Goal: Task Accomplishment & Management: Manage account settings

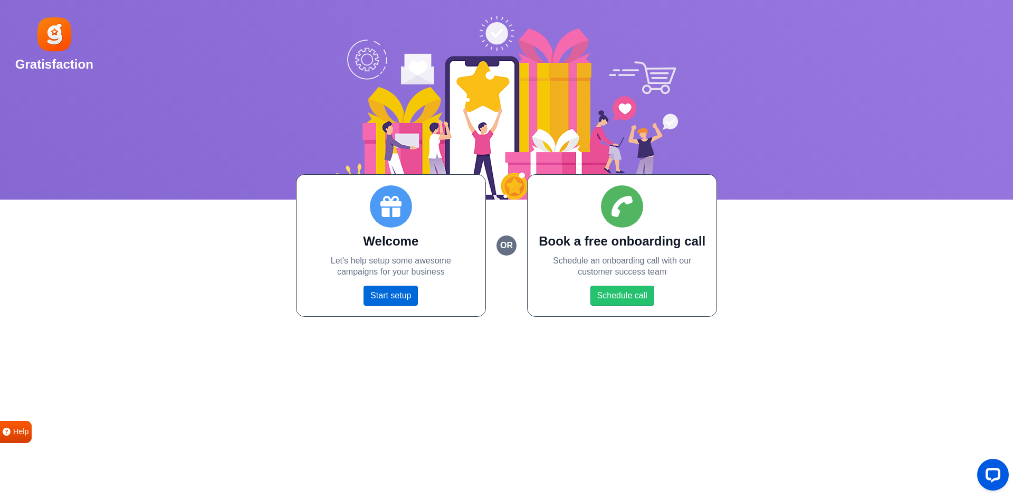
click at [395, 302] on link "Start setup" at bounding box center [391, 296] width 54 height 20
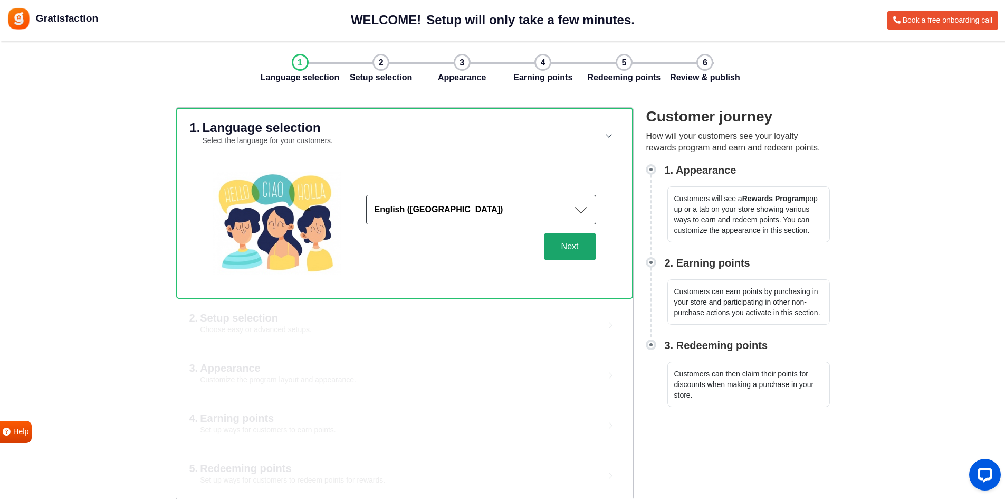
click at [584, 252] on button "Next" at bounding box center [570, 246] width 52 height 27
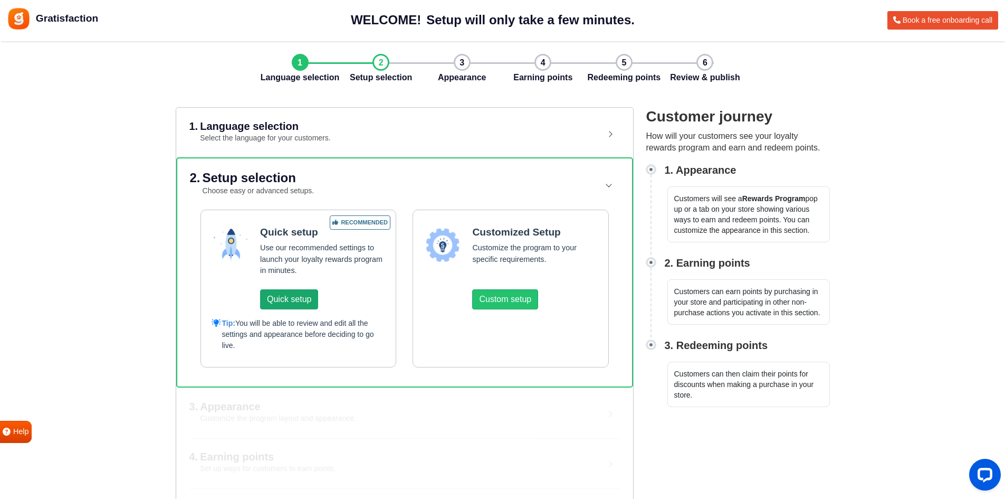
click at [277, 298] on button "Quick setup" at bounding box center [289, 299] width 58 height 20
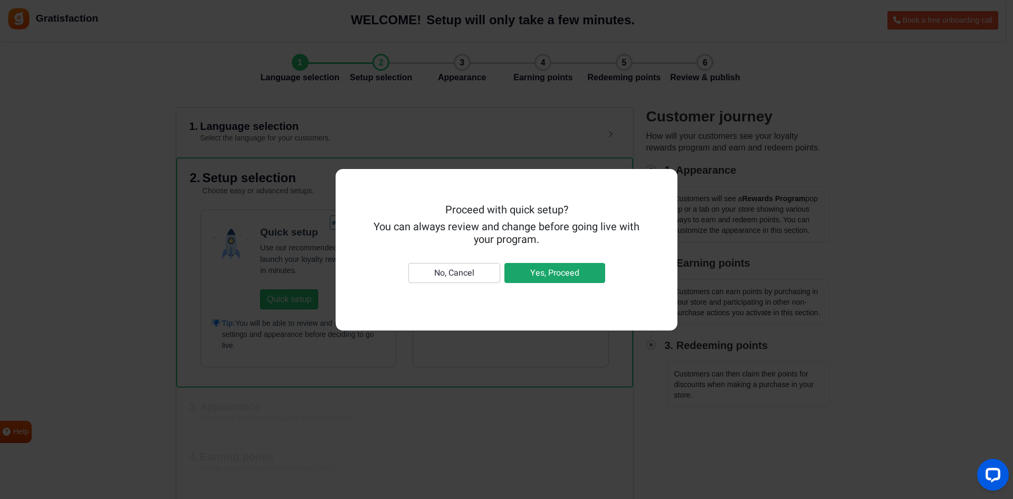
click at [564, 276] on button "Yes, Proceed" at bounding box center [555, 273] width 101 height 20
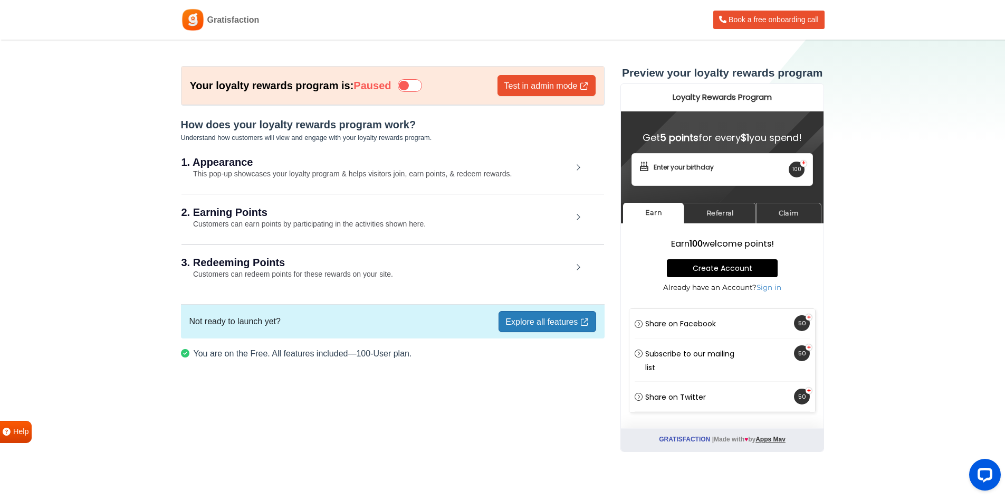
click at [476, 217] on h2 "2. Earning Points" at bounding box center [377, 212] width 391 height 11
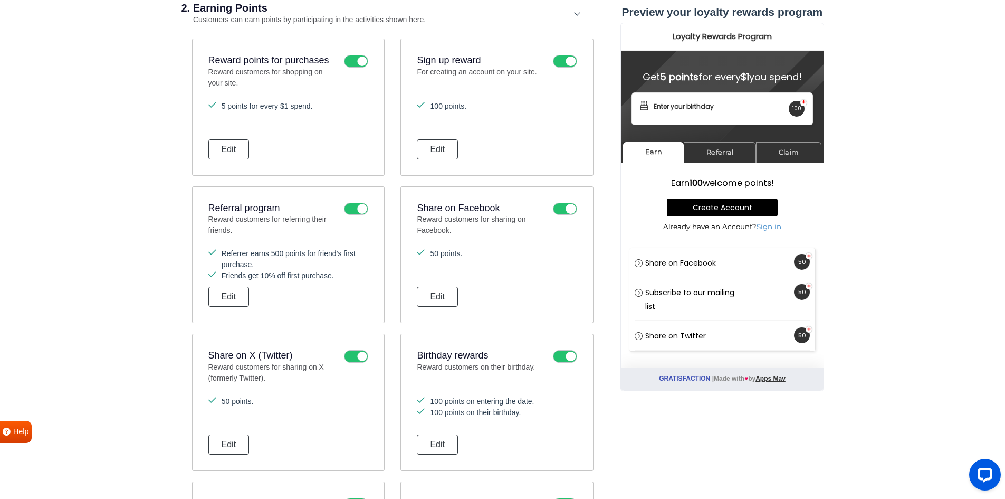
scroll to position [211, 0]
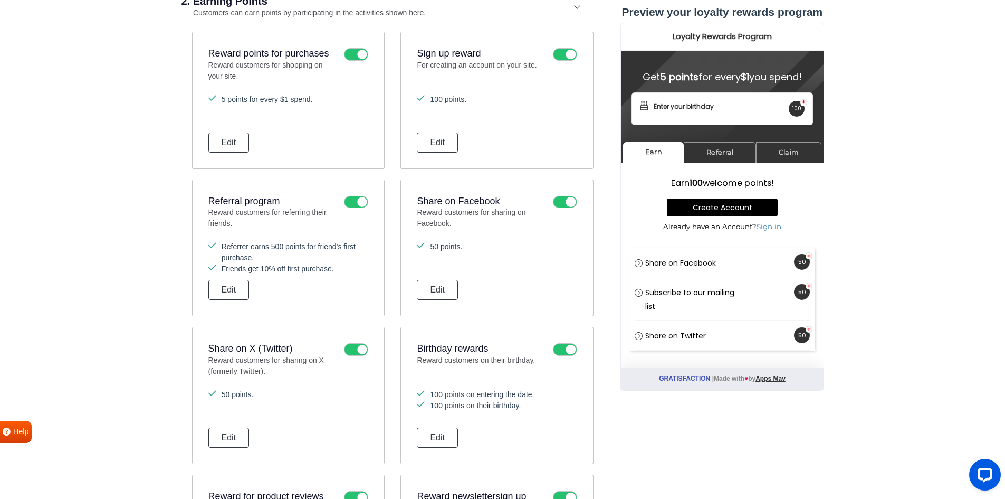
click at [358, 347] on icon at bounding box center [356, 349] width 24 height 13
click at [0, 0] on input "checkbox" at bounding box center [0, 0] width 0 height 0
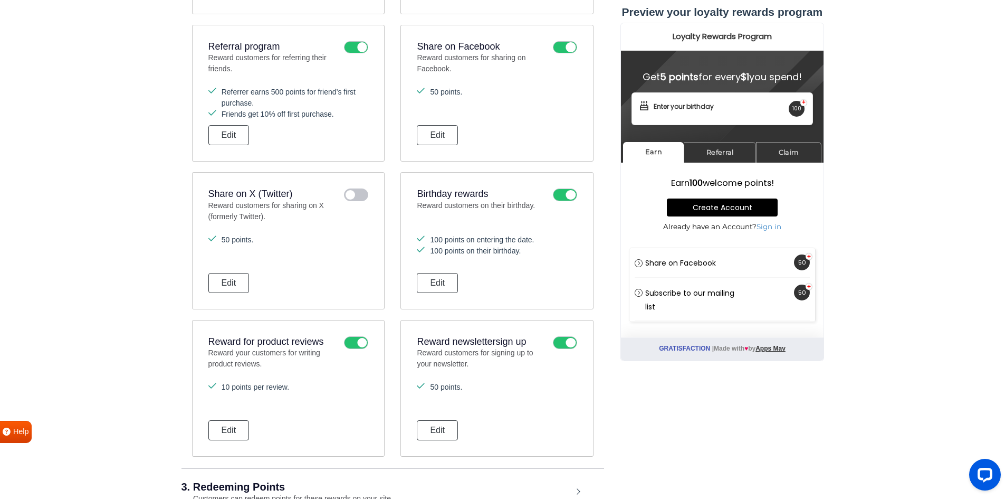
scroll to position [369, 0]
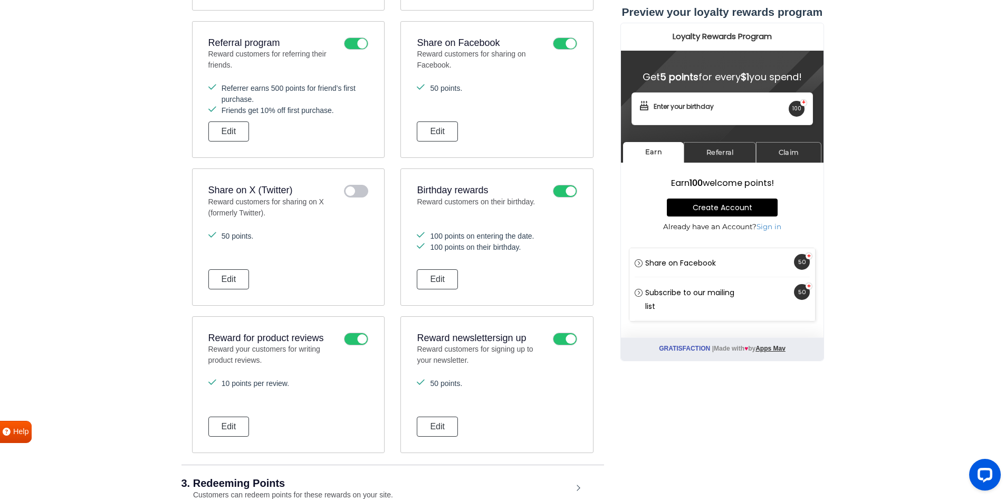
click at [562, 341] on icon at bounding box center [565, 339] width 24 height 13
click at [0, 0] on input "checkbox" at bounding box center [0, 0] width 0 height 0
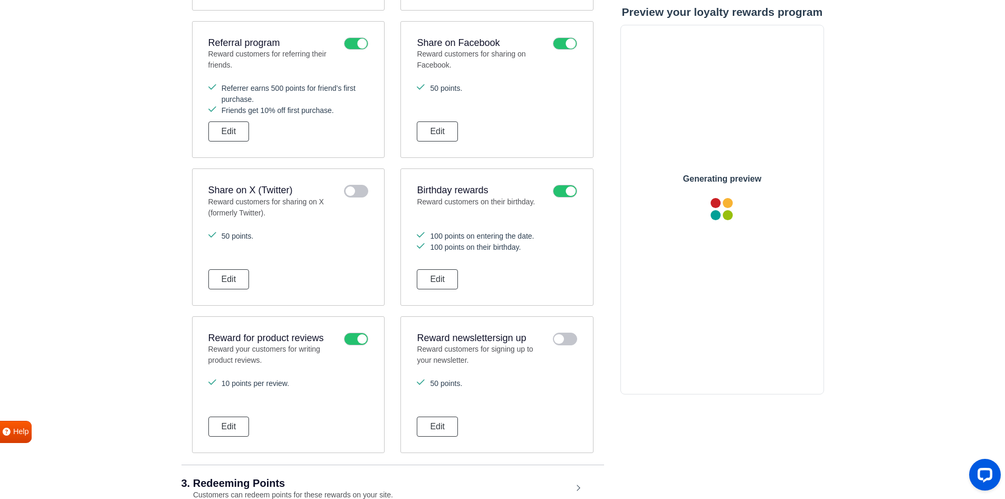
click at [348, 339] on icon at bounding box center [356, 339] width 24 height 13
click at [0, 0] on input "checkbox" at bounding box center [0, 0] width 0 height 0
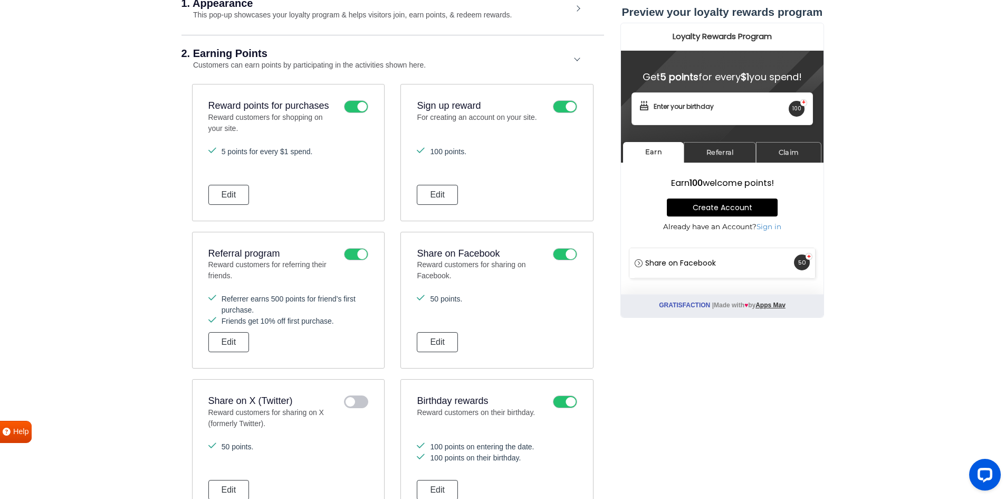
scroll to position [158, 0]
click at [232, 348] on button "Edit" at bounding box center [228, 343] width 41 height 20
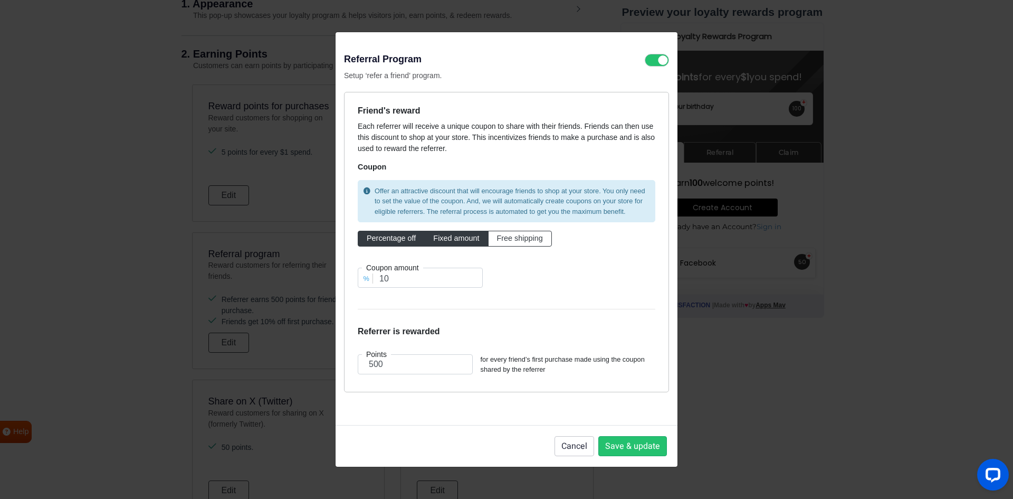
click at [463, 243] on label "Fixed amount" at bounding box center [456, 239] width 64 height 16
click at [440, 240] on input "Fixed amount" at bounding box center [436, 236] width 7 height 7
radio input "true"
click at [579, 448] on button "Cancel" at bounding box center [575, 446] width 40 height 20
radio input "true"
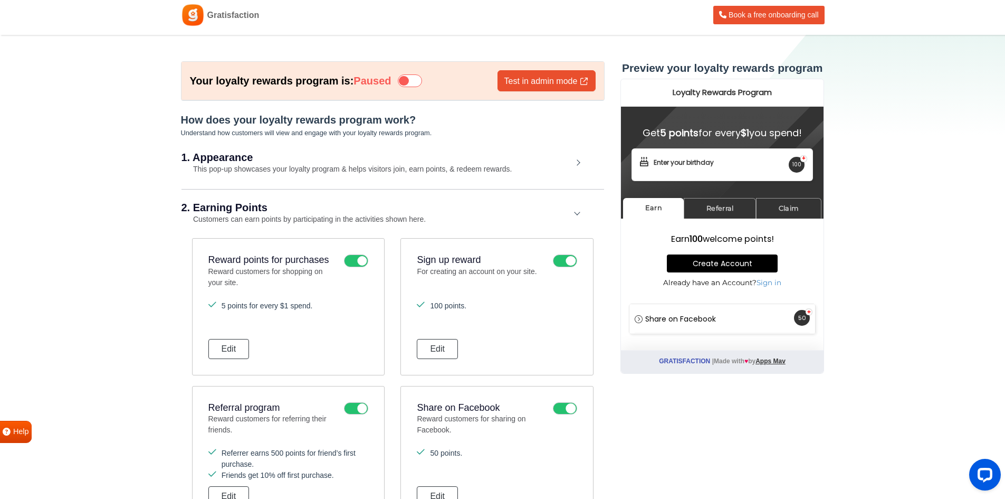
scroll to position [0, 0]
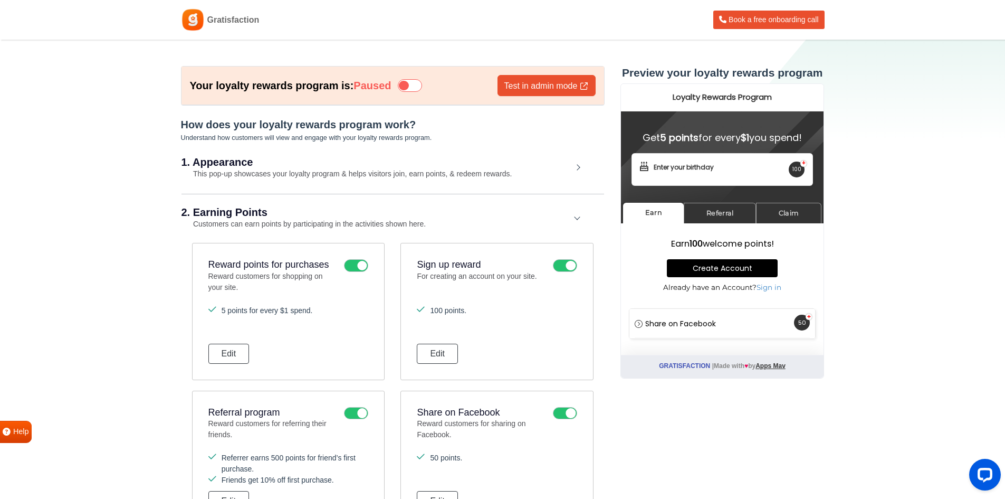
click at [568, 164] on h2 "1. Appearance" at bounding box center [377, 162] width 391 height 11
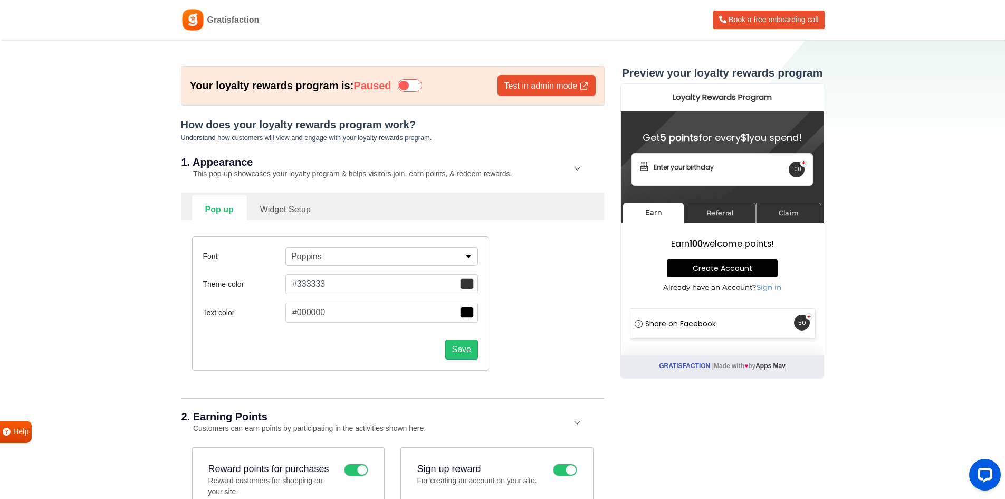
click at [469, 289] on span "button" at bounding box center [467, 283] width 14 height 11
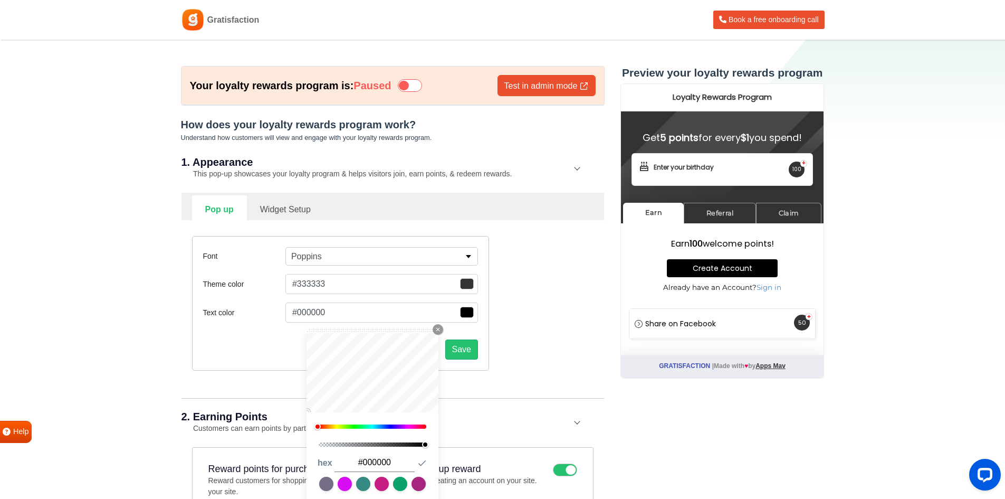
click at [379, 428] on div at bounding box center [373, 426] width 108 height 4
click at [384, 430] on div "201" at bounding box center [373, 384] width 132 height 102
click at [385, 426] on div at bounding box center [373, 426] width 108 height 4
click at [383, 427] on div at bounding box center [382, 426] width 6 height 6
type input "#126ff1"
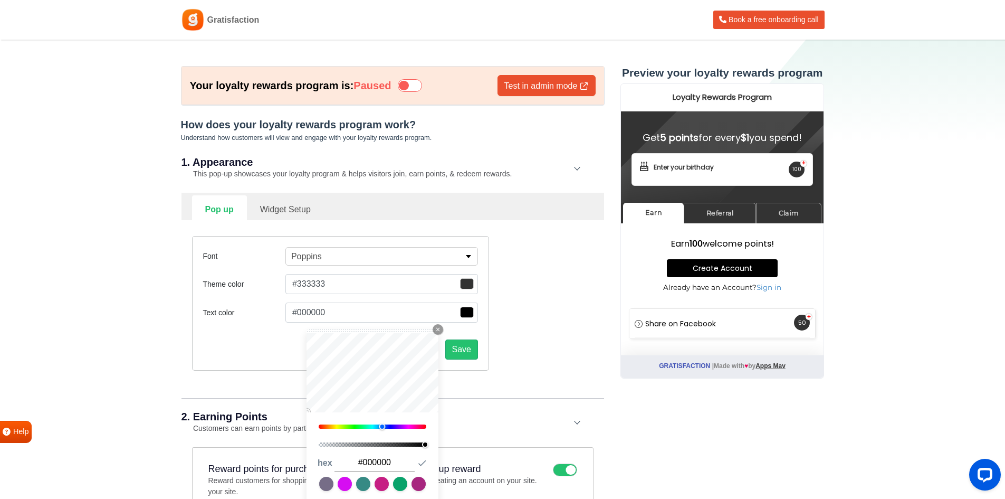
type input "#126ff1"
type input "#064092"
type input "#053e8d"
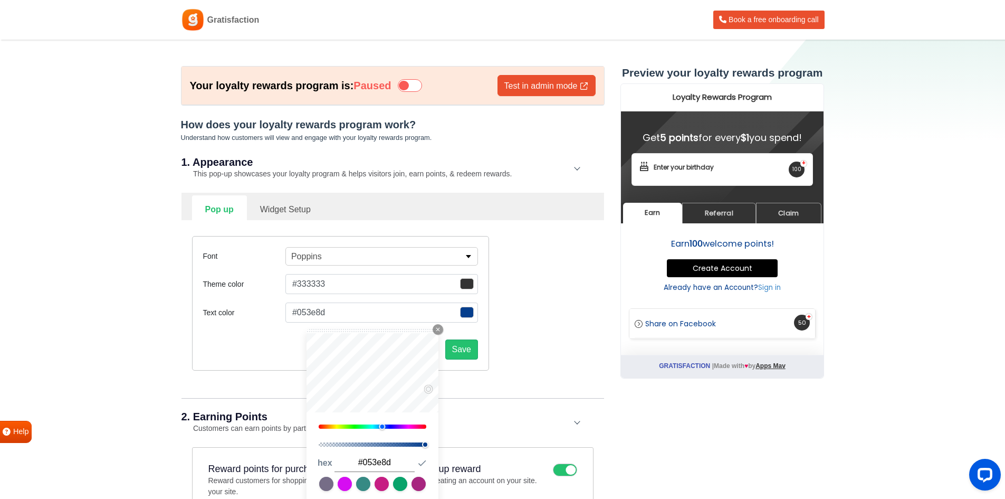
type input "#074fb5"
type input "#0762e3"
type input "#0887ff"
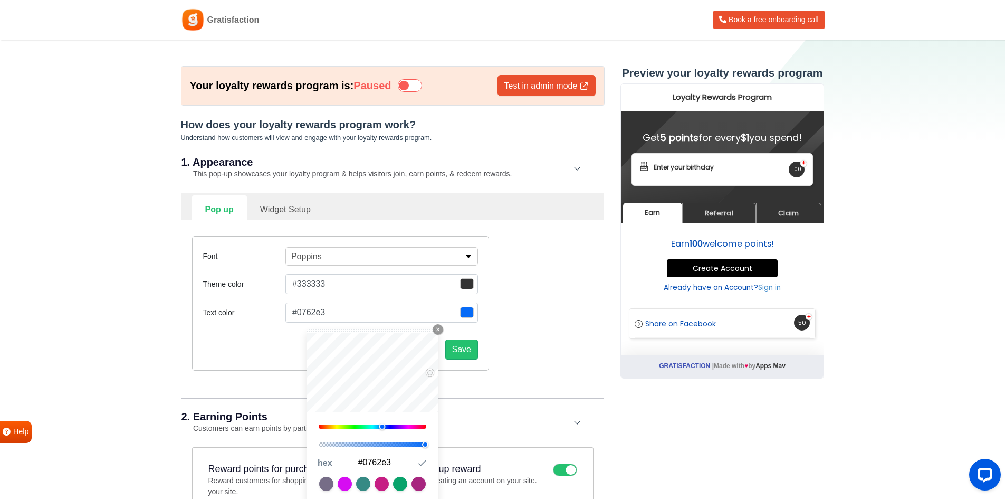
type input "#0887ff"
type input "#088dff"
type input "#054fb7"
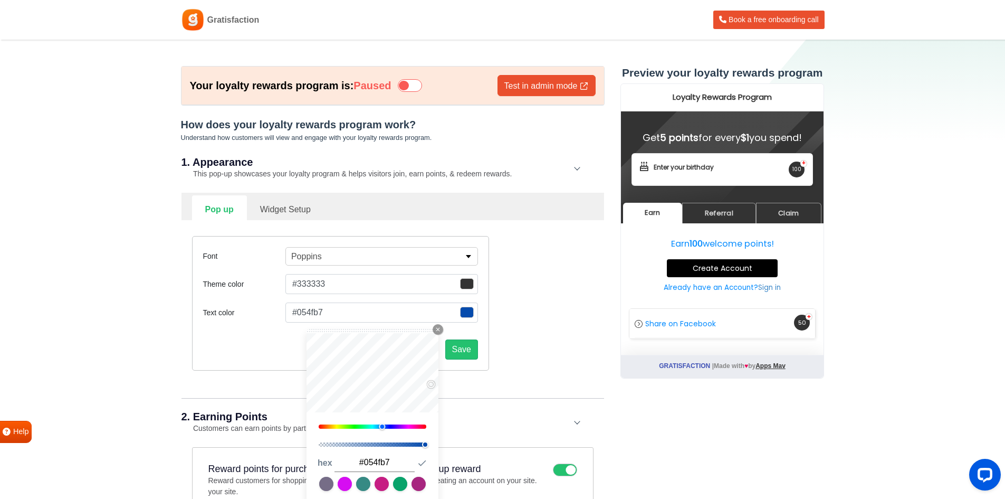
type input "#044299"
type input "#044094"
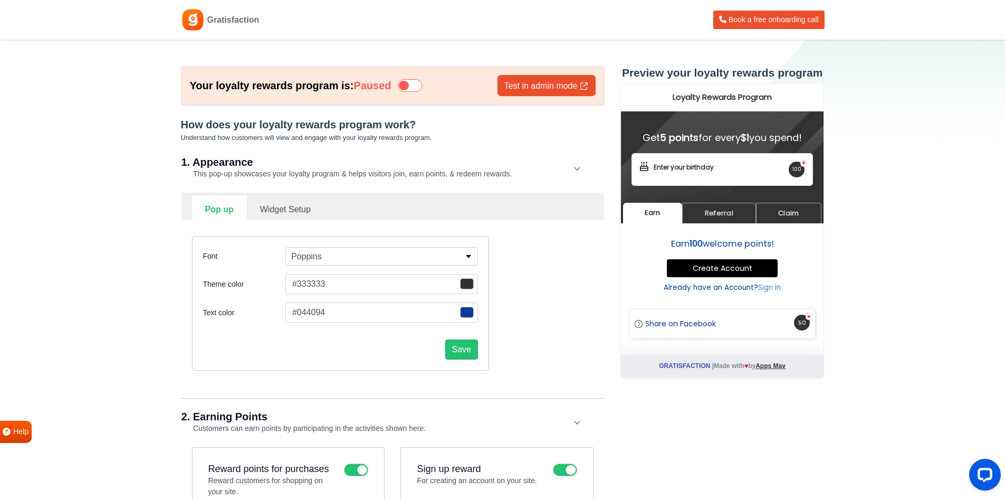
click at [467, 281] on span "button" at bounding box center [467, 283] width 14 height 11
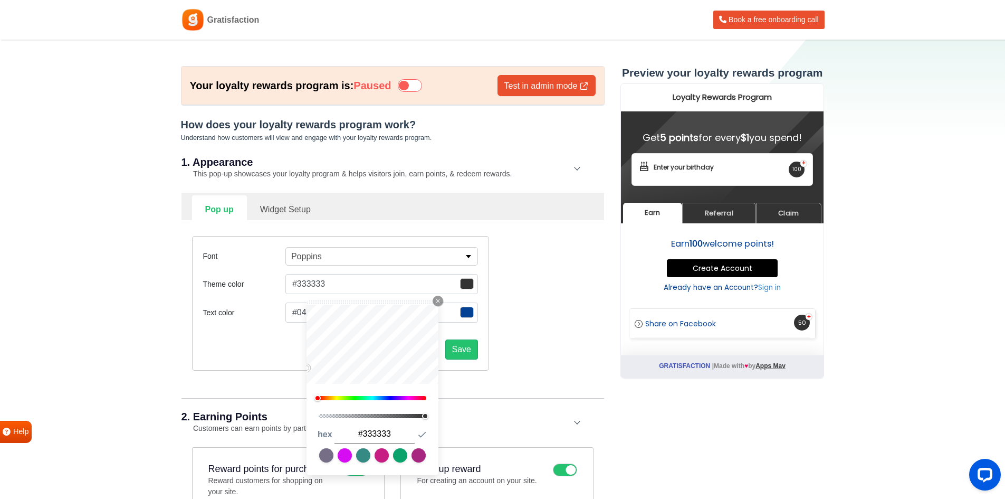
click at [332, 399] on div at bounding box center [373, 398] width 108 height 4
click at [332, 399] on div at bounding box center [330, 398] width 6 height 6
type input "#544620"
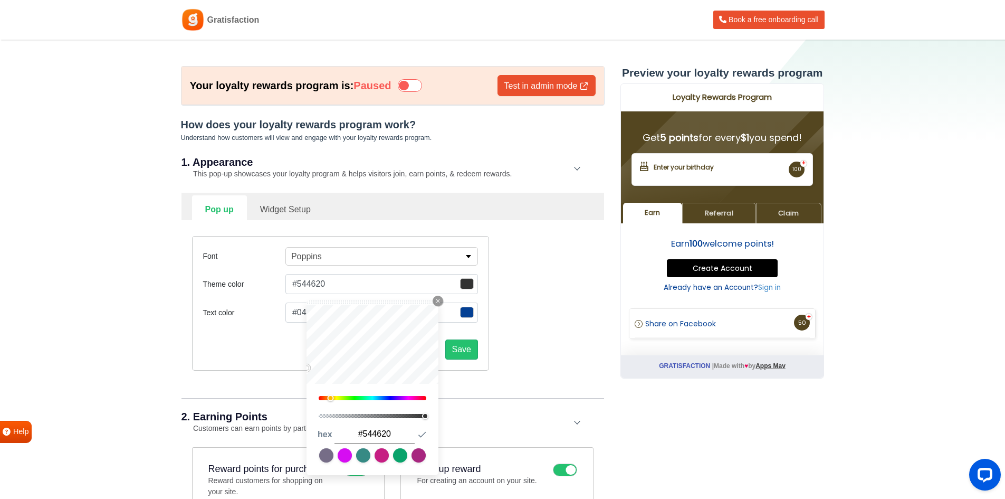
type input "#7b621d"
type input "#a77d0a"
type input "#a87e09"
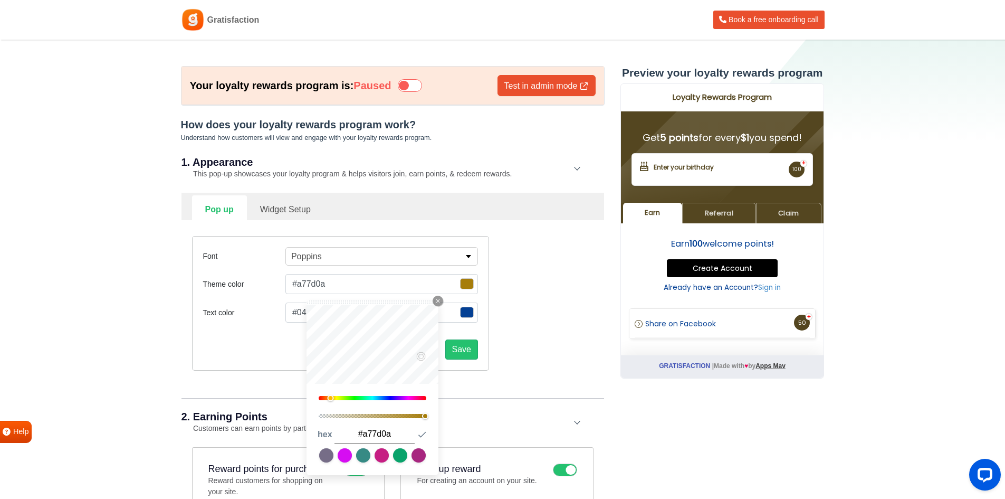
type input "#a87e09"
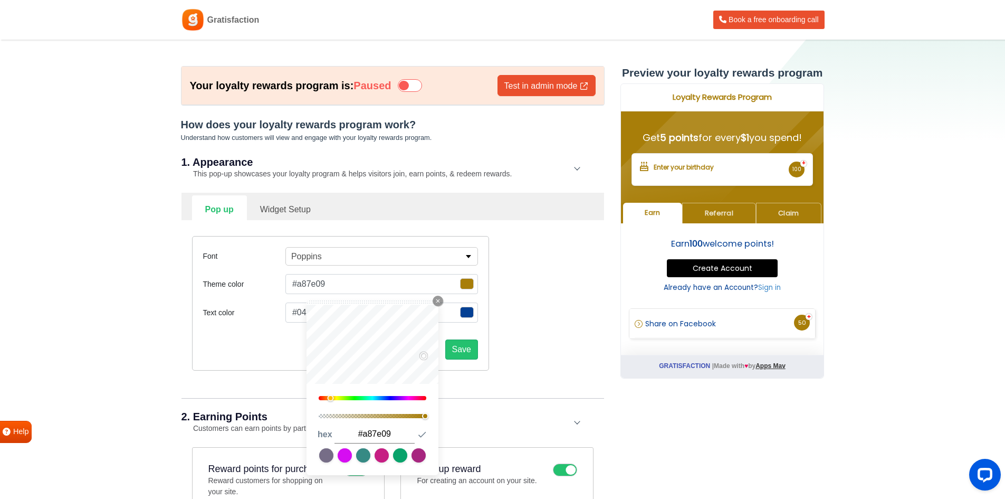
type input "#ad810a"
type input "#b2850a"
type input "#b38509"
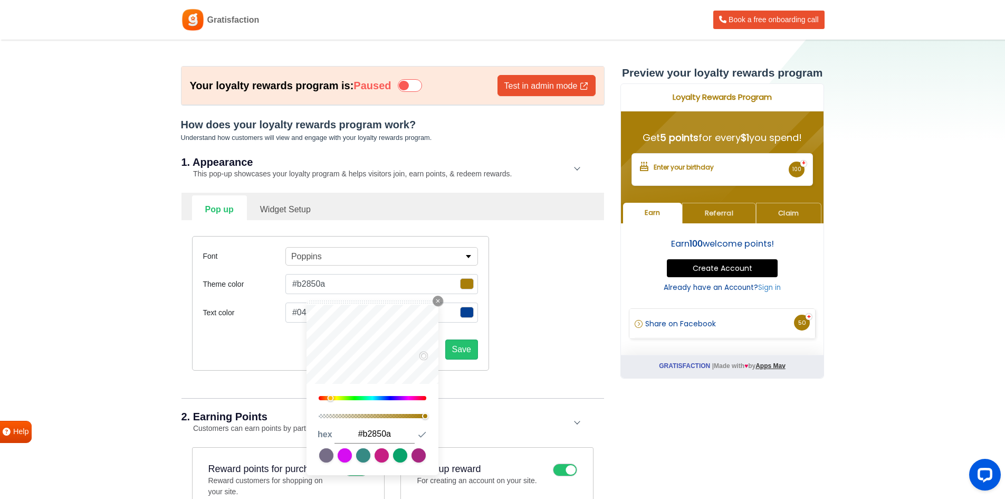
type input "#b38509"
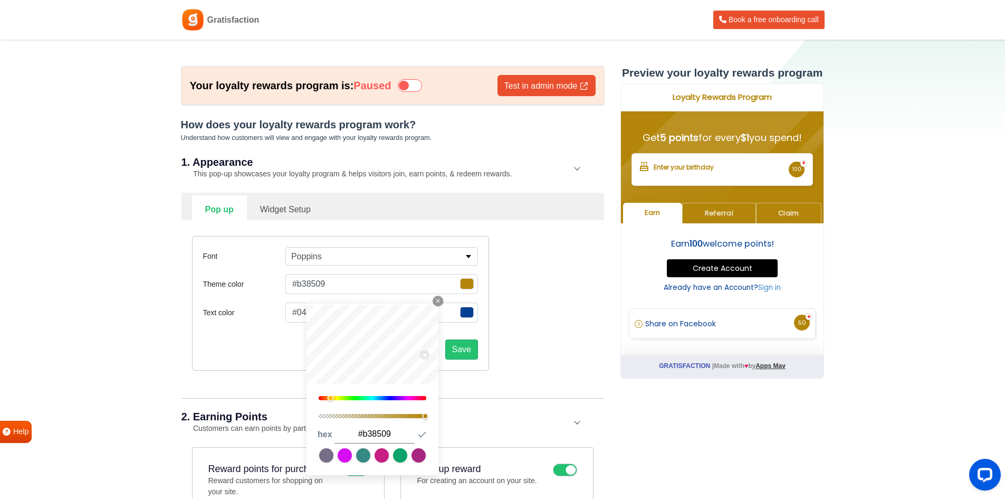
type input "#bc8d09"
type input "#d19c09"
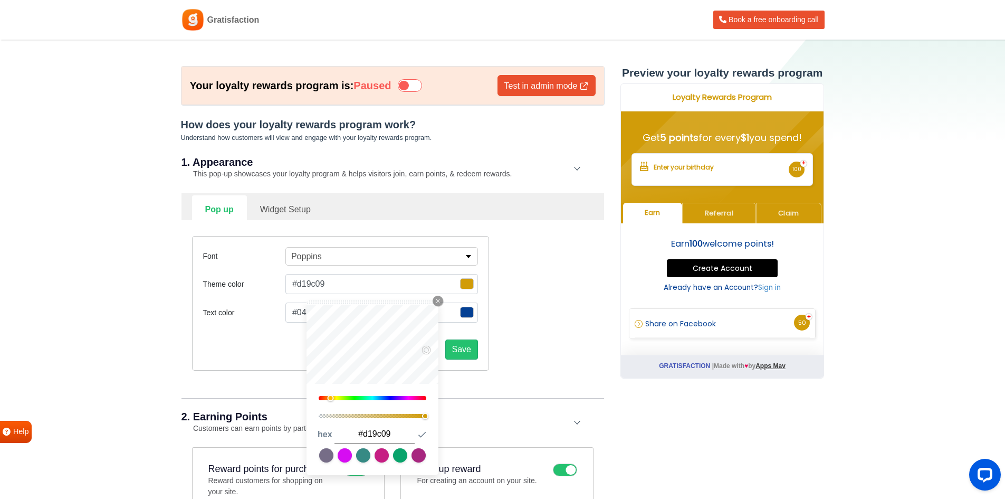
type input "#c1900a"
type input "#ae8513"
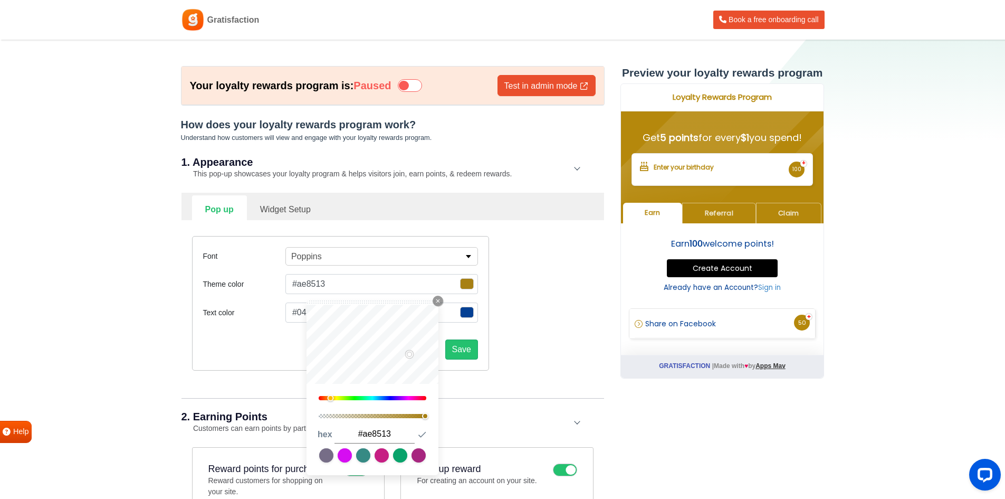
type input "#a68015"
type input "#a27e1a"
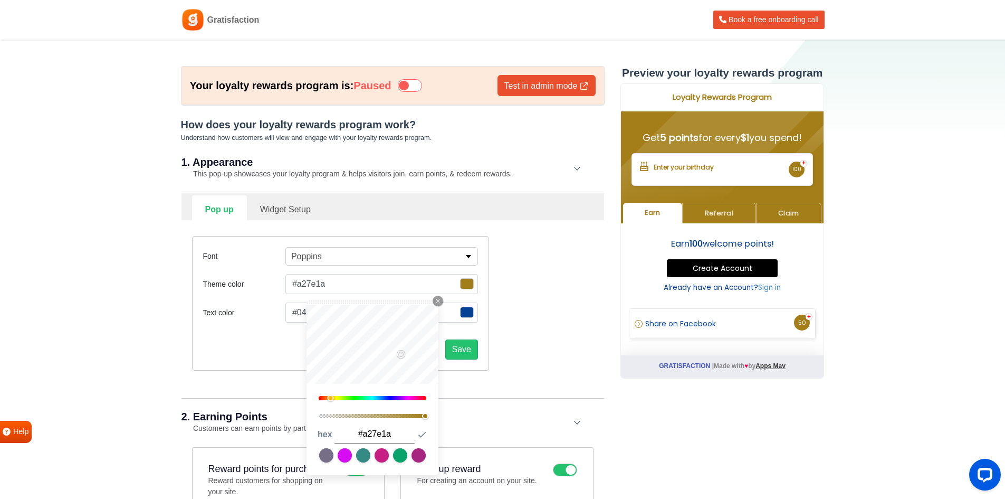
type input "#a17d1b"
type input "#a48122"
type input "#b18d29"
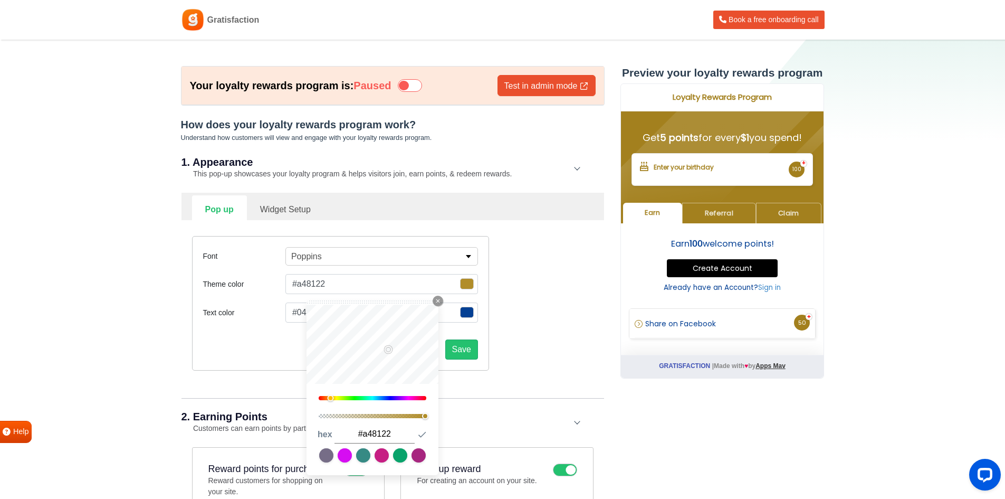
type input "#b18d29"
type input "#bf992f"
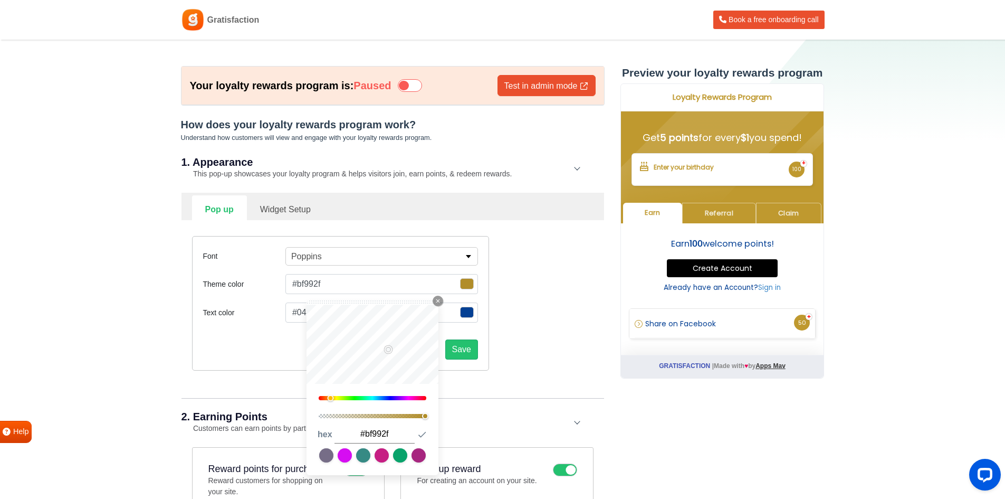
type input "#c39c30"
type input "#c29c32"
type input "#c69f33"
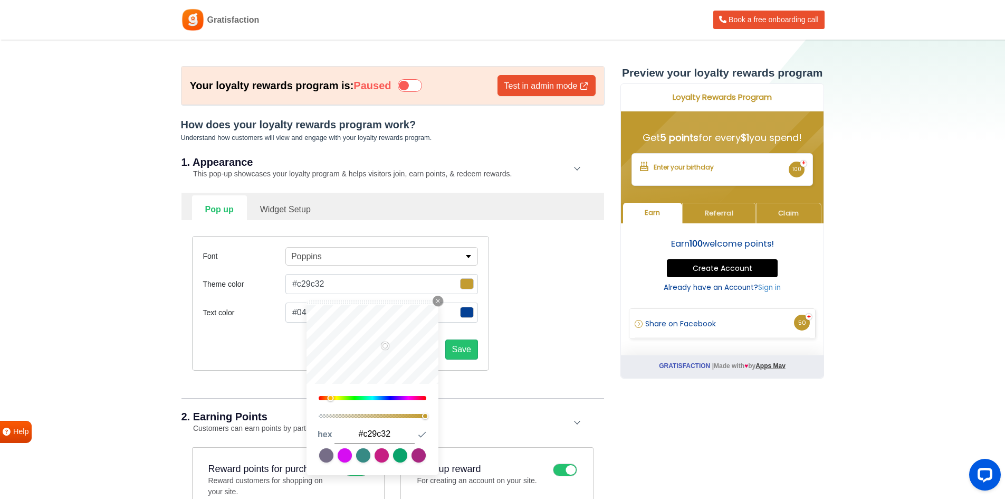
type input "#c69f33"
type input "#c9a235"
type input "#d2aa3b"
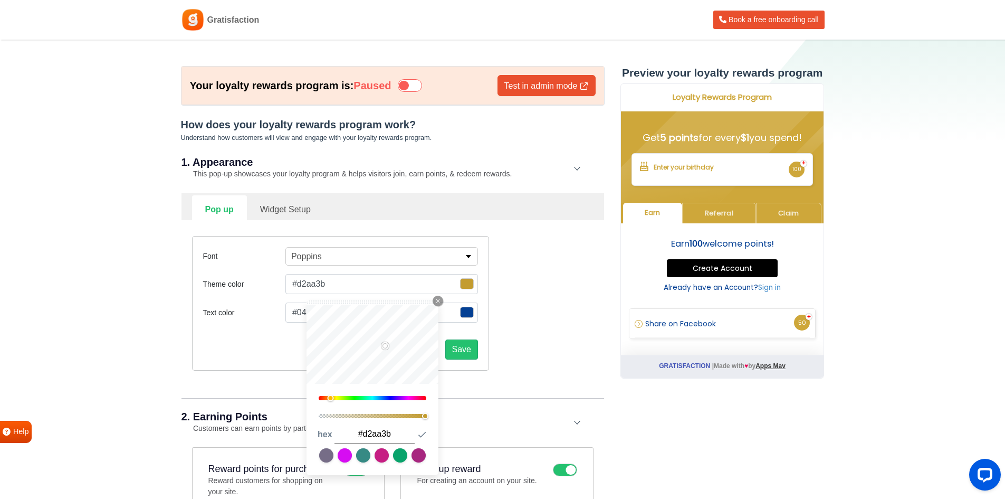
type input "#d6ad3c"
type input "#d9b03f"
type input "#dbb241"
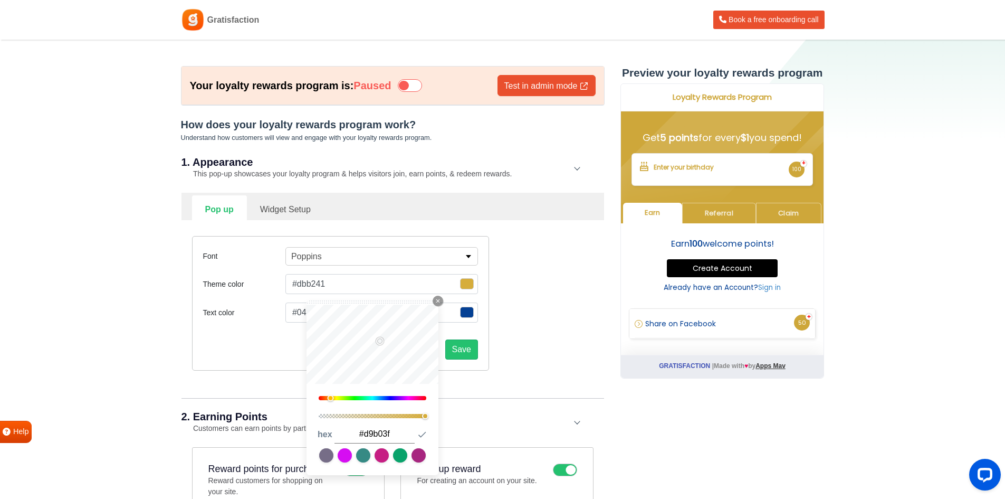
type input "#dbb241"
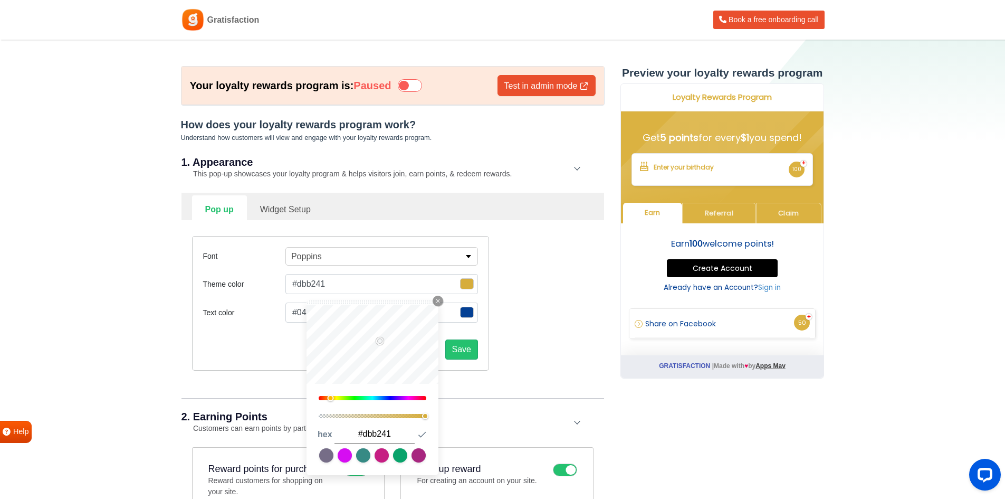
type input "#dab348"
type input "#d7b14b"
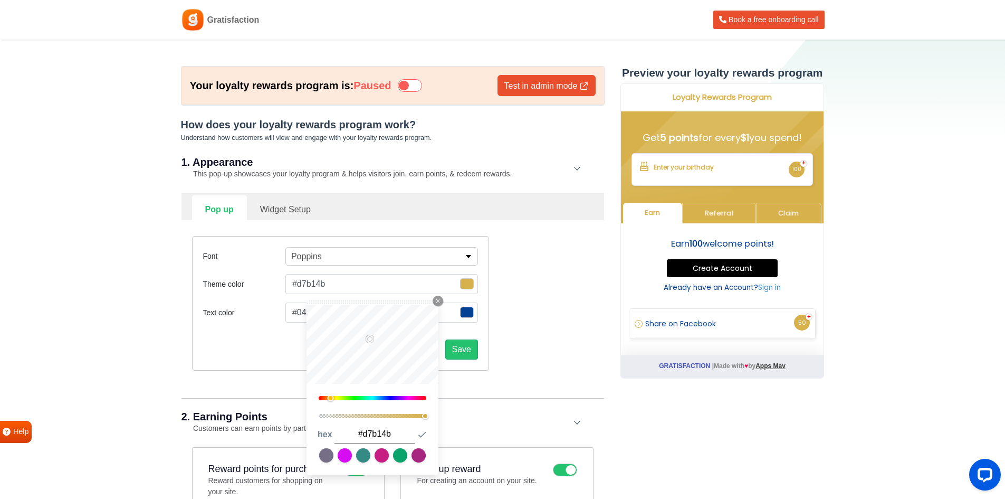
type input "#c5a448"
type input "#b59744"
type input "#ac9043"
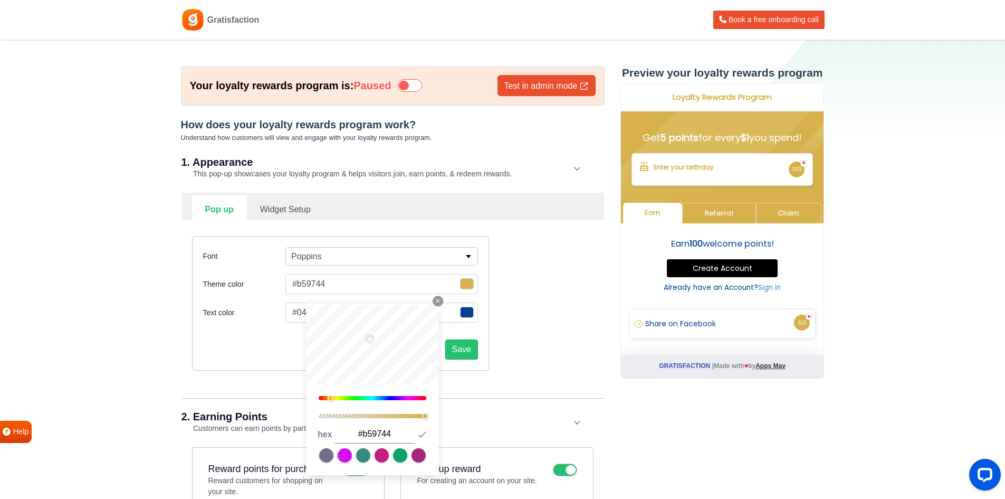
type input "#ac9043"
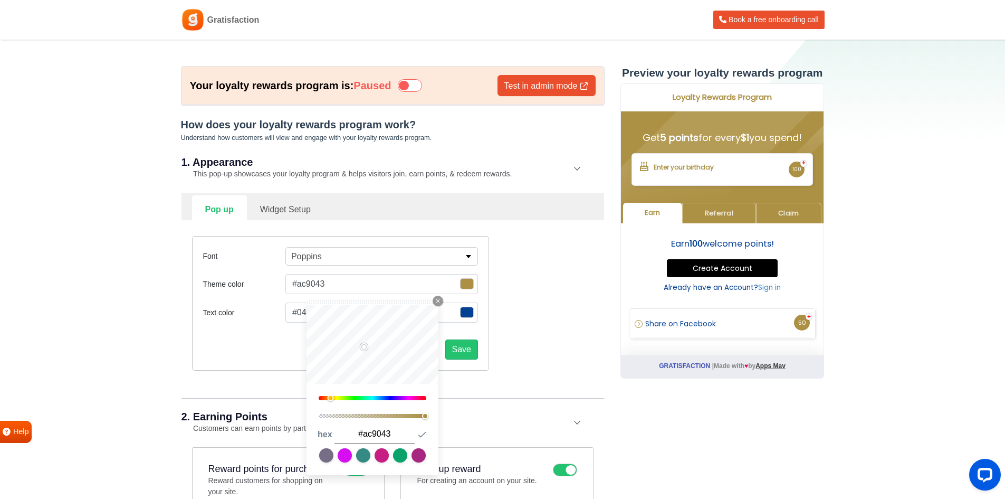
type input "#ab8f44"
type input "#aa8f45"
type input "#a58b45"
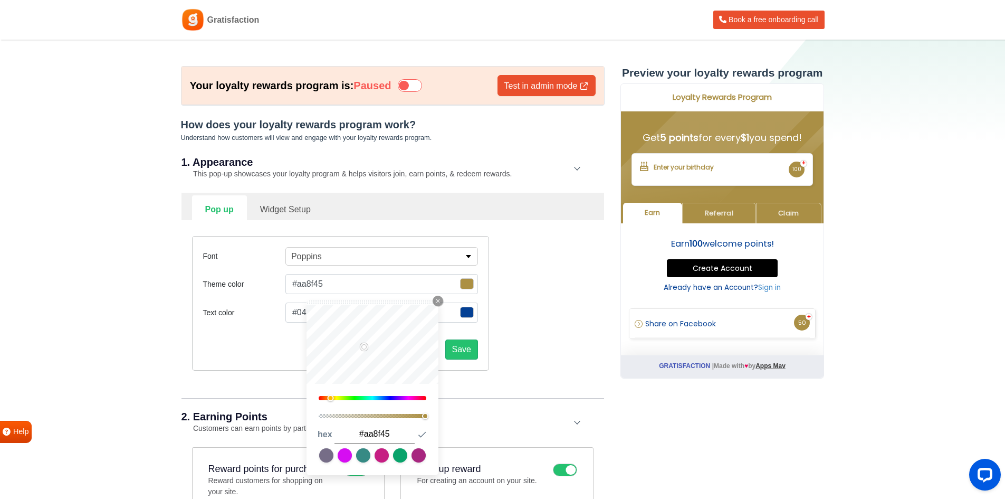
type input "#a58b45"
type input "#a08844"
type input "#9a8445"
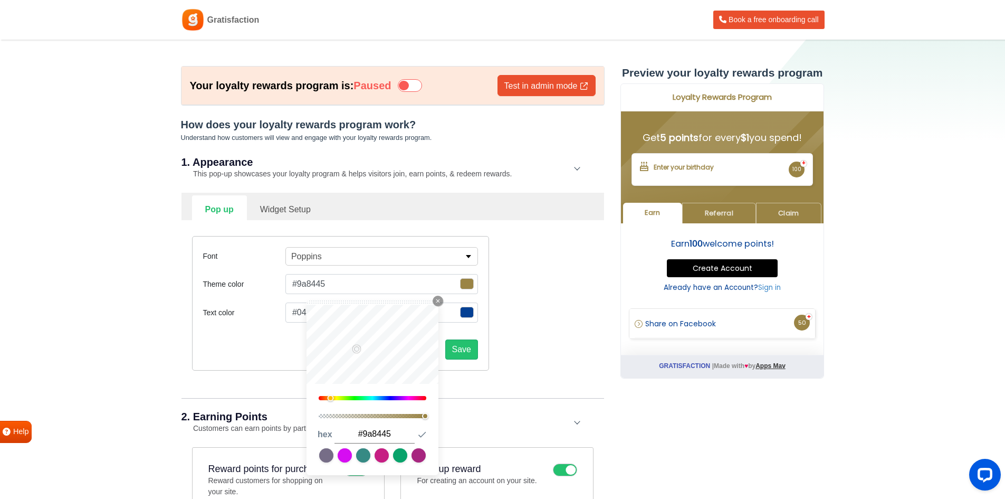
type input "#9a7045"
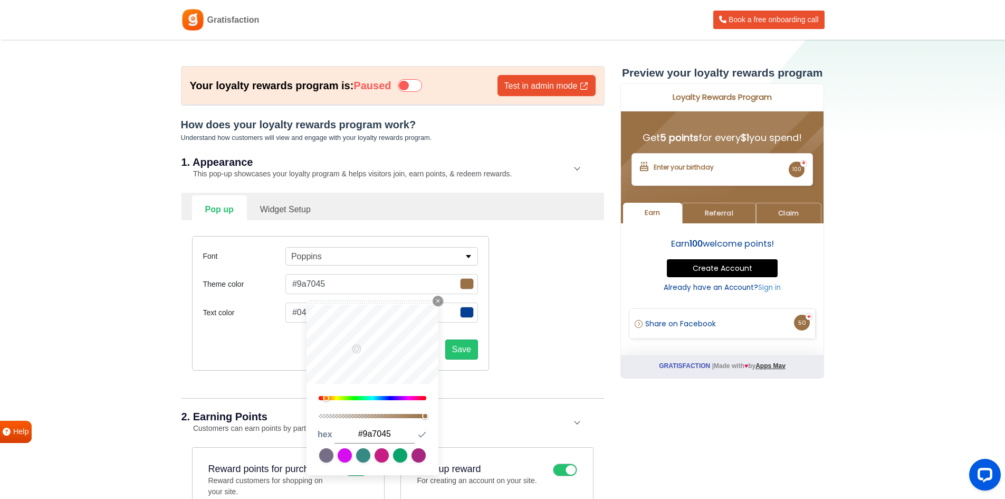
type input "#9a7345"
type input "#9a7545"
type input "#9a7745"
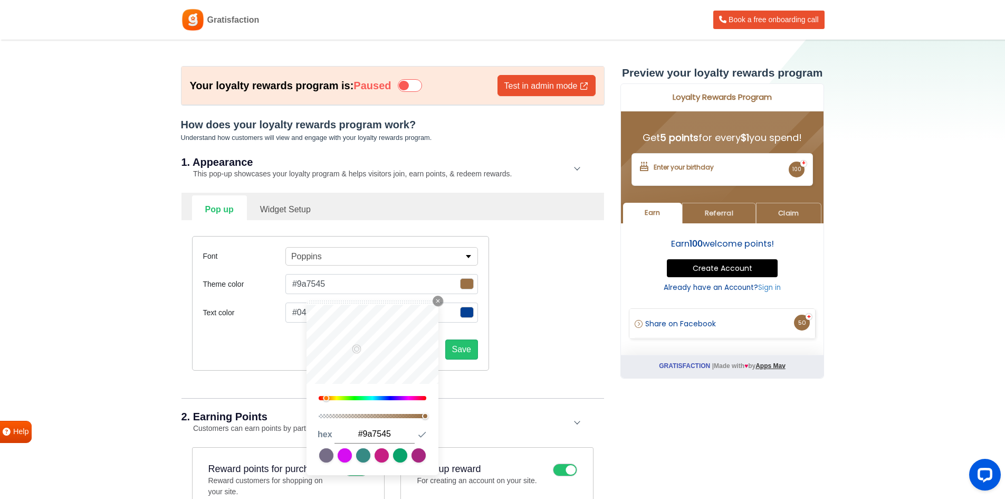
type input "#9a7745"
type input "#9a7f45"
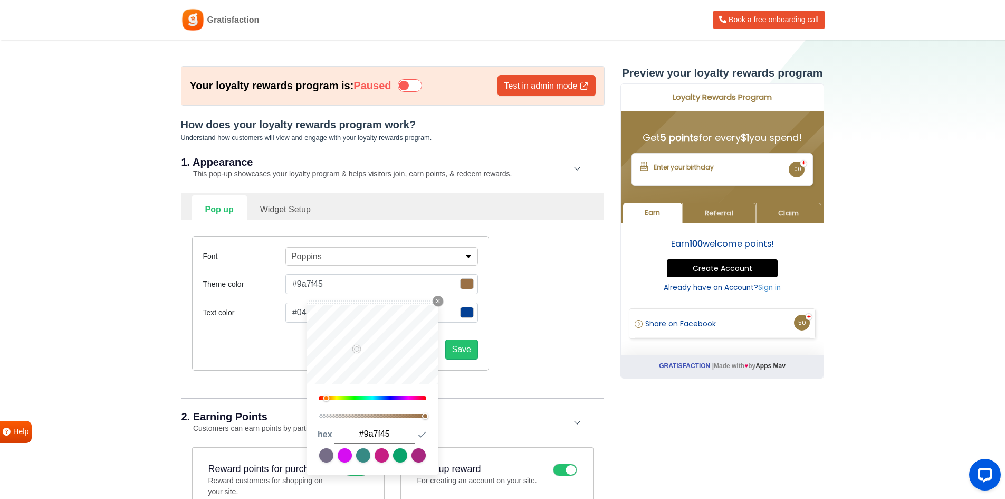
type input "#9a8145"
type input "#9a8645"
type input "#9a8945"
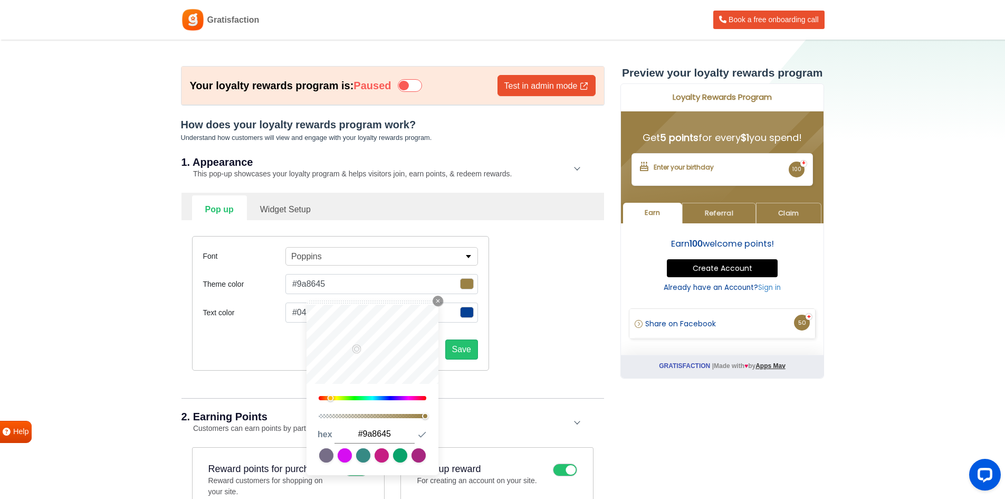
type input "#9a8945"
type input "#9a8b45"
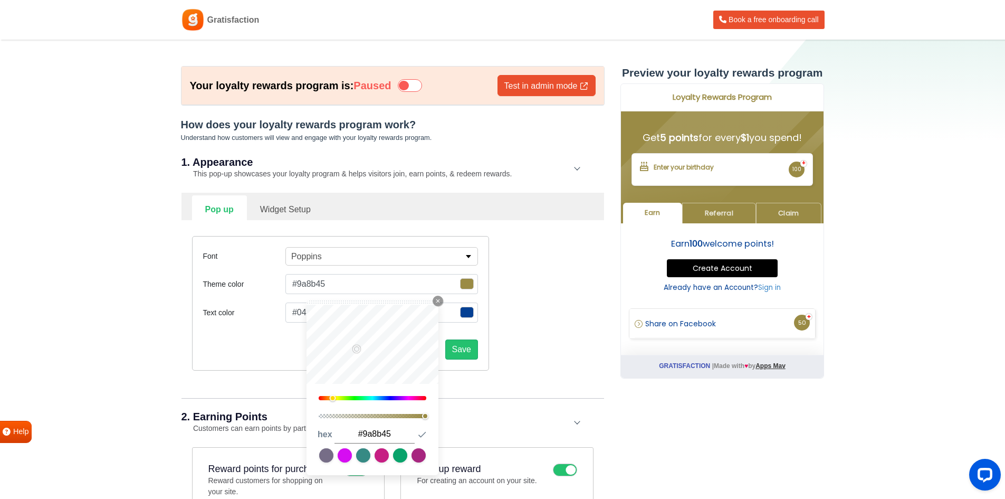
type input "#9a8e45"
drag, startPoint x: 328, startPoint y: 400, endPoint x: 334, endPoint y: 400, distance: 6.4
click at [334, 400] on div at bounding box center [333, 398] width 6 height 6
type input "#ab9b44"
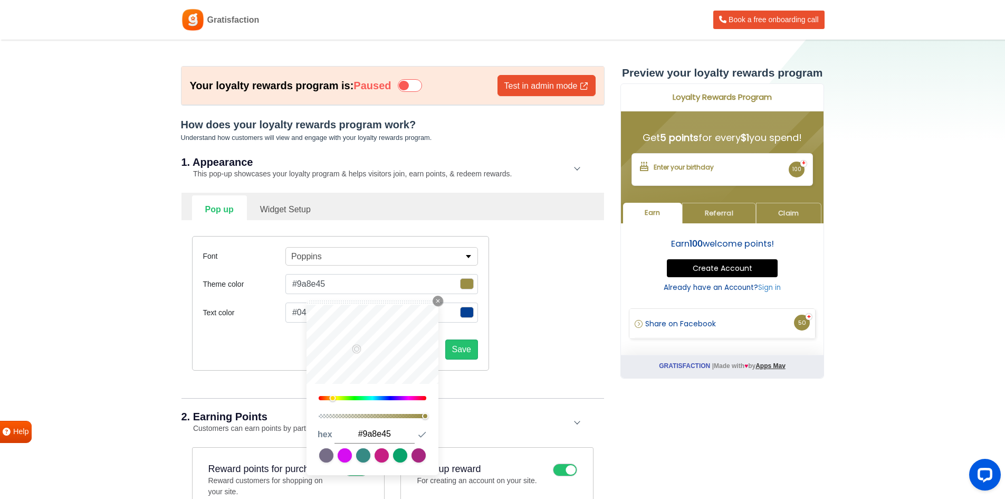
type input "#ab9b44"
type input "#a69744"
type input "#94873c"
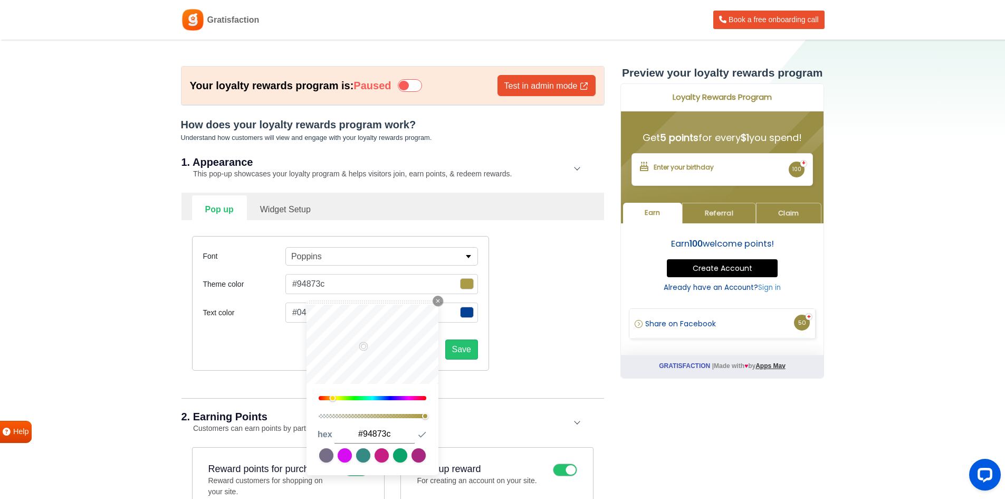
type input "#8d8039"
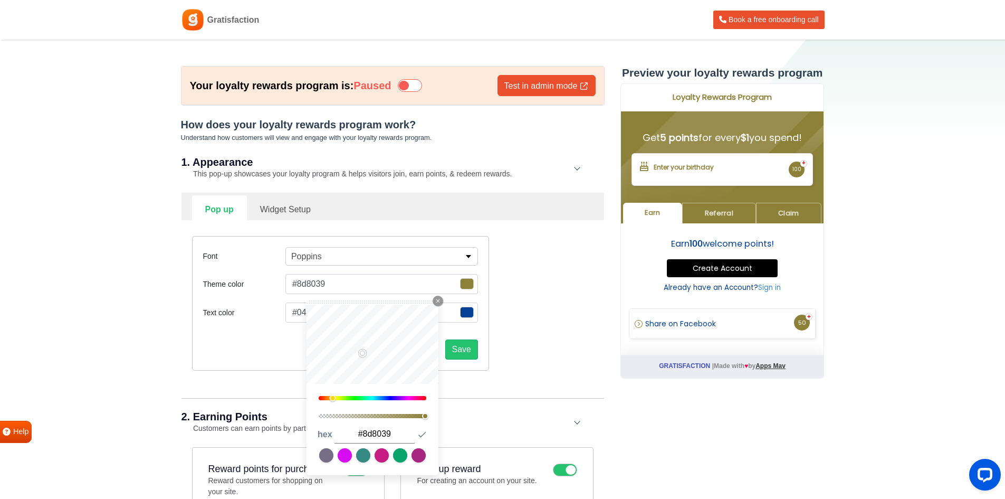
type input "#cdba4f"
type input "#f0da5f"
type input "#fde667"
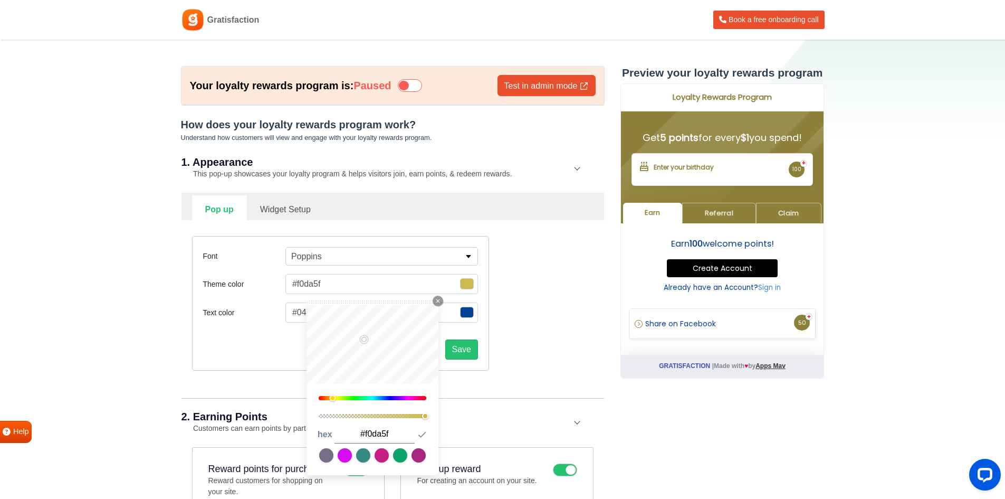
type input "#fde667"
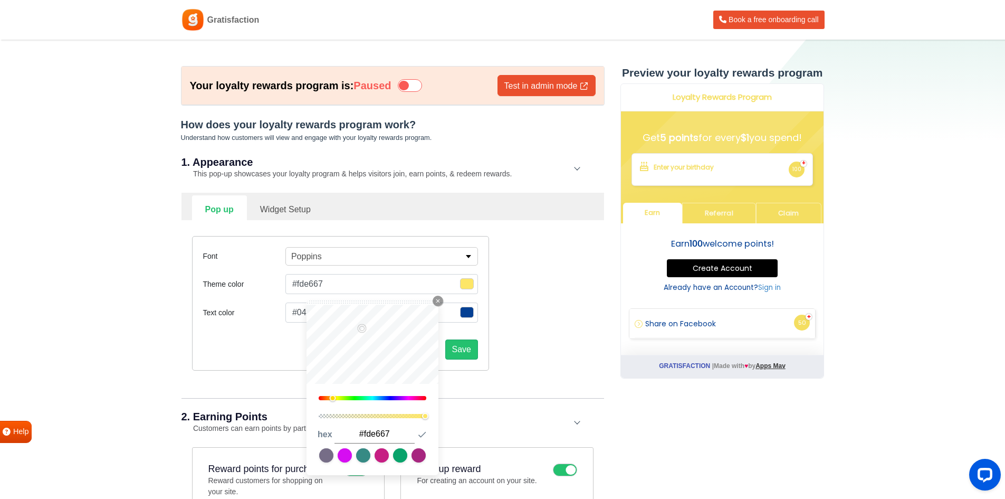
type input "#d7c97e"
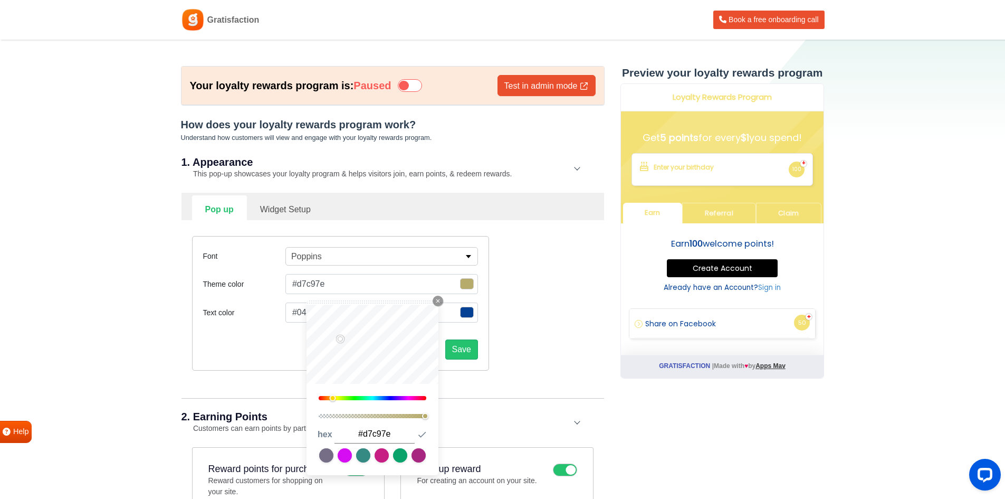
type input "#998f56"
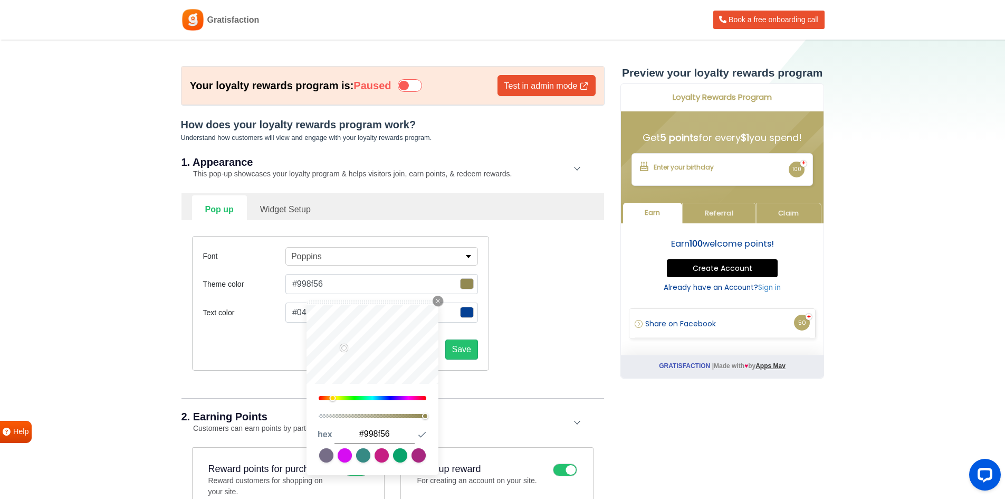
type input "#928952"
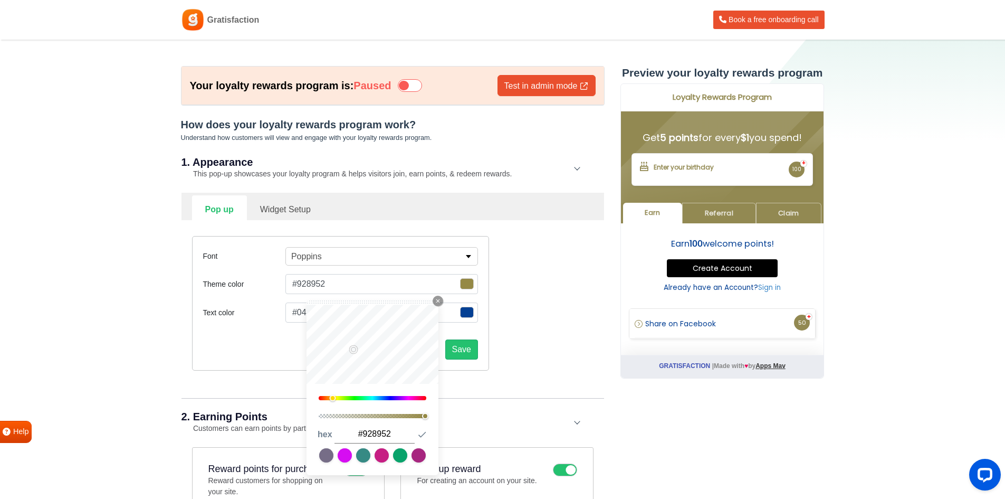
type input "#958946"
type input "#968a45"
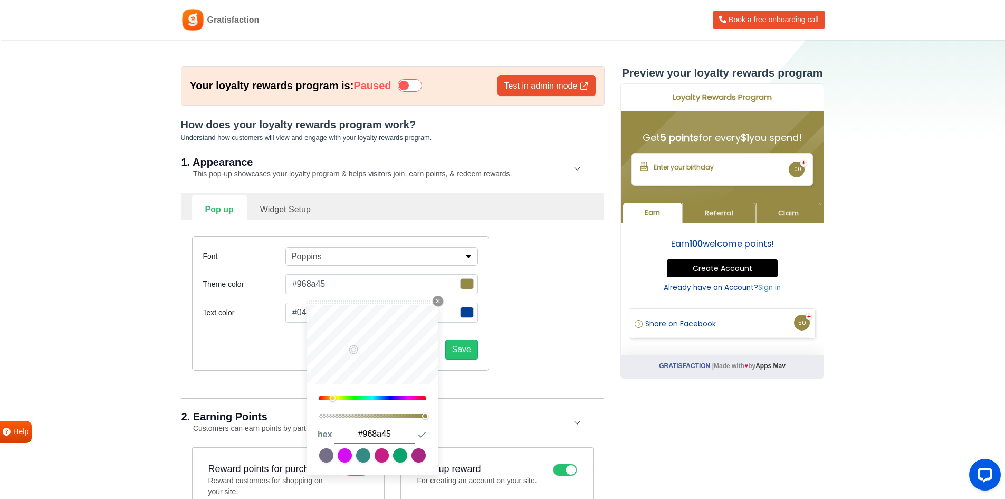
type input "#ad9a2e"
type input "#ac961a"
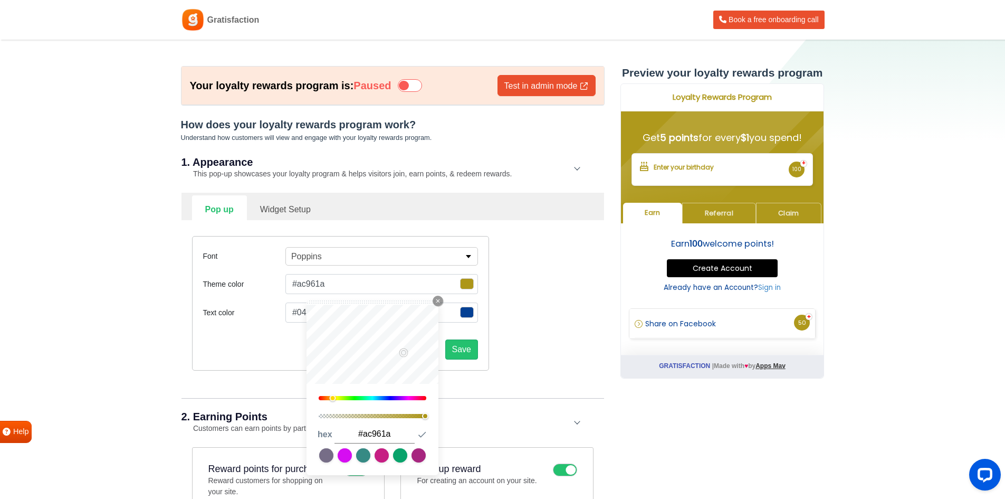
type input "#ad9619"
type input "#ae9718"
type input "#af9817"
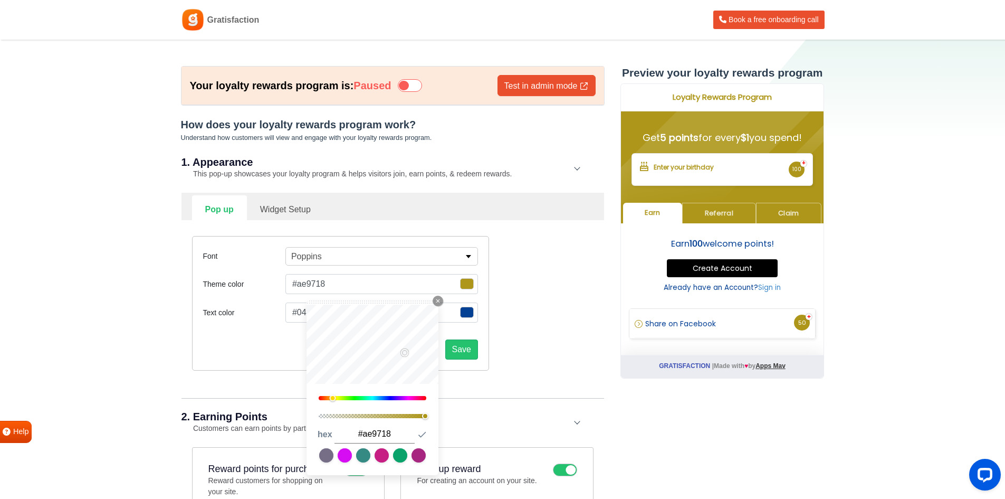
type input "#af9817"
type input "#aa9417"
type input "#988414"
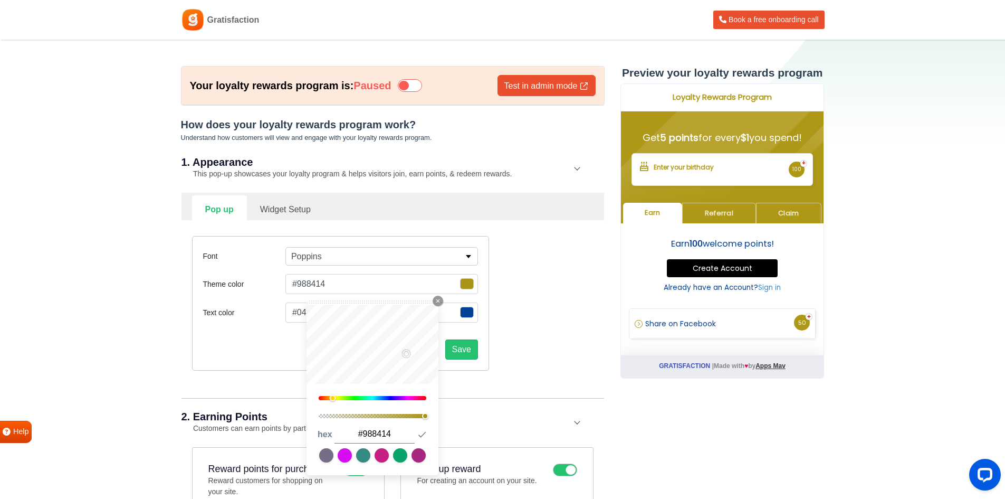
type input "#8b7912"
type input "#7d6d11"
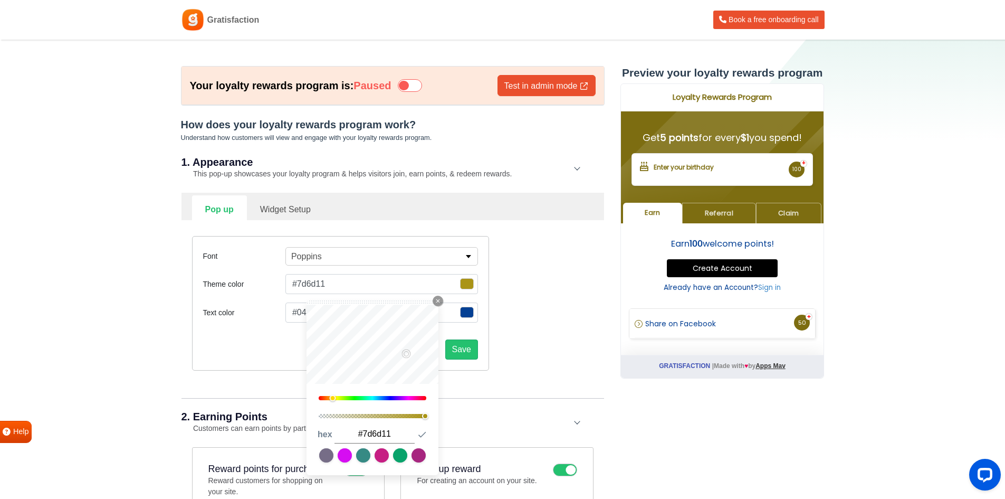
type input "#74650f"
type input "#5e520c"
type input "#554a0b"
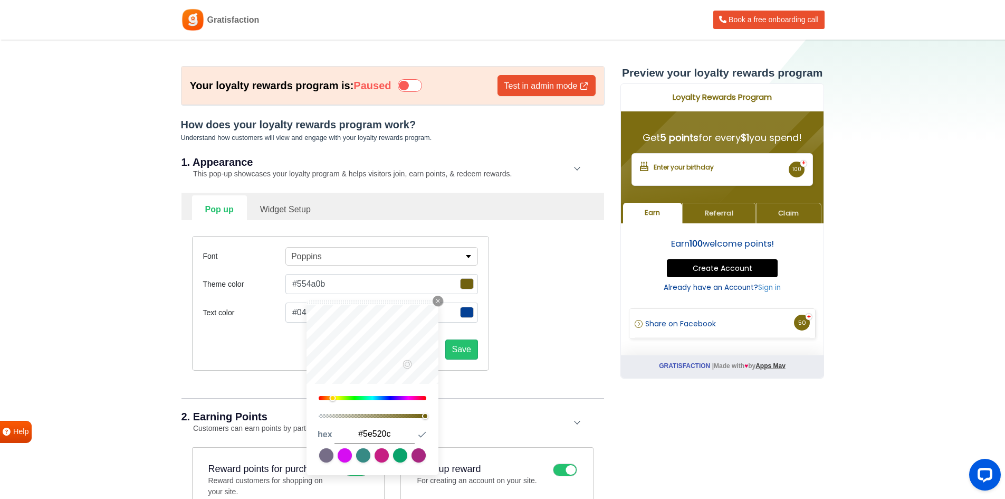
type input "#554a0b"
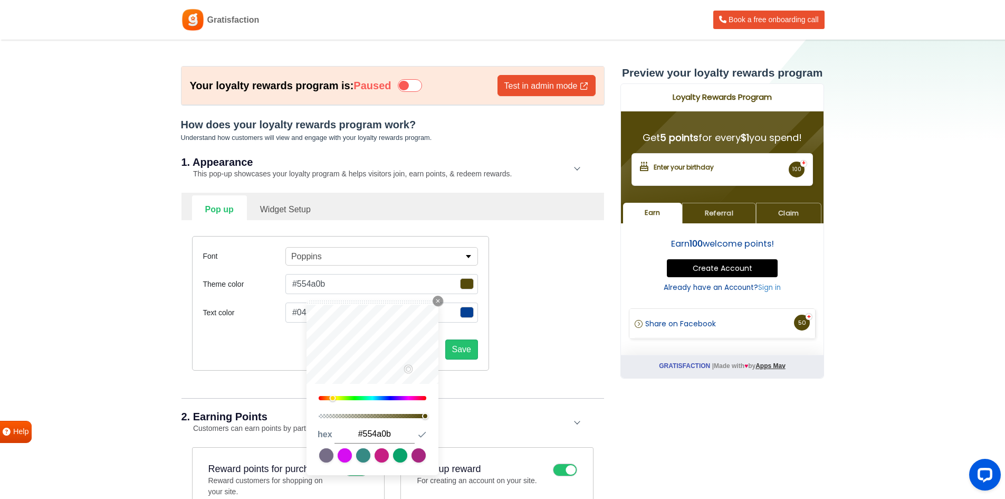
type input "#594c07"
type input "#756300"
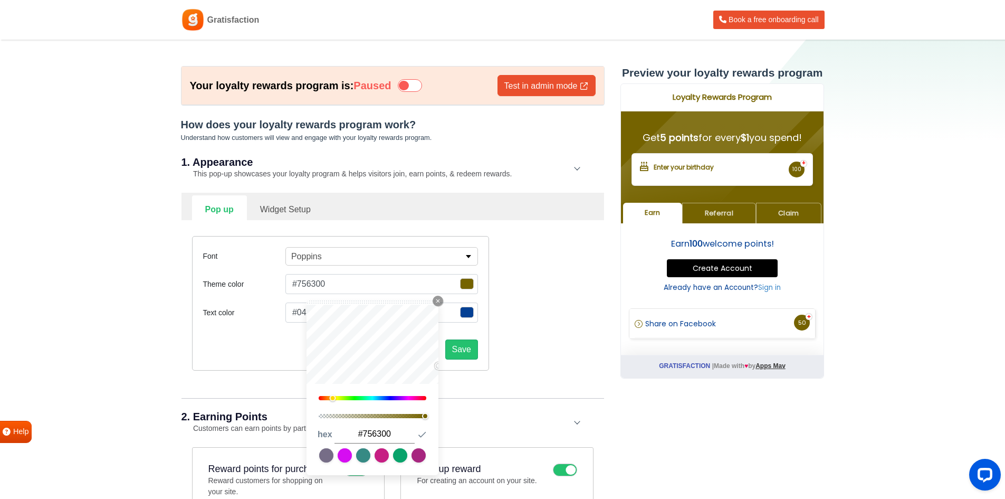
type input "#7f6c00"
type input "#9b8402"
type input "#c2a603"
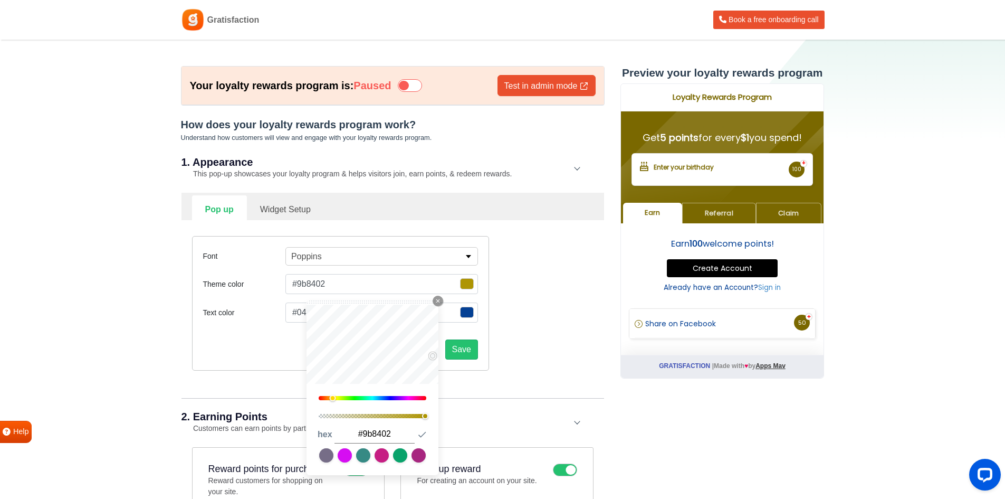
type input "#c2a603"
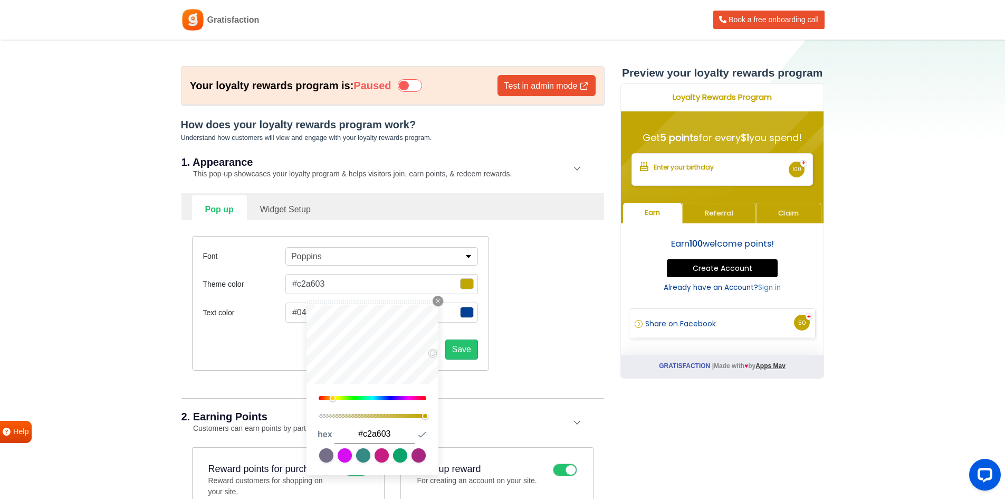
type input "#c7aa04"
type input "#ccae04"
type input "#cbae05"
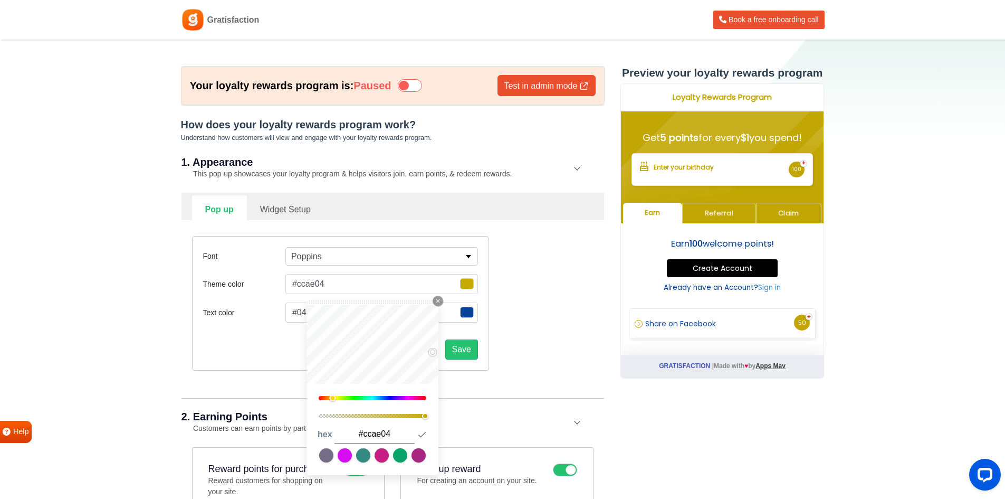
type input "#cbae05"
type input "#837006"
type input "#6a5b05"
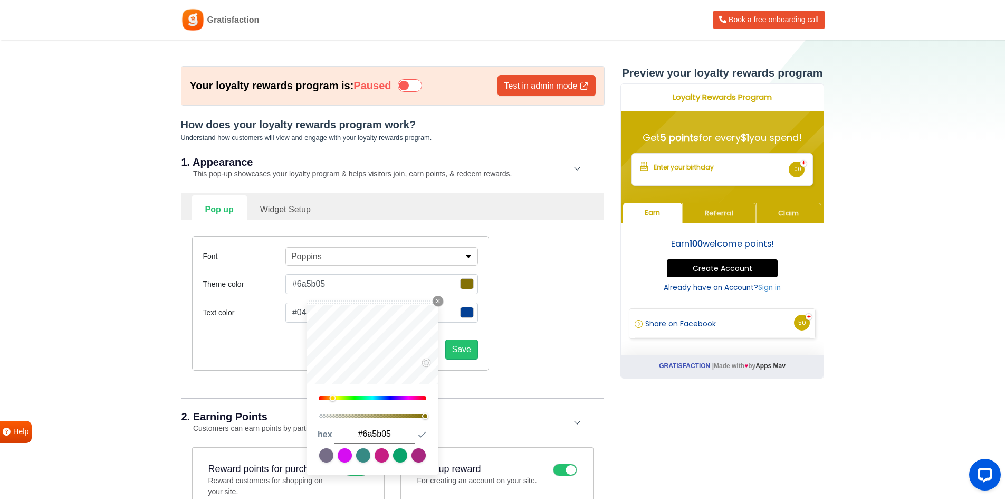
type input "#6a5b06"
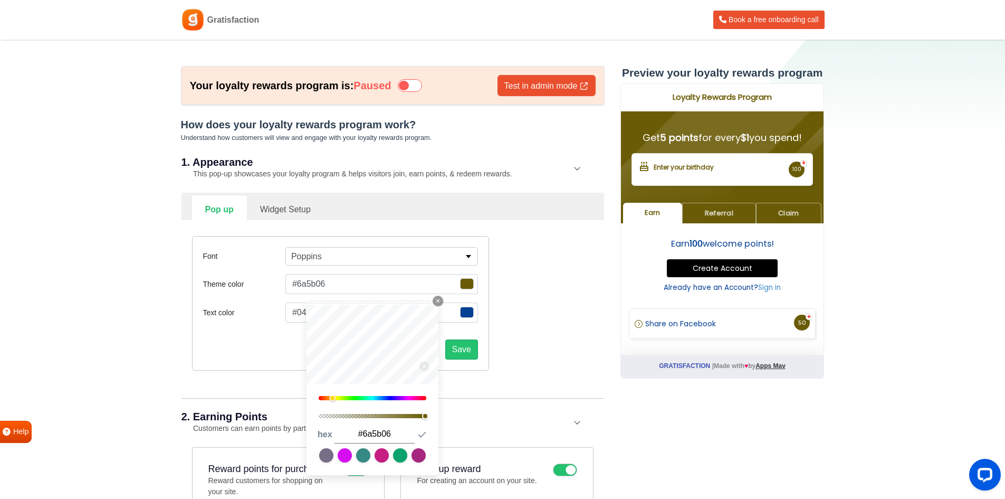
type input "#5e5107"
type input "#5c4f09"
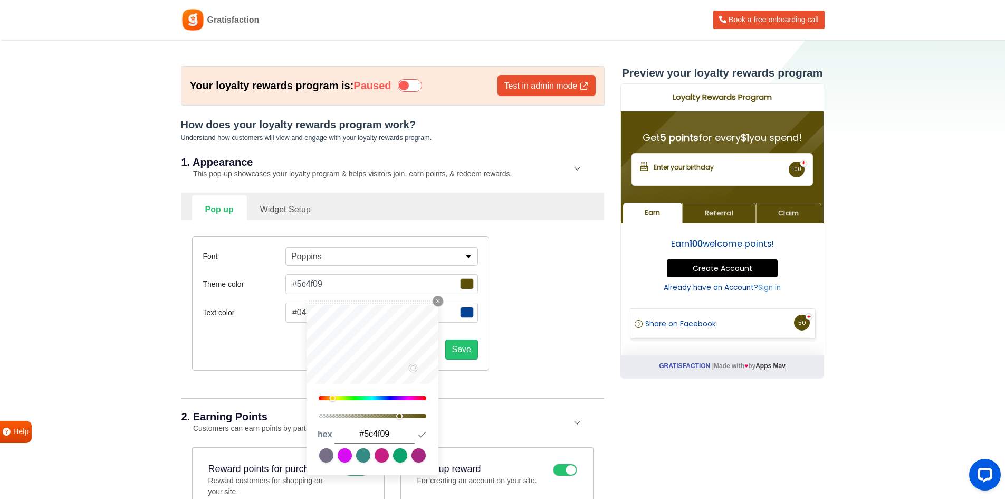
drag, startPoint x: 419, startPoint y: 416, endPoint x: 401, endPoint y: 418, distance: 18.0
click at [401, 418] on div at bounding box center [373, 416] width 108 height 4
type input "#5c5509"
click at [335, 398] on div at bounding box center [334, 398] width 6 height 6
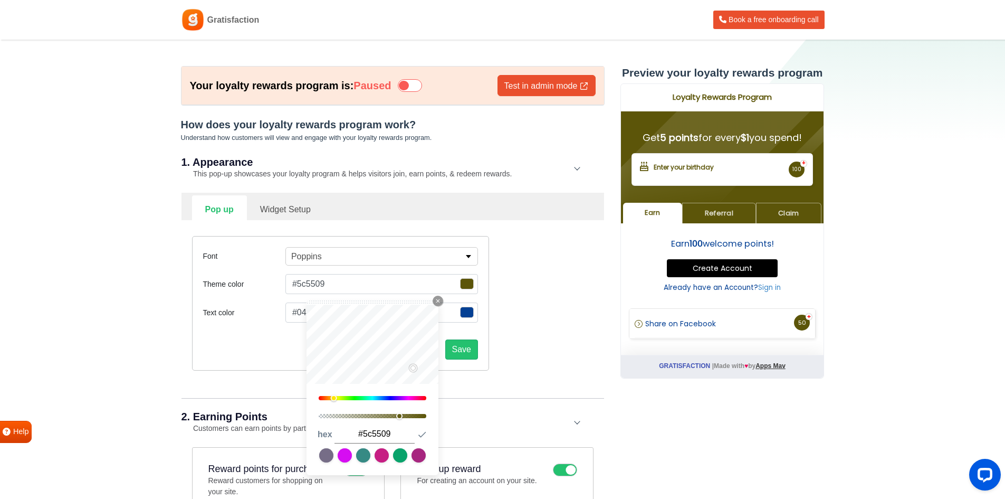
type input "#bbae2a"
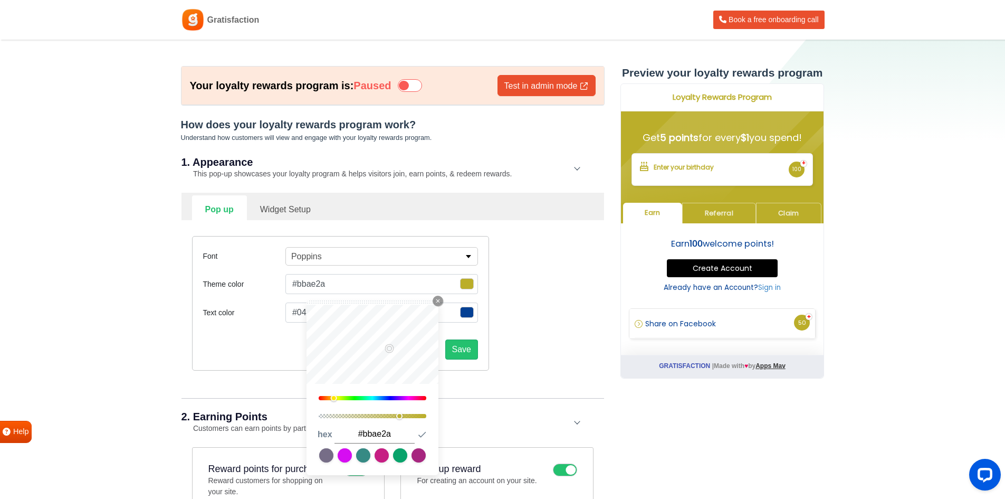
type input "#bdb028"
type input "#c0b324"
type input "#cebf16"
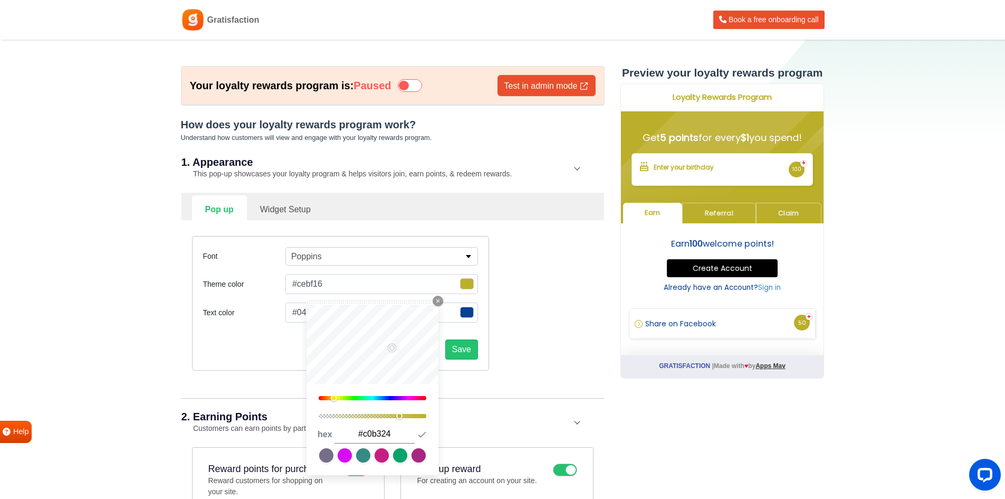
type input "#cebf16"
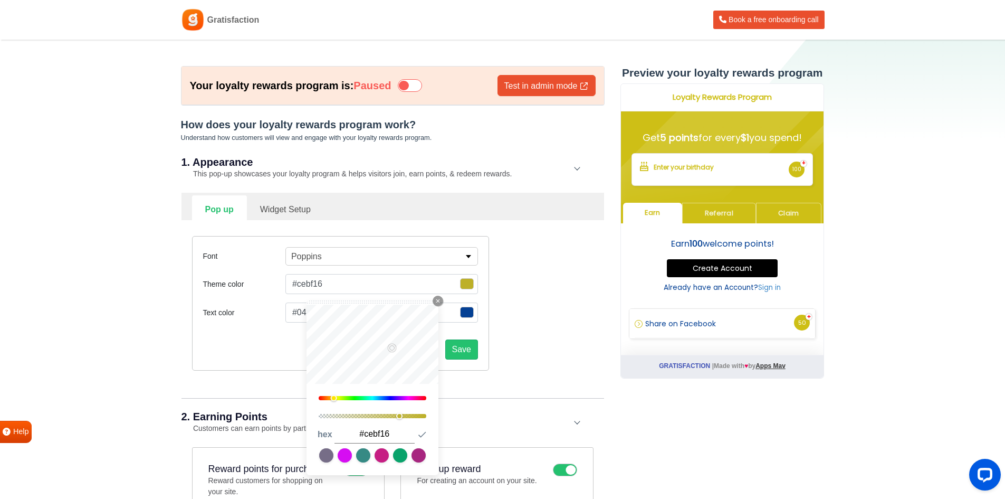
type input "#d0c114"
type input "#c7b813"
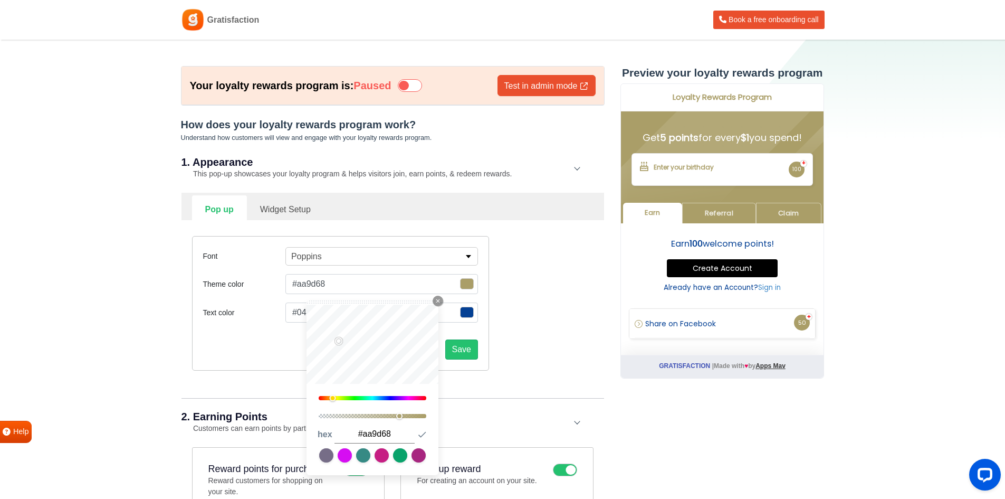
click at [333, 397] on div at bounding box center [333, 398] width 6 height 6
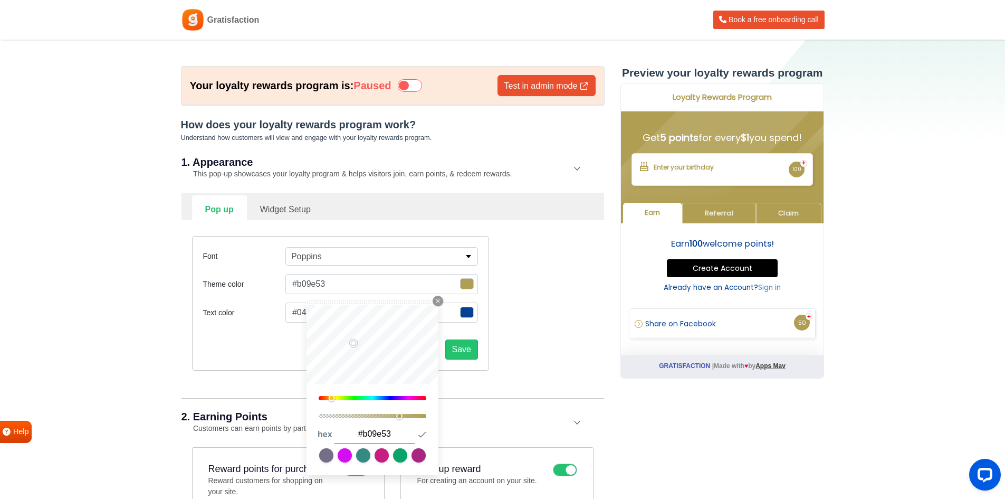
click at [221, 342] on div "Save" at bounding box center [340, 345] width 275 height 29
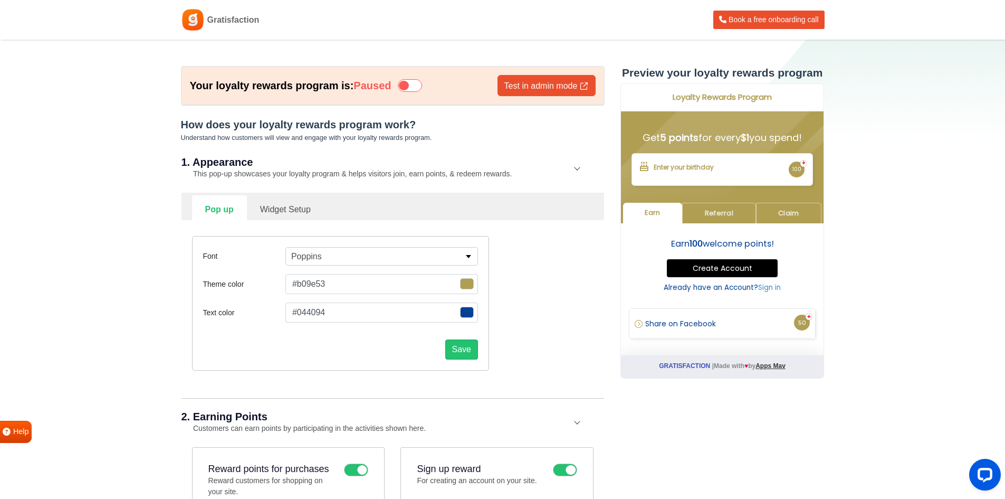
click at [453, 257] on button "Poppins" at bounding box center [382, 256] width 193 height 18
click at [451, 259] on button "Poppins" at bounding box center [382, 256] width 193 height 18
click at [462, 354] on button "Save" at bounding box center [461, 349] width 33 height 20
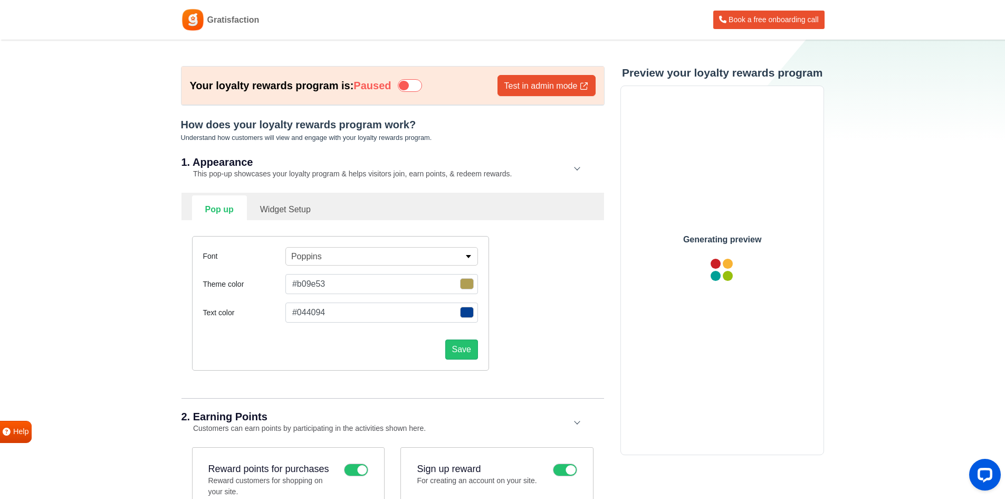
click at [295, 210] on link "Widget Setup" at bounding box center [285, 208] width 77 height 26
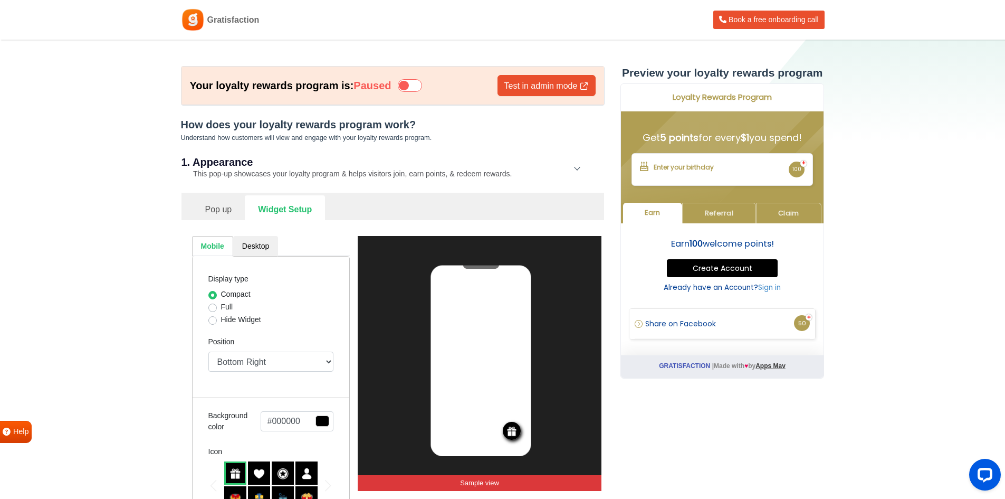
click at [216, 206] on link "Pop up" at bounding box center [218, 208] width 53 height 26
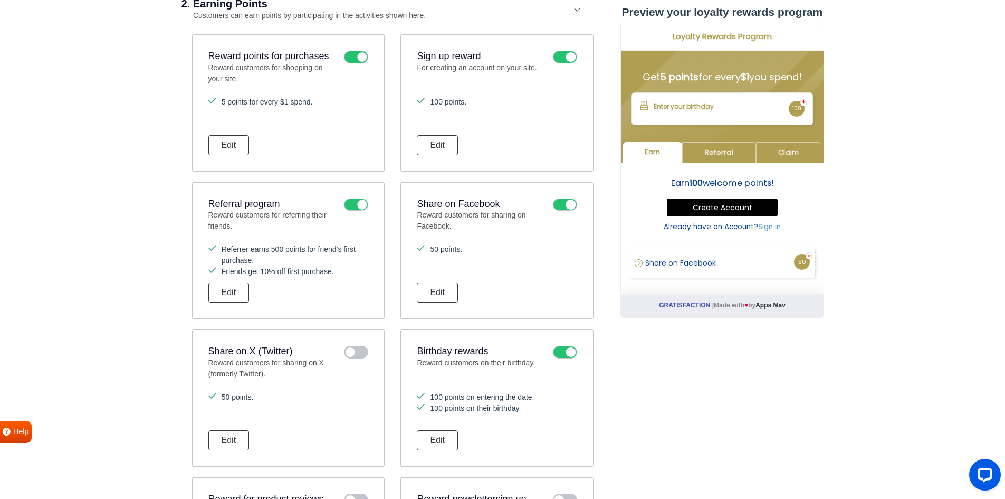
scroll to position [347, 0]
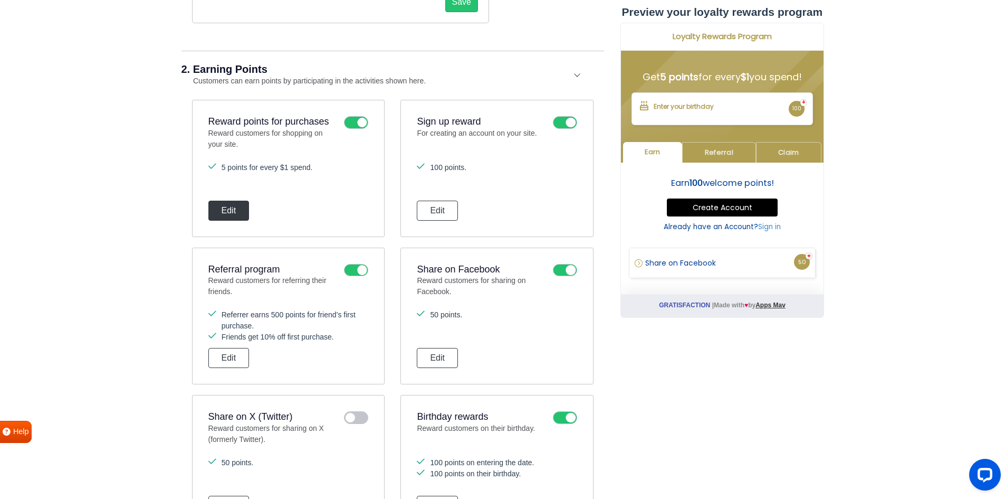
click at [224, 212] on button "Edit" at bounding box center [228, 211] width 41 height 20
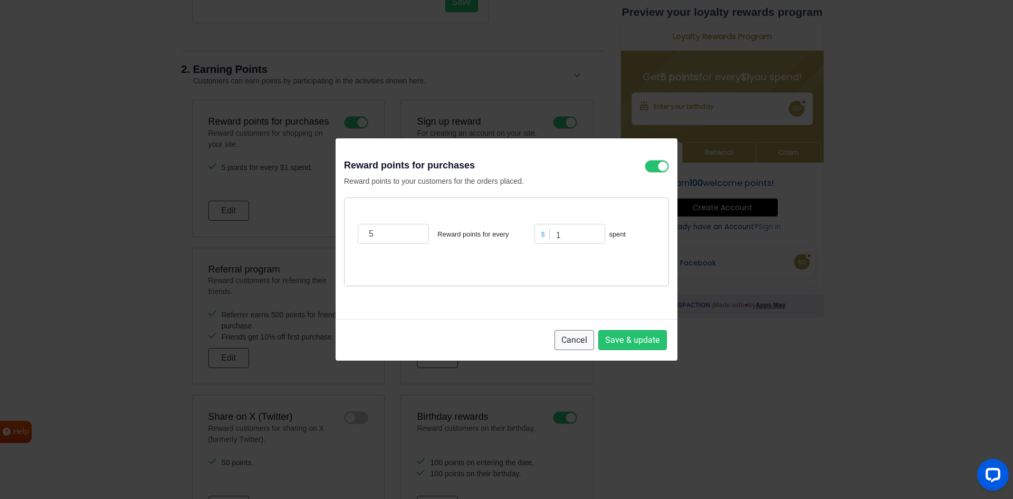
click at [589, 337] on button "Cancel" at bounding box center [575, 340] width 40 height 20
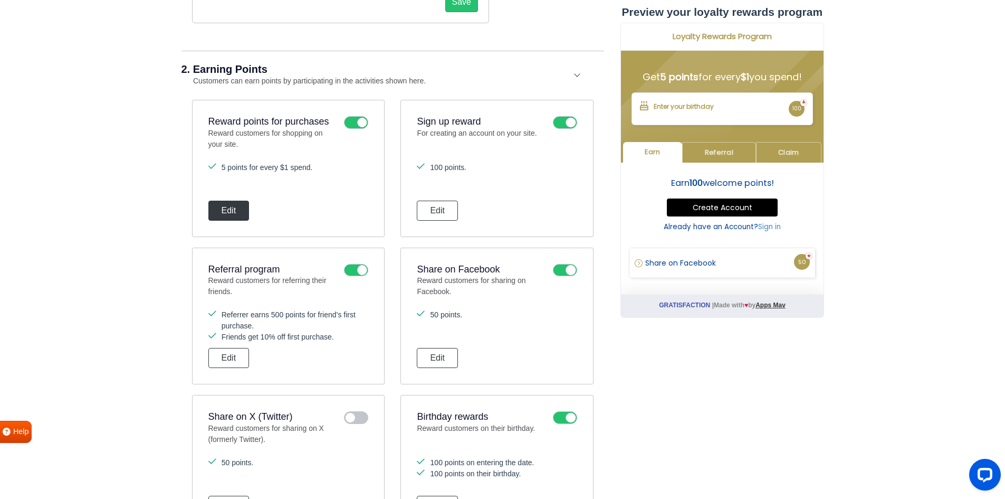
click at [230, 218] on button "Edit" at bounding box center [228, 211] width 41 height 20
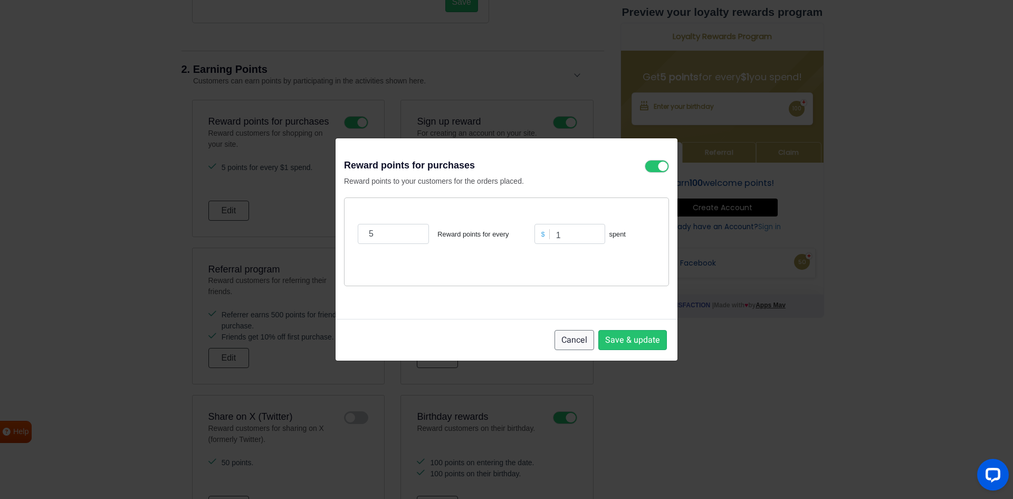
click at [591, 341] on button "Cancel" at bounding box center [575, 340] width 40 height 20
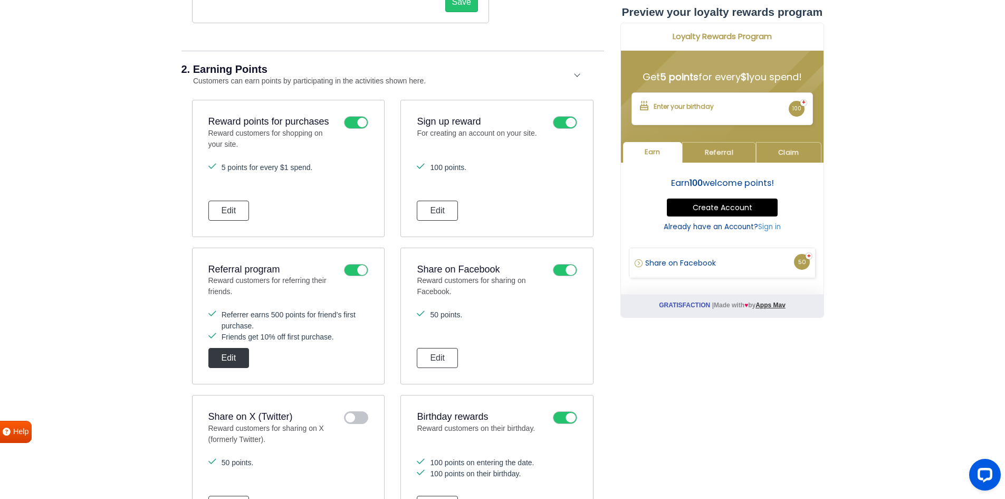
click at [230, 366] on button "Edit" at bounding box center [228, 358] width 41 height 20
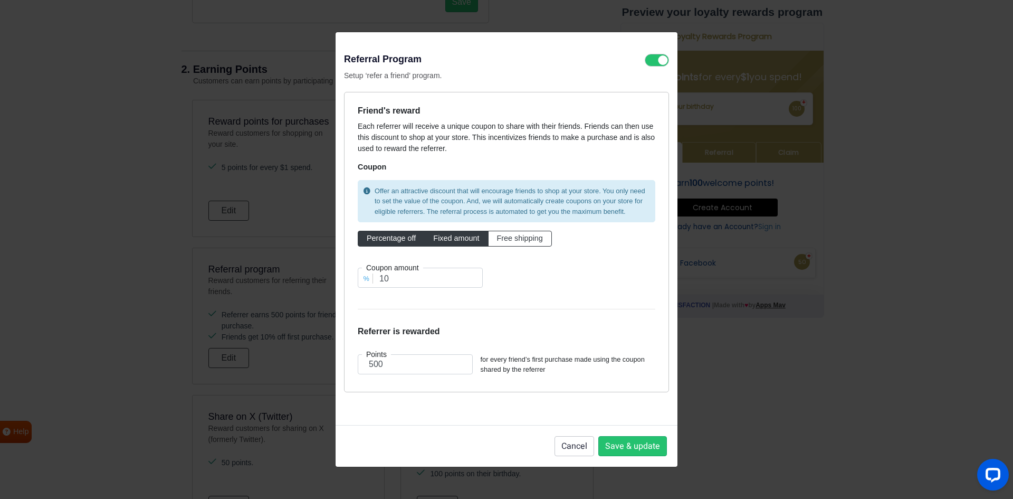
click at [443, 241] on span "Fixed amount" at bounding box center [456, 238] width 46 height 8
click at [440, 240] on input "Fixed amount" at bounding box center [436, 236] width 7 height 7
drag, startPoint x: 413, startPoint y: 280, endPoint x: 377, endPoint y: 278, distance: 36.0
click at [377, 278] on input "10" at bounding box center [420, 278] width 125 height 20
click at [530, 273] on input "0" at bounding box center [569, 278] width 141 height 20
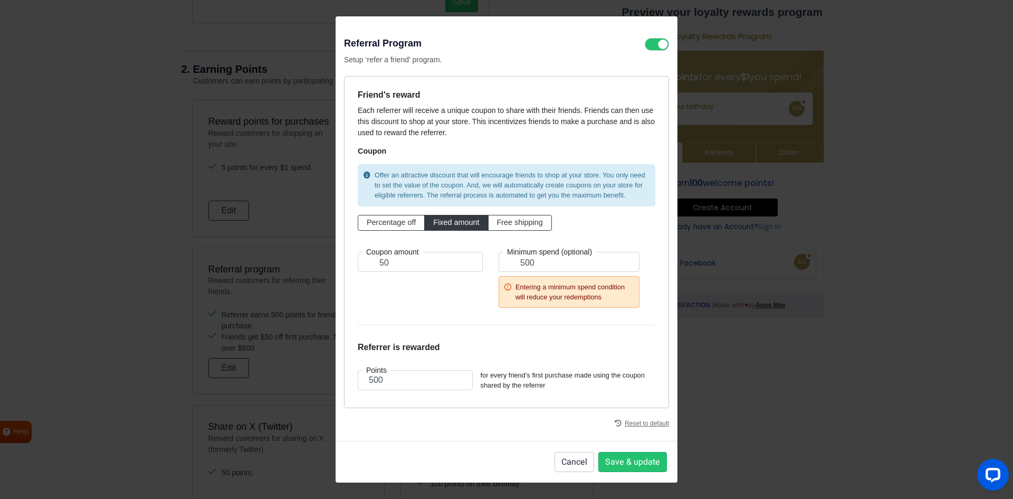
click at [488, 297] on div "Coupon amount 50" at bounding box center [420, 278] width 141 height 52
click at [642, 463] on button "Save & update" at bounding box center [633, 462] width 69 height 20
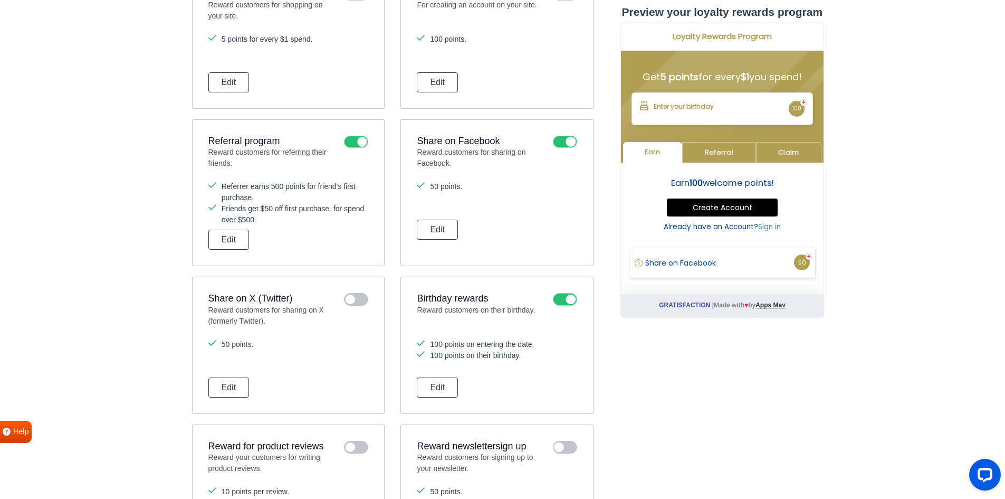
scroll to position [506, 0]
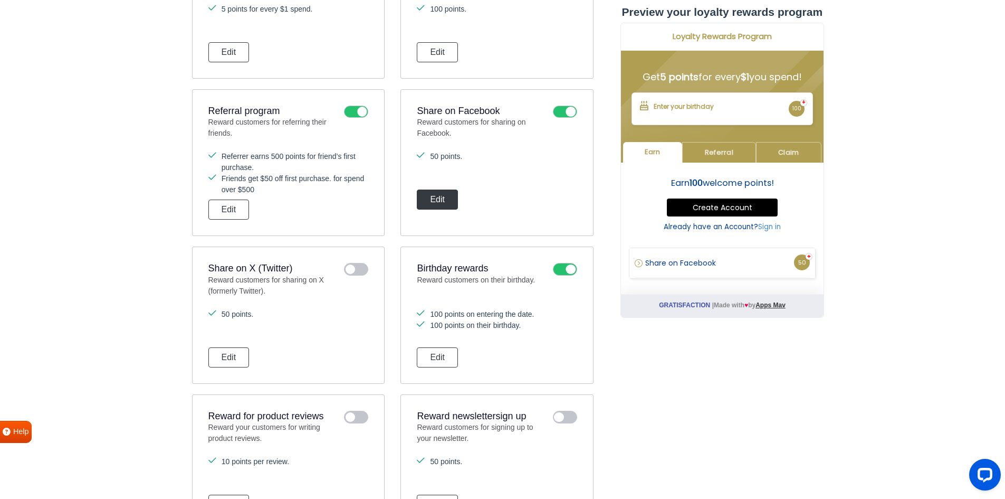
click at [442, 198] on button "Edit" at bounding box center [437, 199] width 41 height 20
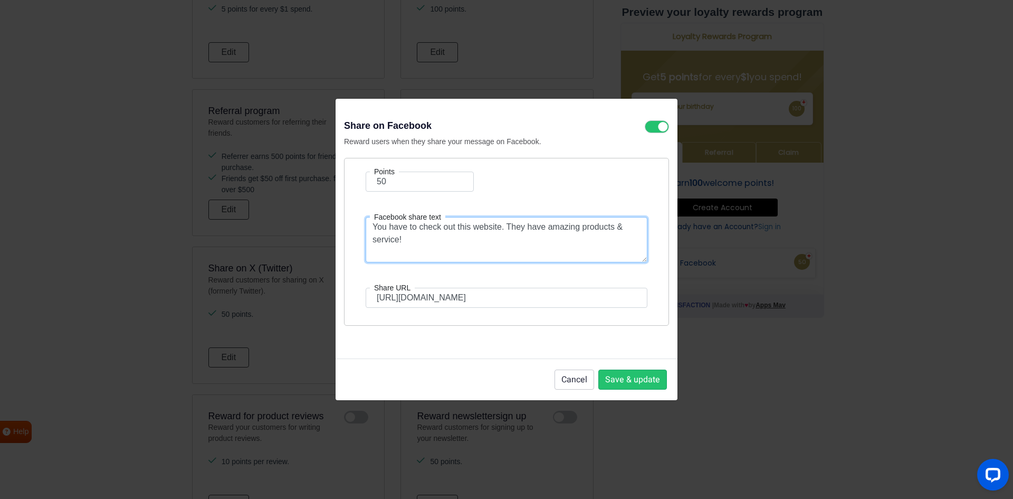
click at [459, 245] on textarea "You have to check out this website. They have amazing products & service!" at bounding box center [507, 239] width 282 height 45
click at [578, 378] on button "Cancel" at bounding box center [575, 379] width 40 height 20
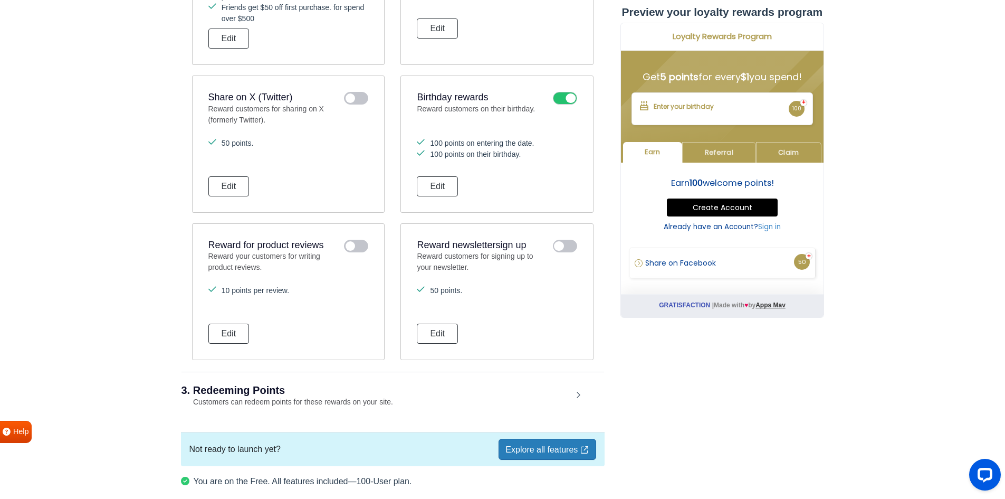
scroll to position [717, 0]
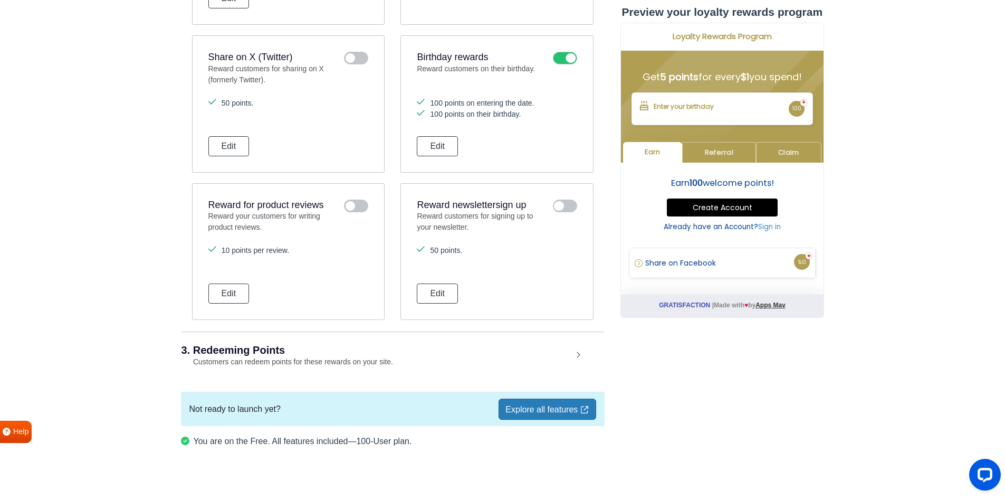
click at [566, 343] on div "3. Redeeming Points Customers can redeem points for these rewards on your site." at bounding box center [393, 355] width 423 height 49
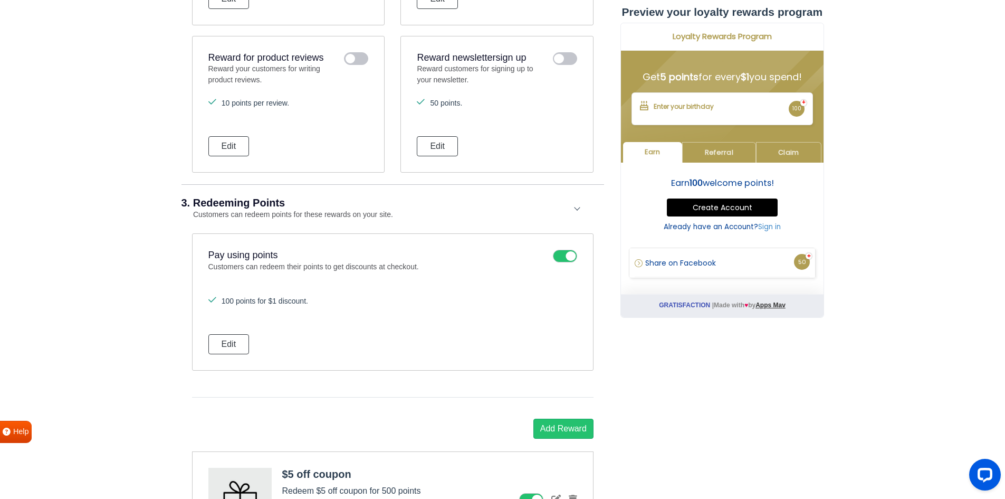
scroll to position [875, 0]
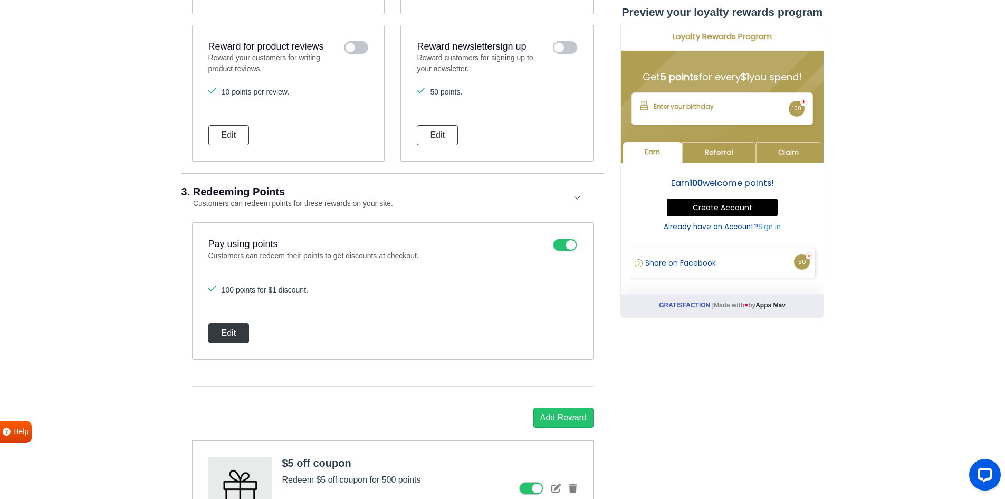
click at [239, 339] on button "Edit" at bounding box center [228, 333] width 41 height 20
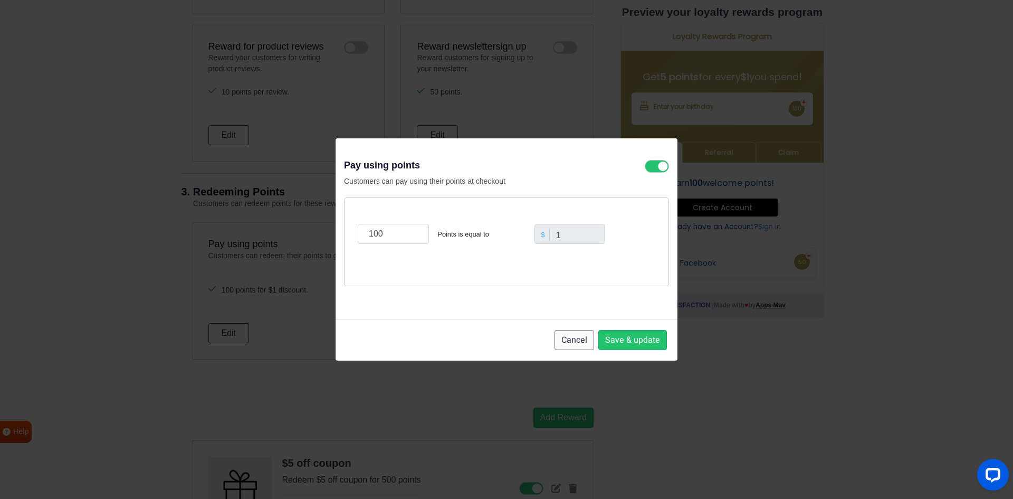
click at [571, 337] on button "Cancel" at bounding box center [575, 340] width 40 height 20
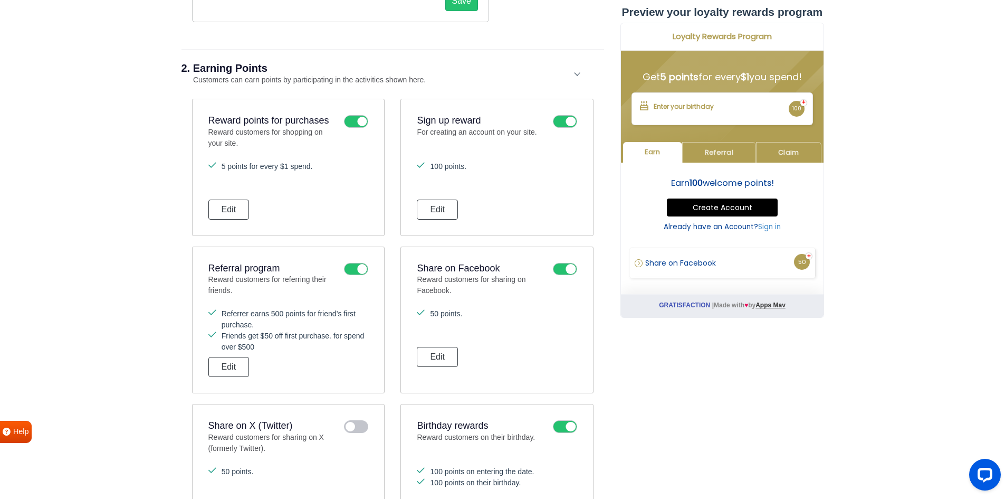
scroll to position [347, 0]
click at [221, 366] on button "Edit" at bounding box center [228, 368] width 41 height 20
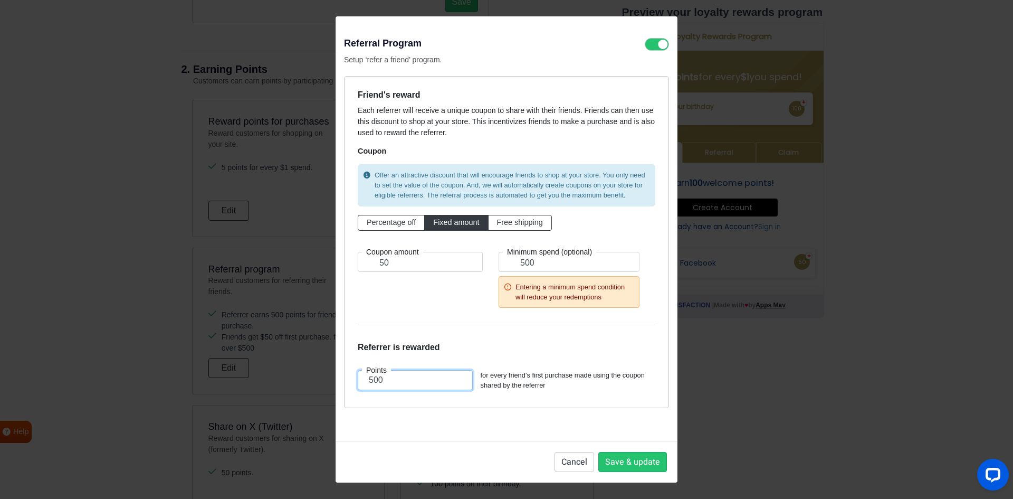
drag, startPoint x: 408, startPoint y: 378, endPoint x: 345, endPoint y: 381, distance: 62.9
click at [345, 381] on div "Friend's reward Each referrer will receive a unique coupon to share with their …" at bounding box center [506, 242] width 325 height 333
click at [587, 402] on div "Friend's reward Each referrer will receive a unique coupon to share with their …" at bounding box center [506, 242] width 325 height 333
click at [639, 467] on button "Save & update" at bounding box center [633, 462] width 69 height 20
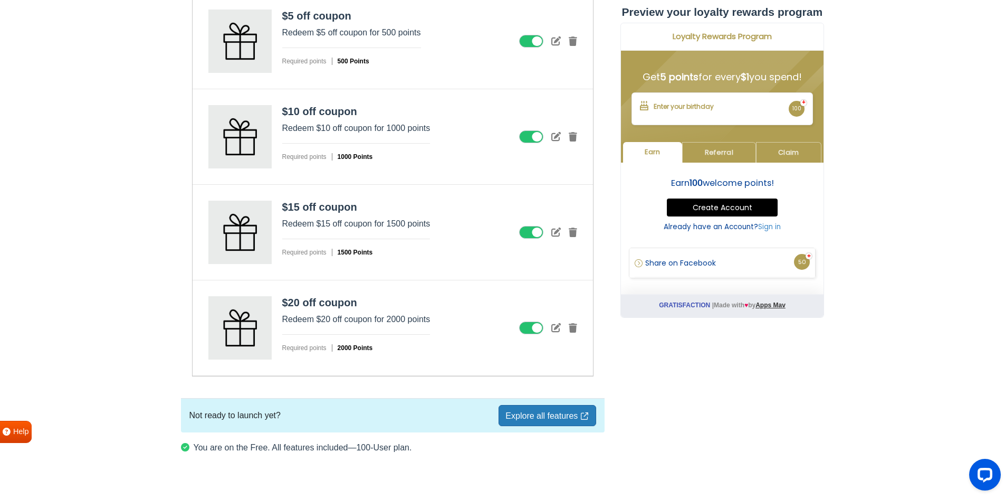
scroll to position [1339, 0]
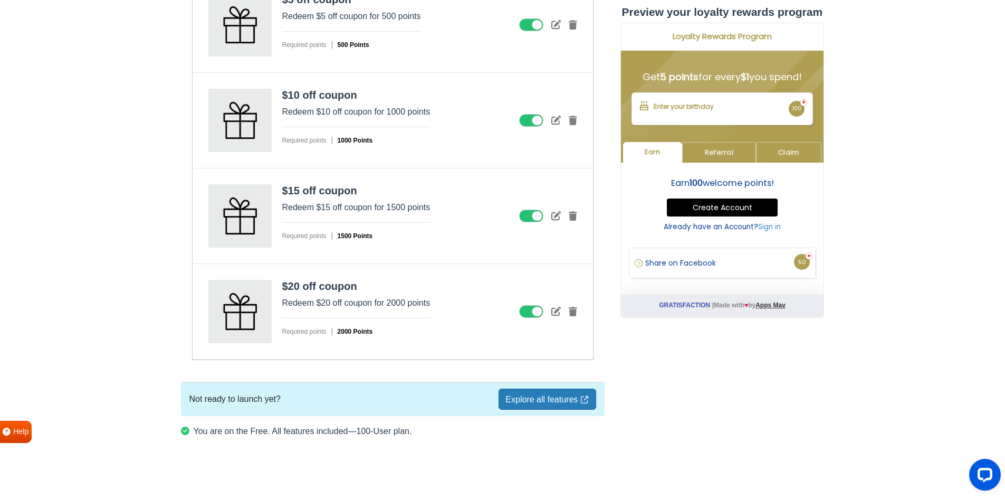
click at [523, 397] on link "Explore all features" at bounding box center [547, 398] width 97 height 21
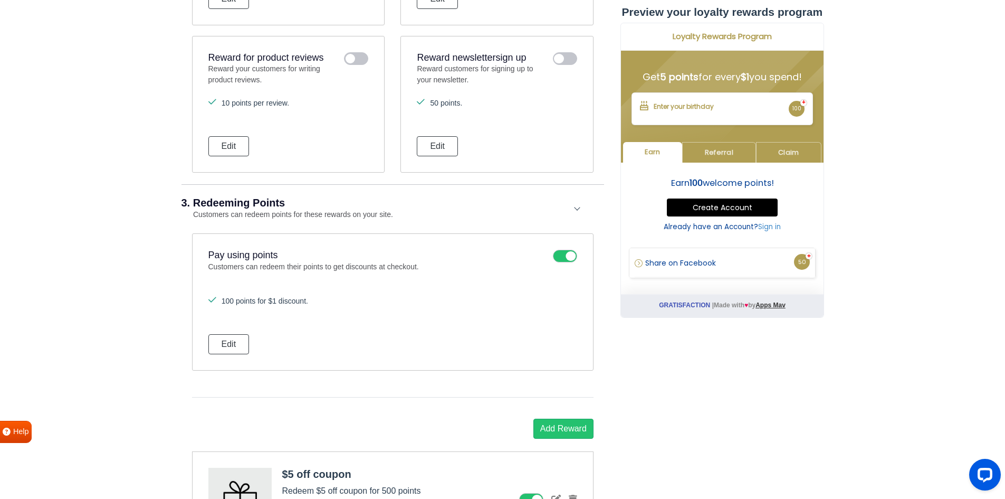
scroll to position [864, 0]
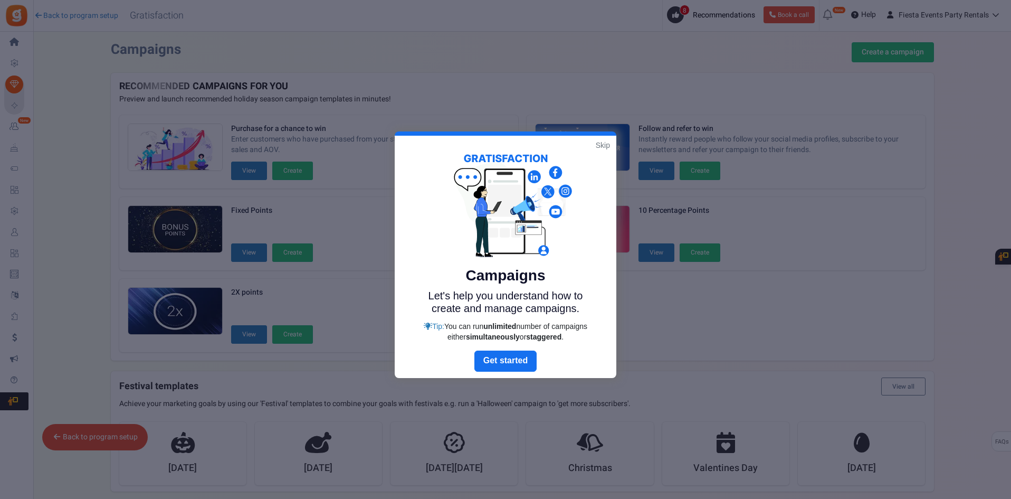
click at [603, 143] on link "Skip" at bounding box center [603, 145] width 14 height 11
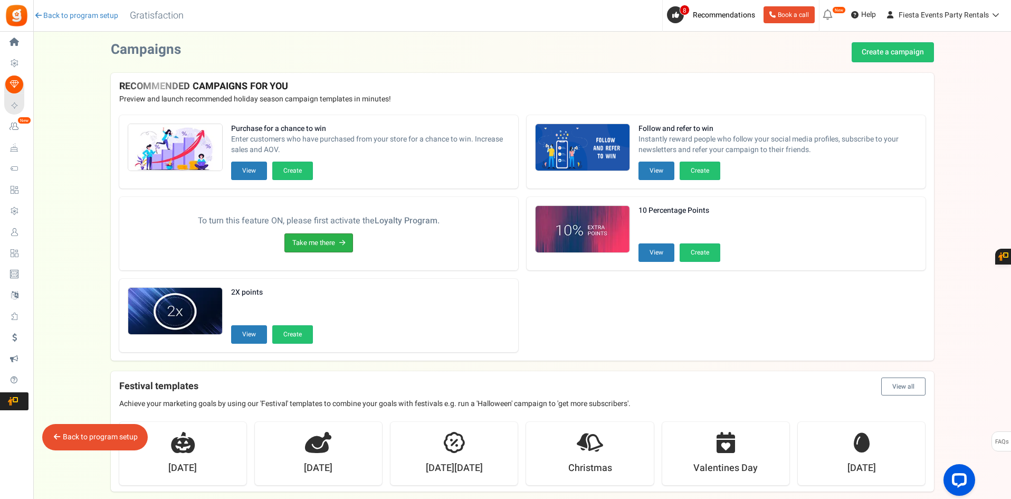
click at [312, 243] on link "Take me there" at bounding box center [318, 243] width 69 height 20
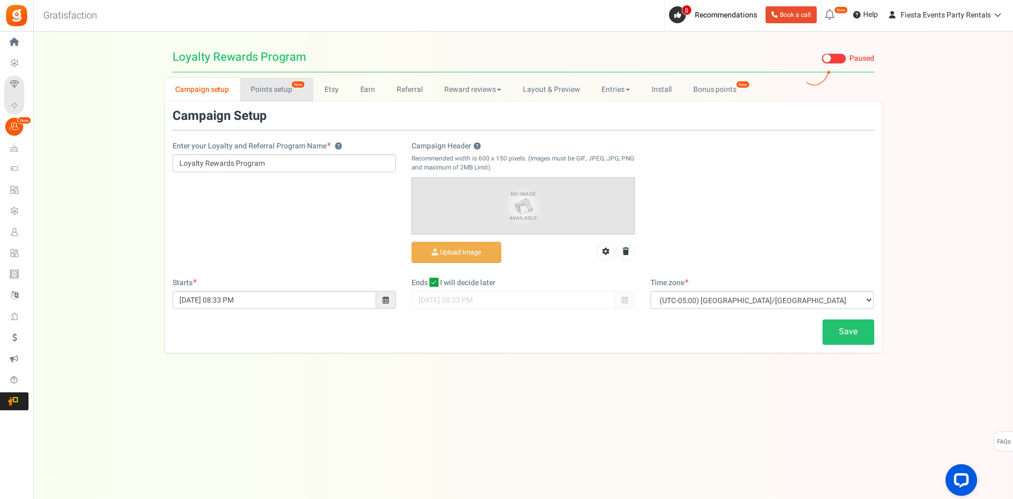
click at [263, 91] on link "Points setup New" at bounding box center [276, 90] width 73 height 24
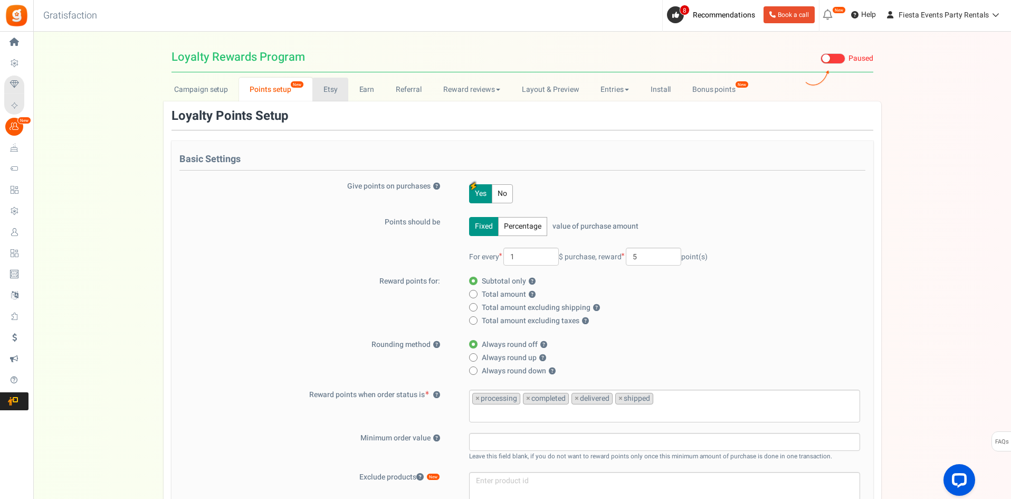
click at [317, 93] on link "Etsy" at bounding box center [330, 90] width 36 height 24
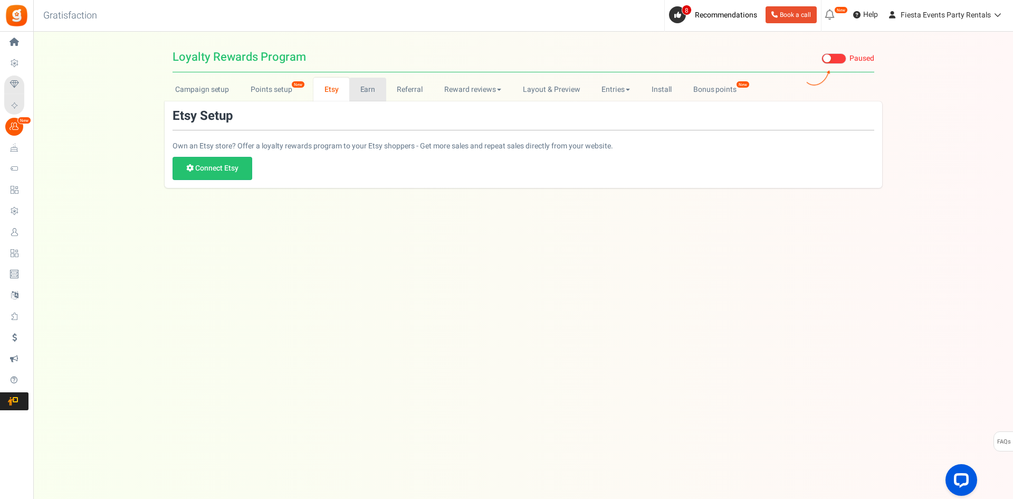
click at [373, 91] on link "Earn" at bounding box center [367, 90] width 37 height 24
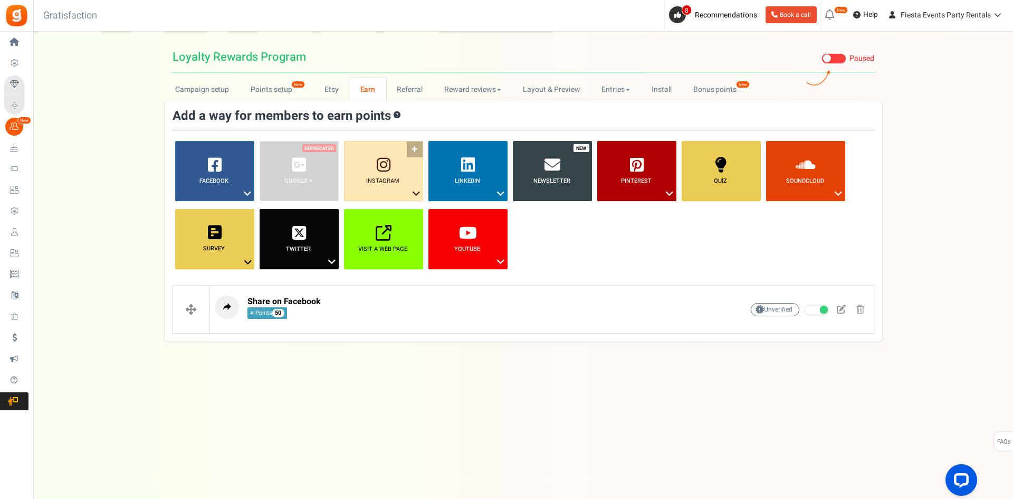
click at [389, 173] on icon at bounding box center [384, 165] width 14 height 16
click at [388, 211] on link "Follow on Instagram" at bounding box center [383, 212] width 84 height 13
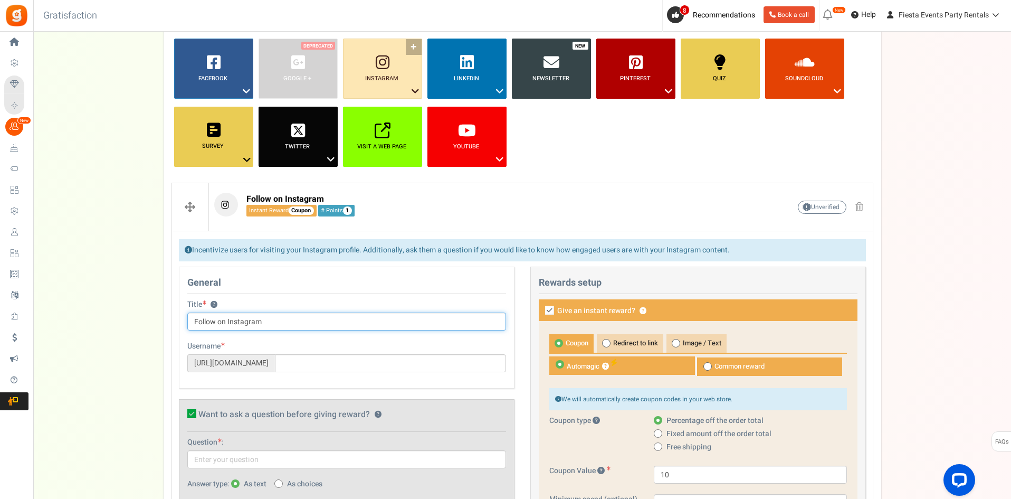
scroll to position [106, 0]
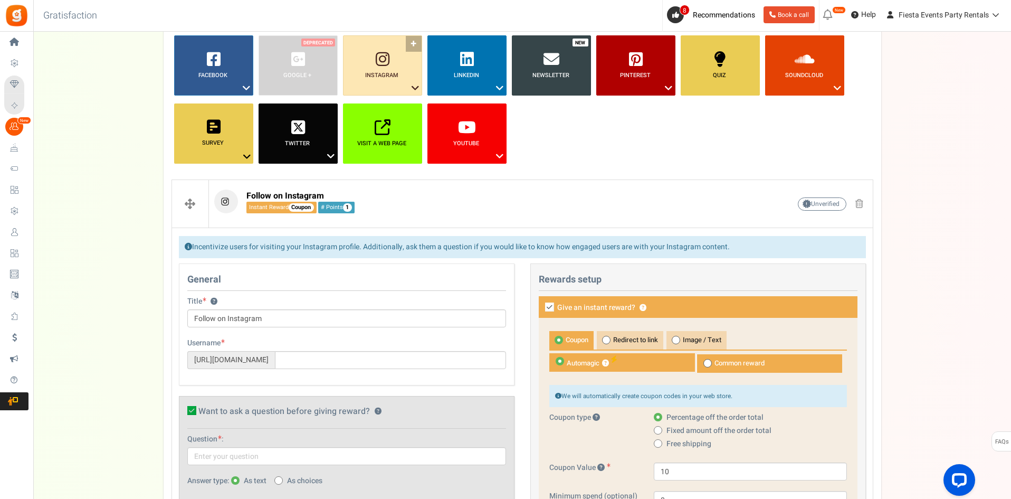
click at [371, 78] on b "Instagram" at bounding box center [381, 75] width 33 height 9
click at [365, 123] on link "Like a Photo or Video" at bounding box center [382, 120] width 84 height 13
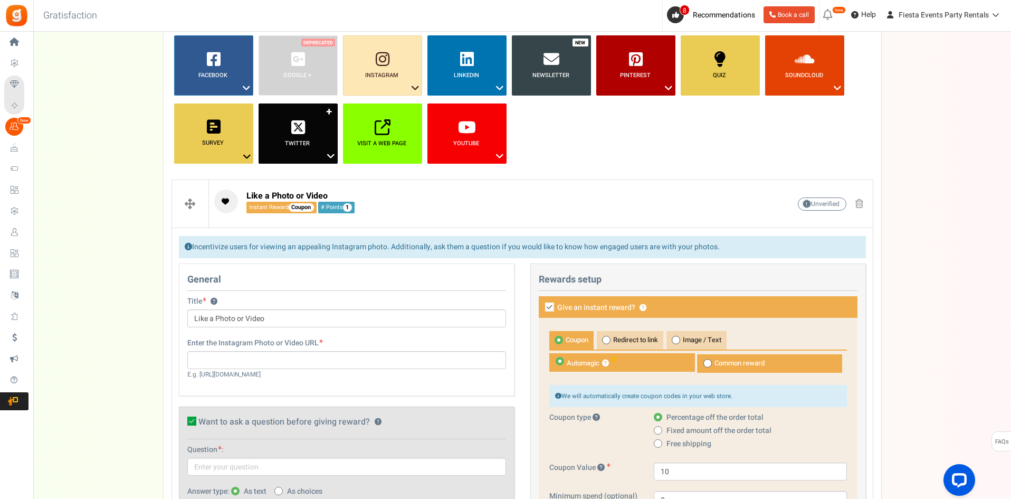
click at [327, 111] on link "Twitter ?" at bounding box center [298, 133] width 79 height 60
click at [414, 43] on link "Instagram ?" at bounding box center [382, 65] width 79 height 60
click at [388, 106] on link "Follow on Instagram" at bounding box center [382, 107] width 84 height 13
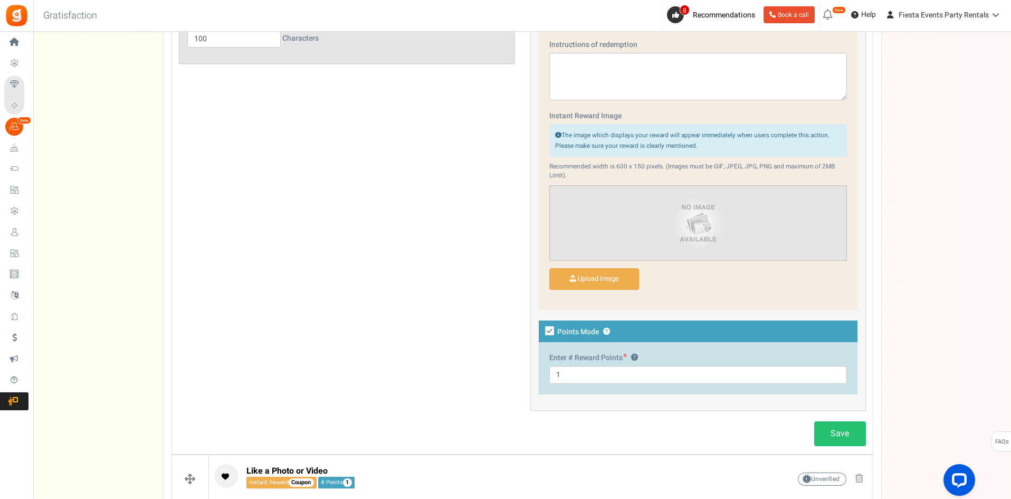
scroll to position [633, 0]
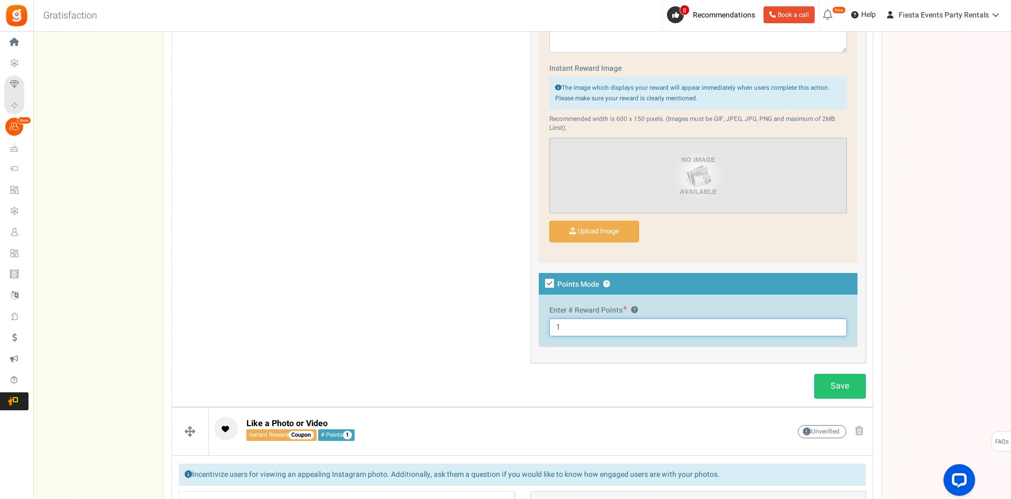
drag, startPoint x: 600, startPoint y: 332, endPoint x: 515, endPoint y: 331, distance: 84.5
click at [515, 331] on div "General Title ? Follow on Instagram Tip! Your title should show the huge saving…" at bounding box center [522, 55] width 703 height 638
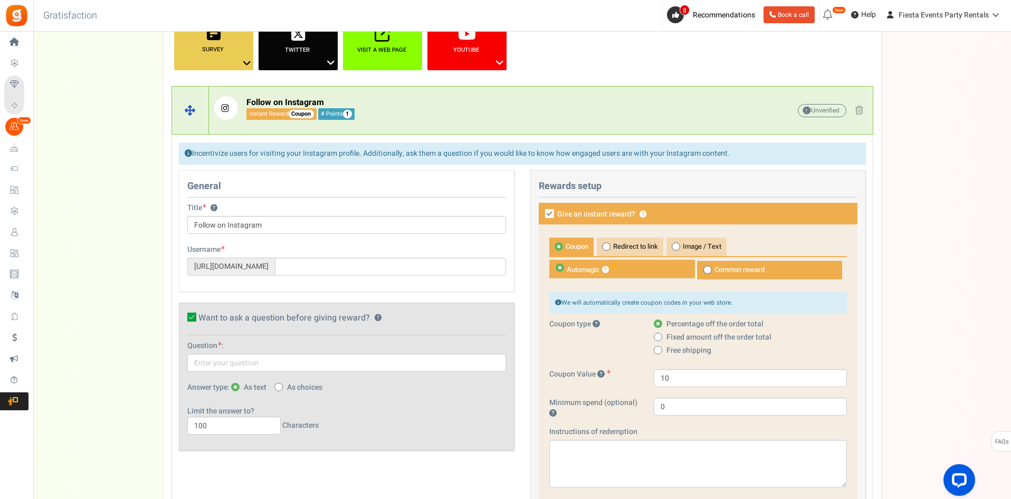
scroll to position [0, 0]
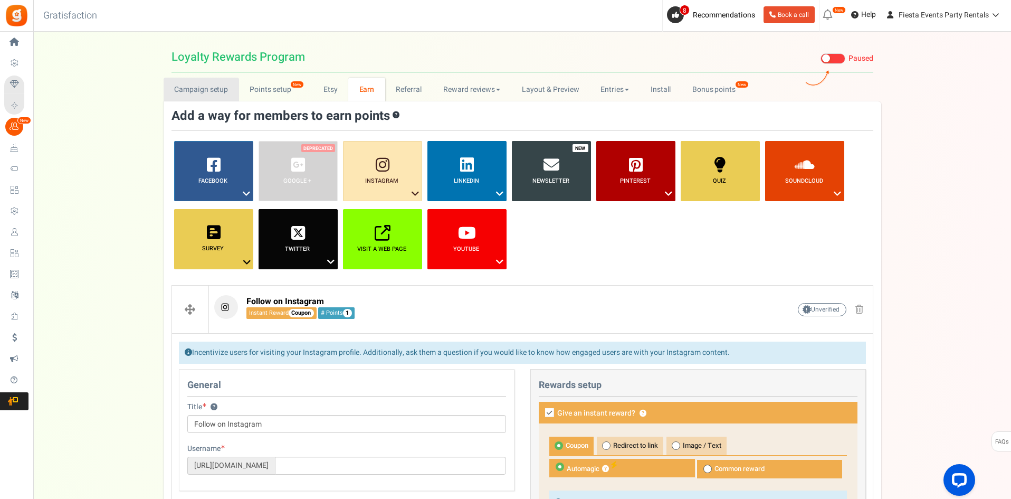
click at [206, 89] on link "Campaign setup" at bounding box center [201, 90] width 75 height 24
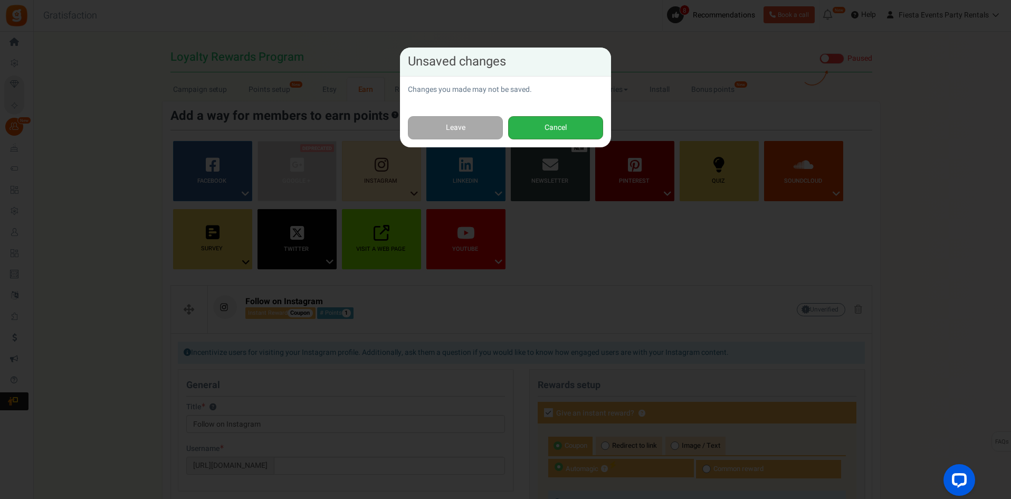
click at [565, 128] on button "Cancel" at bounding box center [555, 128] width 95 height 24
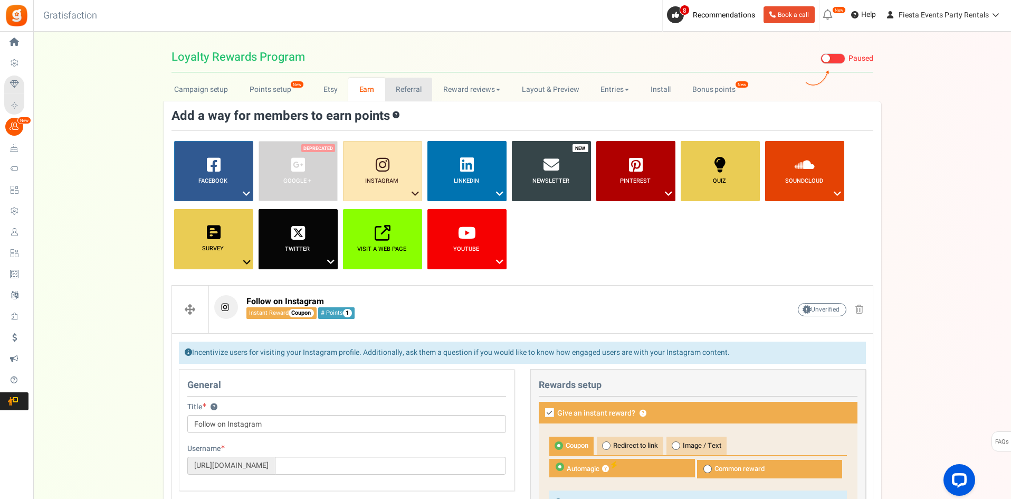
click at [409, 89] on link "Referral" at bounding box center [409, 90] width 48 height 24
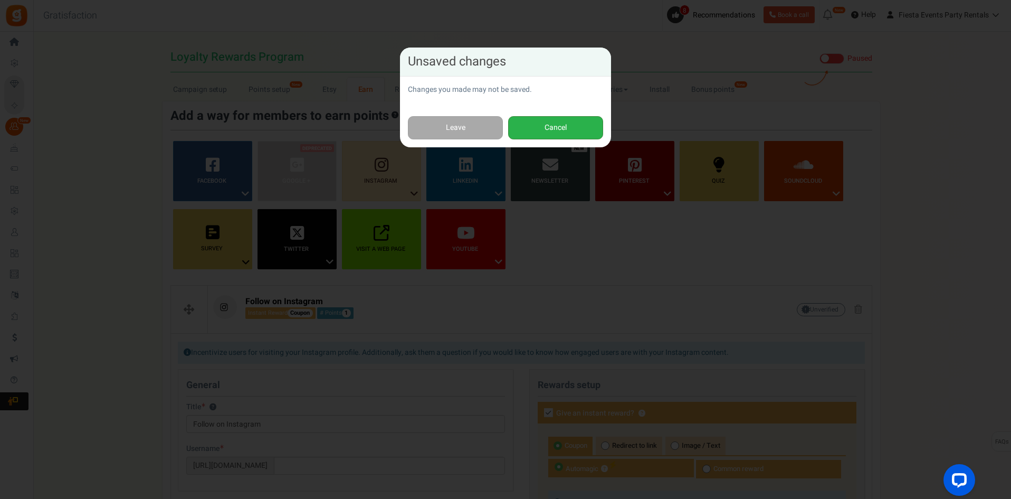
click at [554, 133] on button "Cancel" at bounding box center [555, 128] width 95 height 24
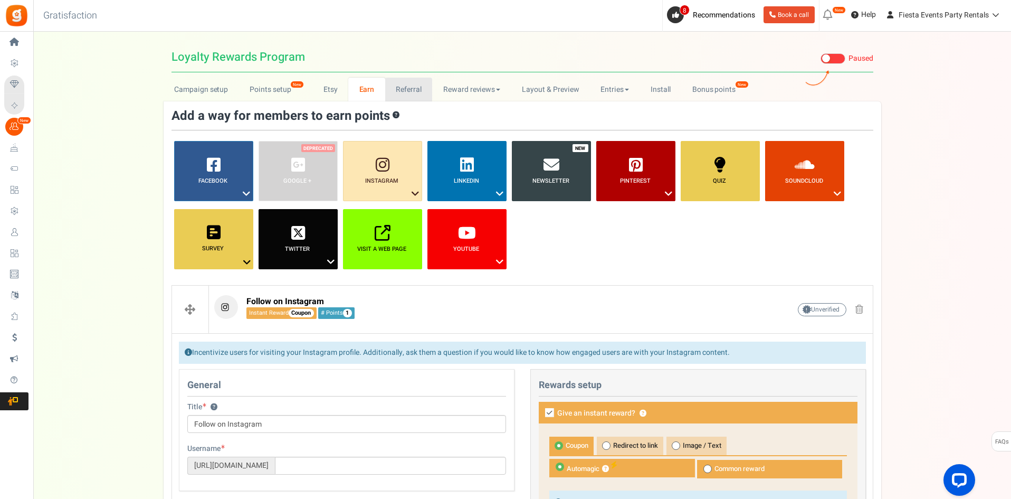
click at [405, 92] on link "Referral" at bounding box center [409, 90] width 48 height 24
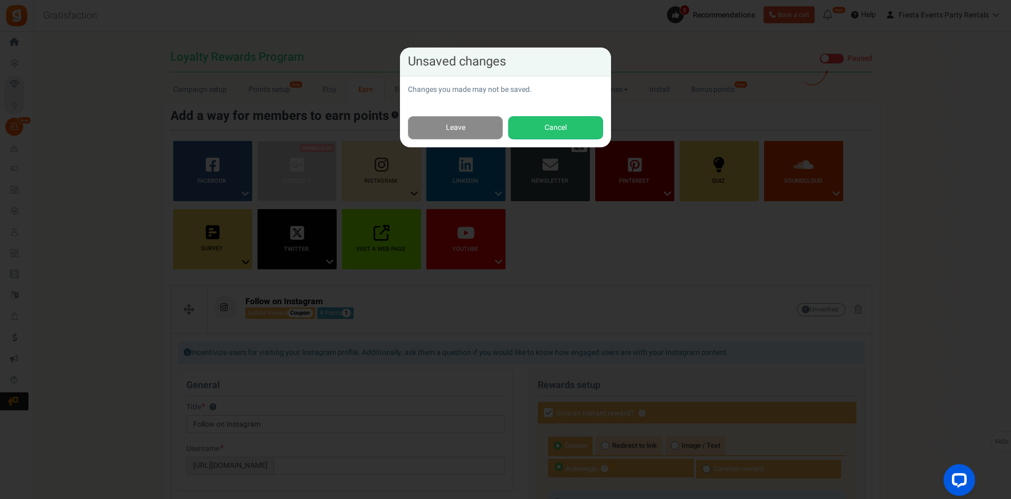
click at [438, 127] on link "Leave" at bounding box center [455, 128] width 95 height 24
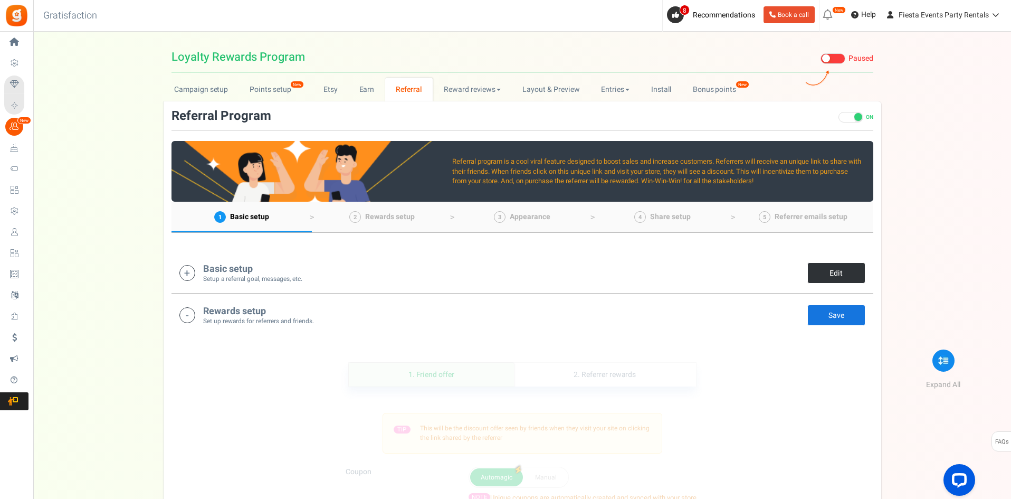
click at [841, 275] on link "Edit" at bounding box center [837, 272] width 58 height 21
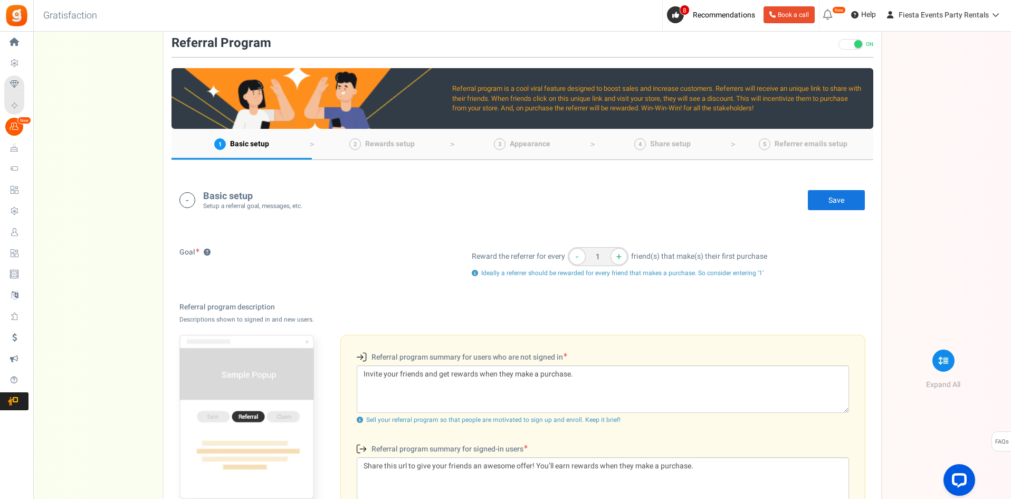
scroll to position [115, 0]
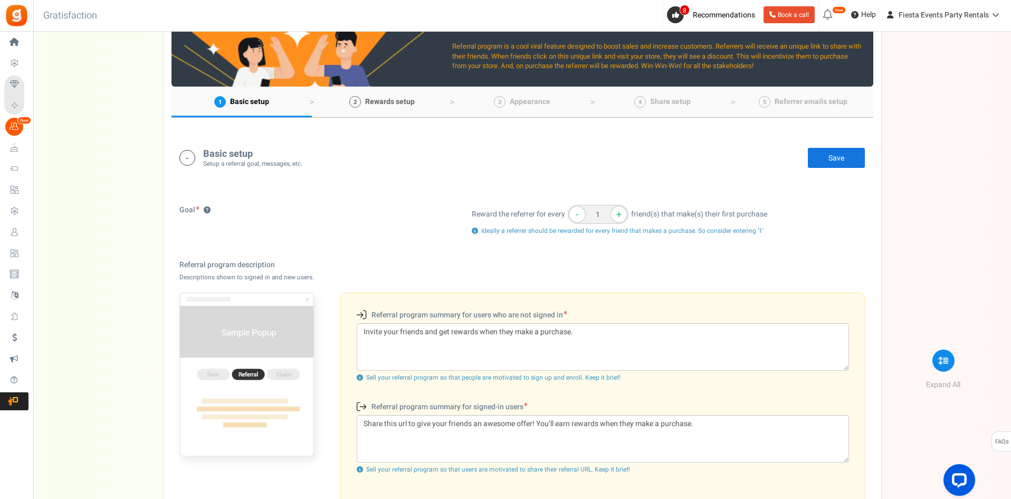
click at [393, 105] on span "Rewards setup" at bounding box center [390, 101] width 50 height 11
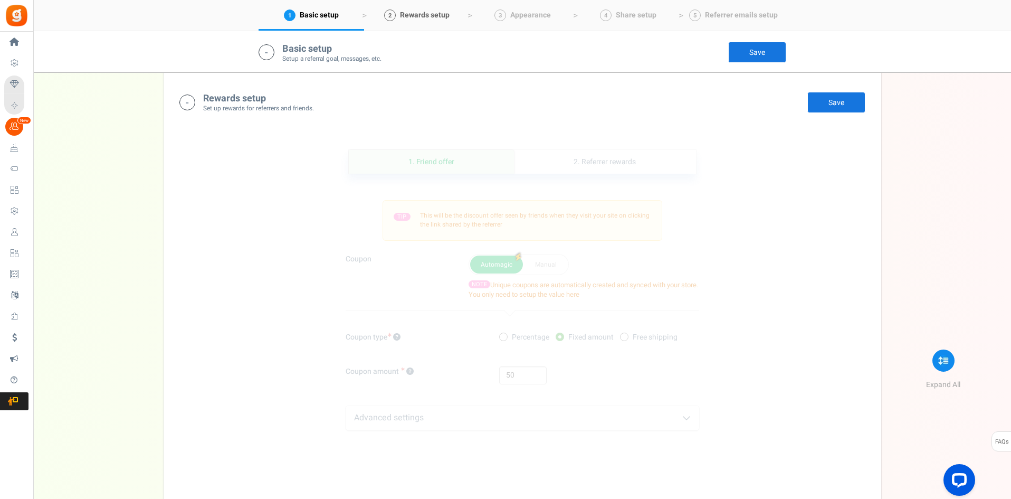
scroll to position [777, 0]
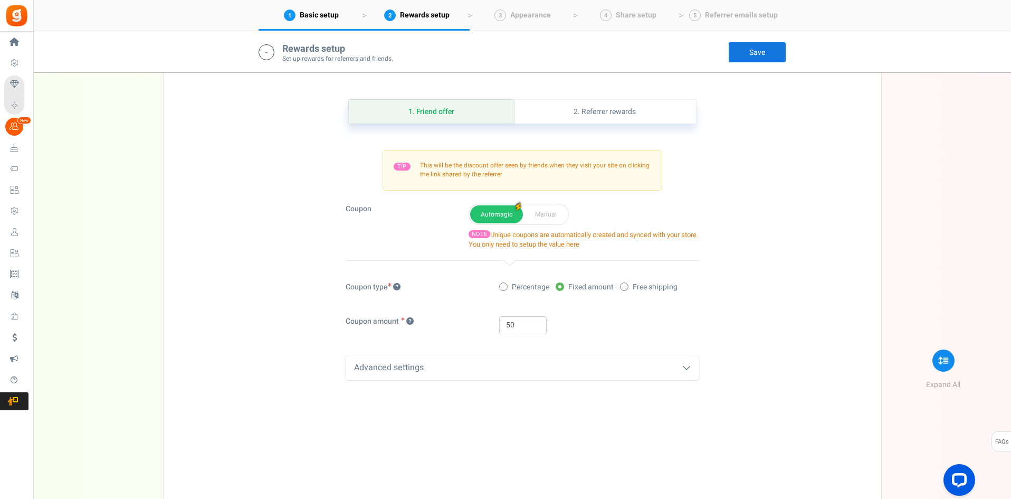
click at [520, 364] on div "Advanced settings" at bounding box center [523, 367] width 354 height 25
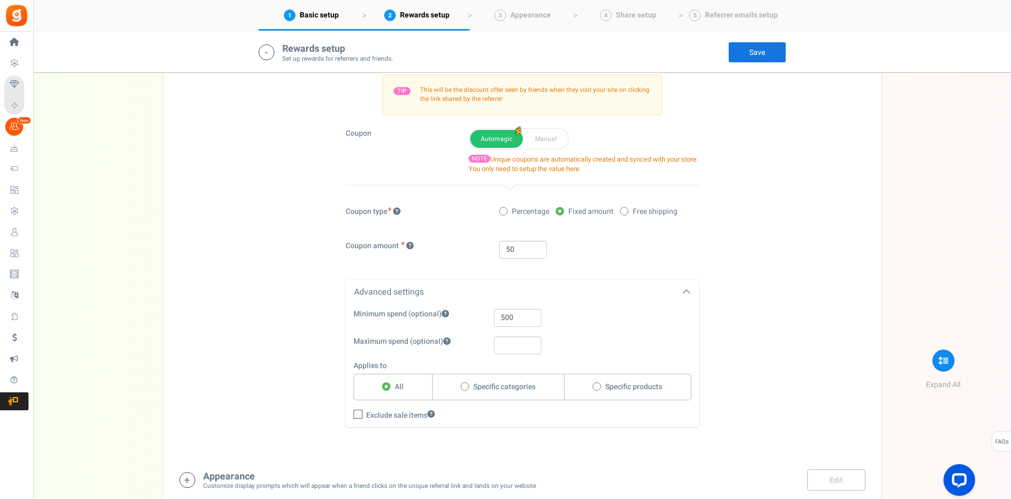
scroll to position [1011, 0]
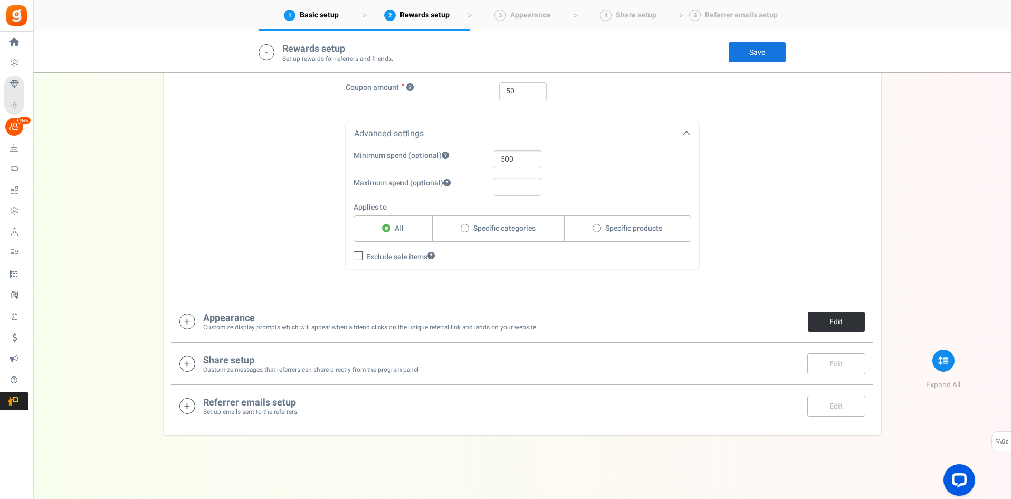
click at [828, 325] on link "Edit" at bounding box center [837, 321] width 58 height 21
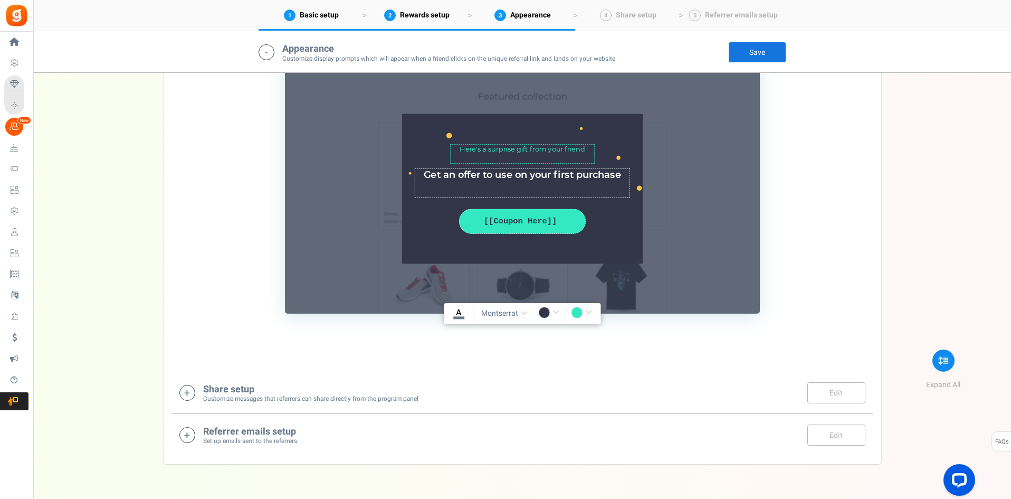
scroll to position [1432, 0]
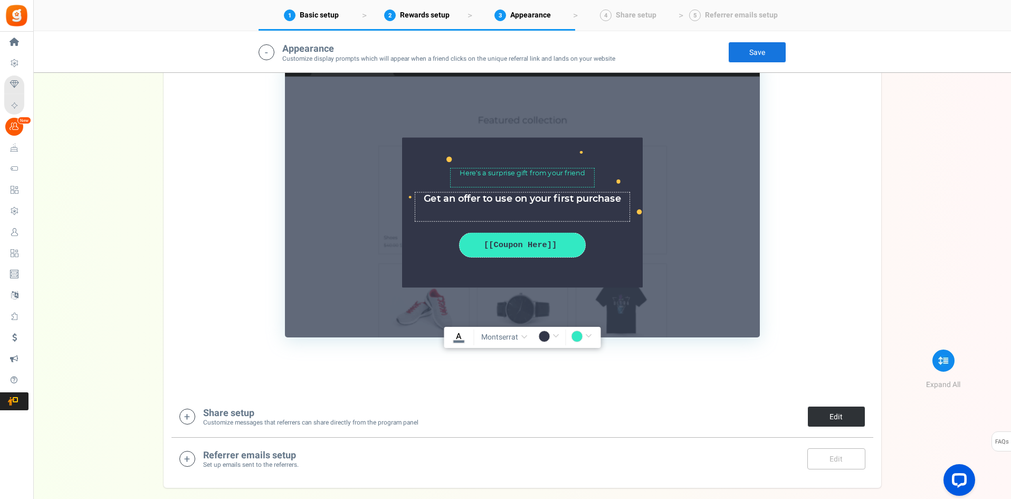
click at [847, 420] on link "Edit" at bounding box center [837, 416] width 58 height 21
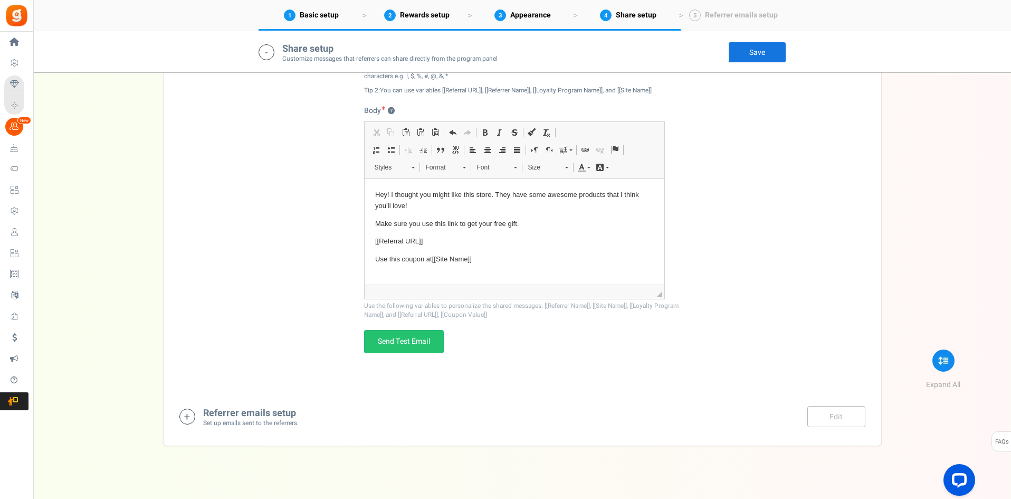
scroll to position [1979, 0]
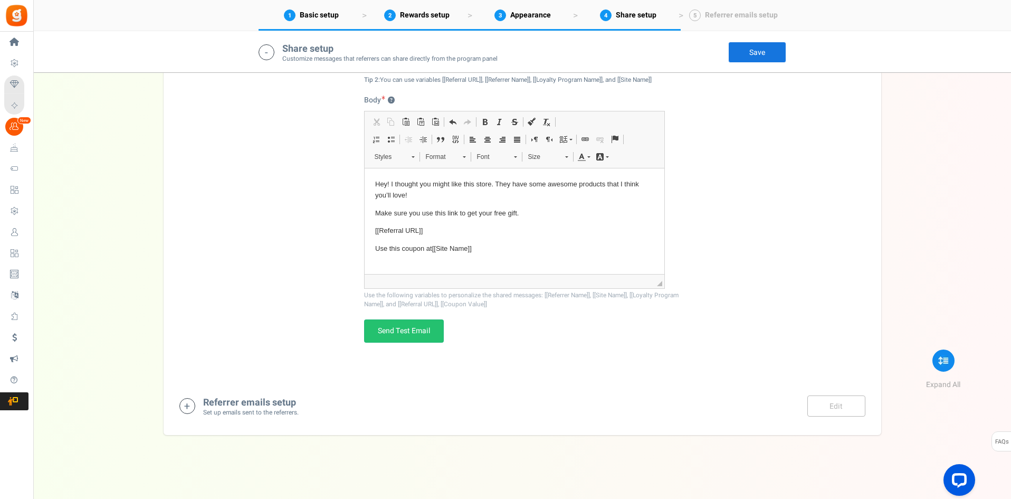
click at [184, 403] on icon at bounding box center [187, 406] width 16 height 16
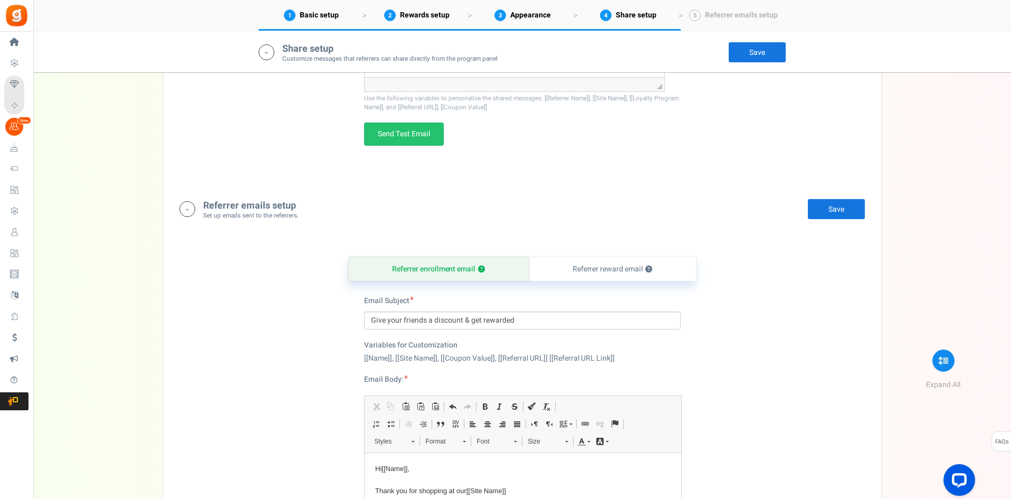
scroll to position [2175, 0]
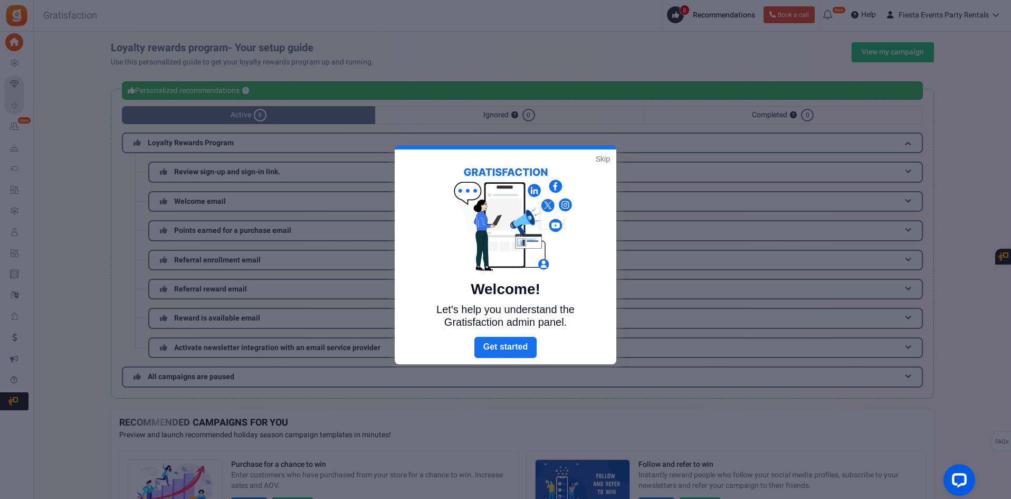
click at [604, 159] on link "Skip" at bounding box center [603, 159] width 14 height 11
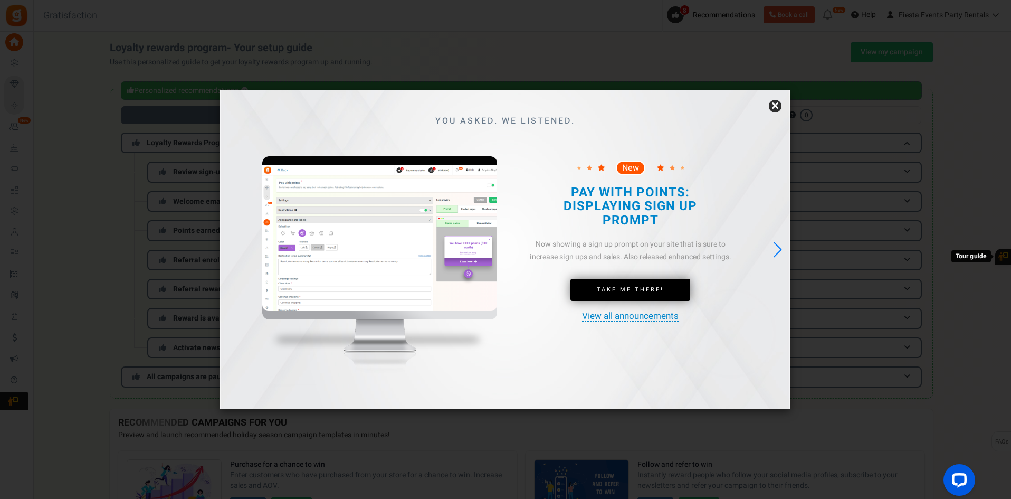
click at [772, 107] on link "×" at bounding box center [775, 106] width 13 height 13
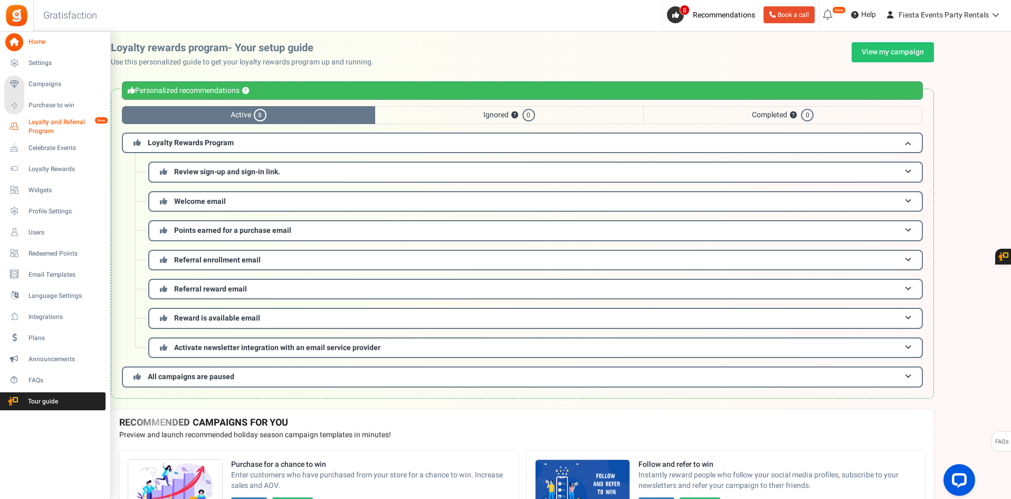
click at [61, 125] on span "Loyalty and Referral Program" at bounding box center [67, 127] width 77 height 18
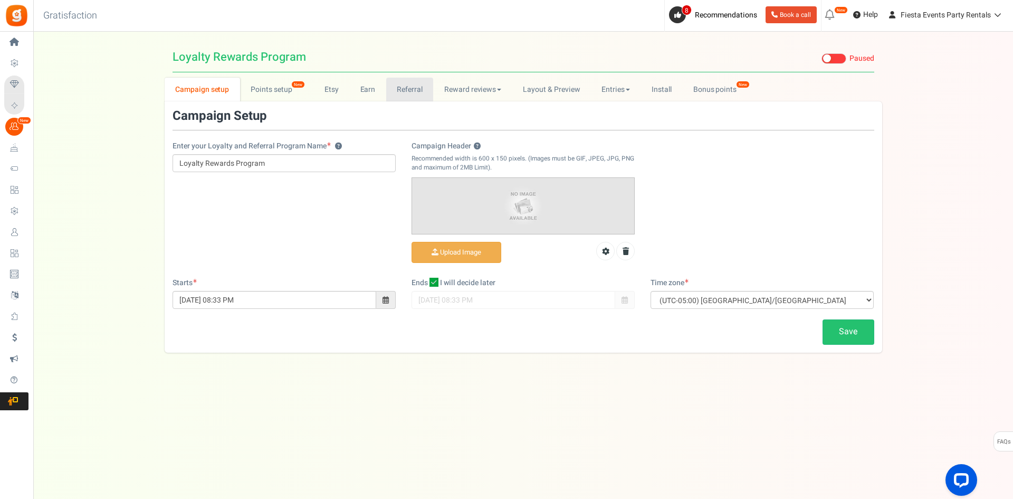
click at [417, 89] on link "Referral" at bounding box center [410, 90] width 48 height 24
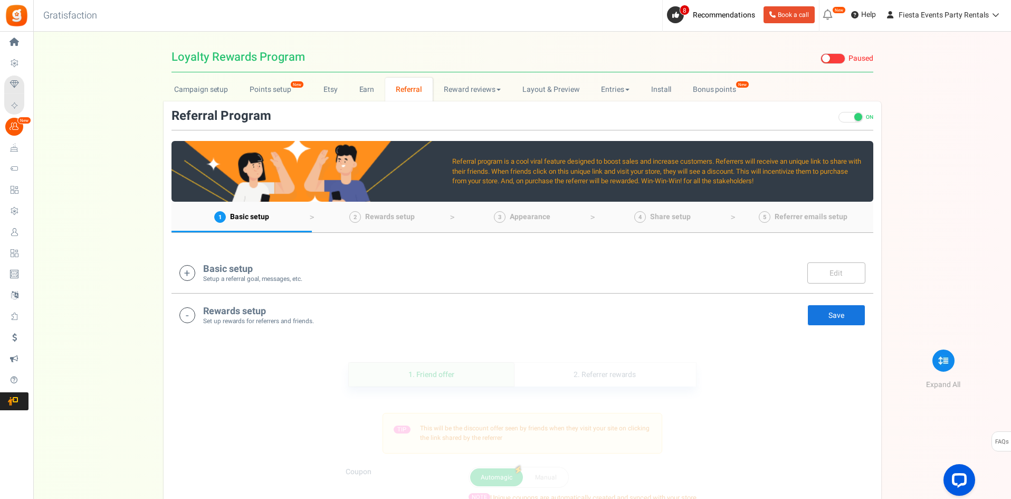
click at [299, 264] on h4 "Basic setup" at bounding box center [252, 269] width 99 height 11
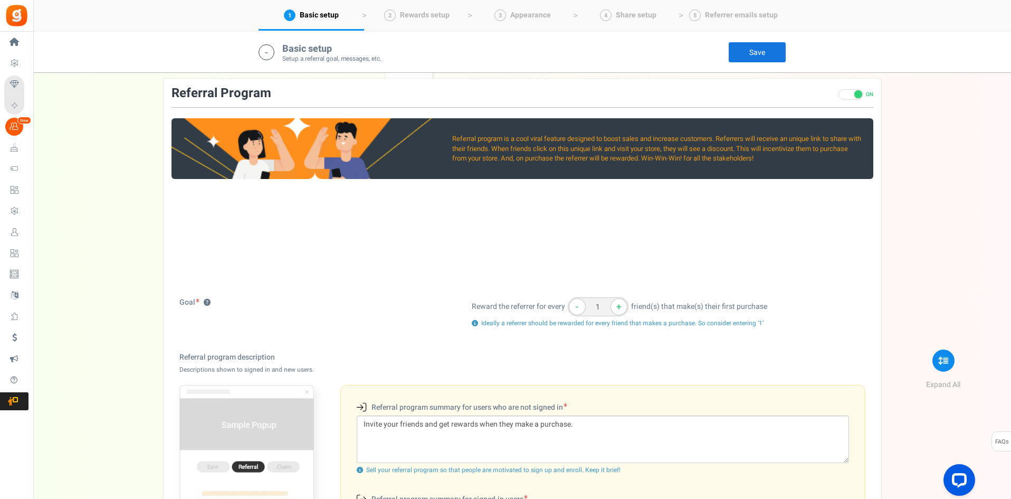
scroll to position [221, 0]
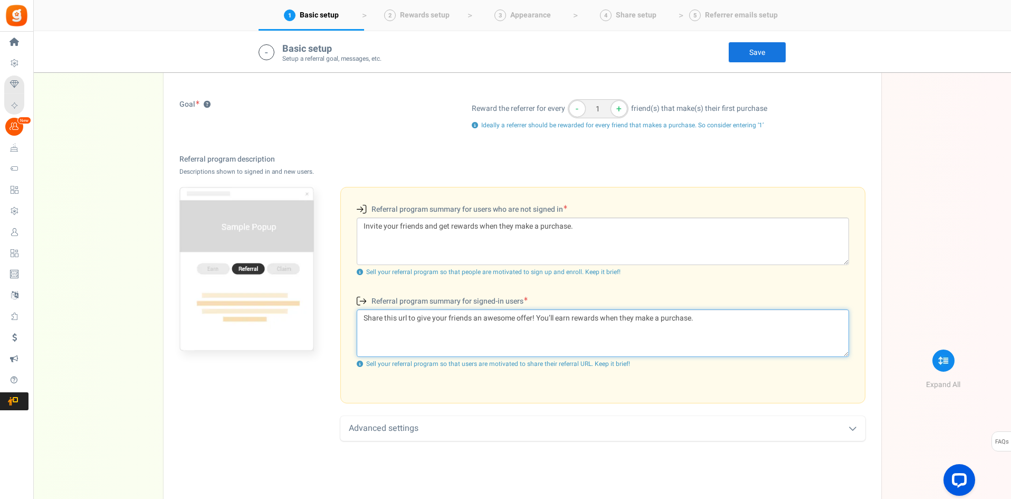
click at [540, 318] on textarea "Share this url to give your friends an awesome offer! You’ll earn rewards when …" at bounding box center [603, 333] width 492 height 48
drag, startPoint x: 702, startPoint y: 315, endPoint x: 366, endPoint y: 304, distance: 335.9
click at [369, 297] on div "Referral program summary for signed-in users (Existing users) Share this url to…" at bounding box center [603, 335] width 508 height 81
click at [366, 304] on label "Referral program summary for signed-in users (Existing users)" at bounding box center [442, 301] width 171 height 12
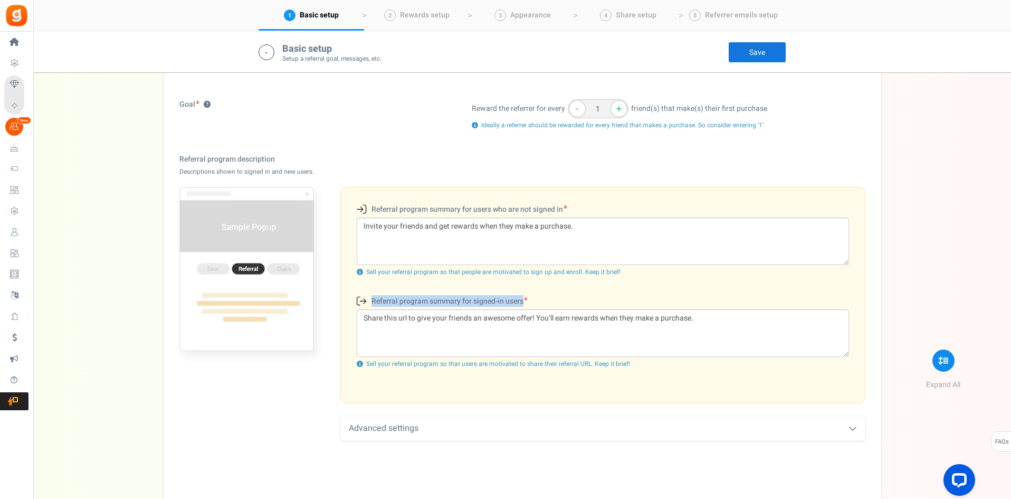
drag, startPoint x: 372, startPoint y: 300, endPoint x: 691, endPoint y: 323, distance: 319.6
click at [692, 323] on div "Referral program summary for signed-in users (Existing users) Share this url to…" at bounding box center [603, 335] width 508 height 81
click at [691, 323] on textarea "Share this url to give your friends an awesome offer! You’ll earn rewards when …" at bounding box center [603, 333] width 492 height 48
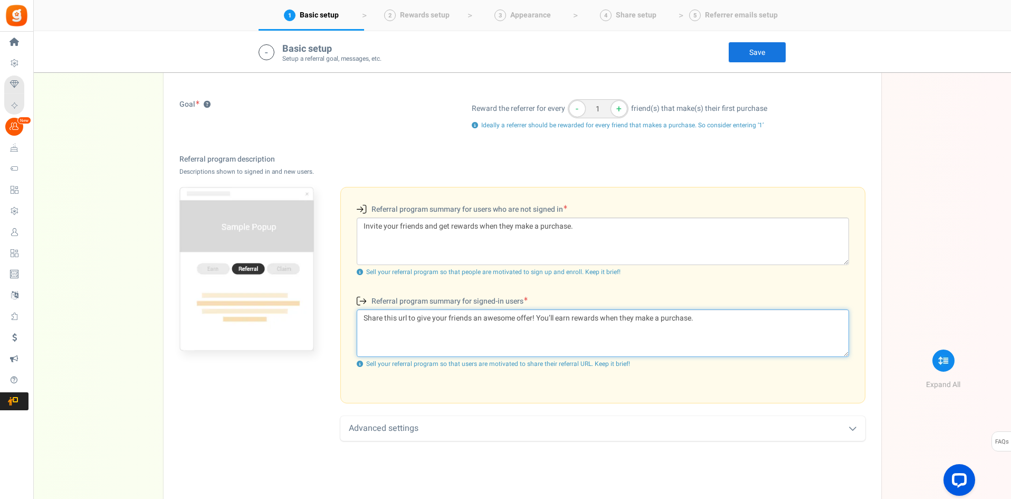
drag, startPoint x: 707, startPoint y: 317, endPoint x: 576, endPoint y: 318, distance: 130.9
click at [576, 318] on textarea "Share this url to give your friends an awesome offer! You’ll earn rewards when …" at bounding box center [603, 333] width 492 height 48
drag, startPoint x: 657, startPoint y: 318, endPoint x: 653, endPoint y: 326, distance: 8.7
click at [654, 332] on textarea "Share this url to give your friends an awesome offer! You’ll earn $50 towards y…" at bounding box center [603, 333] width 492 height 48
click at [652, 322] on textarea "Share this url to give your friends an awesome offer! You’ll earn $50 towards y…" at bounding box center [603, 333] width 492 height 48
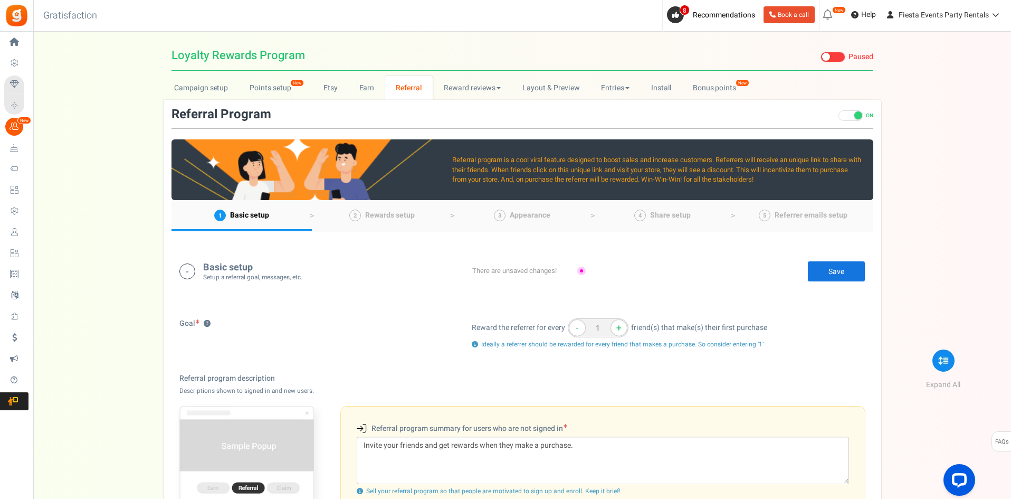
scroll to position [0, 0]
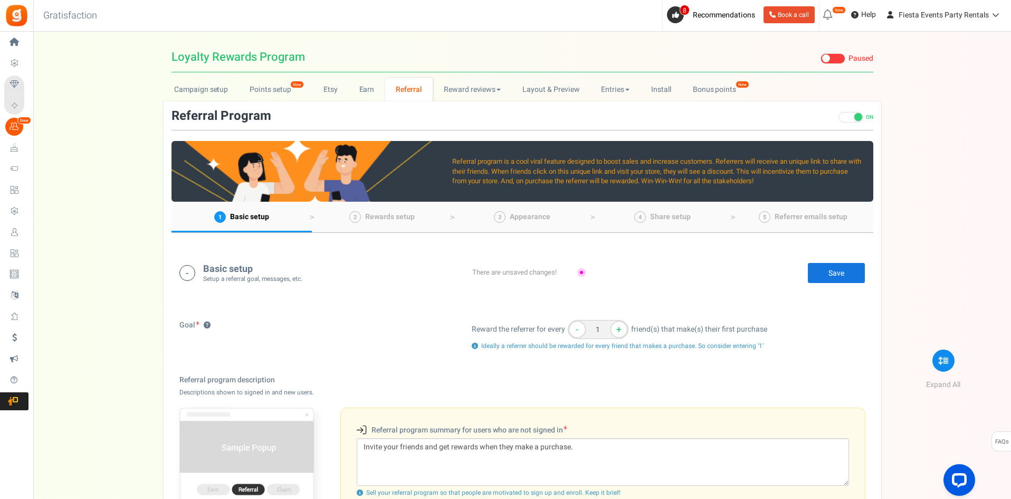
type textarea "Share this url to give your friends an awesome offer! You’ll earn $50 towards y…"
click at [815, 271] on link "Save" at bounding box center [837, 272] width 58 height 21
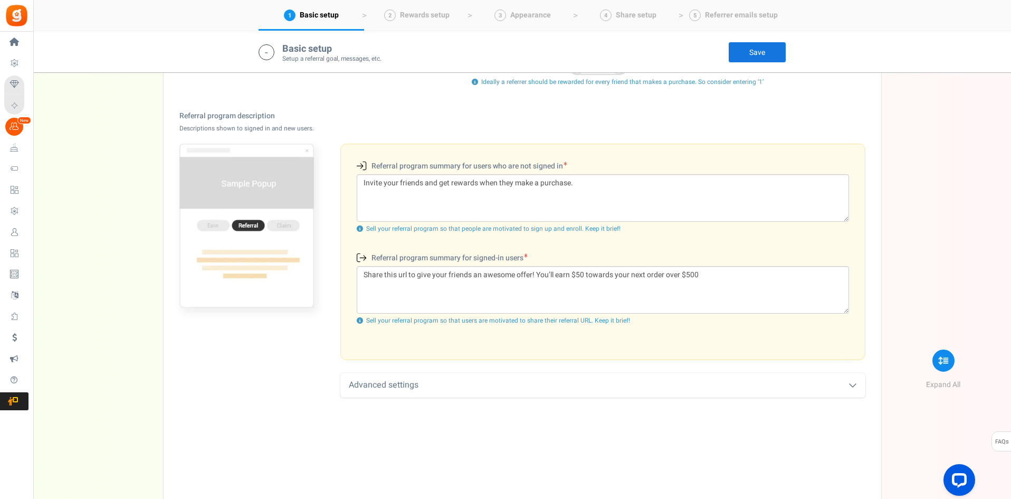
scroll to position [317, 0]
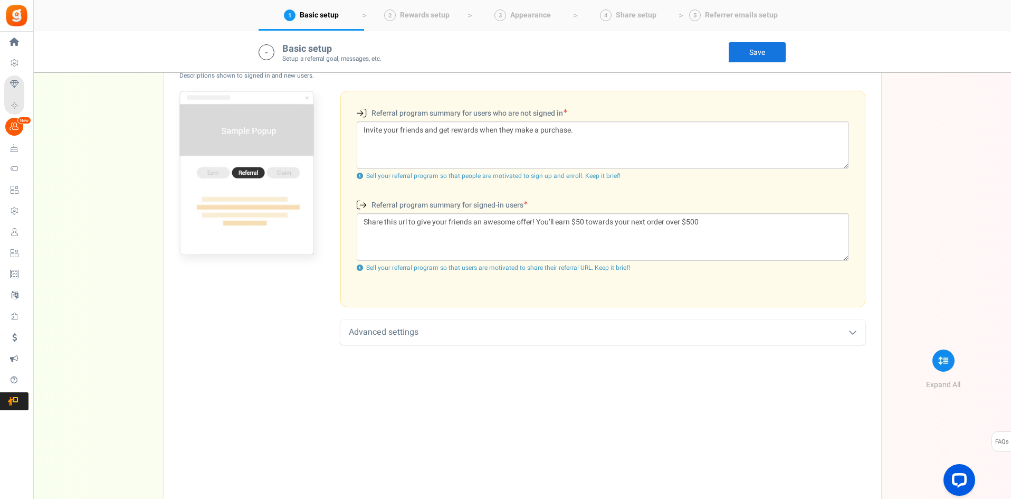
click at [487, 329] on div "Advanced settings" at bounding box center [602, 332] width 525 height 25
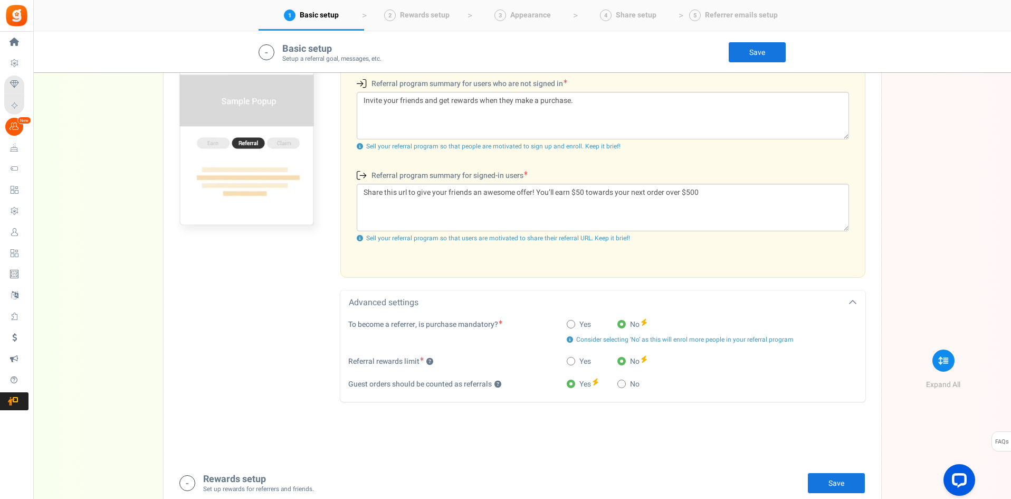
scroll to position [369, 0]
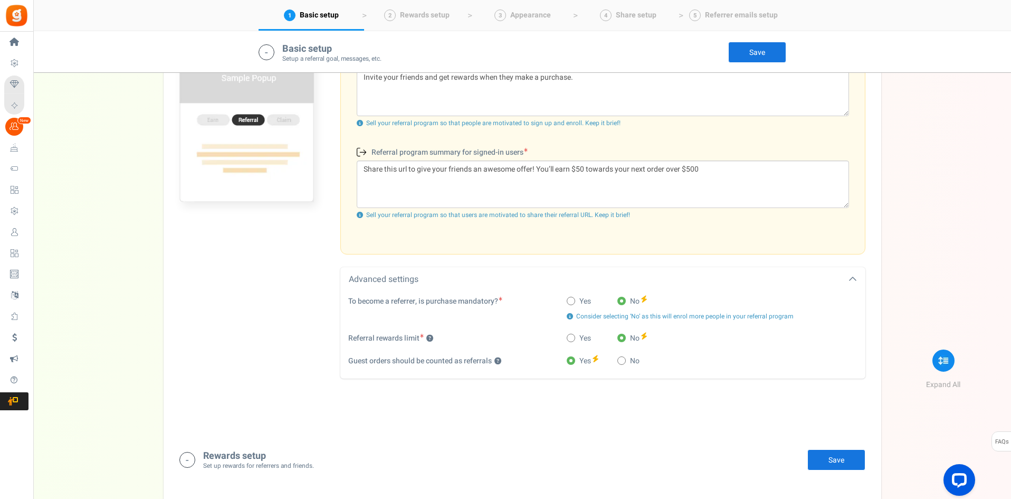
click at [850, 278] on icon at bounding box center [853, 279] width 8 height 8
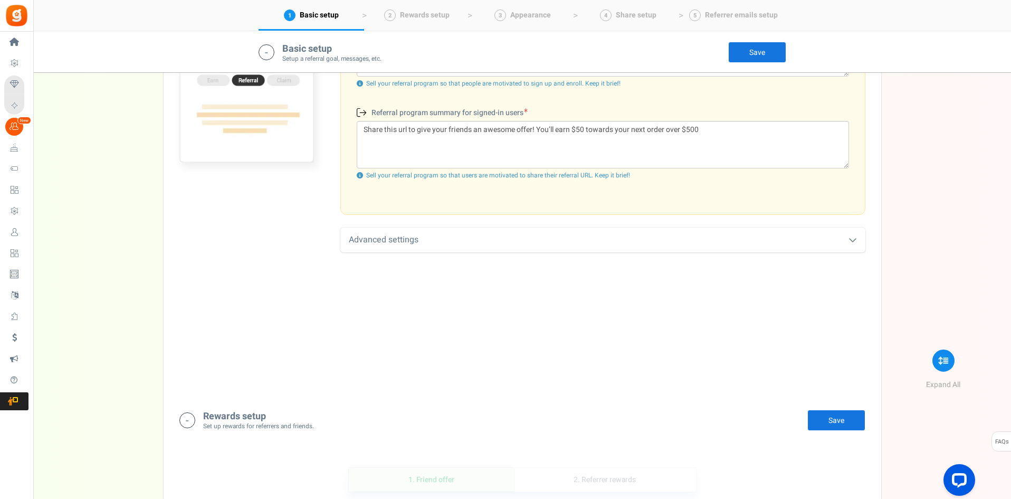
scroll to position [475, 0]
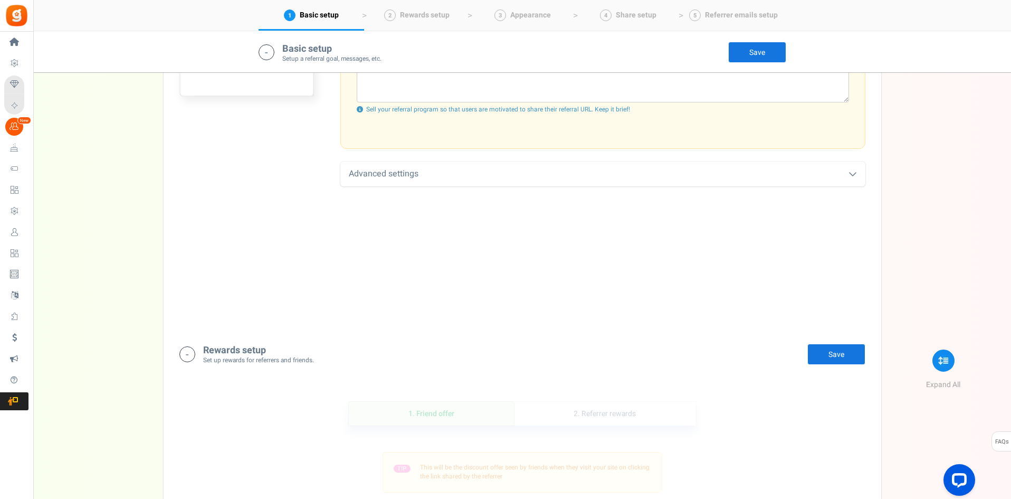
click at [834, 343] on div "Rewards setup Set up rewards for referrers and friends. Edit Save Save There ar…" at bounding box center [523, 354] width 702 height 42
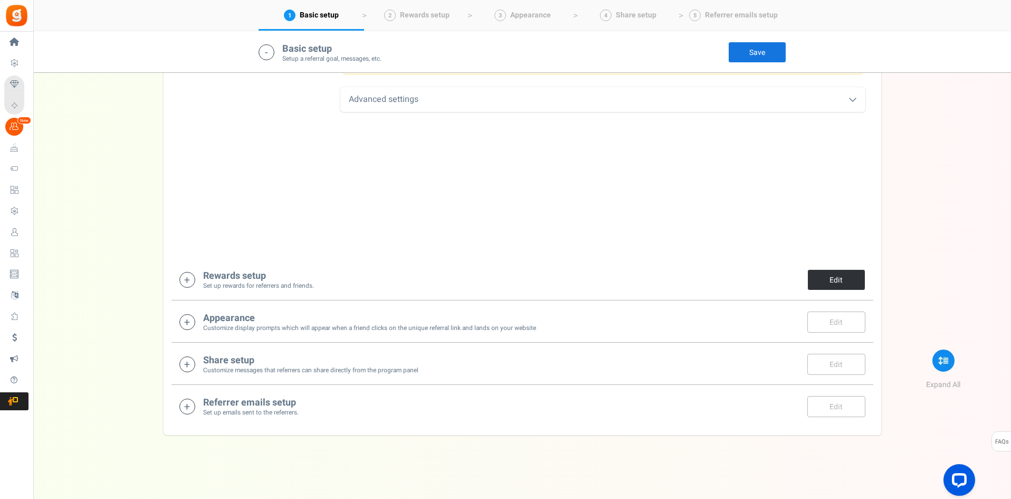
click at [847, 279] on link "Edit" at bounding box center [837, 279] width 58 height 21
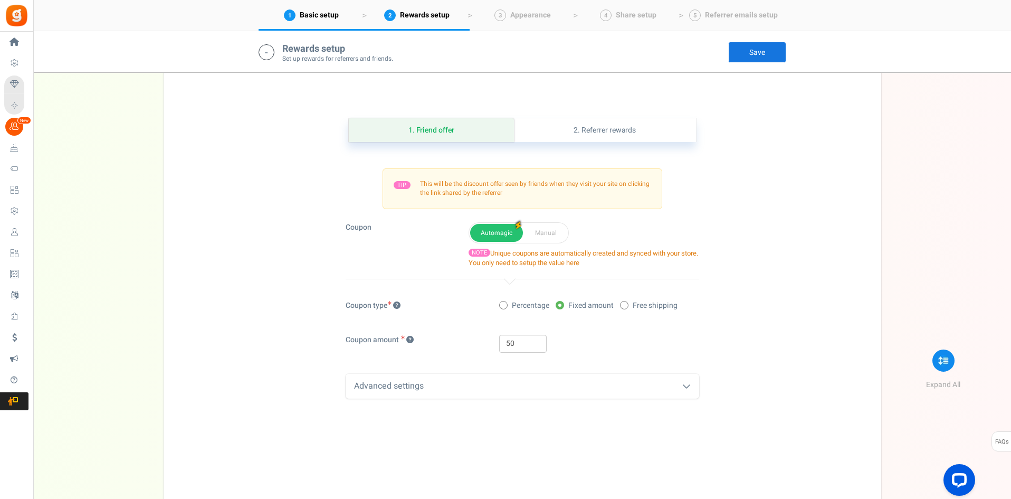
scroll to position [830, 0]
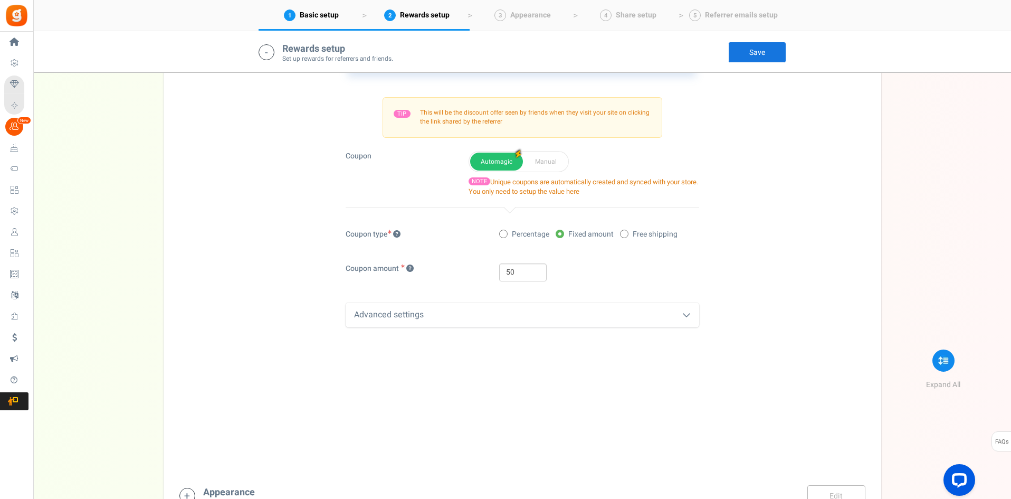
click at [681, 308] on div "Advanced settings" at bounding box center [523, 314] width 354 height 25
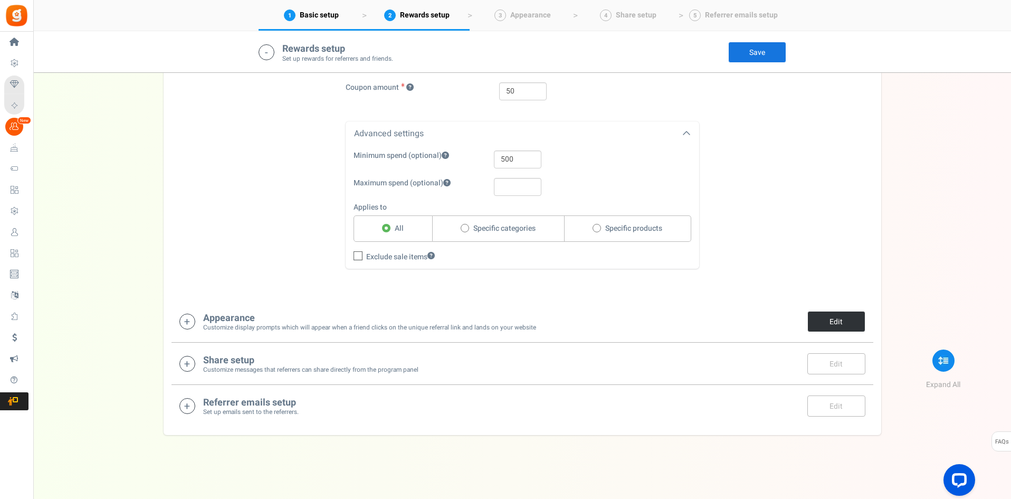
click at [822, 318] on link "Edit" at bounding box center [837, 321] width 58 height 21
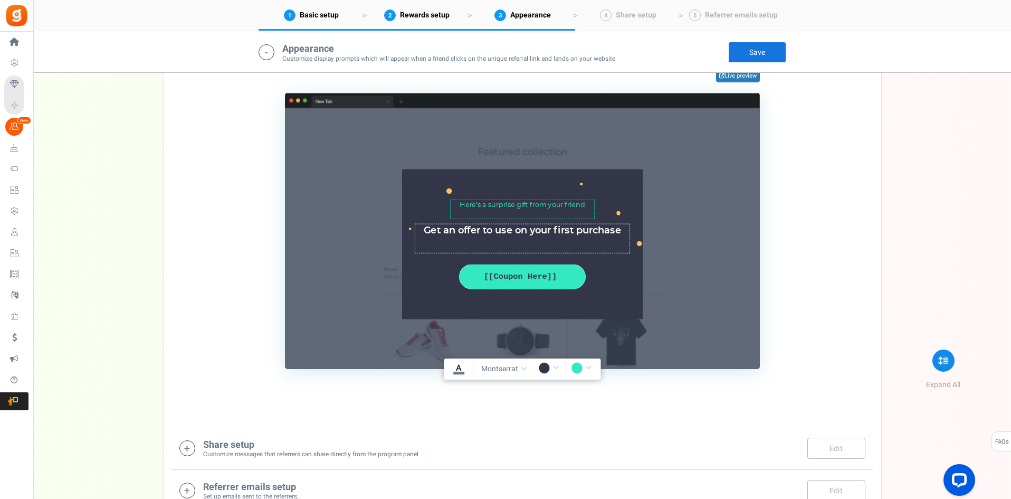
scroll to position [1439, 0]
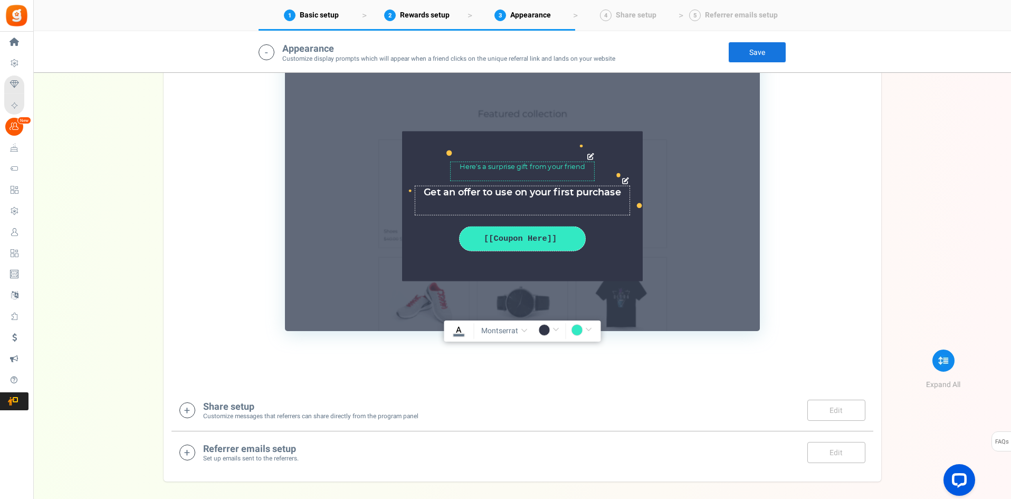
click at [527, 233] on div "[[Coupon Here]]" at bounding box center [523, 239] width 110 height 12
click at [523, 244] on div "[[Coupon Here]]" at bounding box center [523, 239] width 110 height 12
click at [524, 179] on textarea "Here’s a surprise gift from your friend" at bounding box center [522, 171] width 145 height 19
click at [585, 167] on textarea "Here’s a surprise gift from your friend" at bounding box center [522, 171] width 145 height 19
drag, startPoint x: 589, startPoint y: 167, endPoint x: 458, endPoint y: 168, distance: 130.4
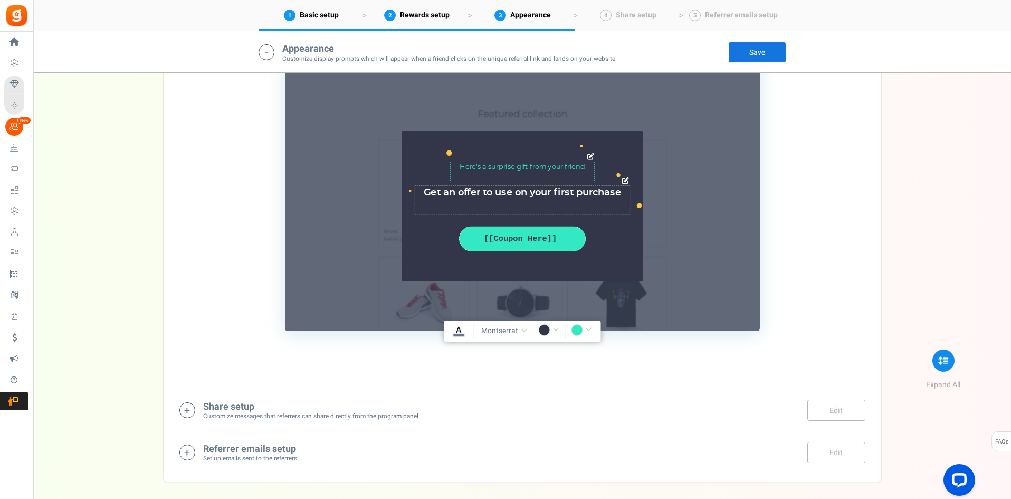
click at [458, 168] on textarea "Here’s a surprise gift from your friend" at bounding box center [522, 171] width 145 height 19
click at [510, 329] on span "montserrat" at bounding box center [499, 331] width 37 height 11
click at [526, 378] on link "[PERSON_NAME]" at bounding box center [521, 375] width 84 height 21
click at [506, 333] on span "[PERSON_NAME]" at bounding box center [500, 331] width 56 height 11
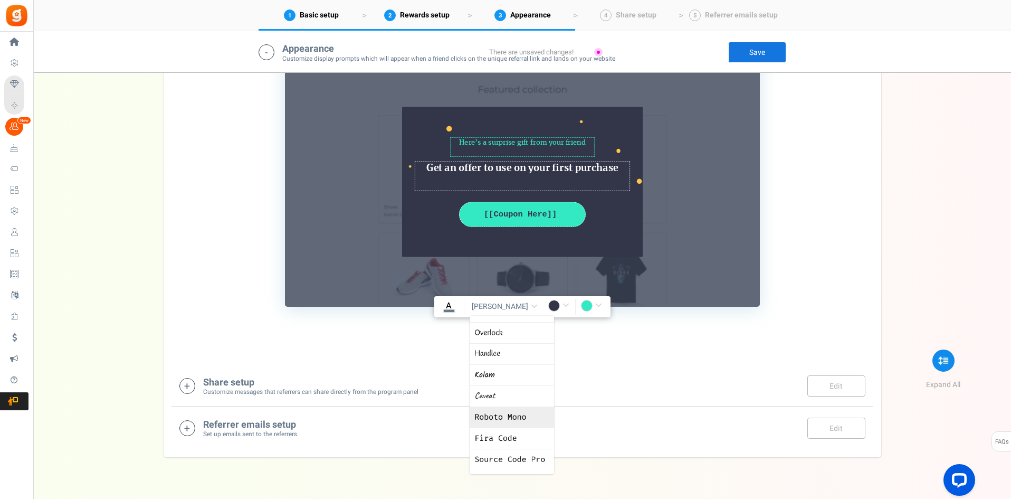
scroll to position [1485, 0]
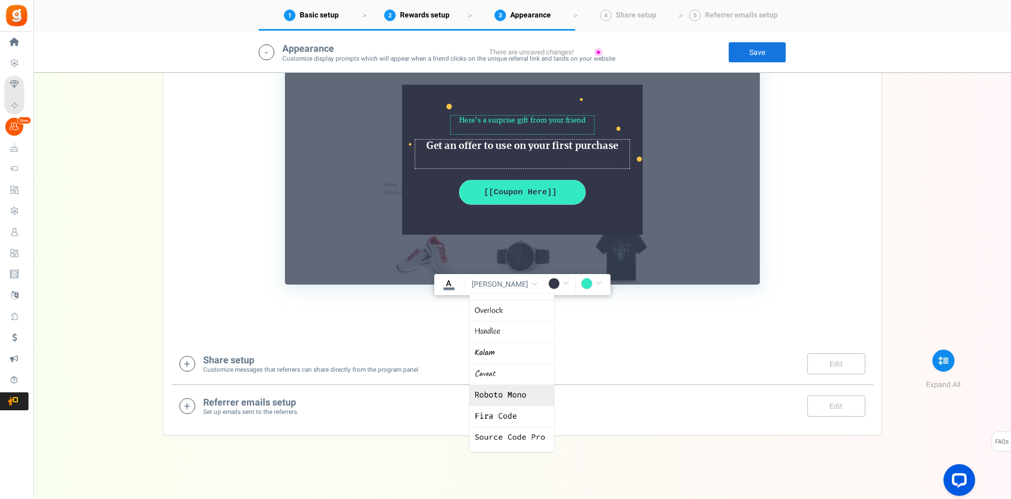
click at [527, 399] on link "Roboto Mono" at bounding box center [512, 394] width 84 height 21
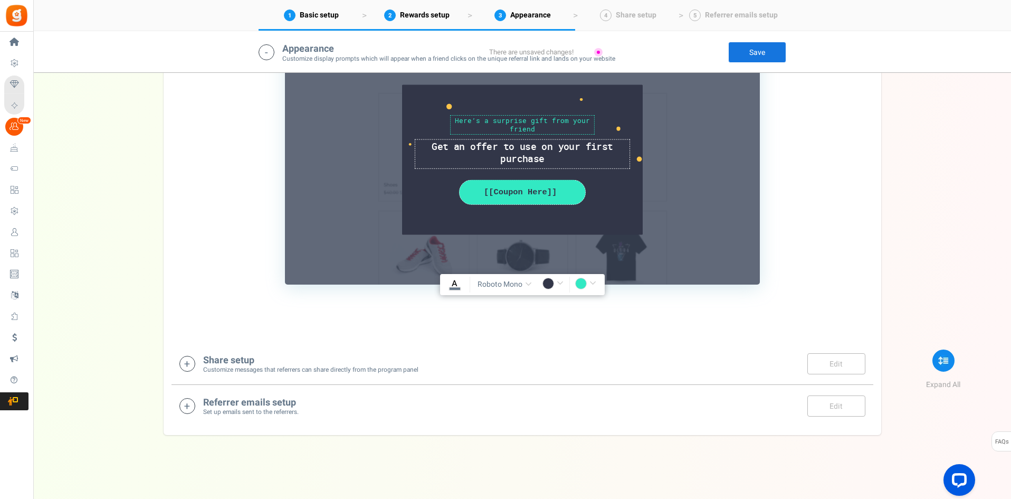
click at [510, 284] on span "Roboto Mono" at bounding box center [500, 284] width 45 height 11
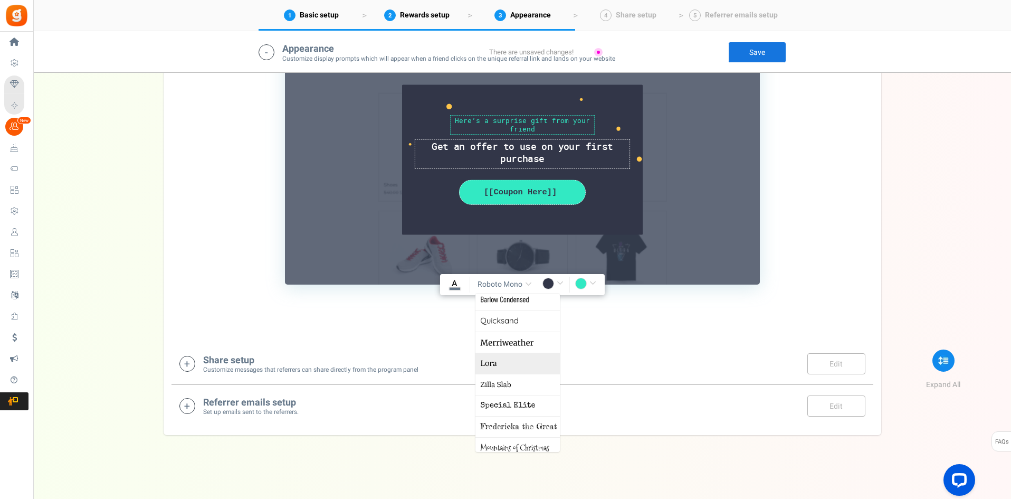
click at [519, 361] on link "[PERSON_NAME]" at bounding box center [518, 363] width 84 height 21
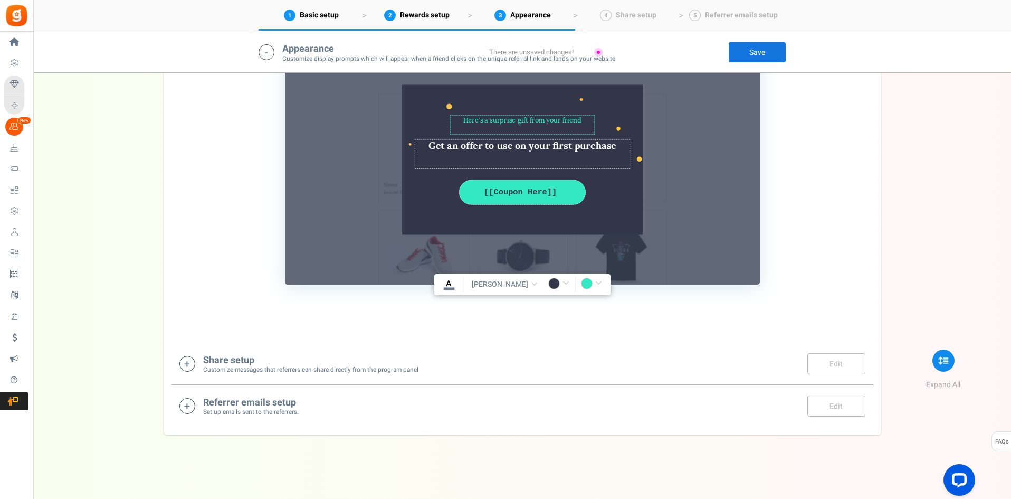
click at [508, 288] on span "[PERSON_NAME]" at bounding box center [500, 284] width 56 height 11
click at [515, 343] on link "[PERSON_NAME]" at bounding box center [512, 341] width 84 height 21
click at [506, 288] on span "[PERSON_NAME]" at bounding box center [500, 284] width 56 height 11
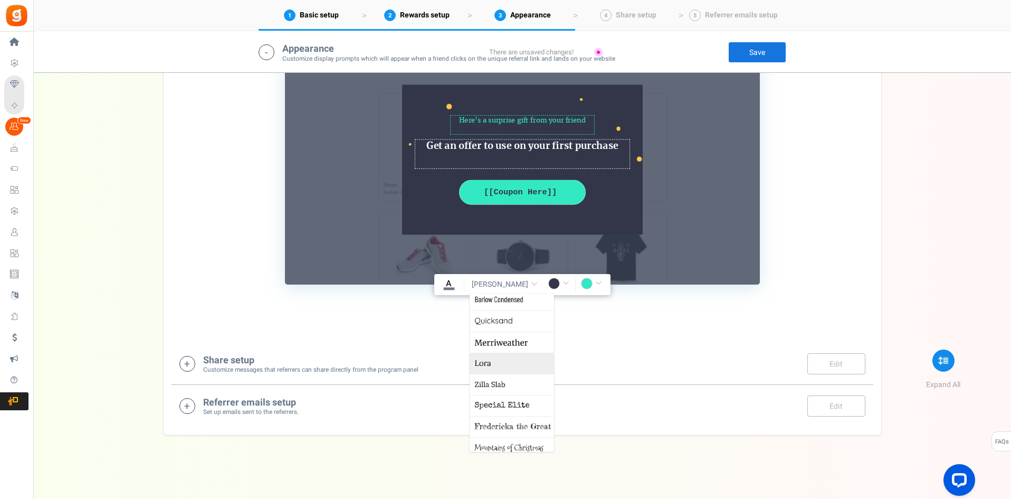
click at [515, 363] on link "[PERSON_NAME]" at bounding box center [512, 363] width 84 height 21
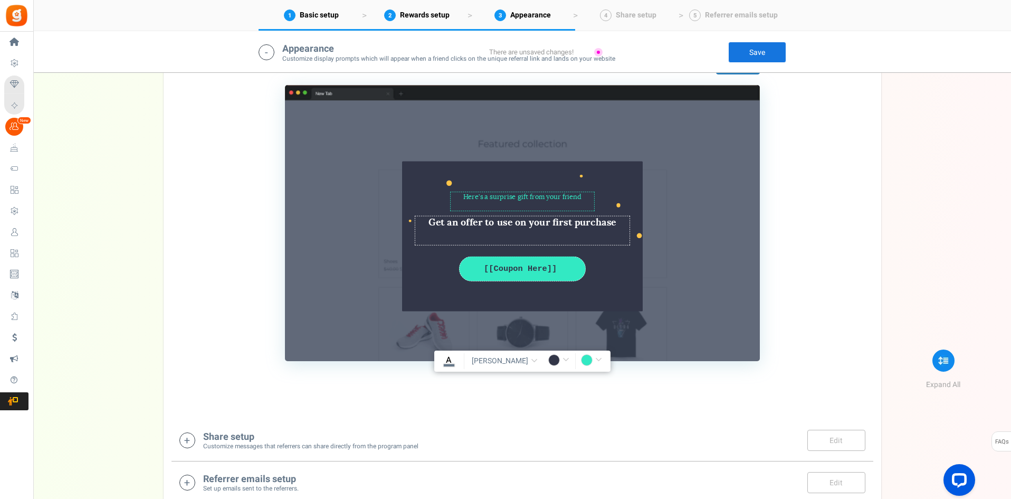
scroll to position [1380, 0]
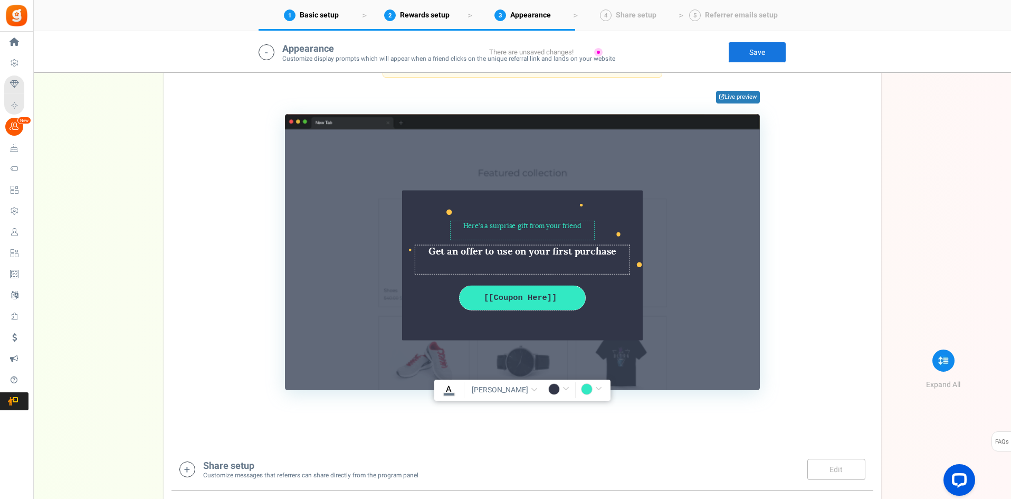
click at [514, 386] on span "[PERSON_NAME]" at bounding box center [500, 390] width 56 height 11
click at [671, 426] on div "1. Friends reward widget 2. Friends notification bar TIP Customize the appearan…" at bounding box center [523, 208] width 702 height 469
click at [474, 391] on div "[PERSON_NAME][GEOGRAPHIC_DATA] Montserrat Roboto Open Sans [PERSON_NAME] Conden…" at bounding box center [505, 390] width 82 height 16
click at [452, 392] on u "A" at bounding box center [449, 389] width 6 height 13
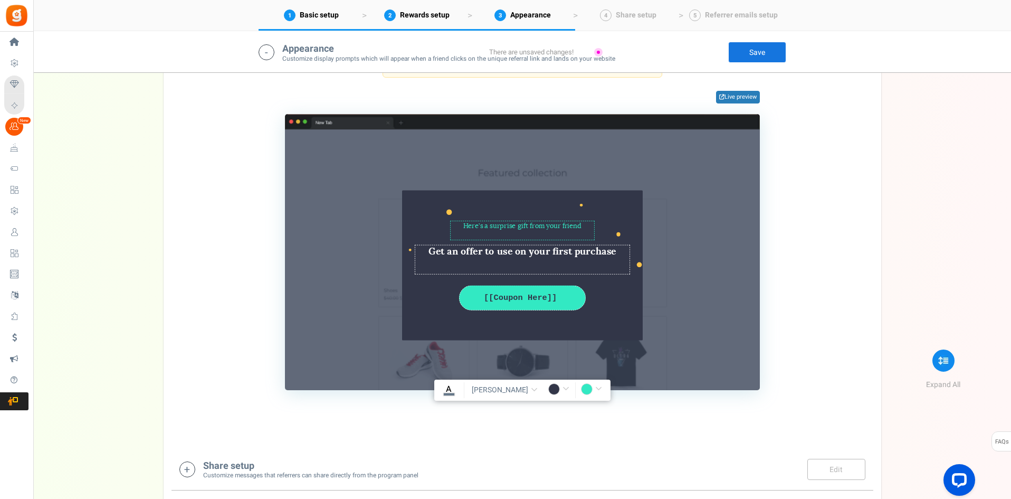
click at [461, 392] on input "#fffff" at bounding box center [449, 390] width 24 height 14
click at [507, 420] on div at bounding box center [507, 426] width 8 height 53
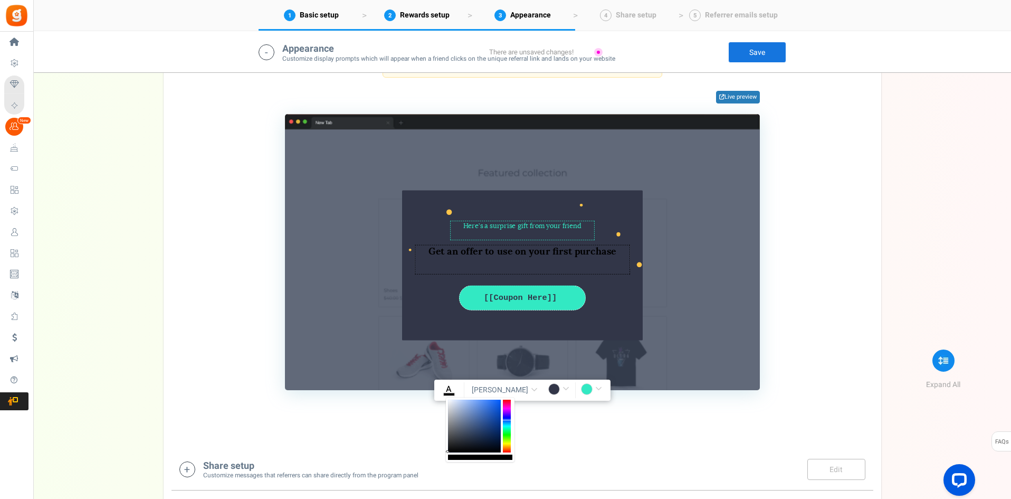
click at [507, 412] on div at bounding box center [507, 426] width 8 height 53
click at [507, 407] on div at bounding box center [507, 426] width 8 height 53
type input "rgba(0,0,0,1)"
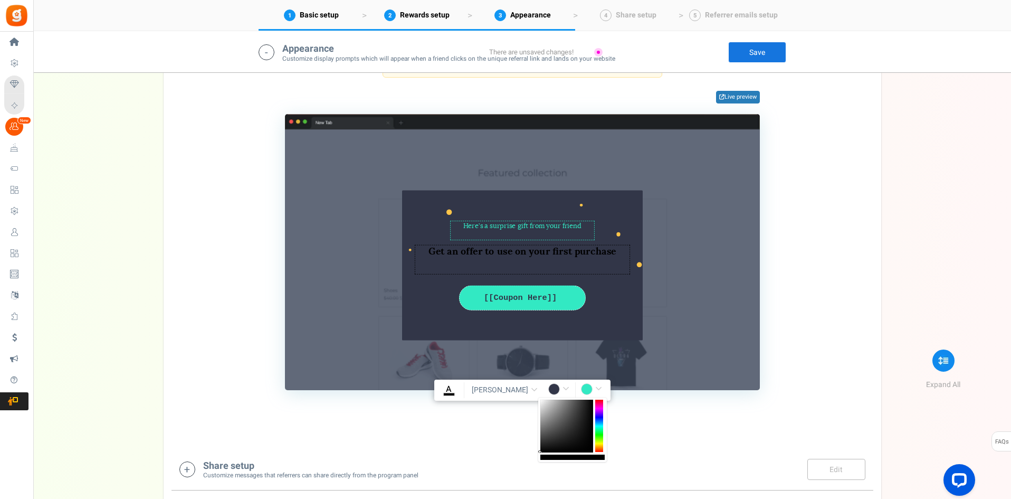
click at [548, 391] on input "#323648" at bounding box center [560, 390] width 24 height 14
drag, startPoint x: 605, startPoint y: 445, endPoint x: 601, endPoint y: 422, distance: 23.7
click at [601, 423] on div at bounding box center [572, 429] width 69 height 64
click at [601, 422] on div at bounding box center [599, 426] width 8 height 53
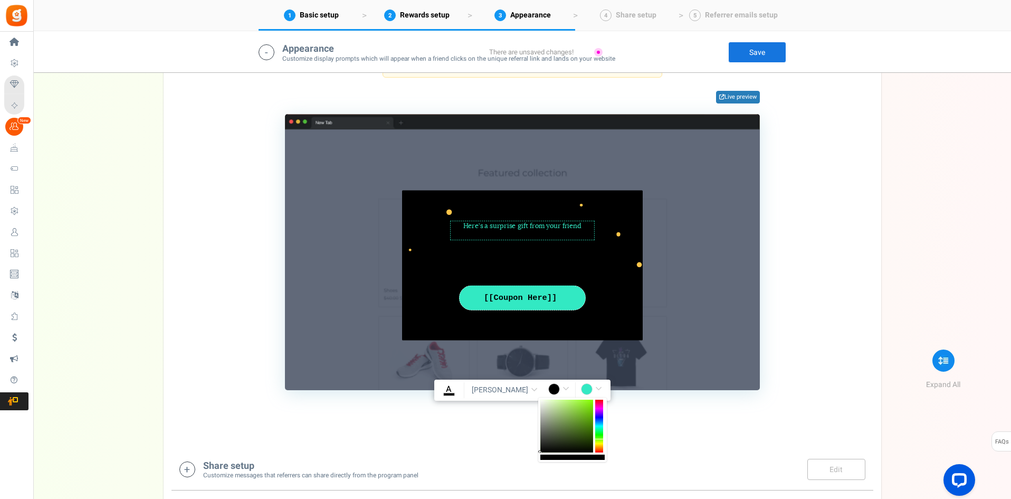
drag, startPoint x: 600, startPoint y: 439, endPoint x: 601, endPoint y: 448, distance: 8.5
click at [600, 441] on div at bounding box center [599, 426] width 8 height 53
click at [600, 440] on div at bounding box center [599, 426] width 8 height 53
click at [600, 406] on div at bounding box center [599, 426] width 8 height 53
click at [599, 401] on div at bounding box center [599, 426] width 8 height 53
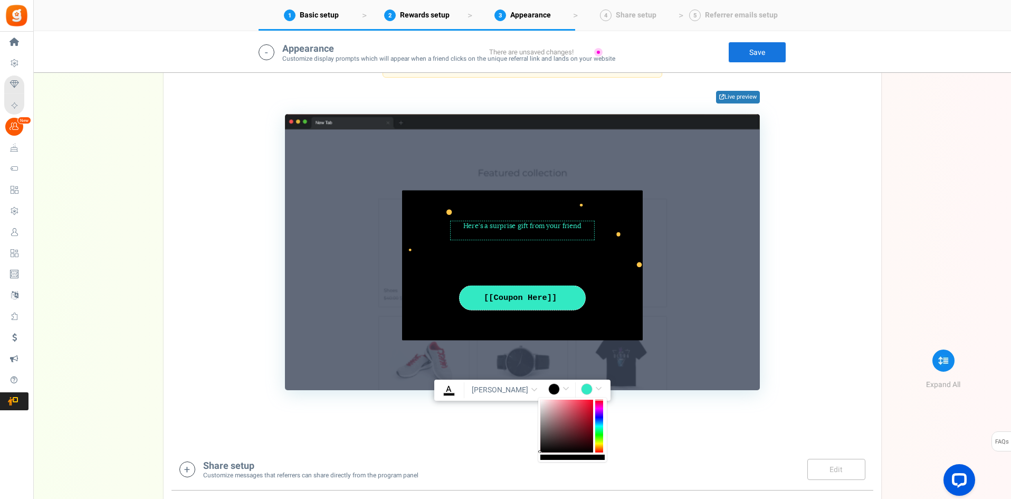
click at [599, 401] on div at bounding box center [599, 426] width 8 height 53
click at [596, 421] on div at bounding box center [599, 426] width 8 height 53
drag, startPoint x: 596, startPoint y: 441, endPoint x: 595, endPoint y: 451, distance: 10.1
click at [596, 442] on div at bounding box center [599, 426] width 8 height 53
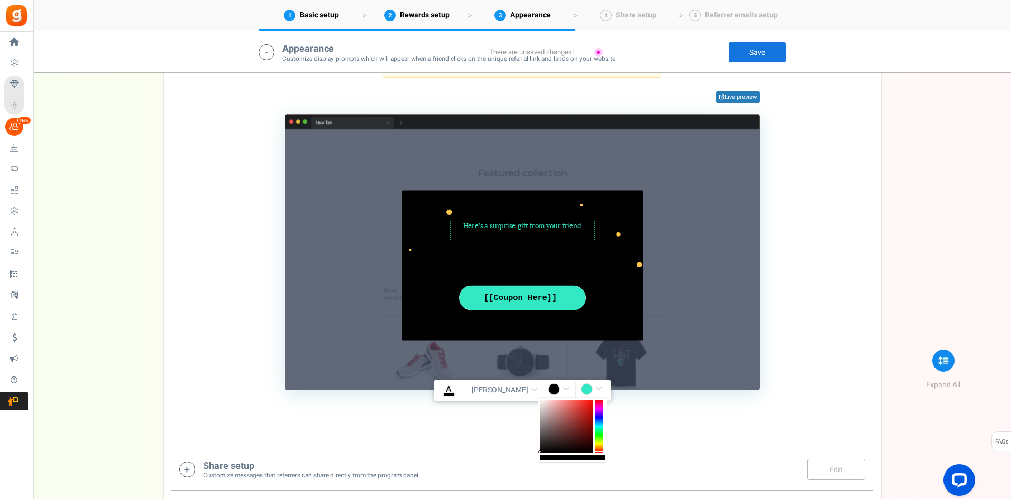
click at [595, 452] on div at bounding box center [599, 426] width 8 height 53
click at [577, 435] on div at bounding box center [566, 426] width 53 height 53
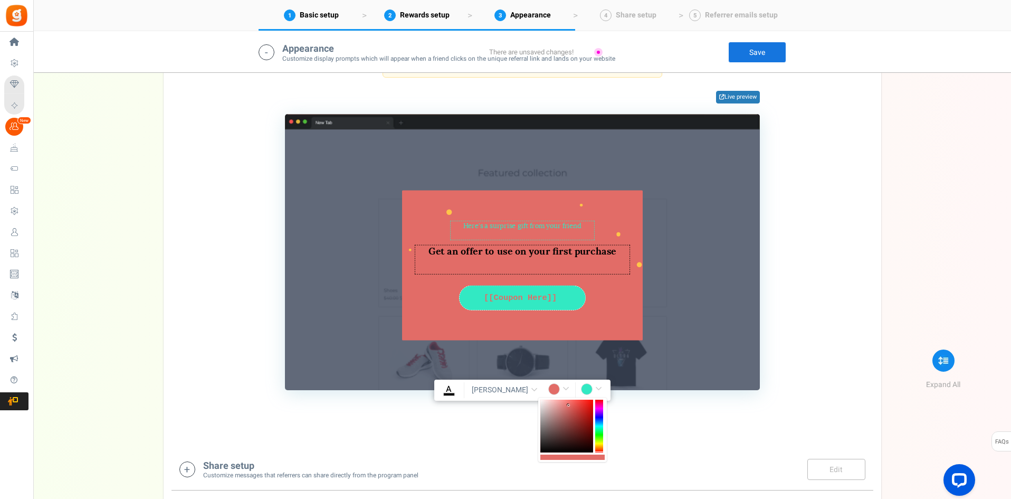
drag, startPoint x: 575, startPoint y: 422, endPoint x: 569, endPoint y: 405, distance: 18.0
click at [569, 405] on div at bounding box center [566, 426] width 53 height 53
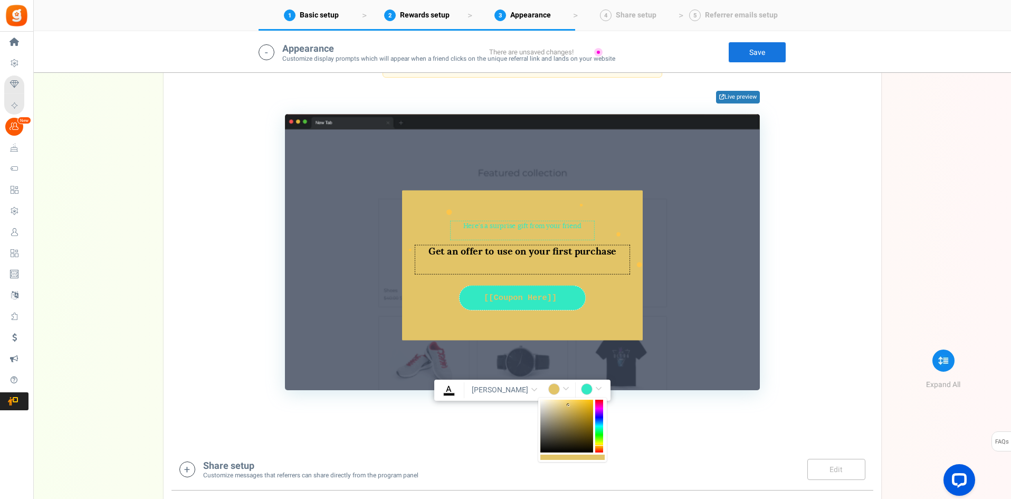
click at [597, 445] on div at bounding box center [599, 426] width 8 height 53
click at [601, 445] on div at bounding box center [599, 426] width 8 height 53
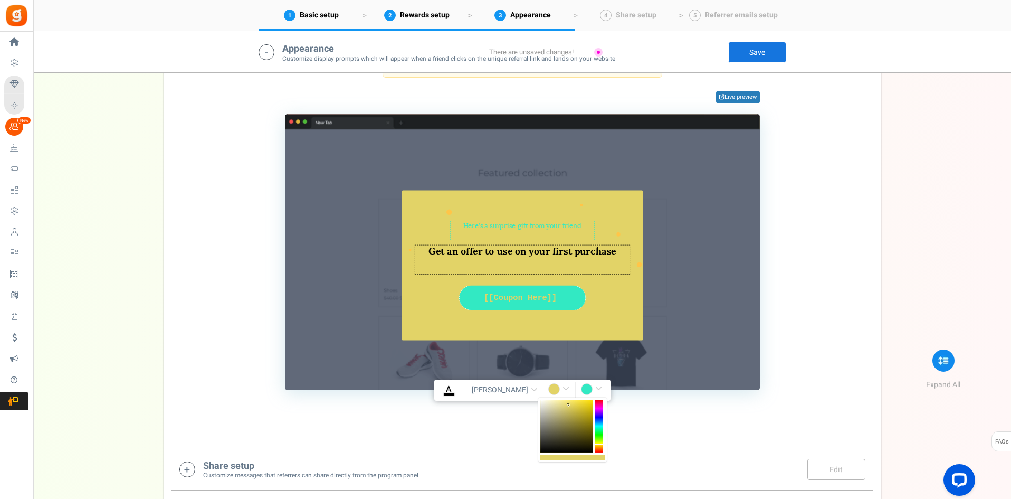
click at [600, 444] on div at bounding box center [599, 426] width 8 height 53
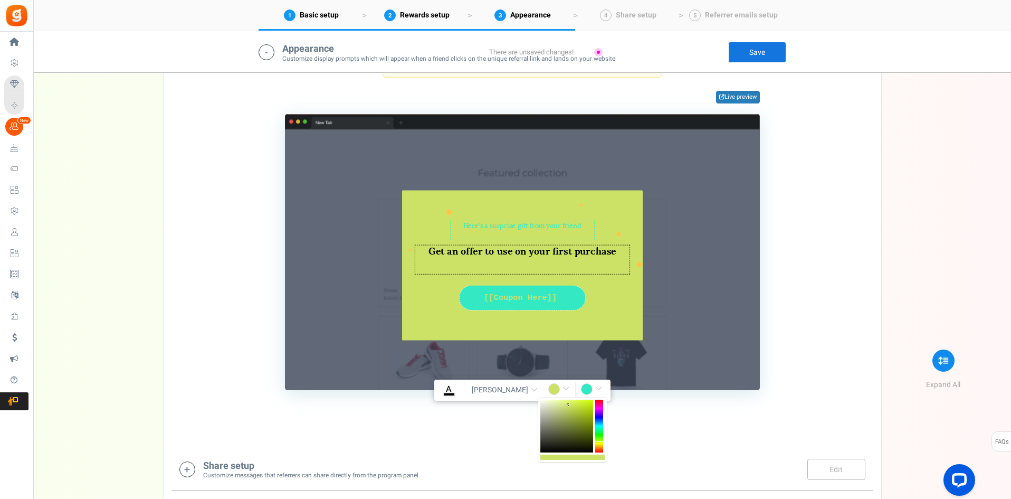
click at [599, 442] on div at bounding box center [599, 426] width 8 height 53
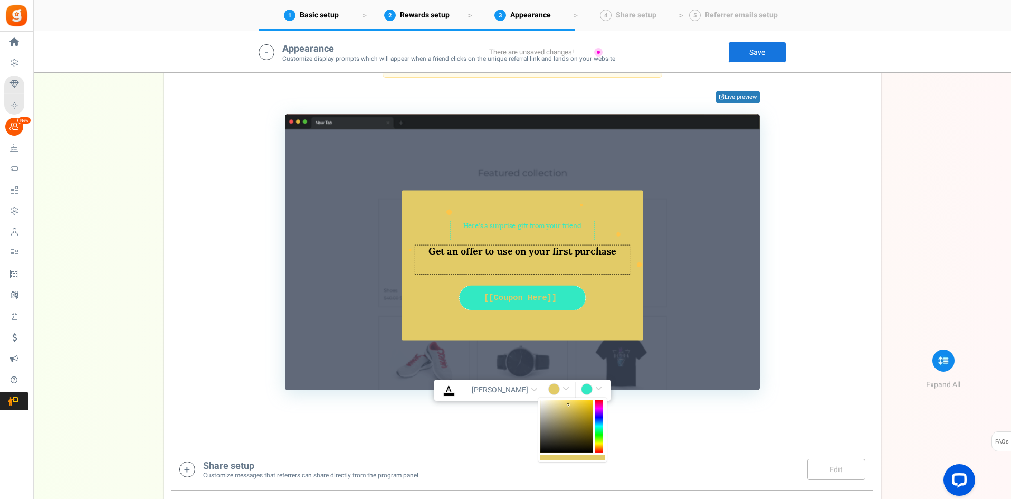
click at [603, 445] on div at bounding box center [599, 426] width 8 height 53
click at [602, 444] on div at bounding box center [599, 426] width 8 height 53
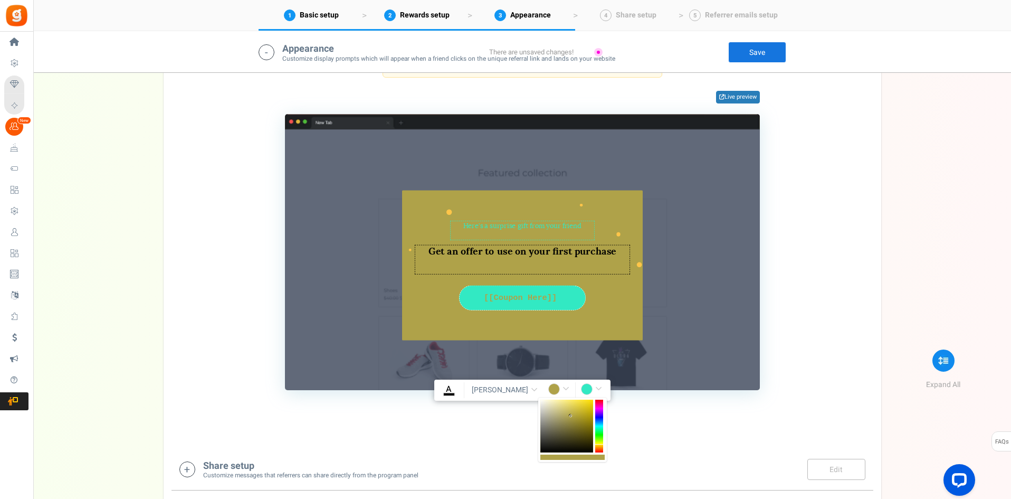
click at [571, 416] on div at bounding box center [566, 426] width 53 height 53
type input "rgba(175,162,73,1)"
click at [539, 302] on div "[[Coupon Here]]" at bounding box center [523, 298] width 110 height 12
click at [581, 395] on input "#32e9c3" at bounding box center [593, 390] width 24 height 14
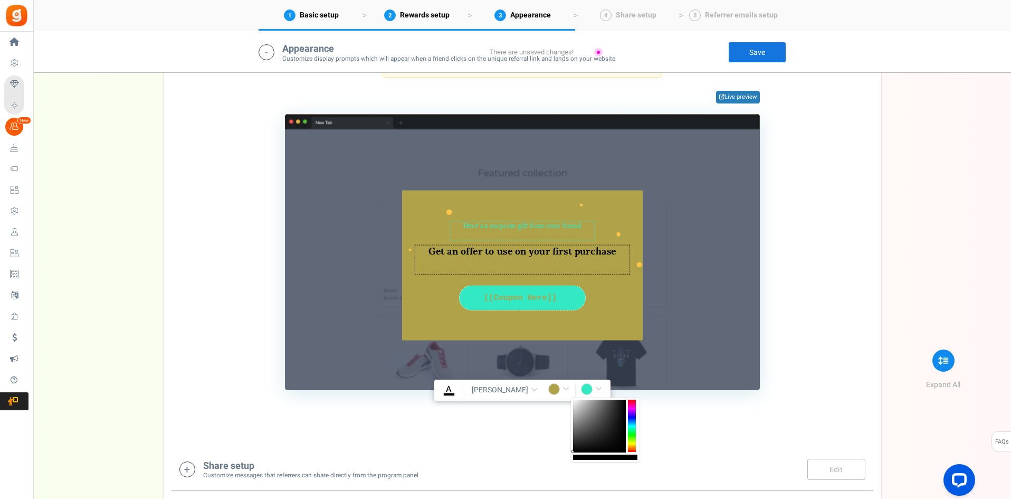
click at [632, 422] on div at bounding box center [632, 426] width 8 height 53
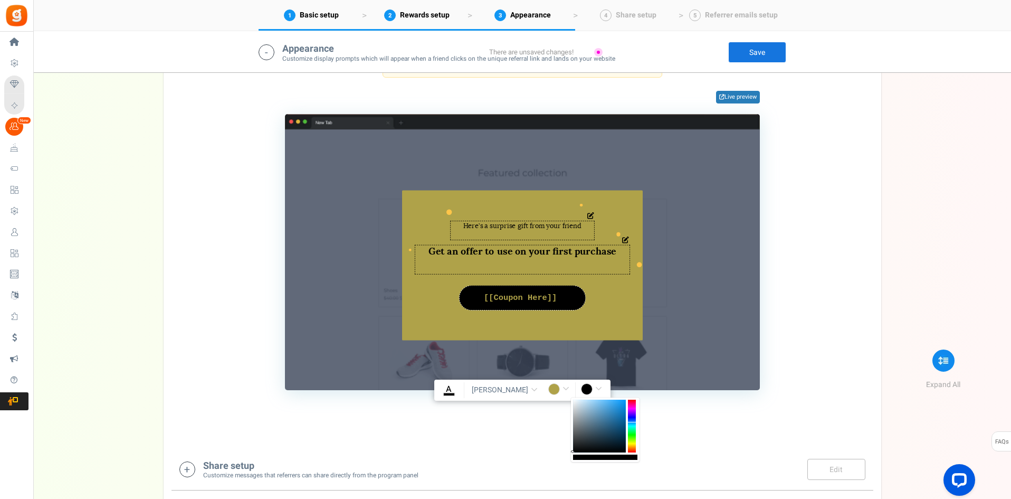
type input "rgba(0,0,0,1)"
click at [622, 316] on div "Here’s a surprise gift from your friend [PERSON_NAME](s) : 0 Get an offer to us…" at bounding box center [522, 265] width 241 height 150
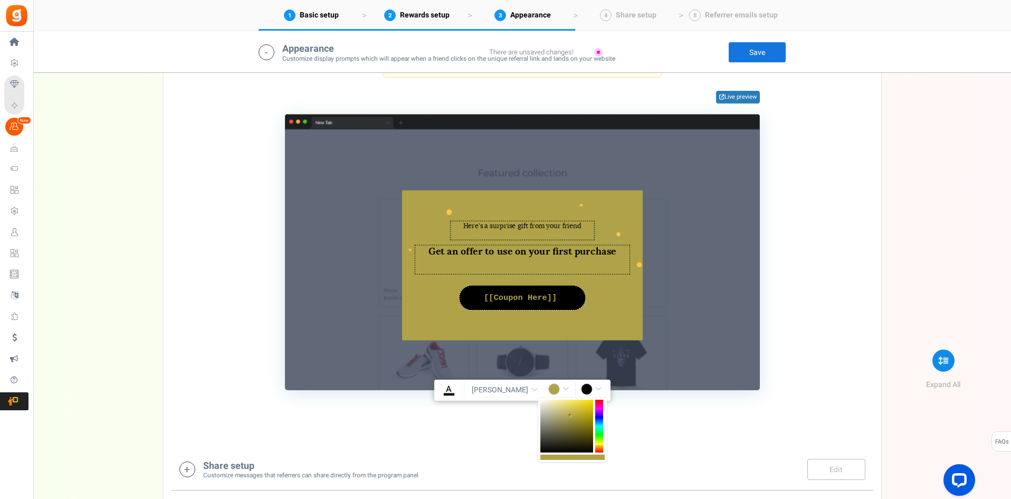
click at [548, 390] on input "rgba(175,162,73,1)" at bounding box center [560, 390] width 24 height 14
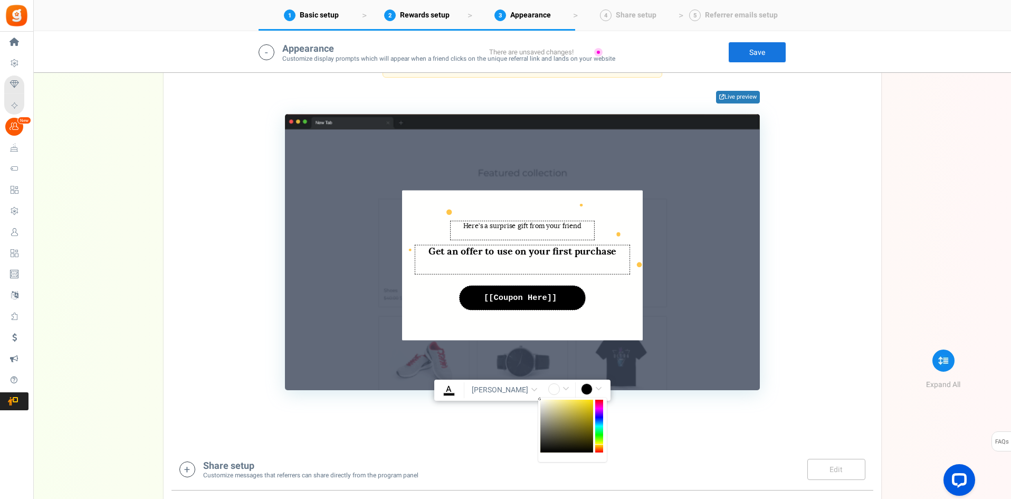
drag, startPoint x: 545, startPoint y: 410, endPoint x: 540, endPoint y: 397, distance: 12.9
click at [540, 400] on div at bounding box center [566, 426] width 53 height 53
type input "rgba(255,255,254,1)"
click at [518, 304] on div "[[Coupon Here]] COPY" at bounding box center [522, 297] width 127 height 25
click at [581, 393] on input "rgba(0,0,0,1)" at bounding box center [593, 390] width 24 height 14
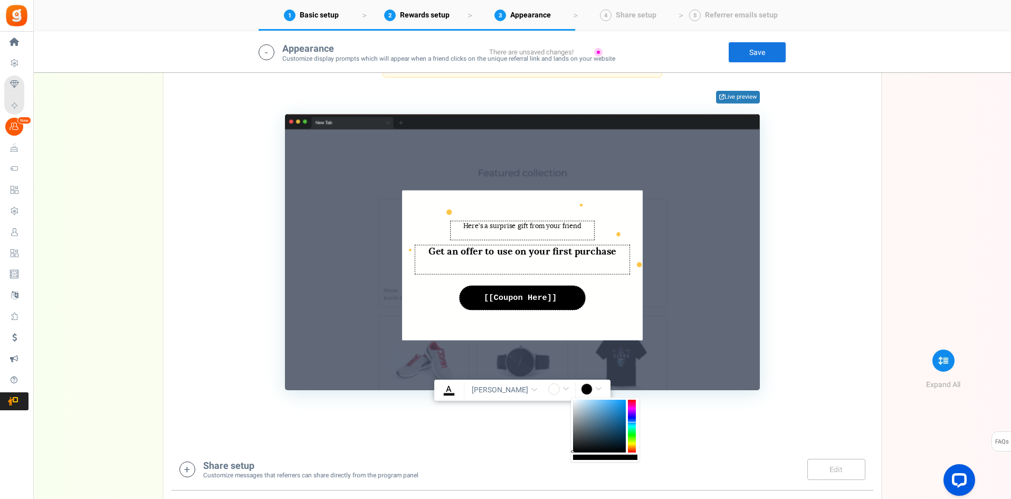
click at [633, 444] on div at bounding box center [632, 426] width 8 height 53
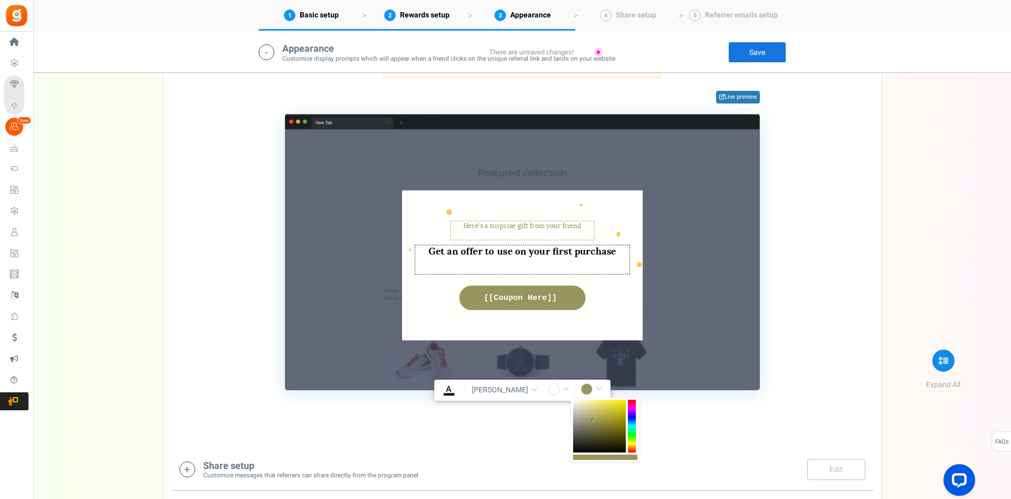
drag, startPoint x: 612, startPoint y: 430, endPoint x: 594, endPoint y: 421, distance: 20.3
click at [594, 421] on div at bounding box center [599, 426] width 53 height 53
click at [636, 445] on div at bounding box center [632, 426] width 8 height 53
drag, startPoint x: 587, startPoint y: 419, endPoint x: 614, endPoint y: 412, distance: 28.4
click at [614, 412] on div at bounding box center [599, 426] width 53 height 53
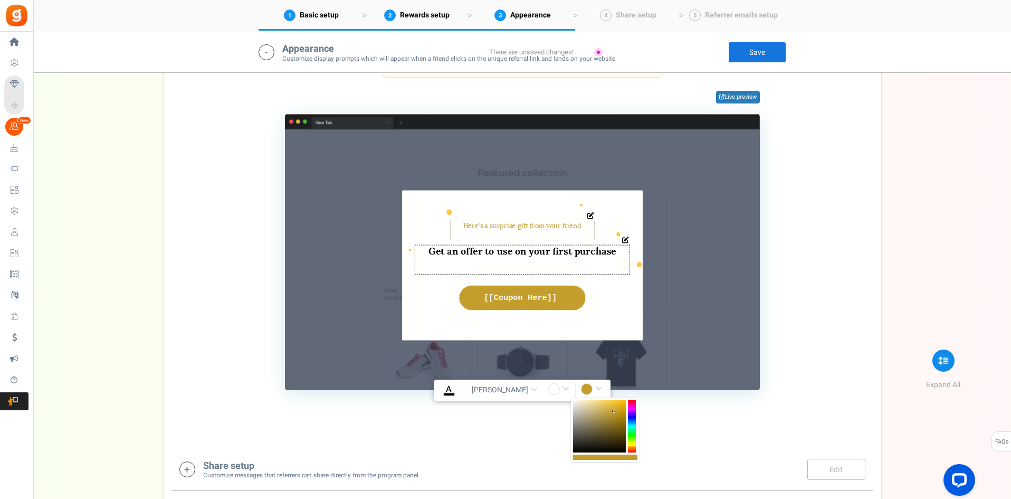
click at [543, 252] on textarea "Get an offer to use on your first purchase" at bounding box center [522, 259] width 215 height 30
type input "rgba(195,158,44,1)"
click at [454, 394] on icon "A" at bounding box center [449, 389] width 11 height 12
click at [461, 394] on input "rgba(0,0,0,1)" at bounding box center [449, 390] width 24 height 14
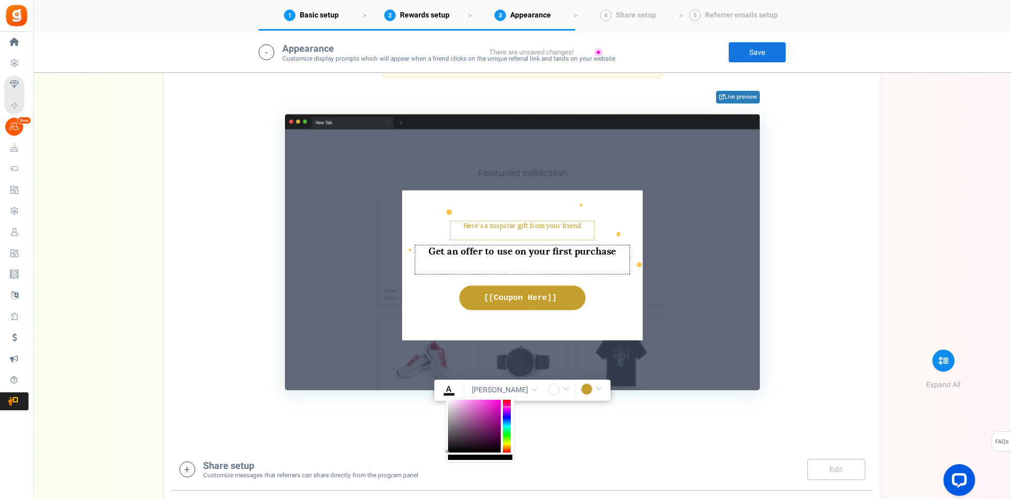
scroll to position [0, 6]
click at [509, 423] on div at bounding box center [507, 426] width 8 height 53
drag, startPoint x: 507, startPoint y: 421, endPoint x: 507, endPoint y: 413, distance: 7.9
click at [507, 413] on div at bounding box center [507, 426] width 8 height 53
click at [495, 418] on div at bounding box center [474, 426] width 53 height 53
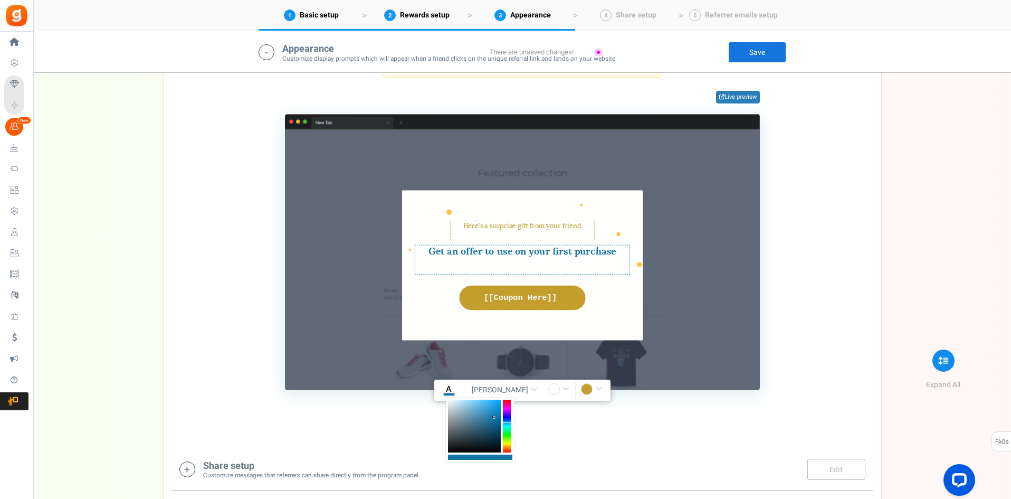
click at [509, 423] on div at bounding box center [507, 426] width 8 height 53
drag, startPoint x: 497, startPoint y: 417, endPoint x: 494, endPoint y: 435, distance: 18.7
click at [494, 435] on div at bounding box center [474, 426] width 53 height 53
type input "rgba(11,57,81,1)"
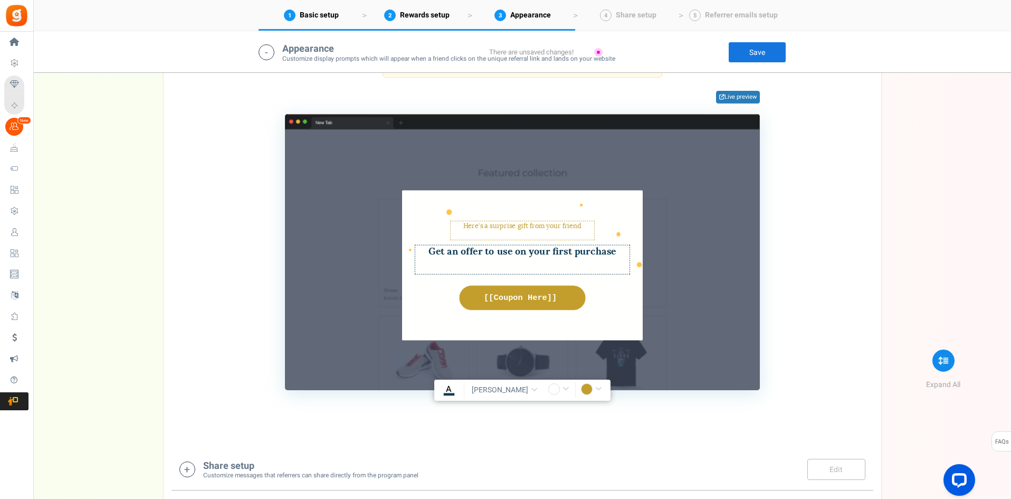
click at [701, 348] on div "Here’s a surprise gift from your friend [PERSON_NAME](s) : 0 Get an offer to us…" at bounding box center [523, 265] width 380 height 221
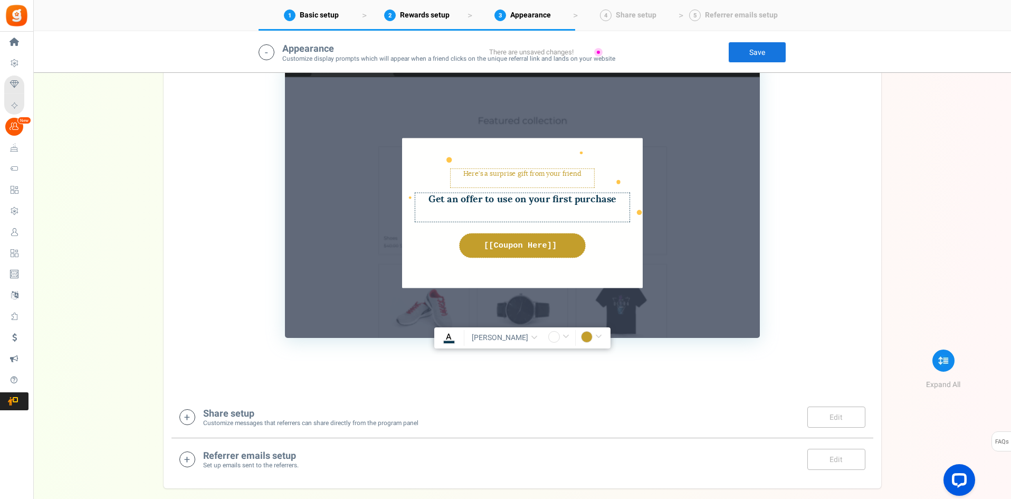
scroll to position [1327, 0]
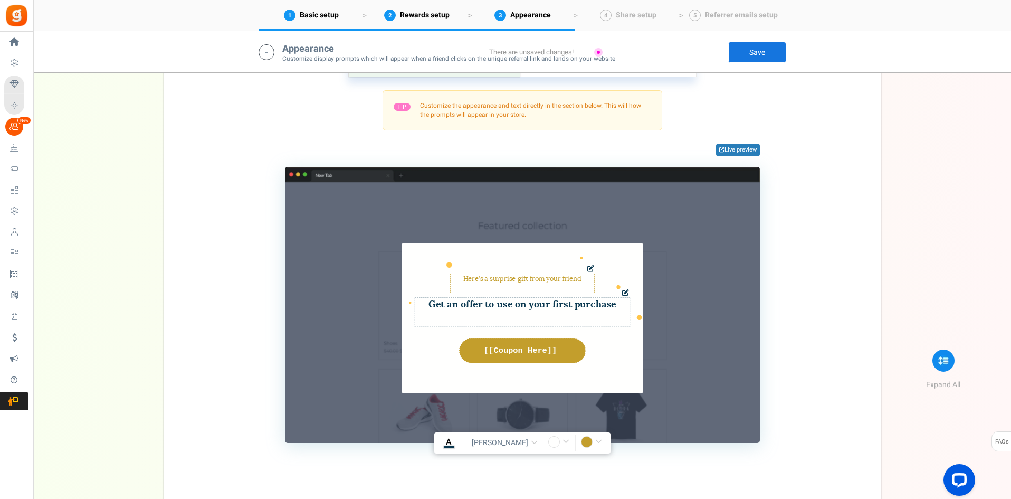
click at [555, 281] on textarea "Here’s a surprise gift from your friend" at bounding box center [522, 282] width 145 height 19
drag, startPoint x: 586, startPoint y: 282, endPoint x: 580, endPoint y: 281, distance: 6.4
click at [580, 281] on textarea "Here’s a surprise gift from your friend" at bounding box center [522, 282] width 145 height 19
click at [588, 269] on icon at bounding box center [590, 268] width 7 height 7
click at [589, 268] on icon at bounding box center [590, 268] width 7 height 7
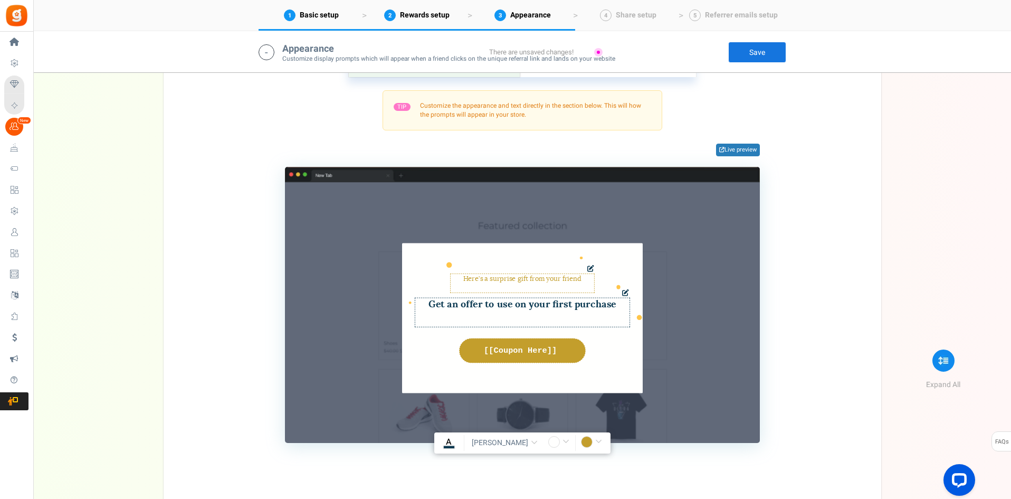
drag, startPoint x: 585, startPoint y: 280, endPoint x: 461, endPoint y: 283, distance: 123.5
click at [461, 283] on textarea "Here’s a surprise gift from your friend" at bounding box center [522, 282] width 145 height 19
click at [567, 306] on textarea "Get an offer to use on your first purchase" at bounding box center [522, 312] width 215 height 30
click at [556, 320] on textarea "Get an offer to use on your first purchase" at bounding box center [522, 312] width 215 height 30
click at [584, 308] on textarea "Get an offer to use on your first purchase" at bounding box center [522, 312] width 215 height 30
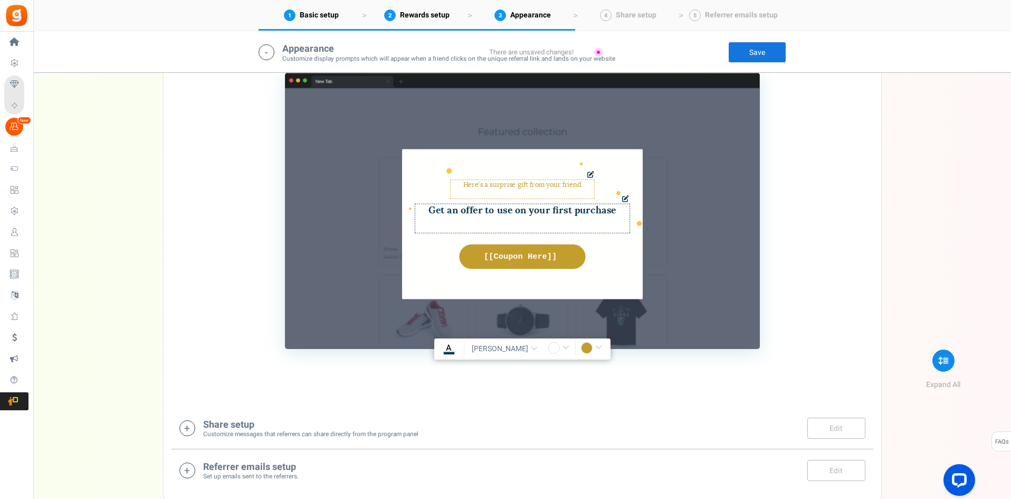
scroll to position [1485, 0]
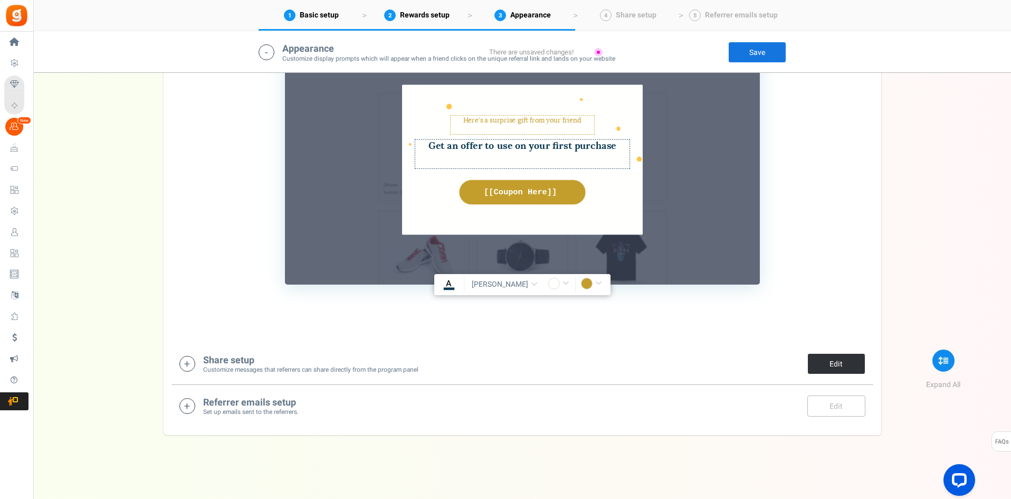
click at [819, 360] on link "Edit" at bounding box center [837, 363] width 58 height 21
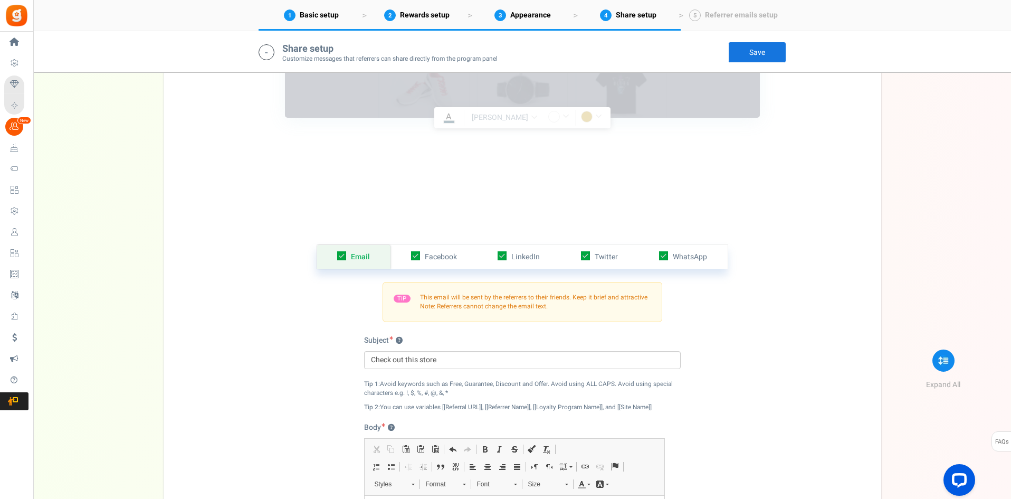
scroll to position [1797, 0]
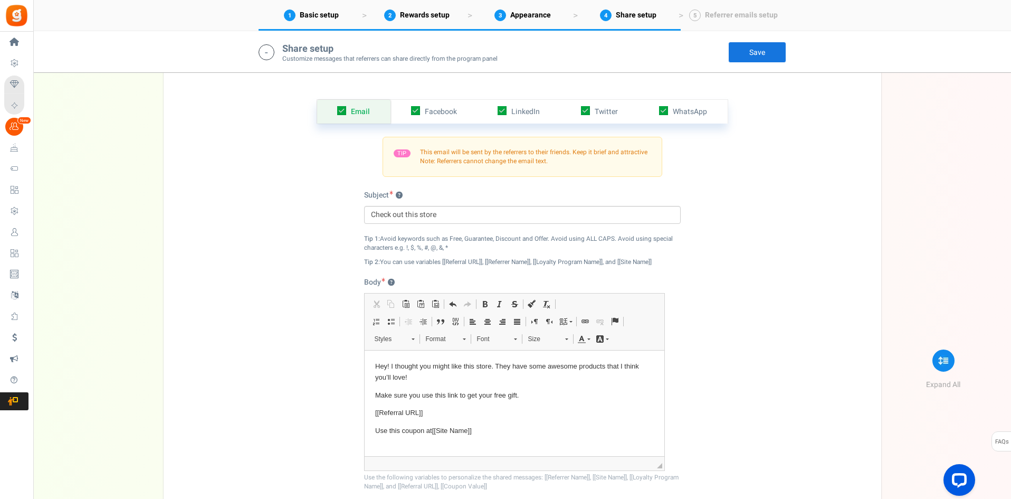
click at [762, 50] on link "Save" at bounding box center [757, 52] width 58 height 21
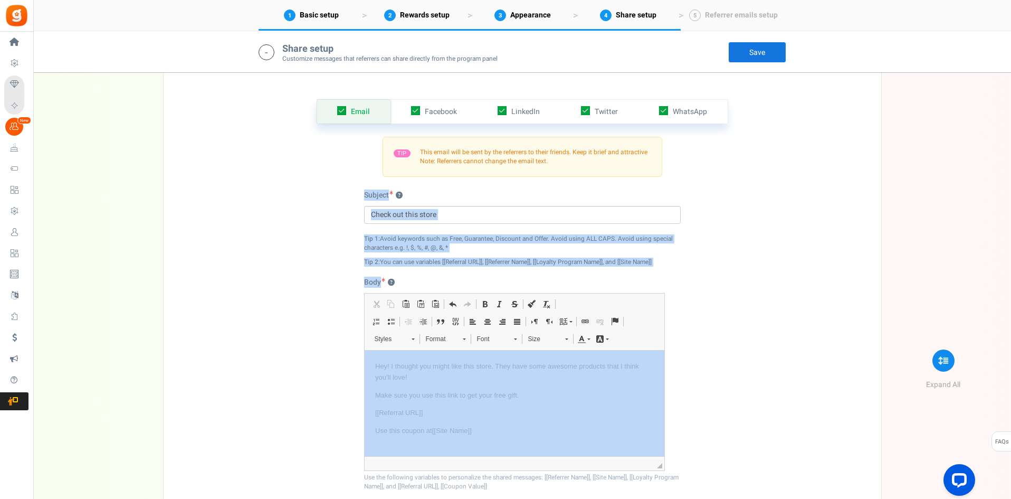
drag, startPoint x: 728, startPoint y: 542, endPoint x: 599, endPoint y: 426, distance: 173.8
copy div "Loremip ? Dolo(s) : 5 Amet(c) : 7 Adi 3: Elits doeiusmo temp in Utla, Etdolorem…"
click at [482, 229] on div "Subject ? Check out this store Char(s) : 0 Check out this store Char(s) : 0 Tip…" at bounding box center [522, 228] width 317 height 77
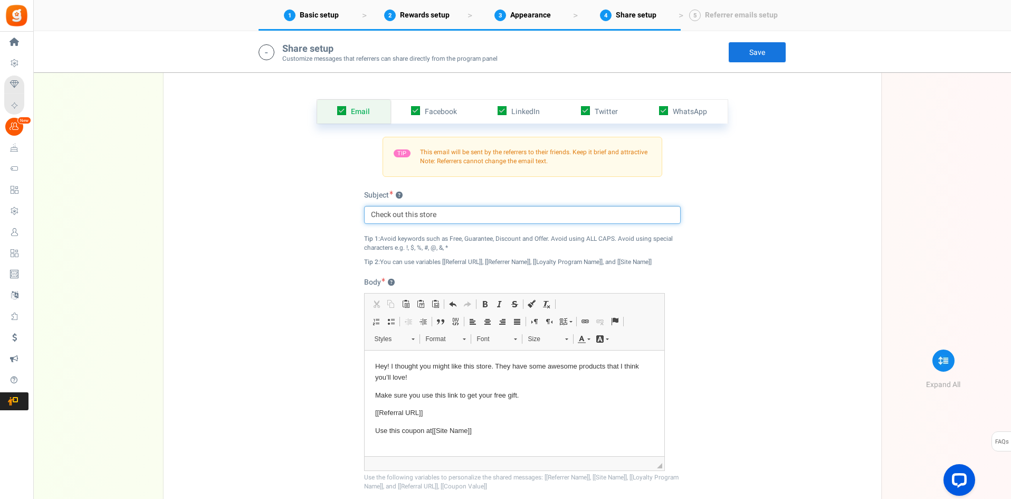
drag, startPoint x: 438, startPoint y: 213, endPoint x: 357, endPoint y: 210, distance: 80.8
click at [357, 210] on div "Email Facebook LinkedIn Twitter WhatsApp INFO Email share is currently disabled…" at bounding box center [523, 317] width 702 height 489
paste input "[[Referrer Name]] wants you to be part of Fiesta Points 🎉"
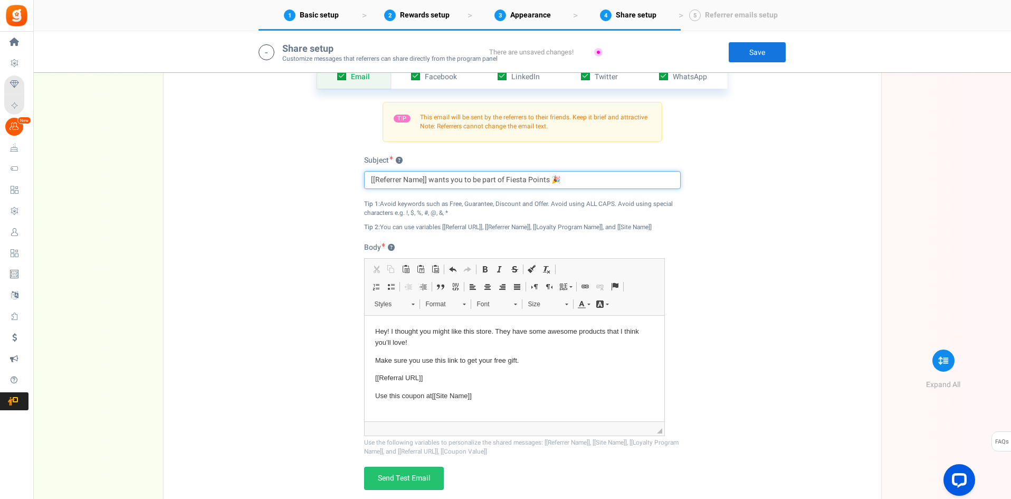
scroll to position [1850, 0]
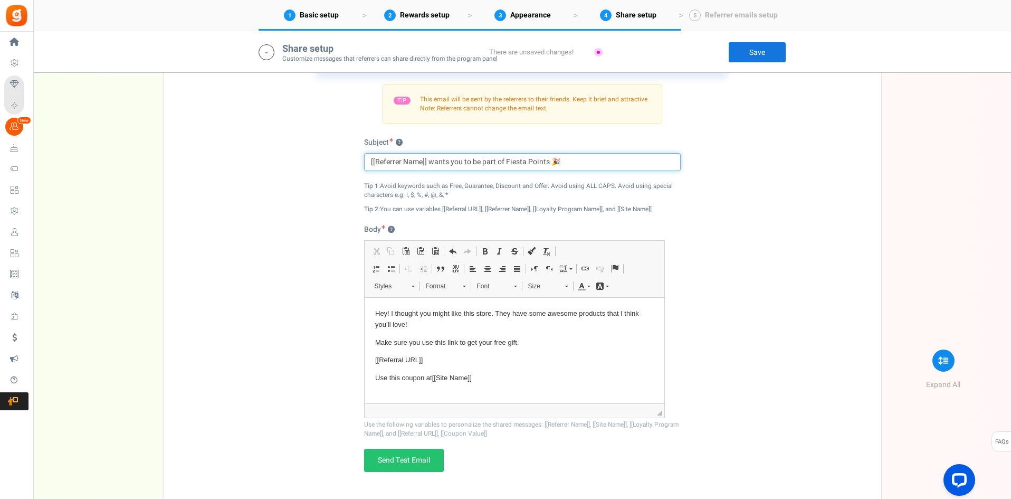
type input "[[Referrer Name]] wants you to be part of Fiesta Points 🎉"
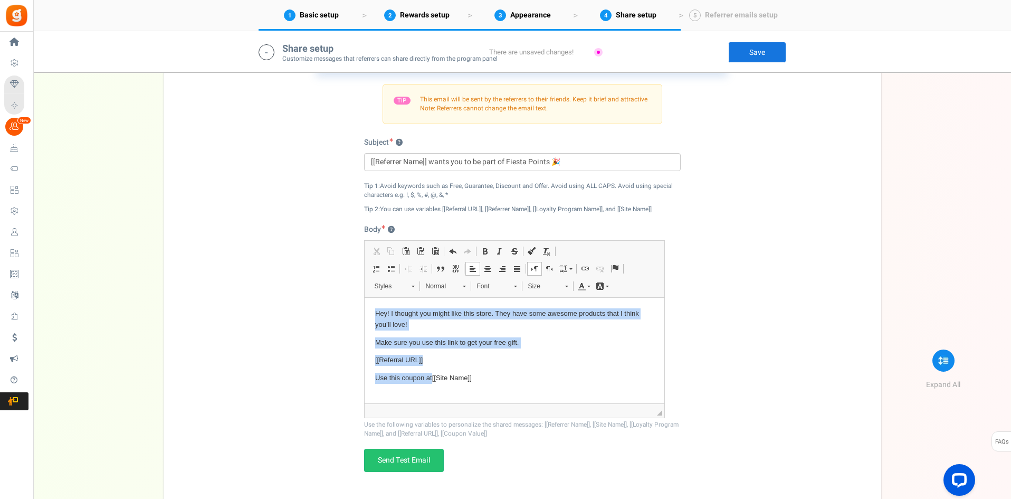
drag, startPoint x: 499, startPoint y: 376, endPoint x: 330, endPoint y: 287, distance: 191.3
click at [364, 297] on html "Hey! I thought you might like this store. They have some awesome products that …" at bounding box center [514, 377] width 300 height 161
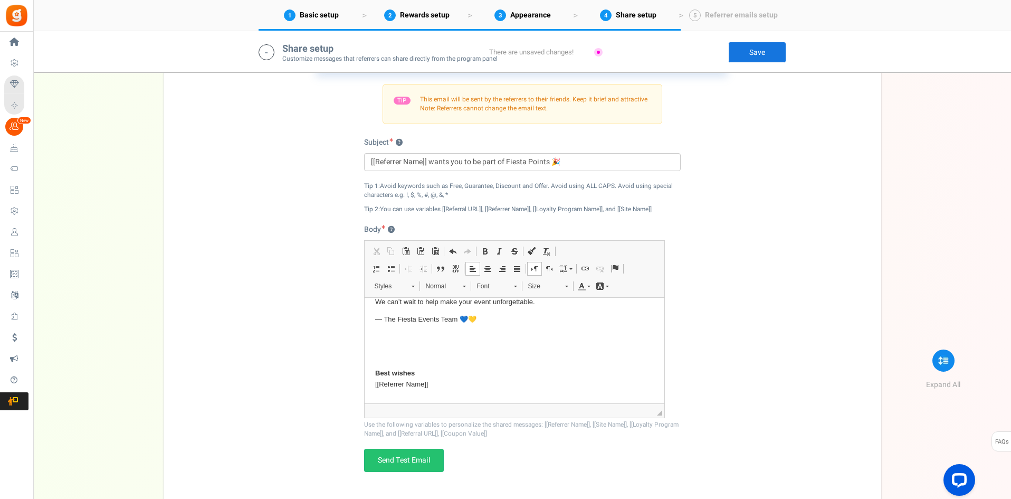
scroll to position [131, 0]
drag, startPoint x: 423, startPoint y: 368, endPoint x: 373, endPoint y: 355, distance: 51.8
click at [373, 355] on html "Hi there, [[Referrer Name]] wants to share Fiesta Events with you! As part of o…" at bounding box center [514, 284] width 300 height 236
click at [412, 357] on strong "Best wishes" at bounding box center [395, 358] width 40 height 8
click at [468, 320] on body "Hi there, [[Referrer Name]] wants to share Fiesta Events with you! As part of o…" at bounding box center [514, 284] width 279 height 215
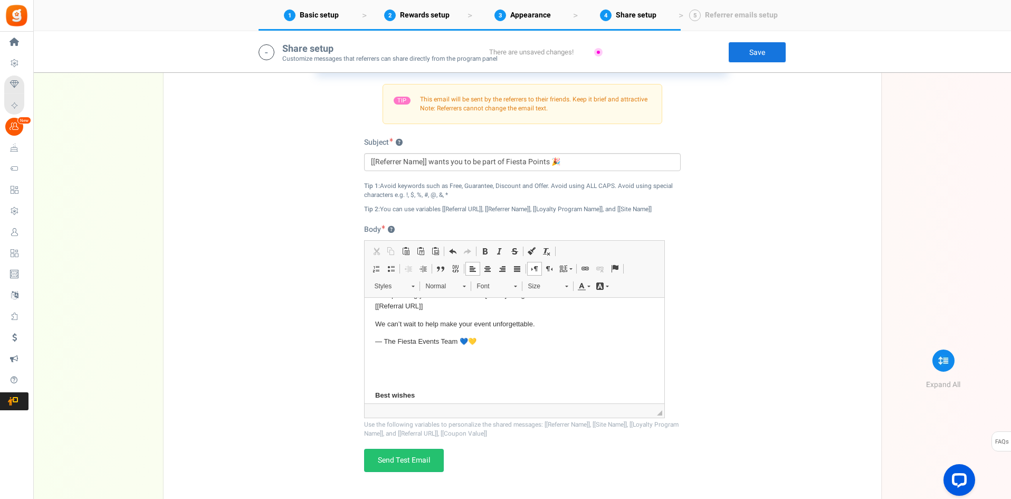
scroll to position [106, 0]
click at [425, 337] on body "Hi there, [[Referrer Name]] wants to share Fiesta Events with you! As part of o…" at bounding box center [514, 309] width 279 height 215
click at [390, 344] on body "Hi there, [[Referrer Name]] wants to share Fiesta Events with you! As part of o…" at bounding box center [514, 309] width 279 height 215
click at [539, 317] on p "We can’t wait to help make your event unforgettable." at bounding box center [514, 312] width 279 height 11
paste body "Editor, email_desc_automagic"
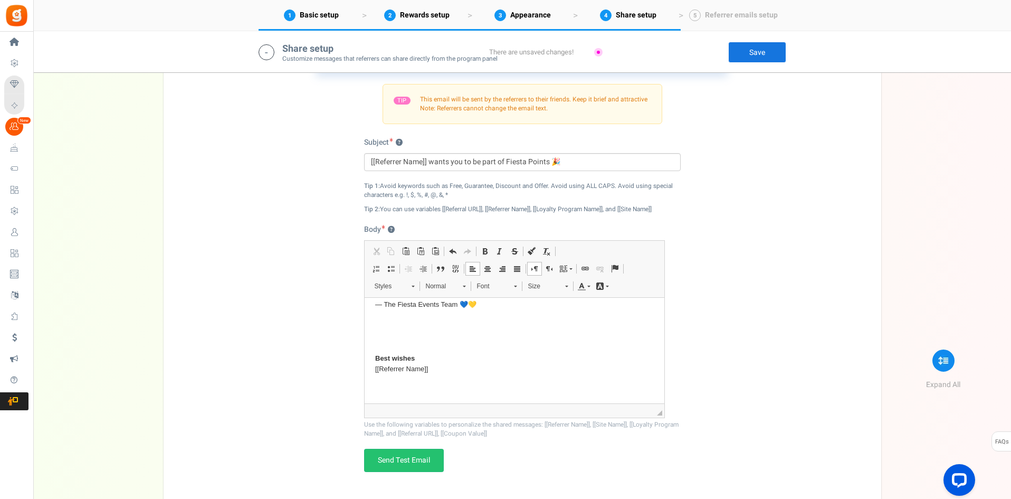
click at [431, 341] on p "Editor, email_desc_automagic" at bounding box center [514, 340] width 279 height 11
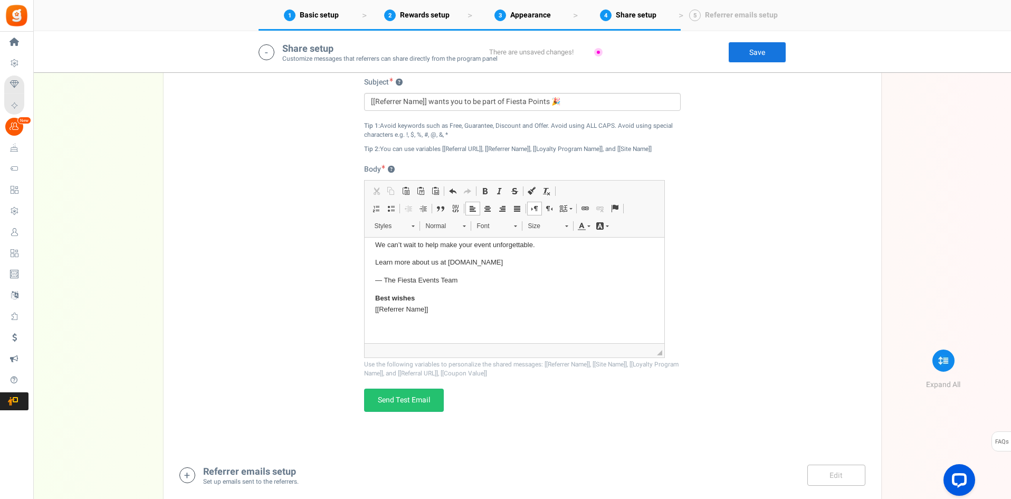
scroll to position [1956, 0]
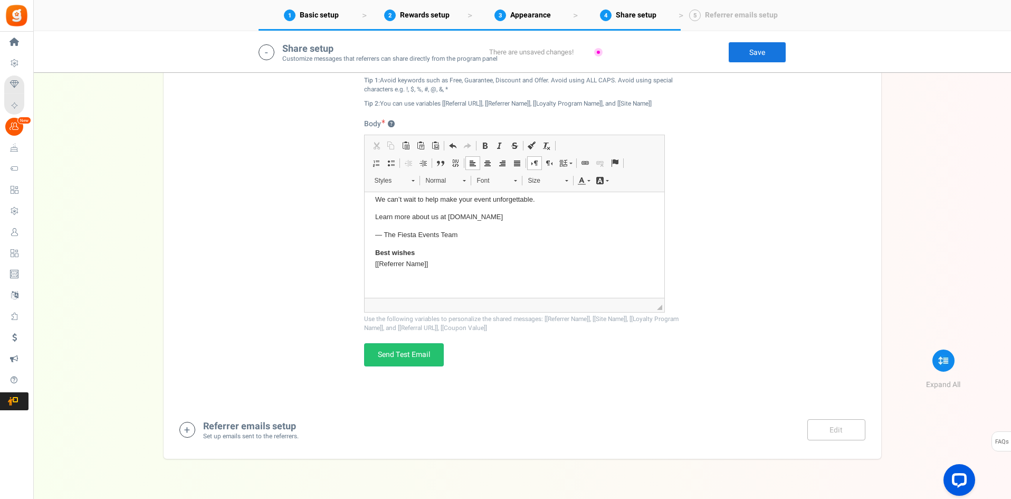
click at [758, 61] on link "Save" at bounding box center [757, 52] width 58 height 21
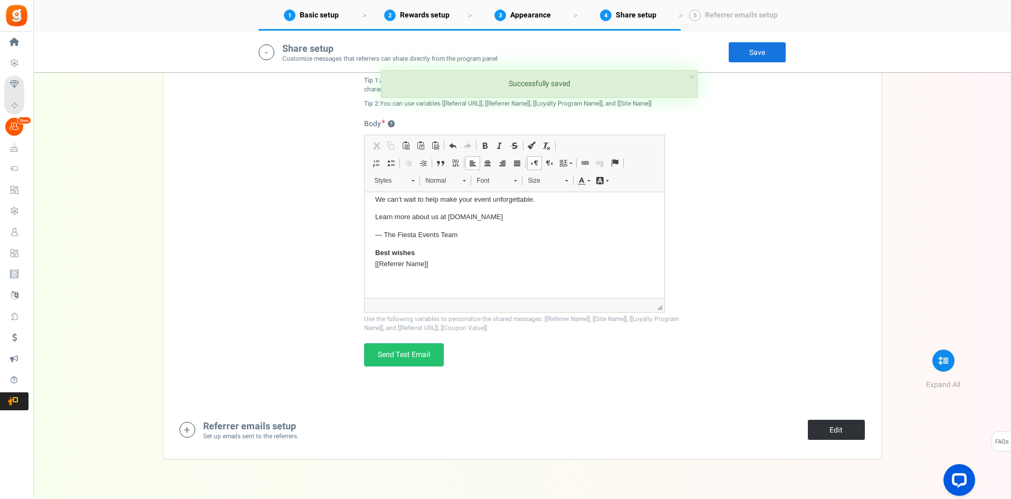
click at [839, 428] on link "Edit" at bounding box center [837, 429] width 58 height 21
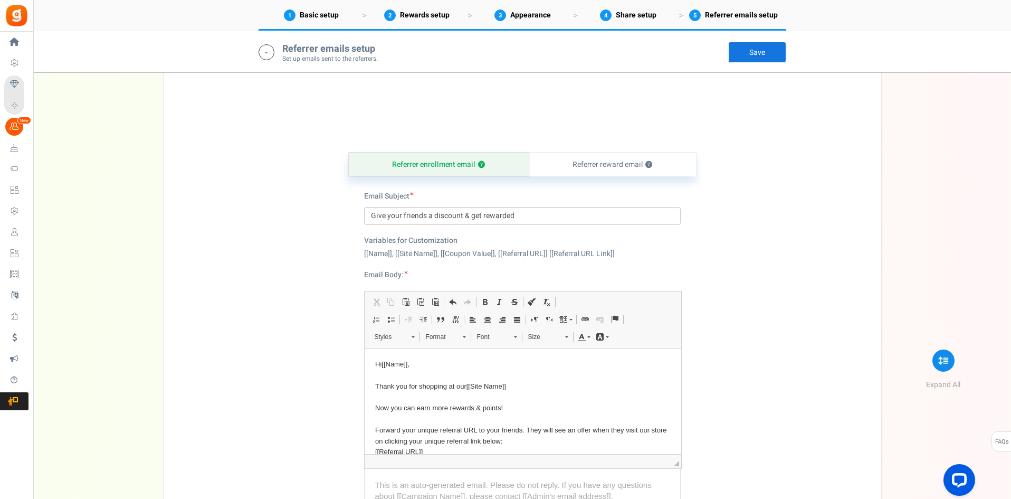
scroll to position [2333, 0]
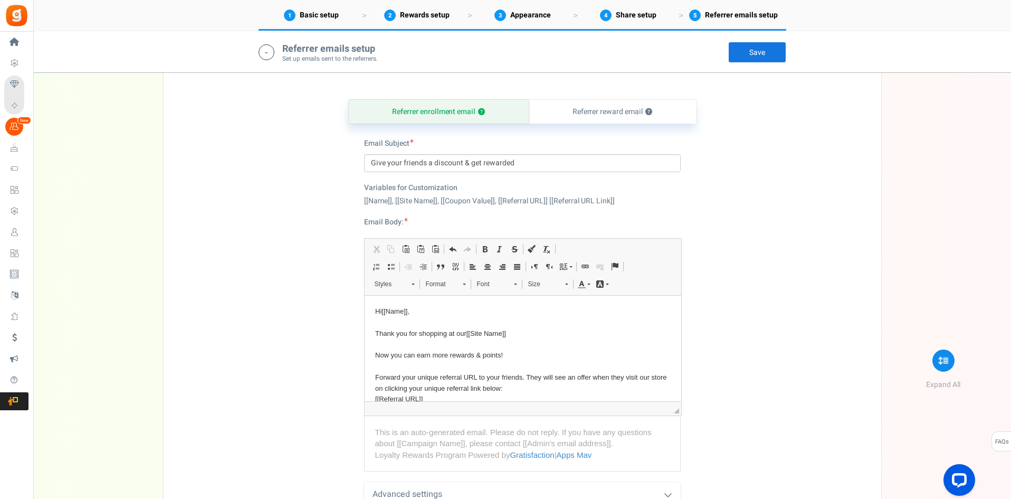
drag, startPoint x: 326, startPoint y: 97, endPoint x: 724, endPoint y: 468, distance: 544.5
click at [724, 468] on div "Referrer enrollment email ? Referrer reward email ? Email Subject Give your fri…" at bounding box center [523, 325] width 702 height 505
click at [746, 424] on div "Referrer enrollment email ? Referrer reward email ? Email Subject Give your fri…" at bounding box center [523, 325] width 702 height 505
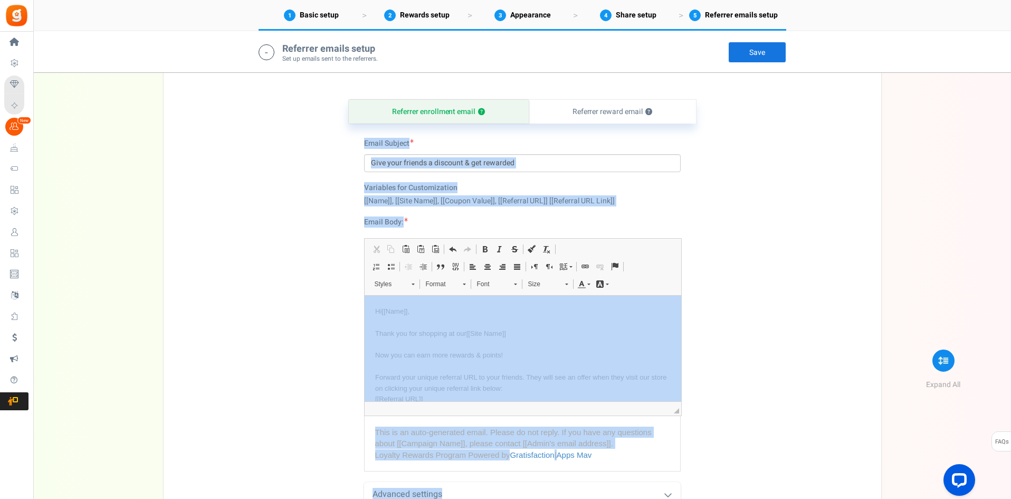
drag, startPoint x: 336, startPoint y: 111, endPoint x: 737, endPoint y: 483, distance: 547.5
click at [737, 483] on div "Referrer enrollment email ? Referrer reward email ? Email Subject Give your fri…" at bounding box center [523, 325] width 702 height 505
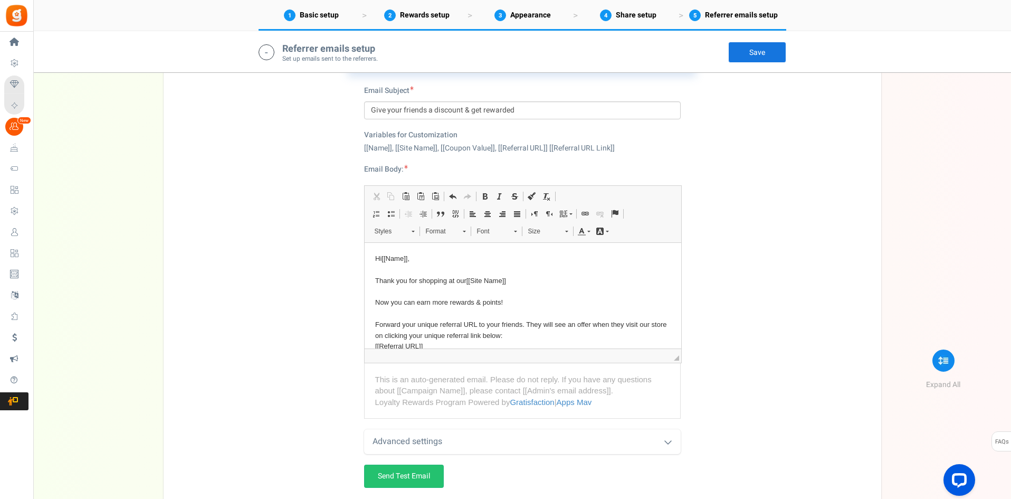
click at [740, 460] on div "Referrer enrollment email ? Referrer reward email ? Email Subject Give your fri…" at bounding box center [523, 272] width 702 height 505
click at [665, 444] on icon at bounding box center [668, 442] width 8 height 8
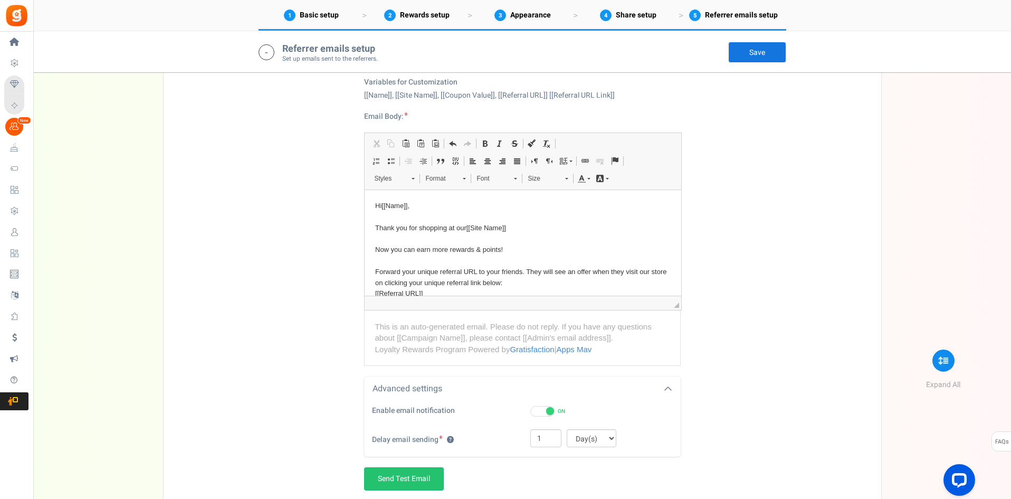
click at [747, 393] on div "Referrer enrollment email ? Referrer reward email ? Email Subject Give your fri…" at bounding box center [523, 247] width 702 height 560
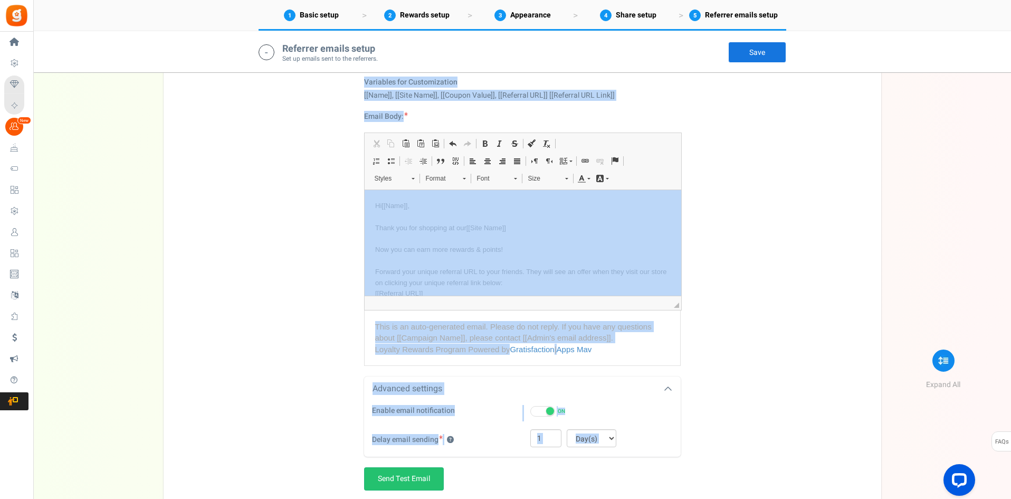
drag, startPoint x: 702, startPoint y: 464, endPoint x: 366, endPoint y: 80, distance: 510.6
click at [366, 80] on div "Referrer enrollment email ? Referrer reward email ? Email Subject Give your fri…" at bounding box center [523, 247] width 702 height 560
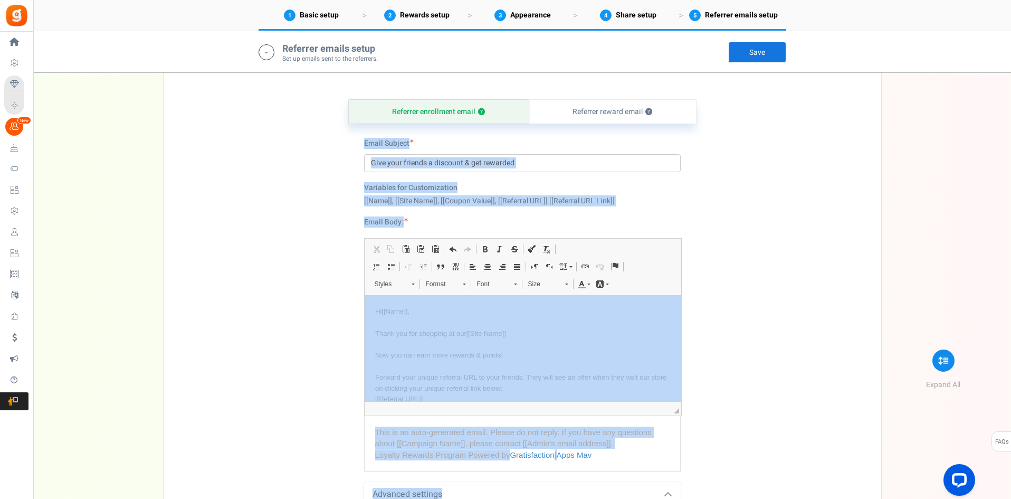
scroll to position [2545, 0]
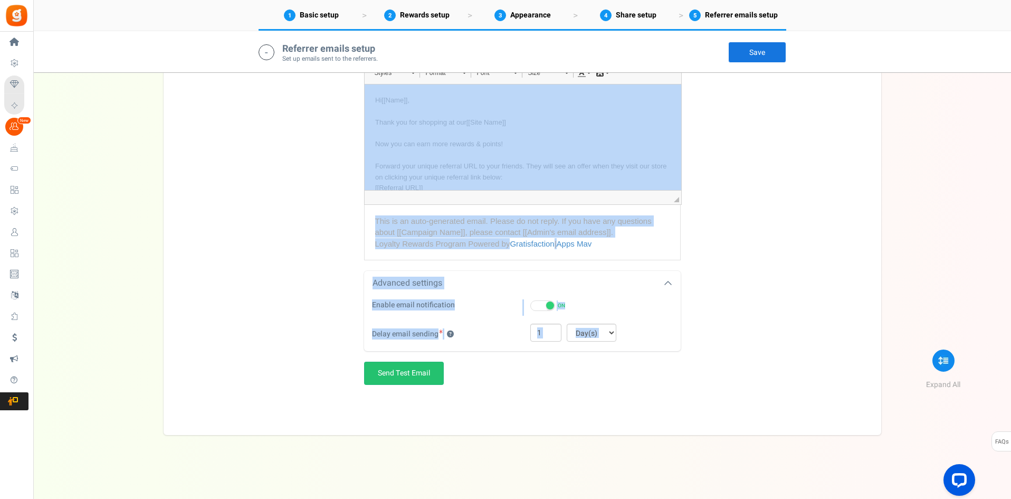
drag, startPoint x: 334, startPoint y: 93, endPoint x: 718, endPoint y: 380, distance: 479.5
click at [718, 380] on div "Referrer enrollment email ? Referrer reward email ? Email Subject Give your fri…" at bounding box center [523, 142] width 702 height 560
copy div "Lorem Ipsumdo Sita(c) : 5 Adipiscin eli Seddoeiusmodt [[Inci]], [[Utla Etdo]], …"
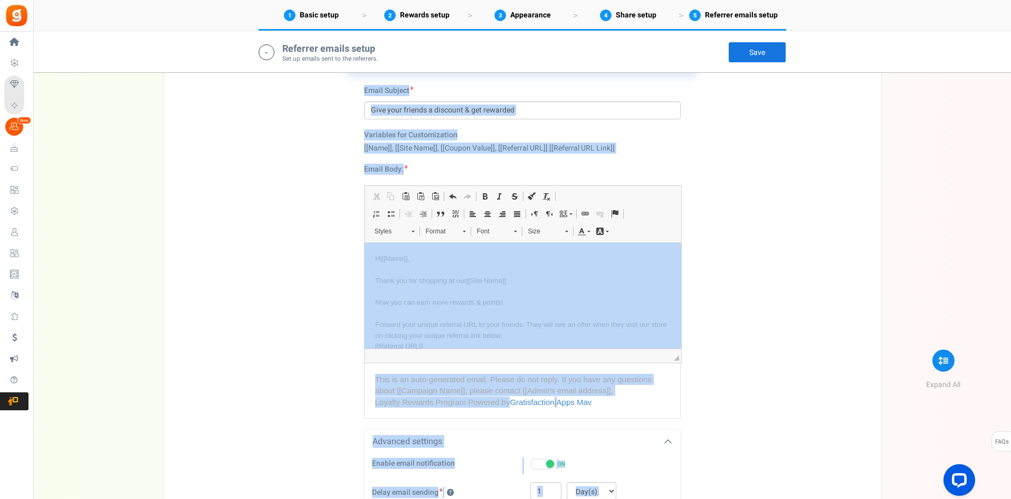
scroll to position [2281, 0]
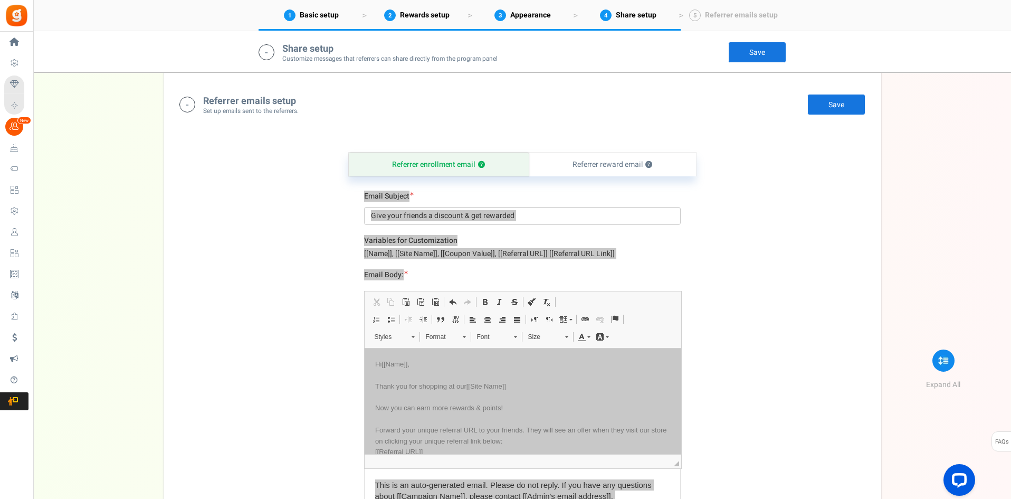
click at [510, 388] on p "Hi [[Name]] , Thank you for shopping at our [[Site Name]] Now you can earn more…" at bounding box center [523, 413] width 296 height 110
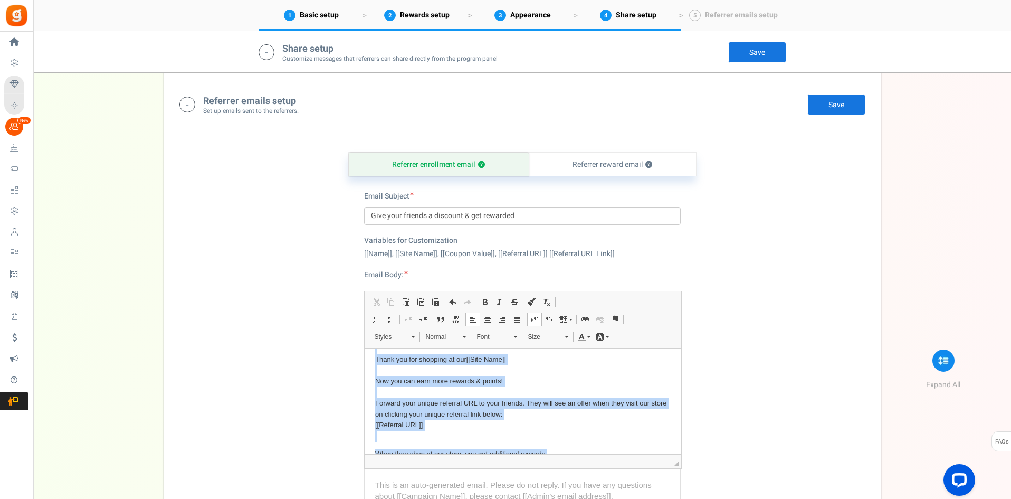
scroll to position [109, 0]
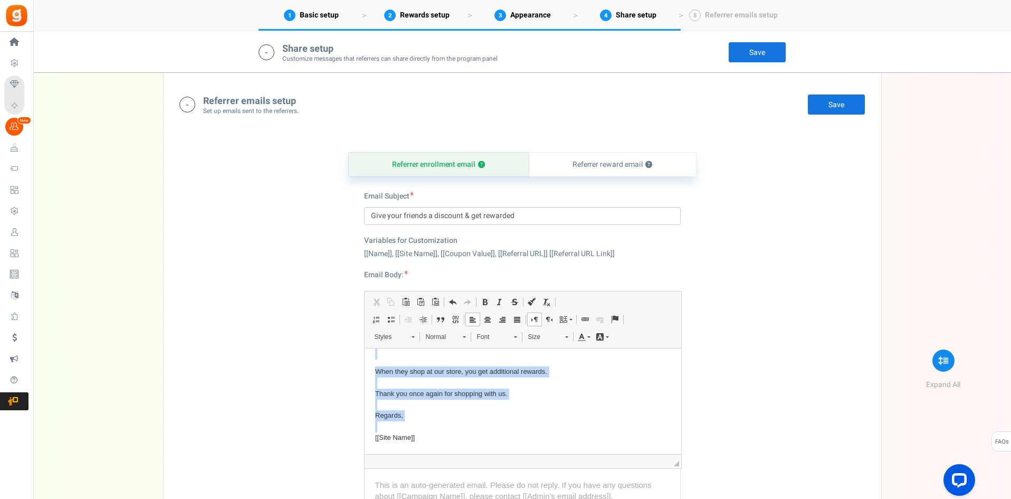
drag, startPoint x: 374, startPoint y: 365, endPoint x: 734, endPoint y: 467, distance: 374.1
click at [681, 453] on html "Hi [[Name]] , Thank you for shopping at our [[Site Name]] Now you can earn more…" at bounding box center [522, 346] width 317 height 215
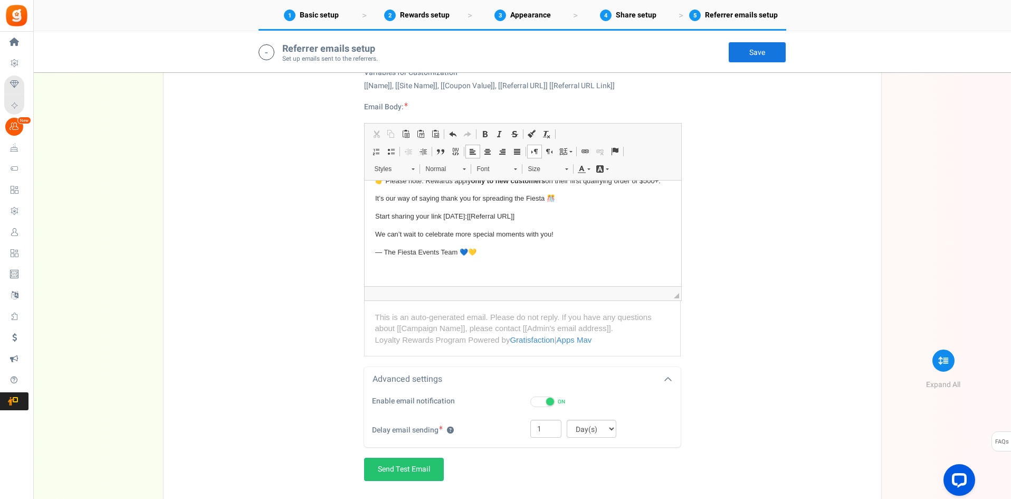
scroll to position [2545, 0]
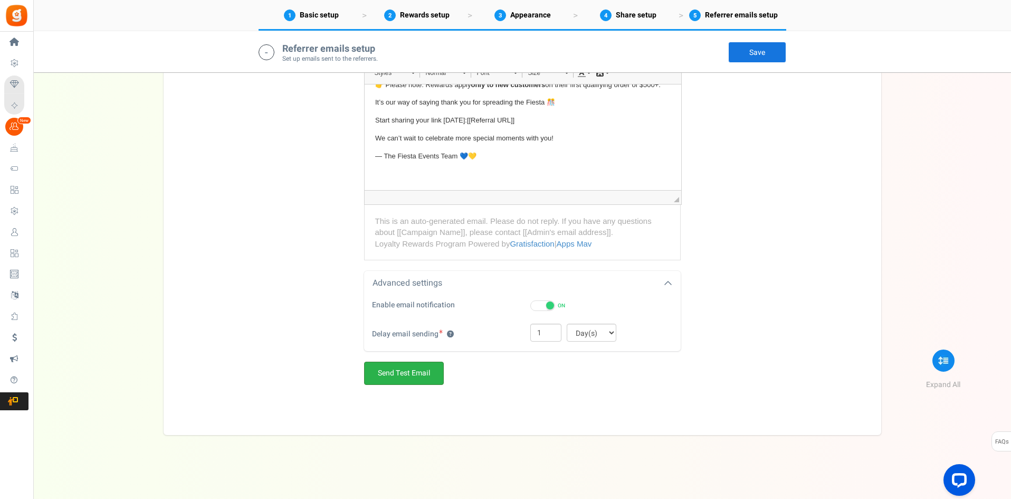
click at [411, 374] on link "Send Test Email" at bounding box center [404, 373] width 80 height 23
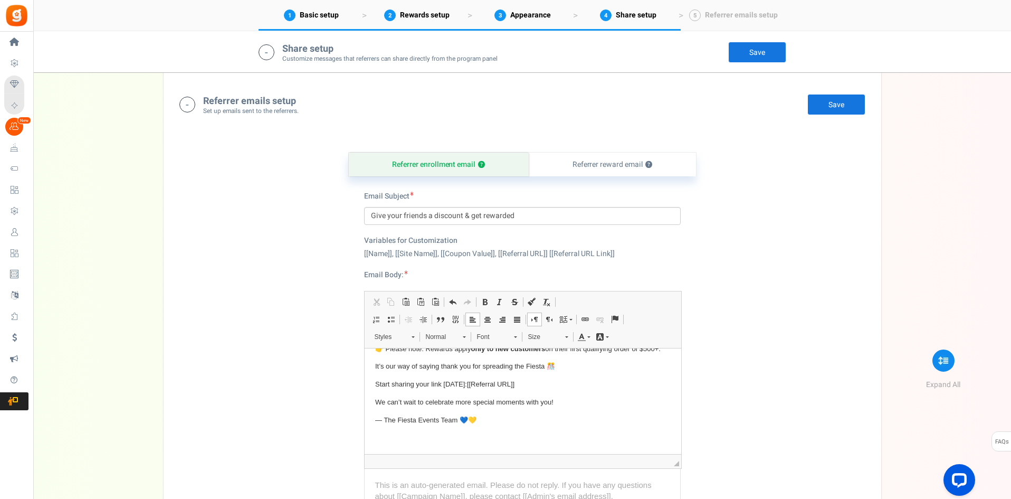
scroll to position [2017, 0]
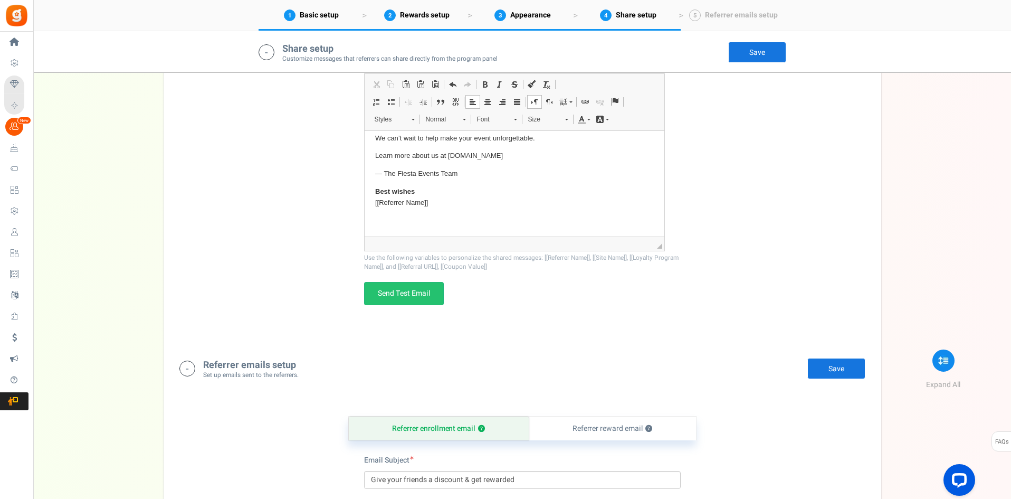
click at [746, 52] on link "Save" at bounding box center [757, 52] width 58 height 21
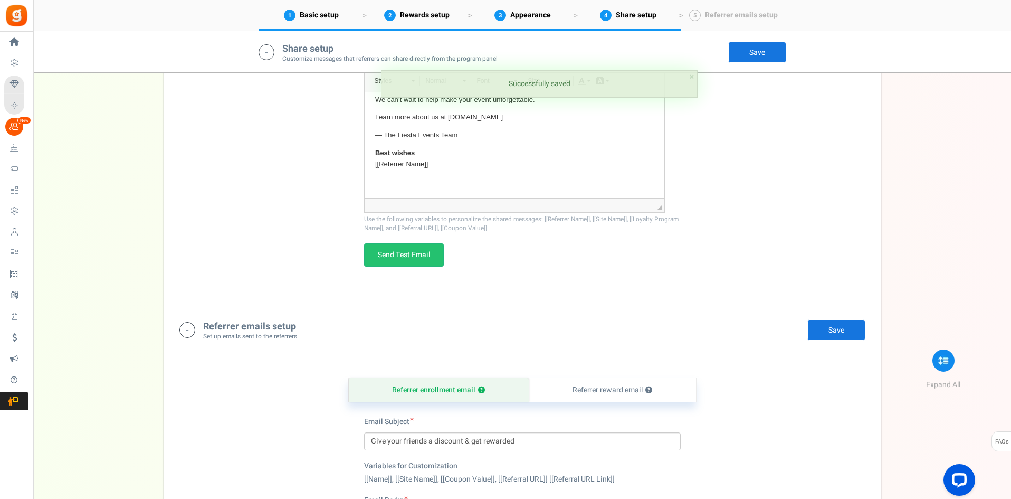
scroll to position [2122, 0]
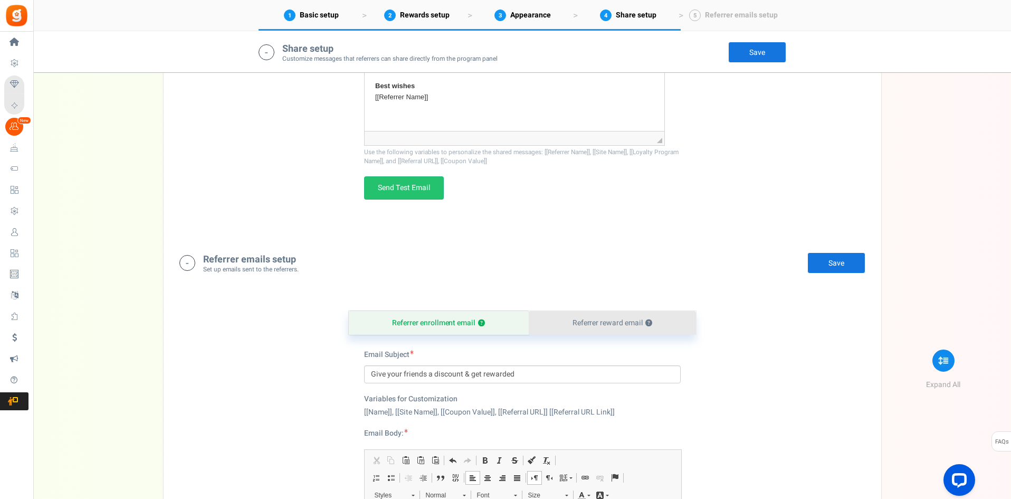
click at [616, 319] on link "Referrer reward email ?" at bounding box center [612, 323] width 167 height 24
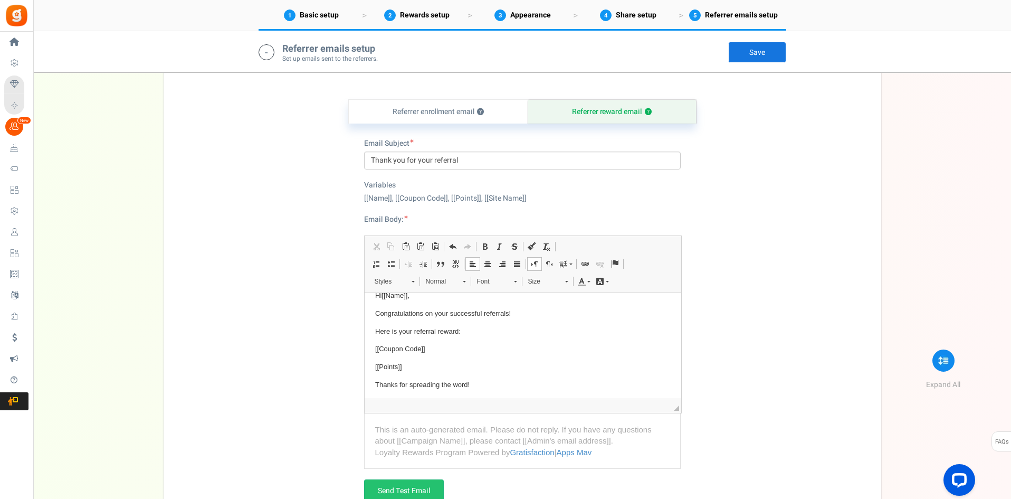
scroll to position [0, 0]
drag, startPoint x: 678, startPoint y: 327, endPoint x: 1049, endPoint y: 606, distance: 464.3
click at [733, 312] on div "Referrer enrollment email ? Referrer reward email ? Email Subject Give your fri…" at bounding box center [523, 306] width 702 height 467
drag, startPoint x: 337, startPoint y: 140, endPoint x: 718, endPoint y: 467, distance: 502.0
click at [718, 467] on div "Referrer enrollment email ? Referrer reward email ? Email Subject Give your fri…" at bounding box center [523, 306] width 702 height 467
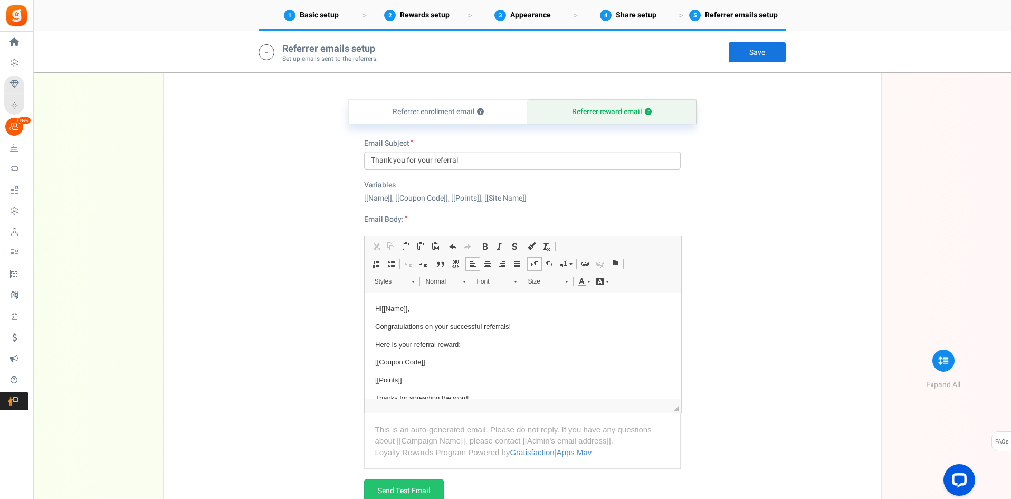
copy div "Lorem Ipsumdo Sita(c) : 1 Adipiscin [[Elit]], [[Seddoe Temp]], [[Incidi]], [[Ut…"
click at [451, 165] on input "Thank you for your referral" at bounding box center [522, 160] width 317 height 18
drag, startPoint x: 494, startPoint y: 164, endPoint x: 325, endPoint y: 155, distance: 169.1
click at [325, 155] on div "Referrer enrollment email ? Referrer reward email ? Email Subject Give your fri…" at bounding box center [523, 306] width 702 height 467
paste input "🎉 Thank you [[Name]] — your referral earned you a reward!"
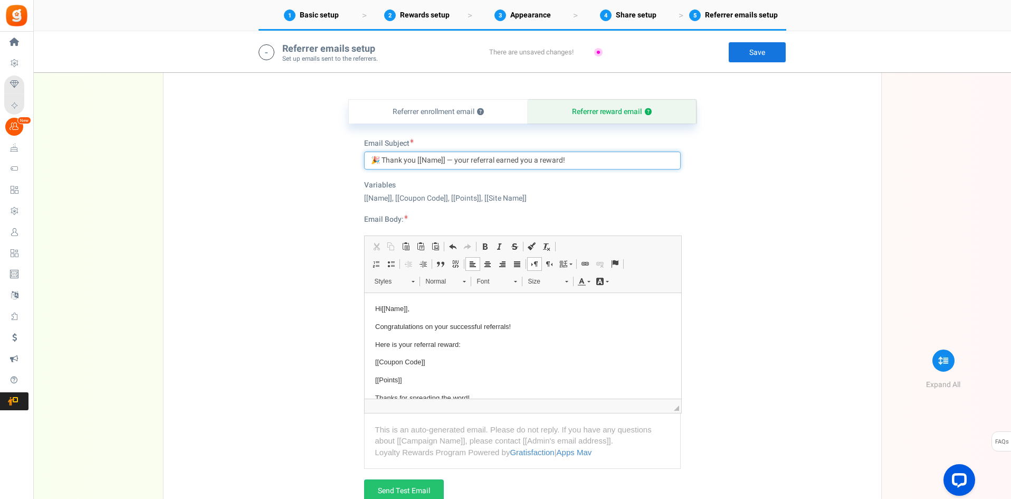
type input "🎉 Thank you [[Name]] — your referral earned you a reward!"
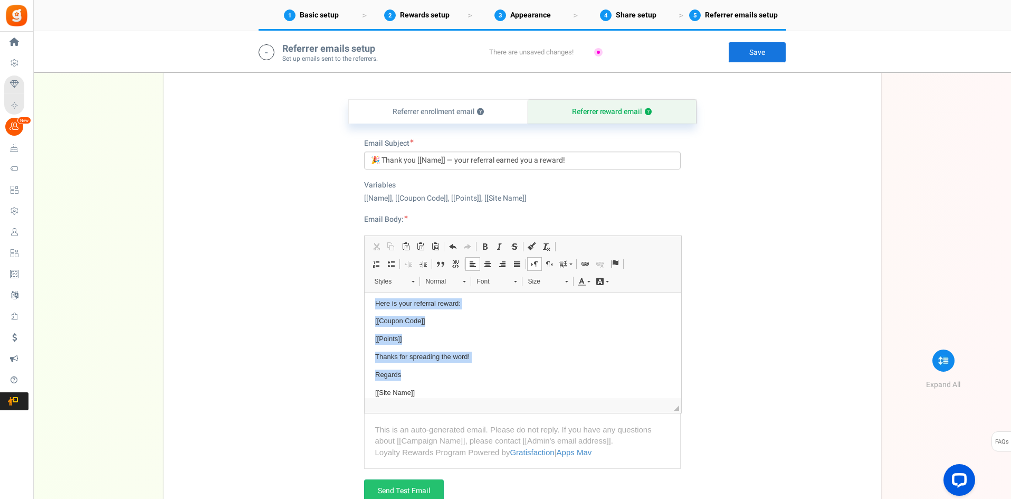
scroll to position [51, 0]
drag, startPoint x: 374, startPoint y: 310, endPoint x: 739, endPoint y: 437, distance: 386.6
click at [681, 398] on html "Hi [[Name]] , Congratulations on your successful referrals! Here is your referr…" at bounding box center [522, 319] width 317 height 157
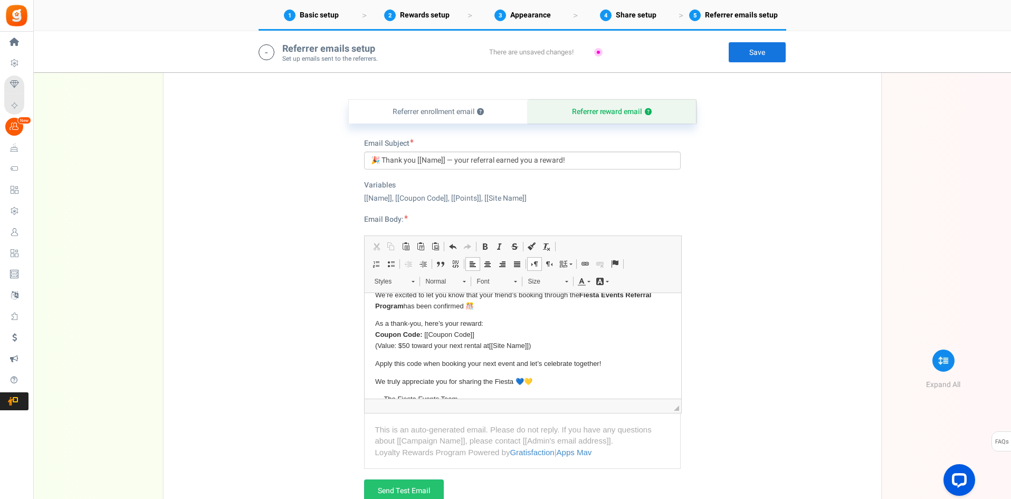
scroll to position [67, 0]
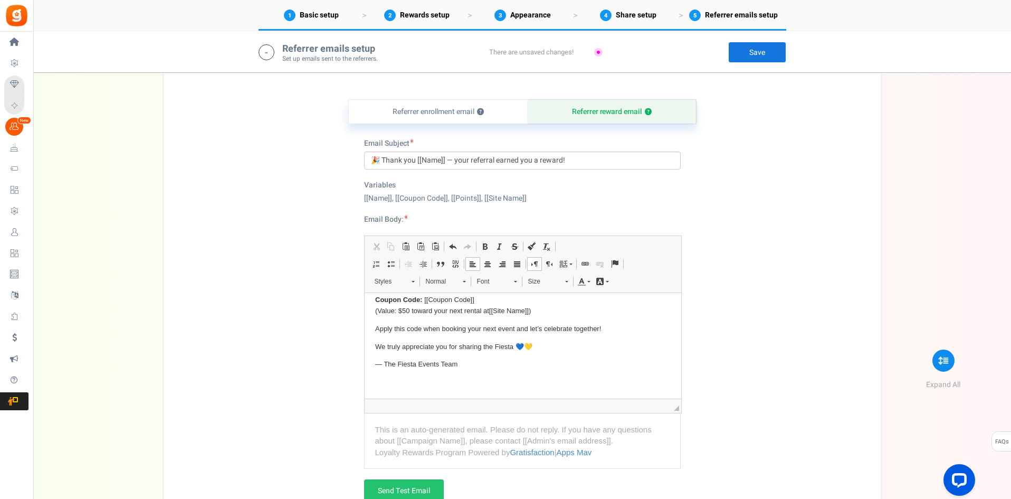
click at [768, 49] on link "Save" at bounding box center [757, 52] width 58 height 21
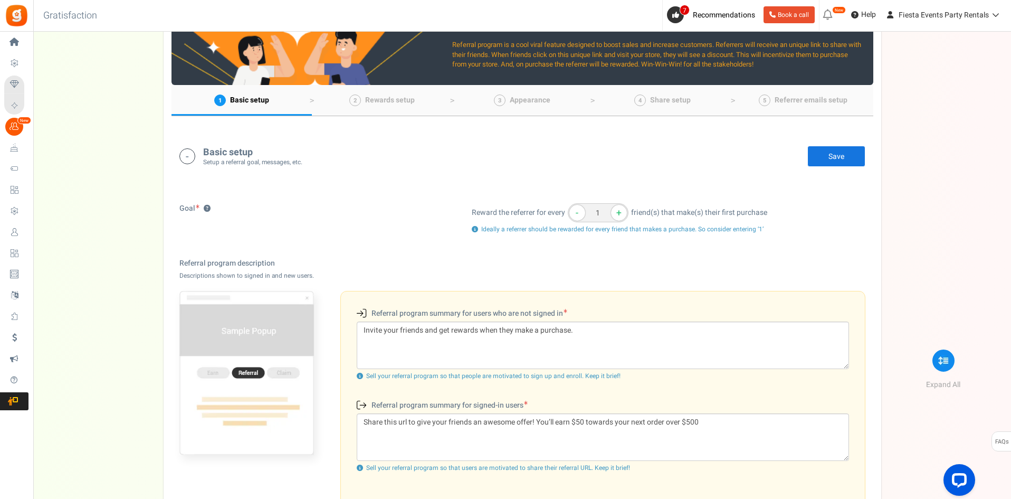
scroll to position [0, 0]
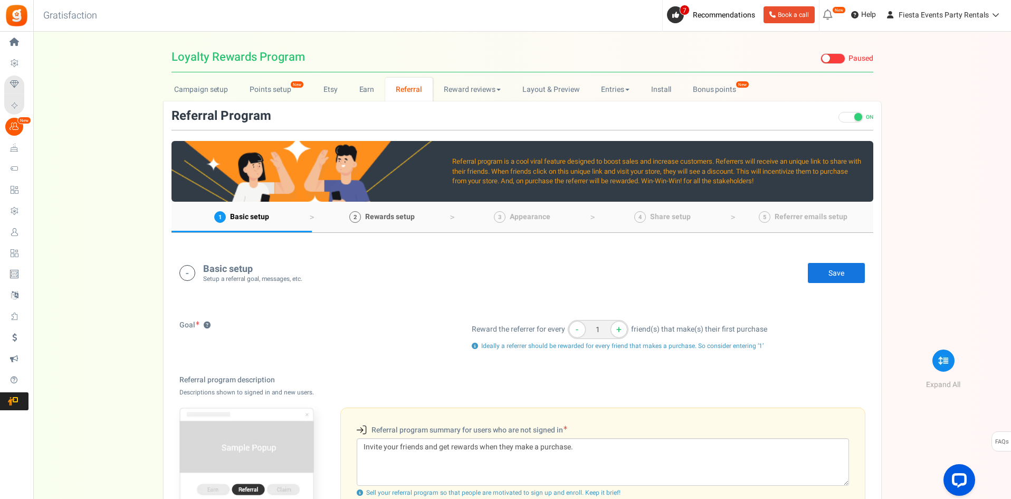
click at [401, 213] on span "Rewards setup" at bounding box center [390, 216] width 50 height 11
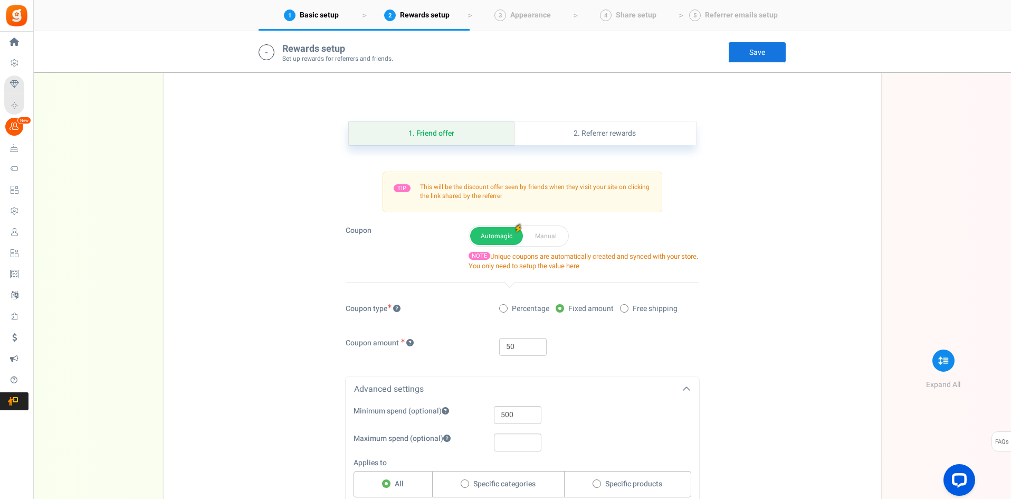
scroll to position [740, 0]
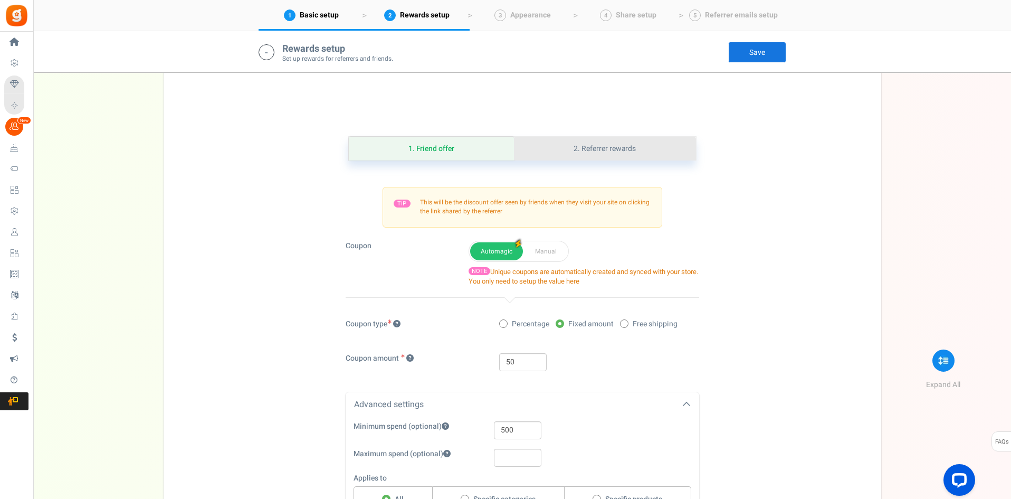
click at [620, 151] on link "2. Referrer rewards" at bounding box center [605, 149] width 182 height 24
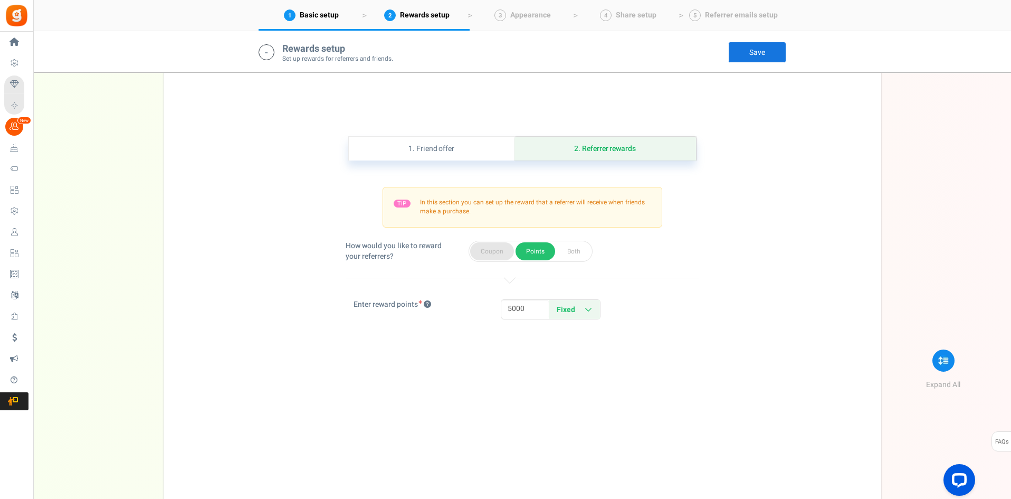
click at [499, 251] on button "Coupon" at bounding box center [492, 251] width 44 height 18
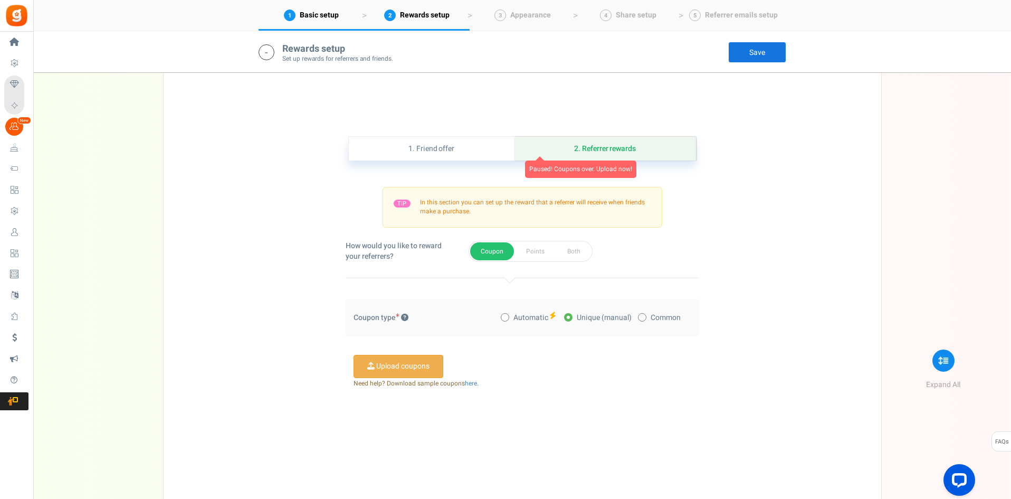
click at [643, 318] on span at bounding box center [642, 317] width 8 height 8
click at [643, 318] on input "Common" at bounding box center [641, 318] width 7 height 7
radio input "true"
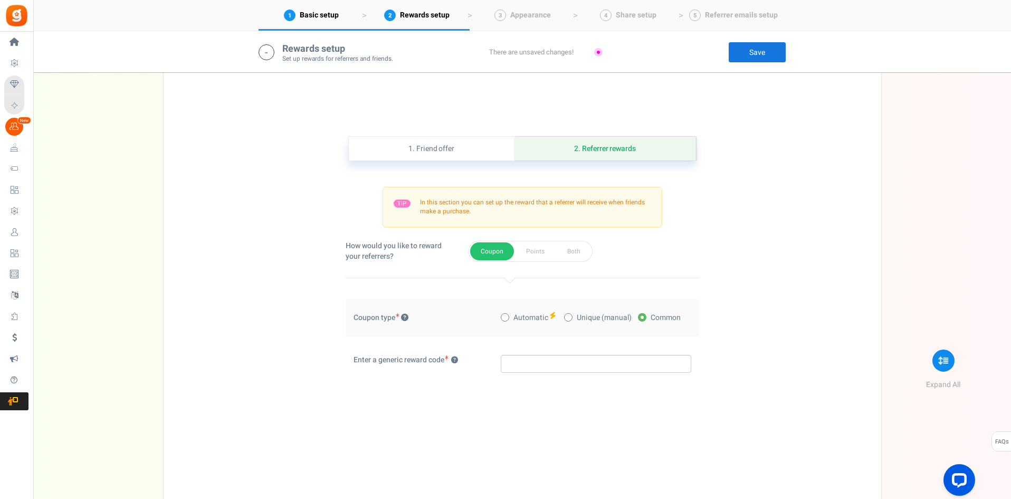
click at [569, 316] on icon at bounding box center [568, 317] width 3 height 3
click at [569, 316] on input "Unique (manual)" at bounding box center [567, 318] width 7 height 7
radio input "true"
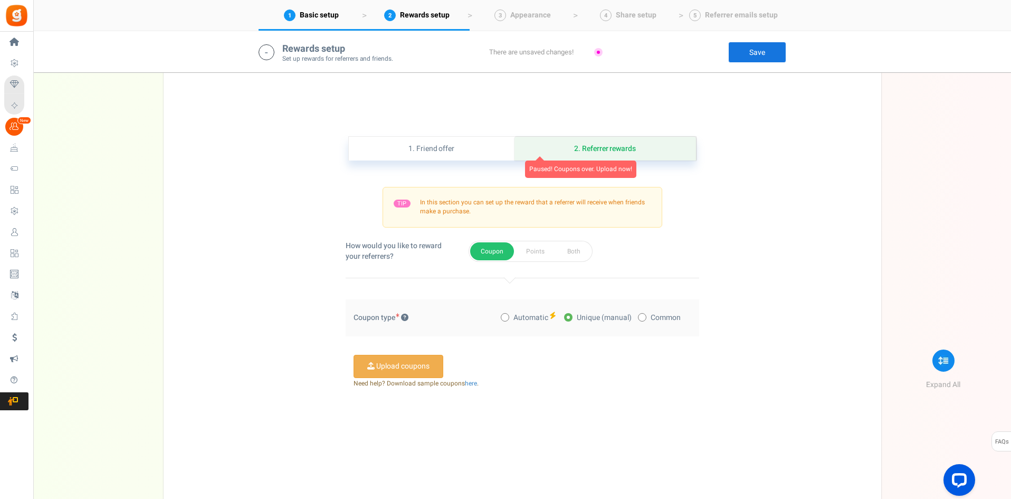
click at [507, 315] on span at bounding box center [505, 317] width 8 height 8
click at [507, 315] on input "Automatic" at bounding box center [504, 318] width 7 height 7
radio input "true"
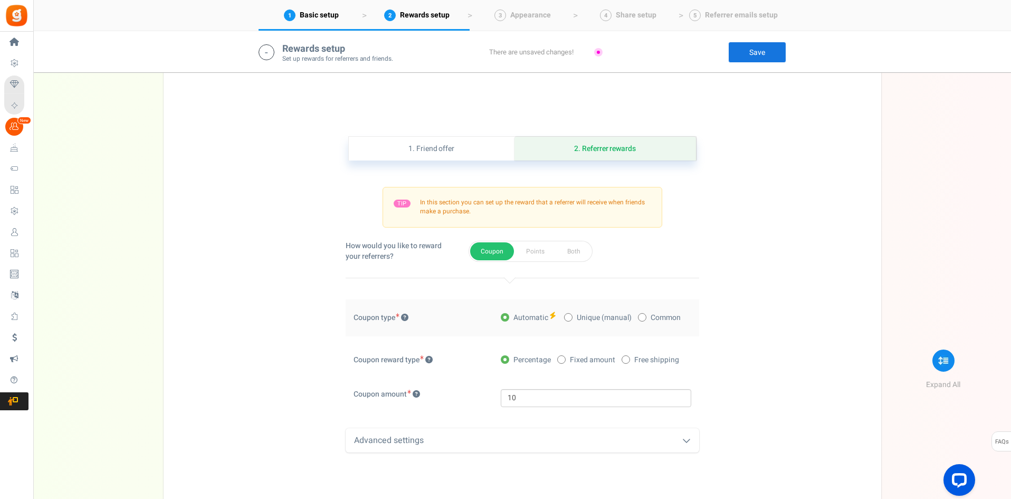
click at [582, 359] on span "Fixed amount" at bounding box center [592, 360] width 45 height 11
click at [564, 359] on input "Fixed amount" at bounding box center [560, 360] width 7 height 7
radio input "true"
drag, startPoint x: 565, startPoint y: 395, endPoint x: 475, endPoint y: 397, distance: 90.3
click at [475, 399] on div "Coupon amount 10" at bounding box center [523, 403] width 354 height 29
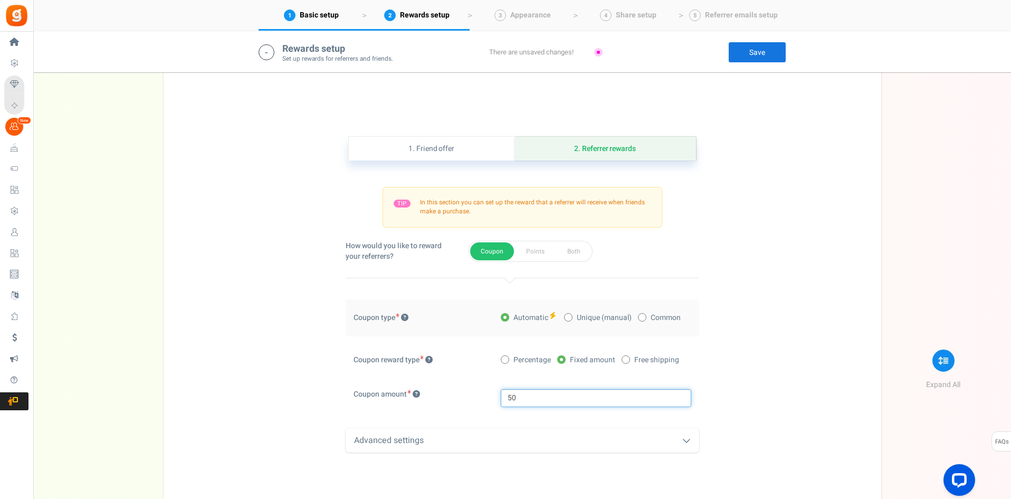
type input "50"
click at [769, 350] on div "1. Friend offer Paused! Coupons over. Upload now! 2. Referrer rewards Paused! C…" at bounding box center [523, 334] width 702 height 449
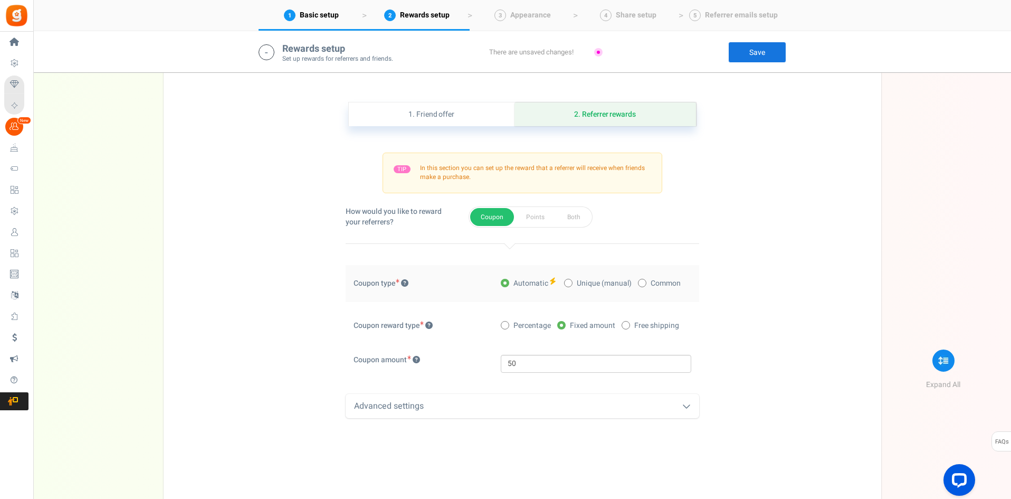
scroll to position [793, 0]
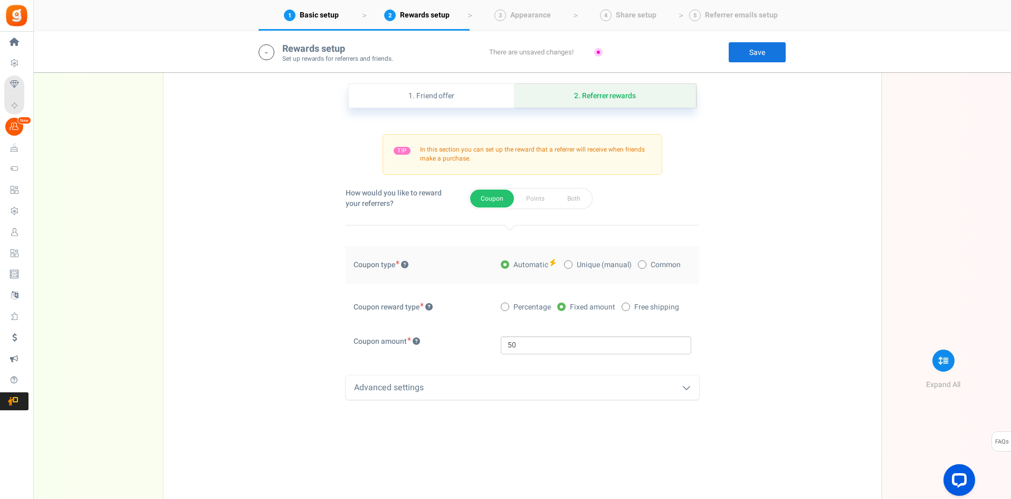
click at [680, 381] on div "Advanced settings" at bounding box center [523, 387] width 354 height 25
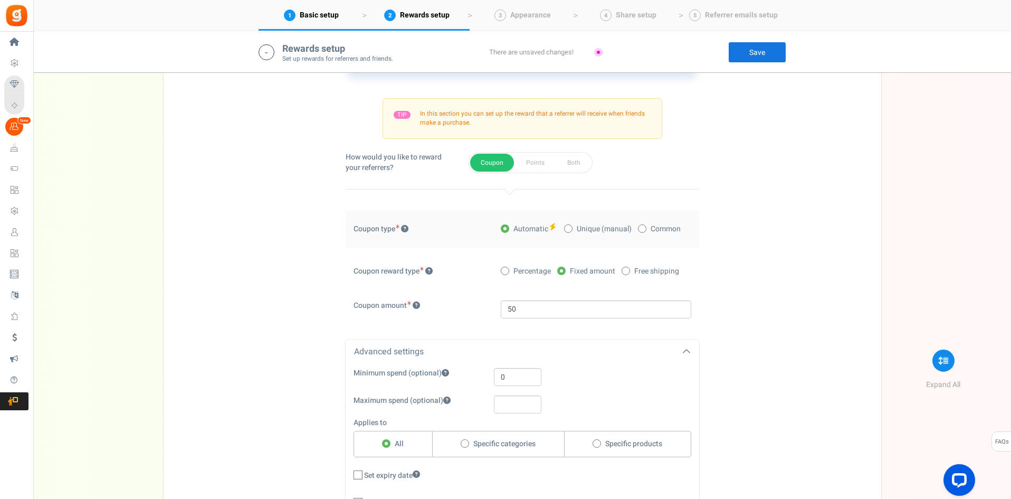
scroll to position [898, 0]
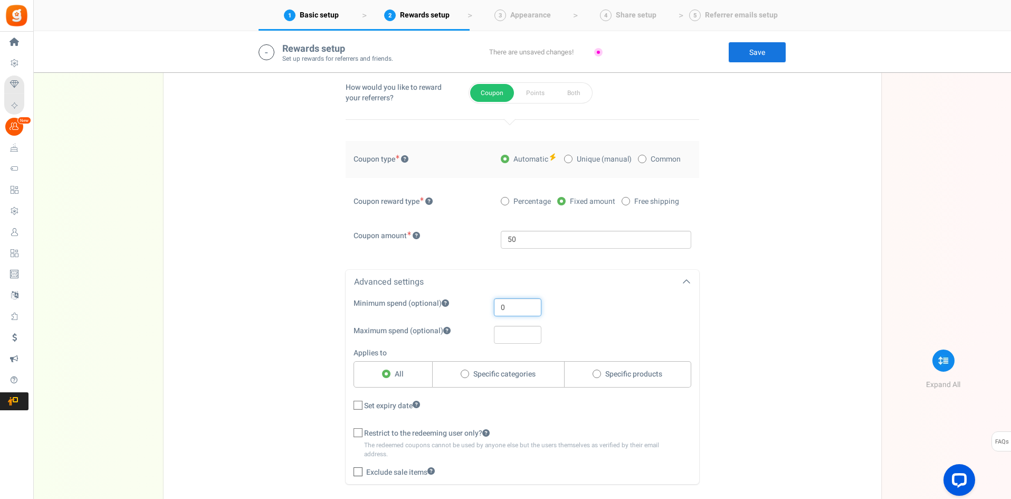
drag, startPoint x: 518, startPoint y: 310, endPoint x: 444, endPoint y: 307, distance: 74.0
click at [444, 307] on div "Minimum spend (optional) 0" at bounding box center [515, 307] width 338 height 18
type input "500"
click at [827, 324] on div "1. Friend offer Paused! Coupons over. Upload now! 2. Referrer rewards Paused! C…" at bounding box center [523, 230] width 702 height 559
click at [386, 404] on span "Set expiry date" at bounding box center [392, 406] width 56 height 11
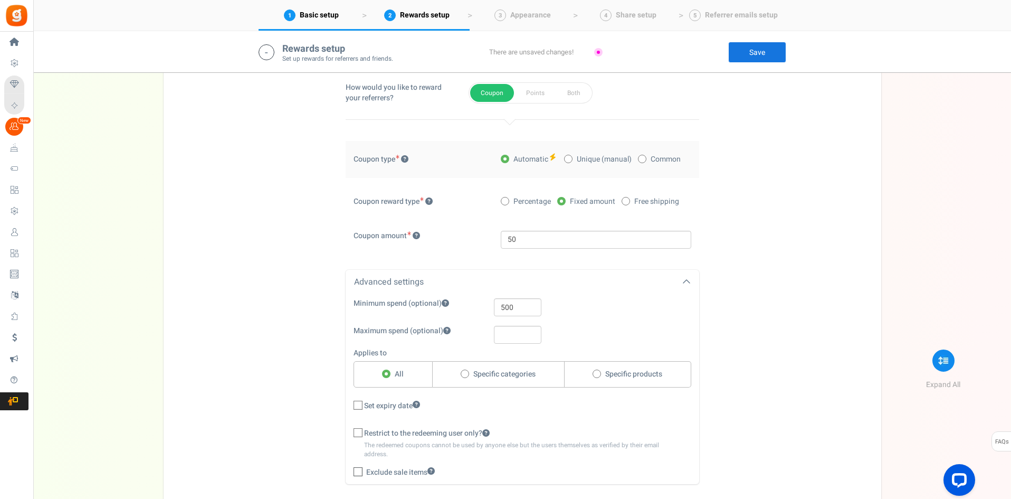
click at [350, 404] on input "Set expiry date" at bounding box center [346, 406] width 7 height 7
checkbox input "true"
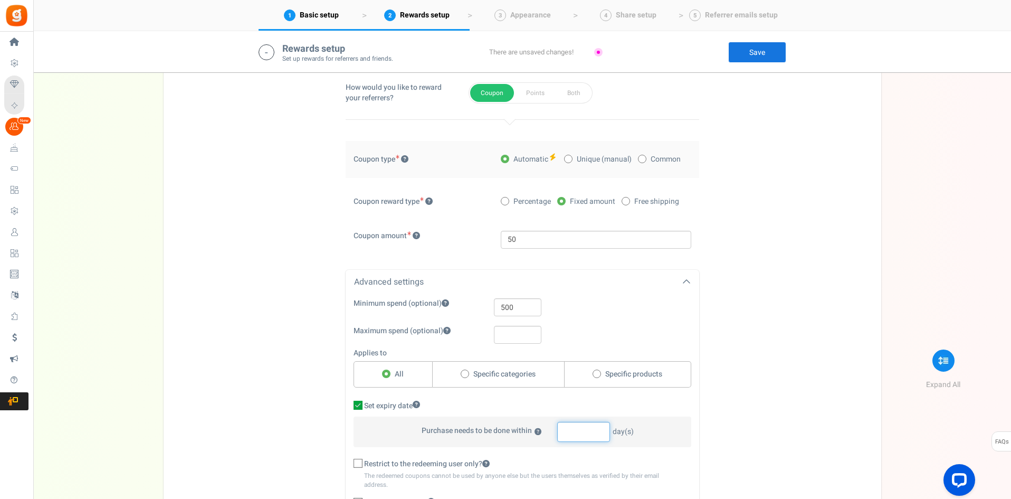
click at [578, 431] on input "number" at bounding box center [583, 432] width 53 height 20
drag, startPoint x: 576, startPoint y: 432, endPoint x: 517, endPoint y: 429, distance: 59.2
click at [517, 430] on div "Purchase needs to be done [DATE]" at bounding box center [523, 431] width 338 height 31
type input "365"
click at [812, 312] on div "1. Friend offer Paused! Coupons over. Upload now! 2. Referrer rewards Paused! C…" at bounding box center [523, 246] width 702 height 590
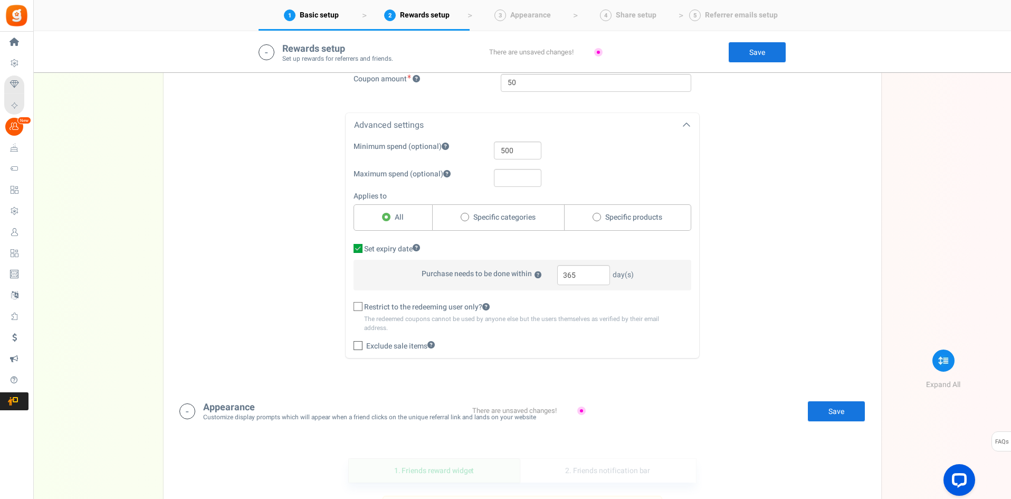
scroll to position [1057, 0]
click at [358, 305] on icon at bounding box center [358, 305] width 7 height 7
click at [350, 305] on input "Restrict to the redeeming user only?" at bounding box center [346, 305] width 7 height 7
checkbox input "true"
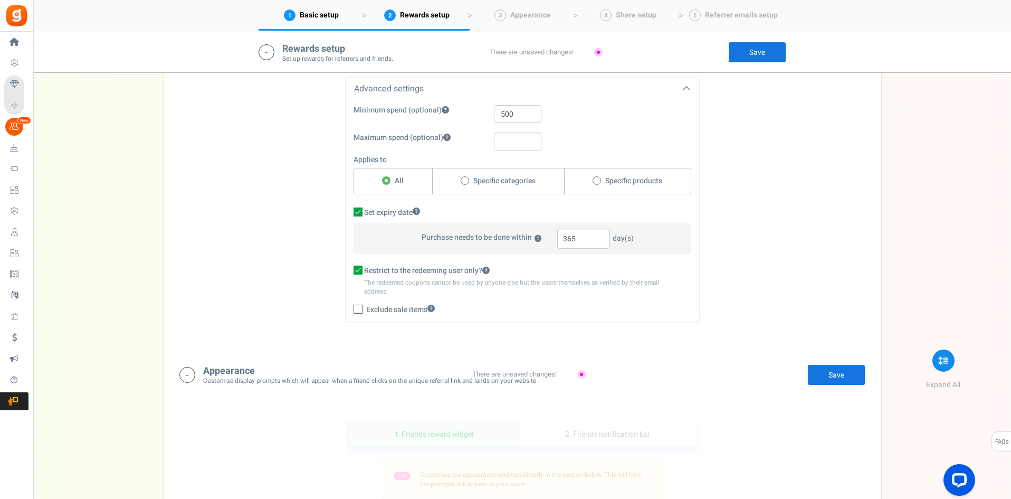
scroll to position [1109, 0]
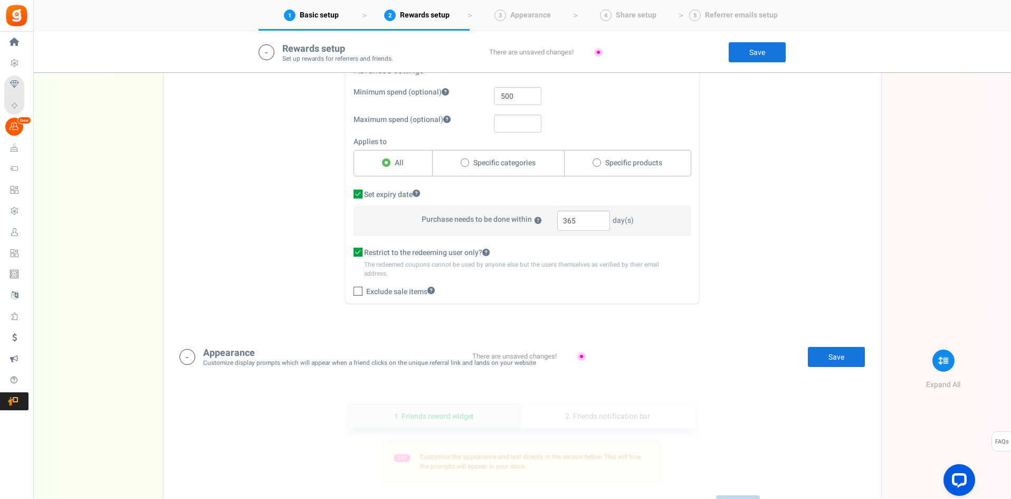
click at [850, 364] on link "Save" at bounding box center [837, 356] width 58 height 21
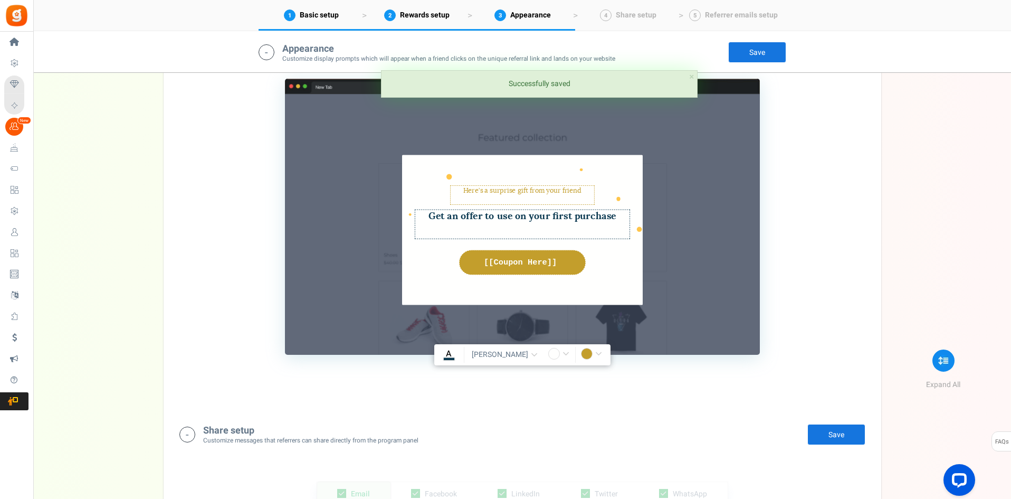
scroll to position [1585, 0]
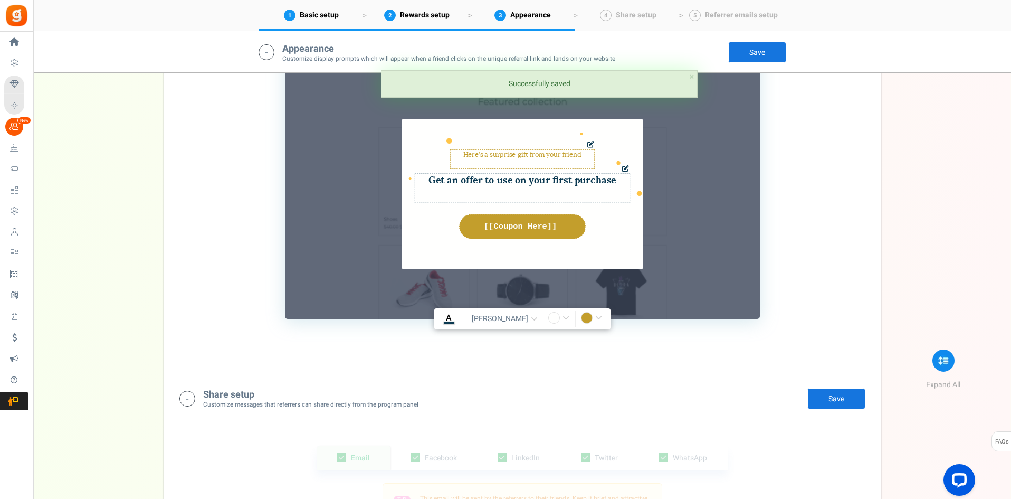
click at [510, 183] on textarea "Get an offer to use on your first purchase" at bounding box center [522, 189] width 215 height 30
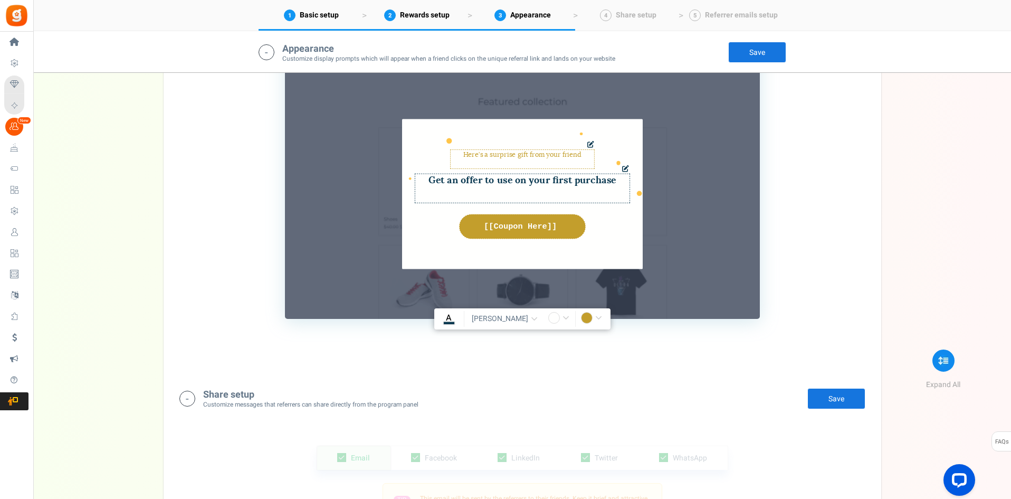
drag, startPoint x: 614, startPoint y: 181, endPoint x: 423, endPoint y: 181, distance: 190.5
click at [426, 182] on textarea "Get an offer to use on your first purchase" at bounding box center [522, 189] width 215 height 30
click at [536, 192] on textarea "Get an offer to use on your first purchase" at bounding box center [522, 189] width 215 height 30
type textarea "Here is a $50 Coupon to be used on your first rental. Minimum $500"
click at [754, 52] on link "Save" at bounding box center [757, 52] width 58 height 21
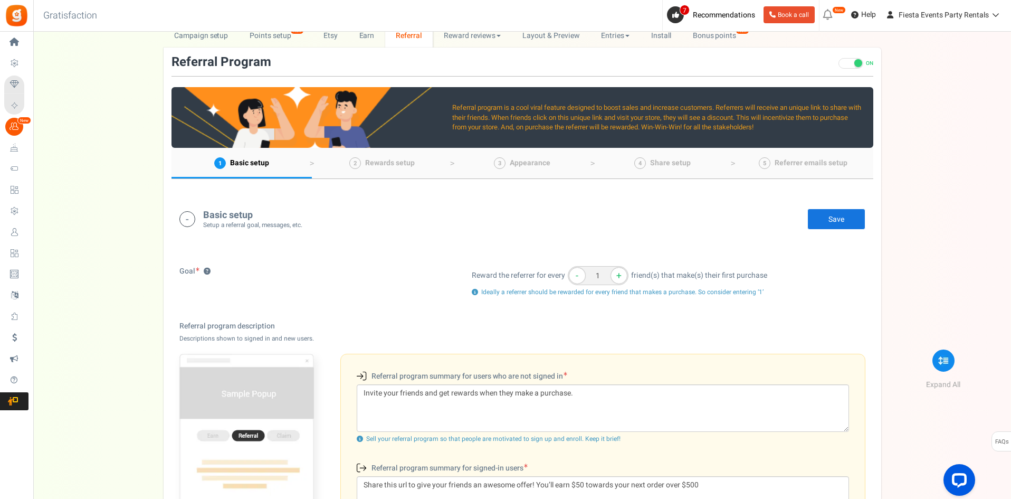
scroll to position [0, 0]
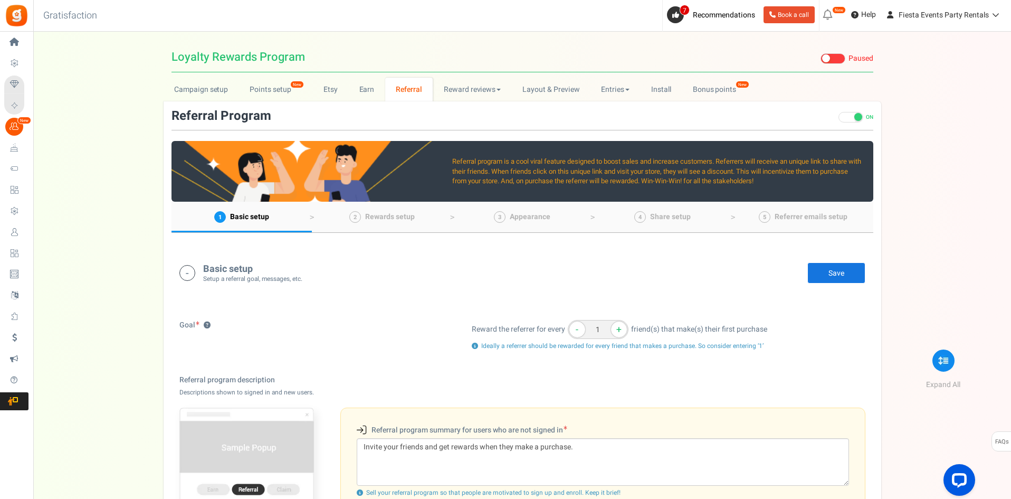
click at [837, 58] on span at bounding box center [833, 58] width 25 height 11
click at [821, 58] on input "Live Paused" at bounding box center [821, 58] width 0 height 7
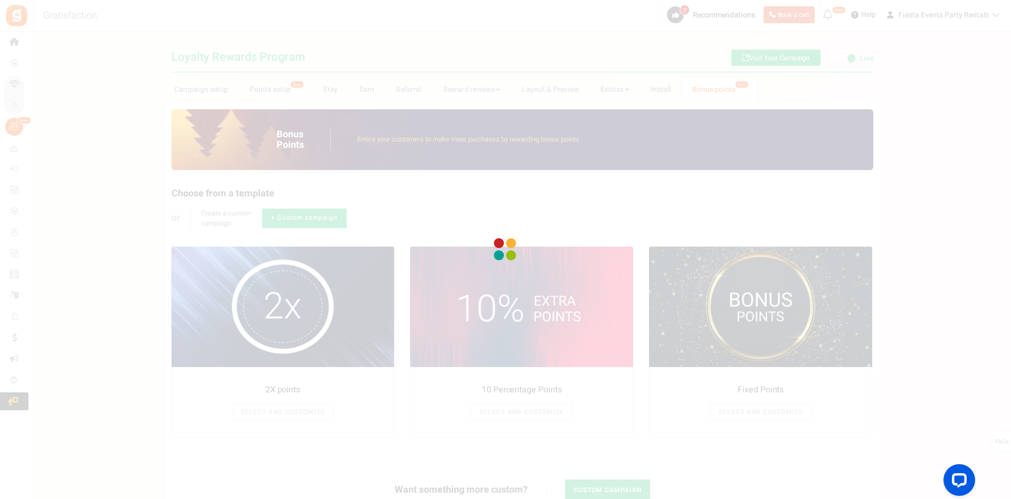
radio input "true"
type input "125"
radio input "true"
type input "[DATE] 12:01 AM"
type input "[DATE] 11:59 PM"
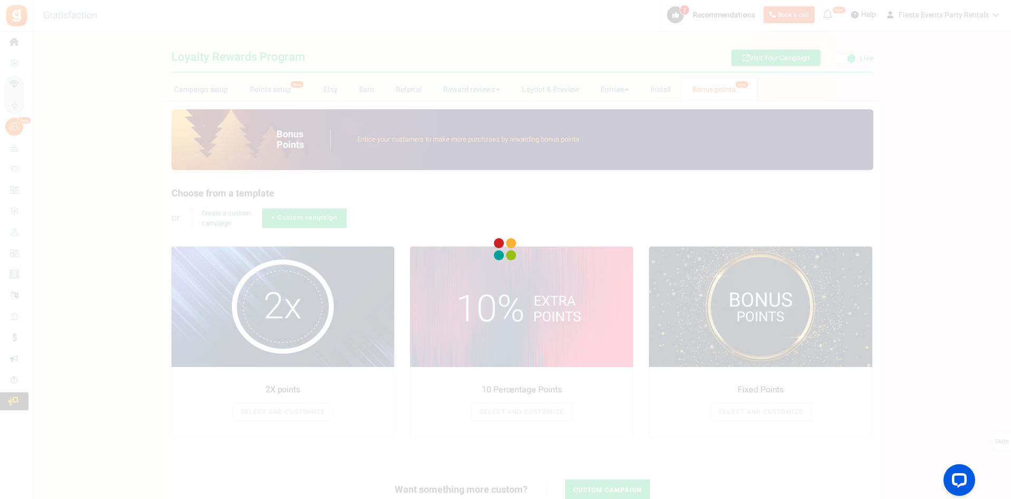
type textarea "Fixed Points"
type textarea "Bonus Points description"
type input "#000000"
type input "#ffbe84"
type input "#000000"
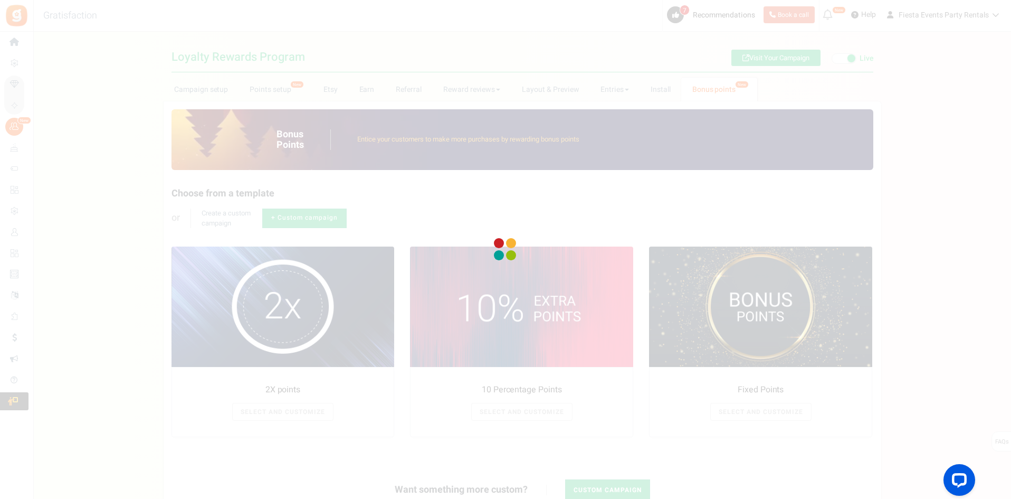
type input "#ffffff"
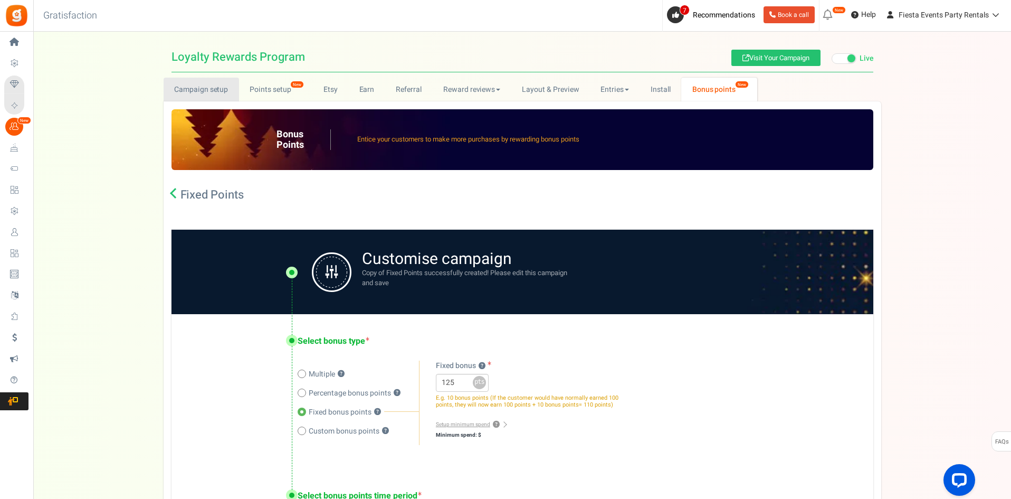
click at [205, 91] on link "Campaign setup" at bounding box center [201, 90] width 75 height 24
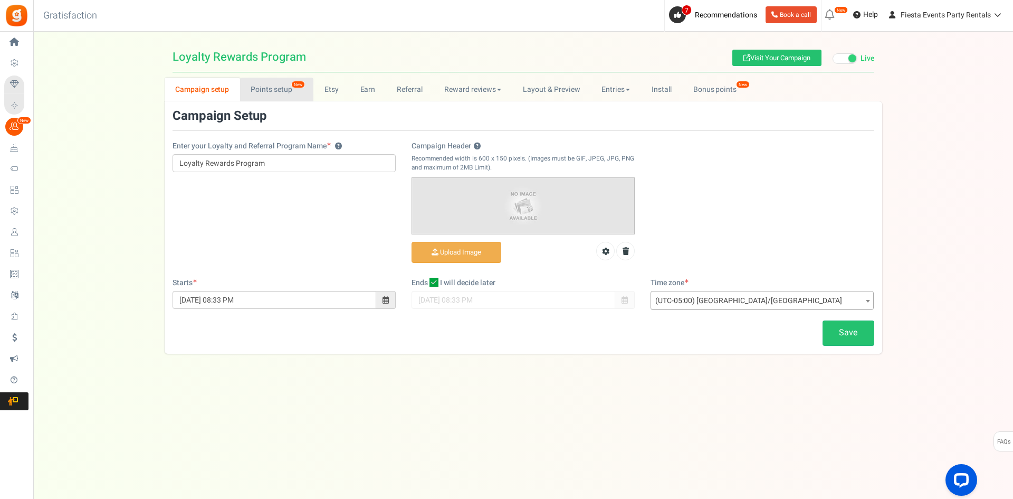
click at [276, 92] on link "Points setup New" at bounding box center [276, 90] width 73 height 24
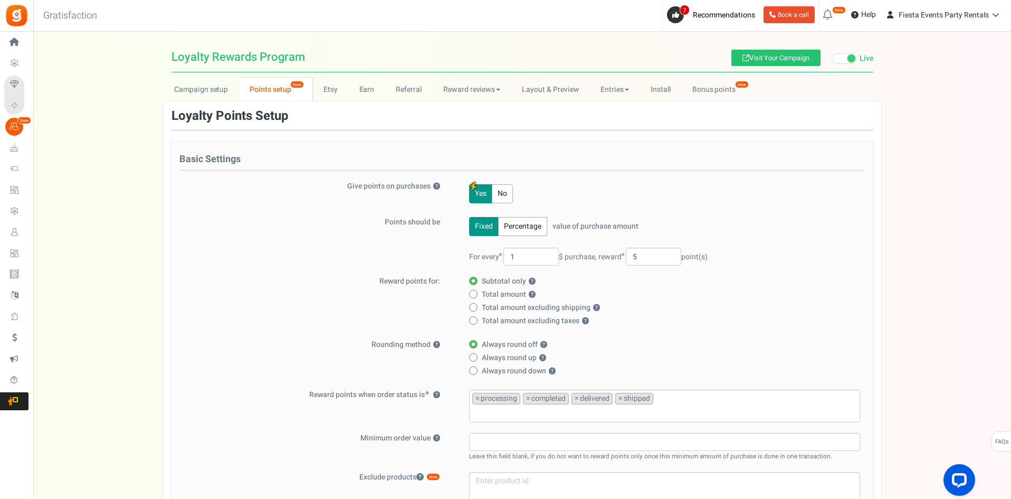
click at [508, 193] on button "No" at bounding box center [502, 193] width 21 height 19
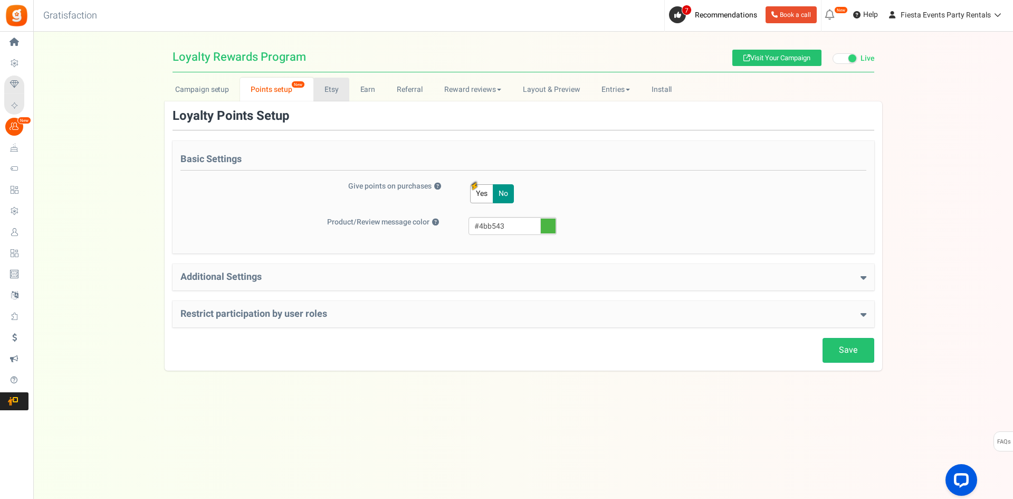
click at [336, 83] on link "Etsy" at bounding box center [332, 90] width 36 height 24
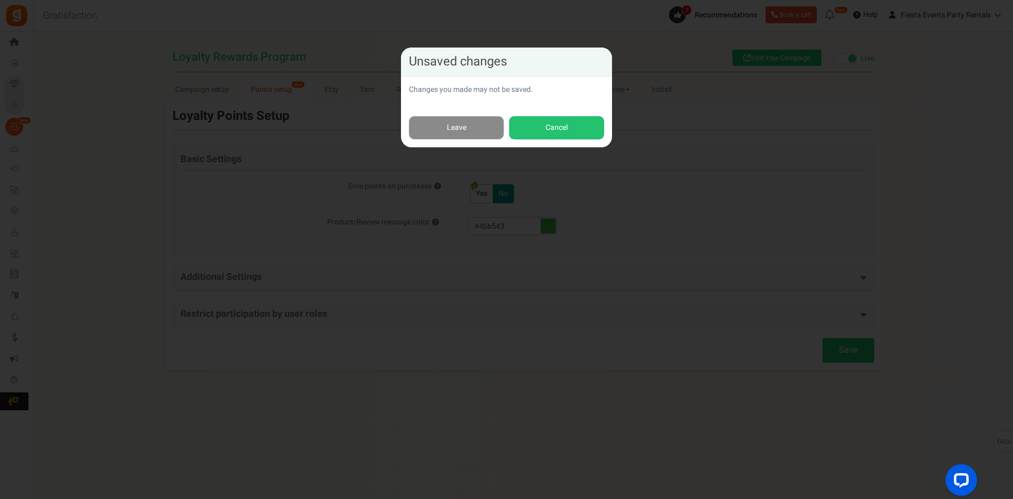
click at [449, 122] on link "Leave" at bounding box center [456, 128] width 95 height 24
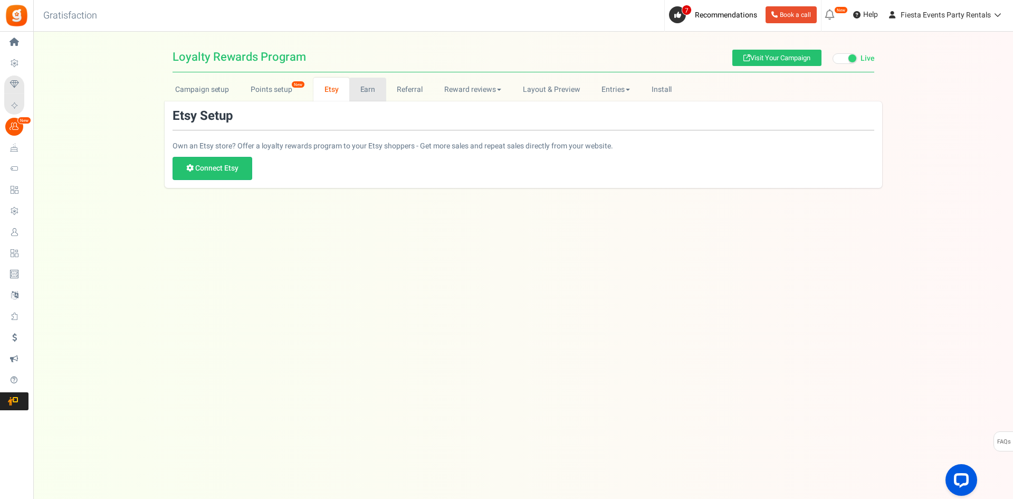
click at [372, 96] on link "Earn" at bounding box center [367, 90] width 37 height 24
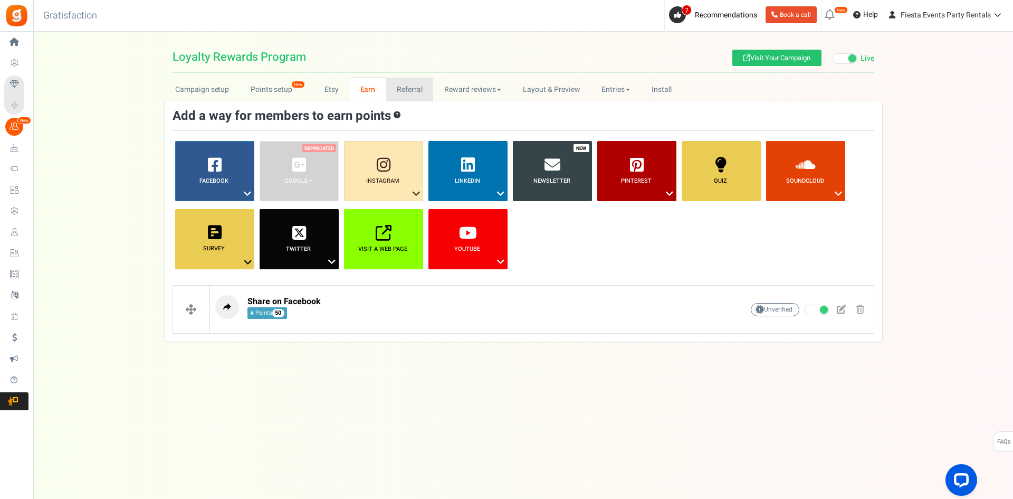
click at [402, 88] on link "Referral" at bounding box center [410, 90] width 48 height 24
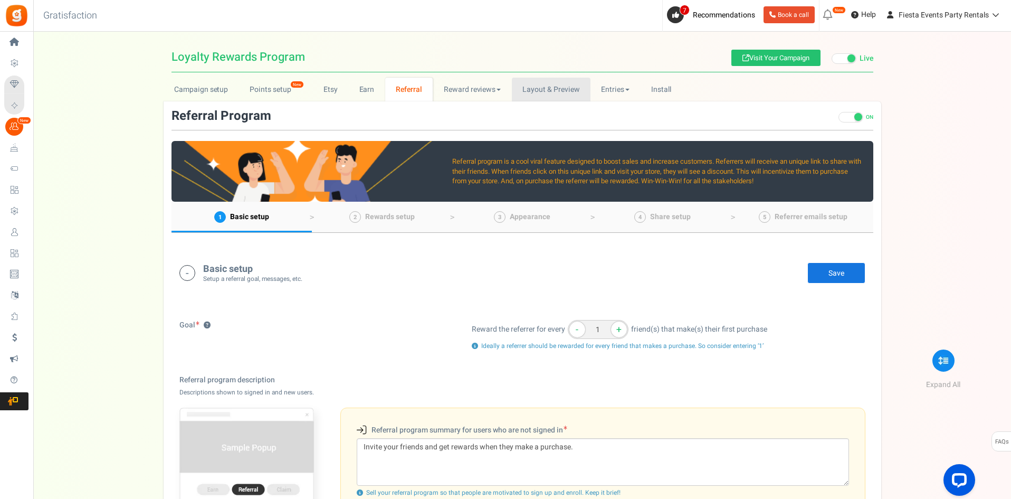
click at [542, 94] on link "Layout & Preview" at bounding box center [551, 90] width 79 height 24
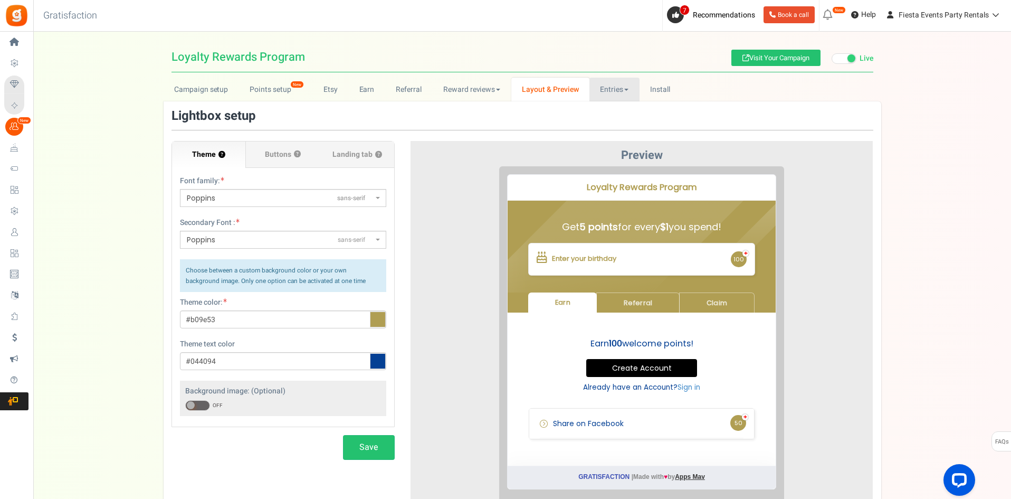
click at [612, 89] on link "Entries" at bounding box center [615, 90] width 50 height 24
click at [618, 127] on link "Referral entries" at bounding box center [632, 127] width 84 height 15
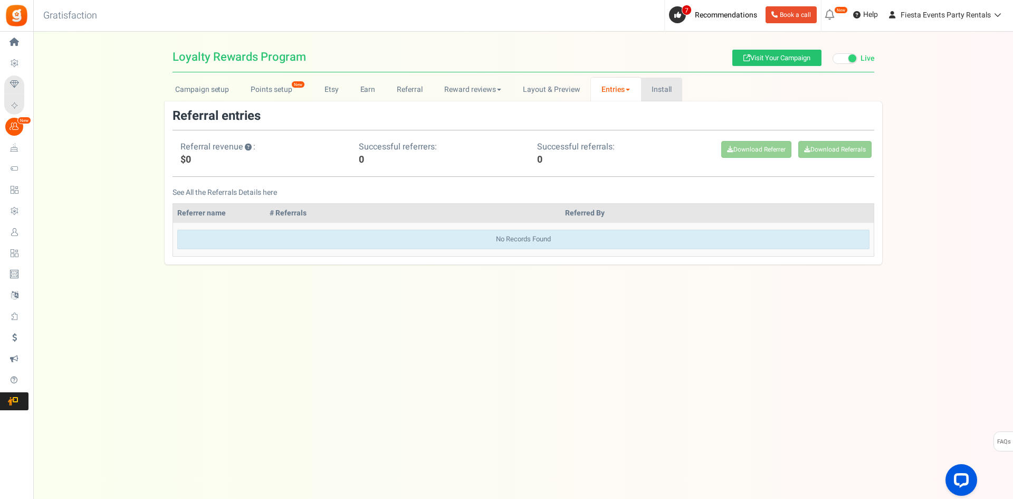
click at [658, 89] on link "Install" at bounding box center [662, 90] width 42 height 24
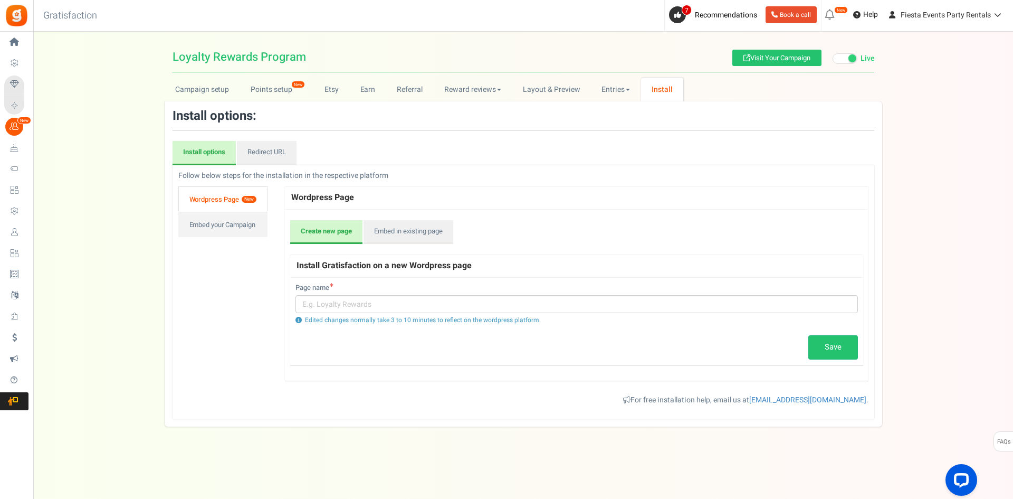
click at [238, 196] on link "Wordpress Page New" at bounding box center [222, 198] width 89 height 25
click at [431, 231] on link "Embed in existing page" at bounding box center [409, 232] width 90 height 24
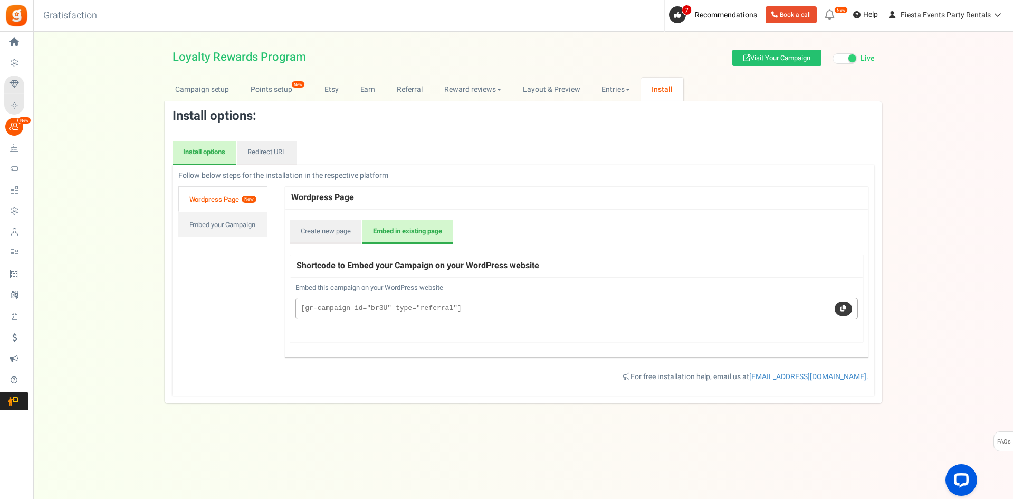
click at [840, 305] on link at bounding box center [843, 308] width 17 height 15
click at [233, 231] on link "Embed your Campaign" at bounding box center [222, 224] width 89 height 25
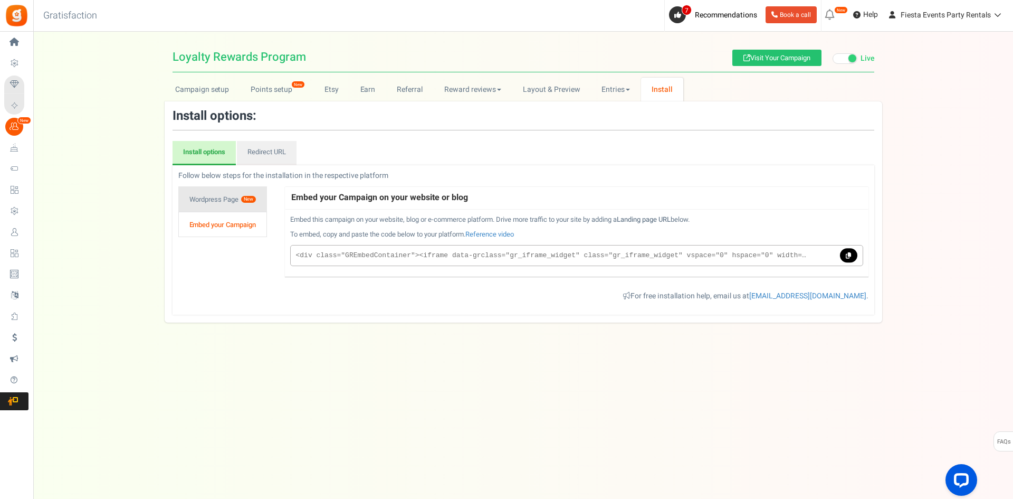
click at [226, 202] on link "Wordpress Page New" at bounding box center [222, 198] width 89 height 25
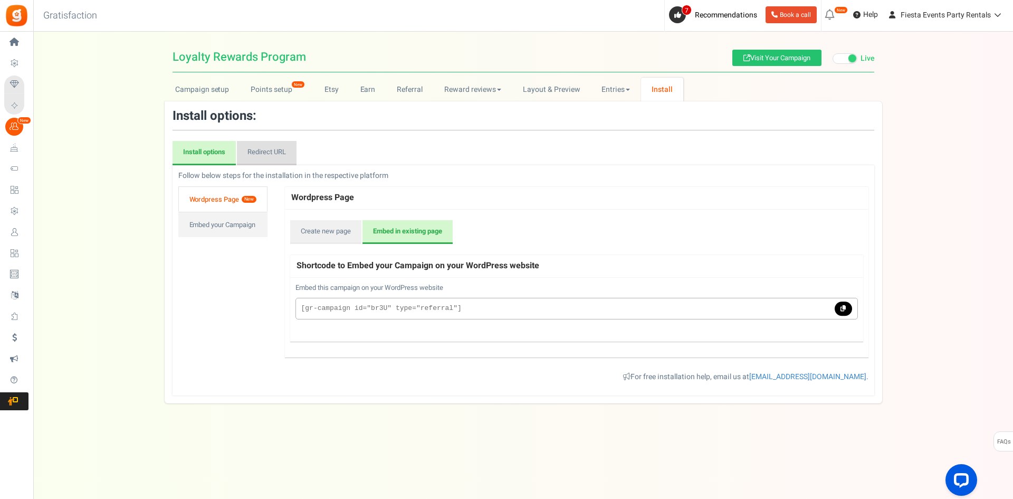
click at [277, 163] on link "Redirect URL" at bounding box center [267, 153] width 60 height 24
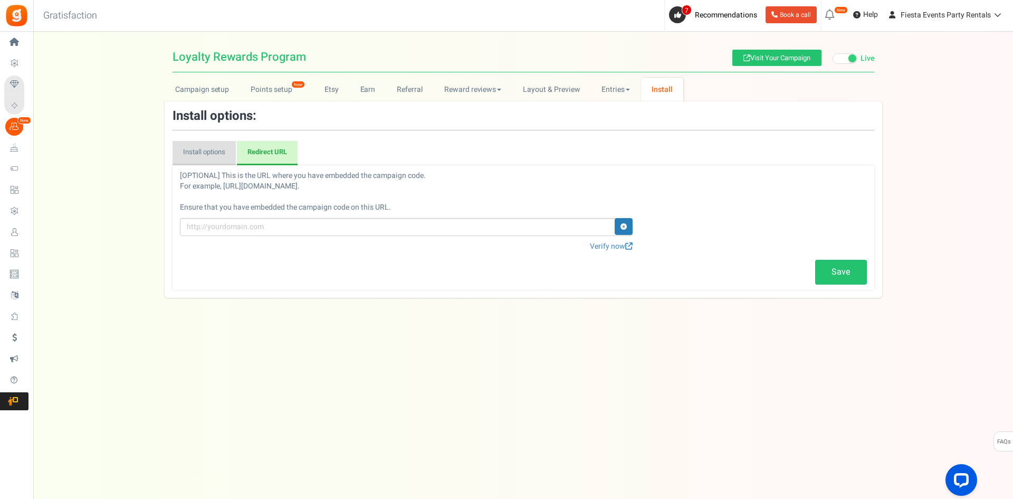
click at [218, 153] on link "Install options" at bounding box center [204, 153] width 63 height 24
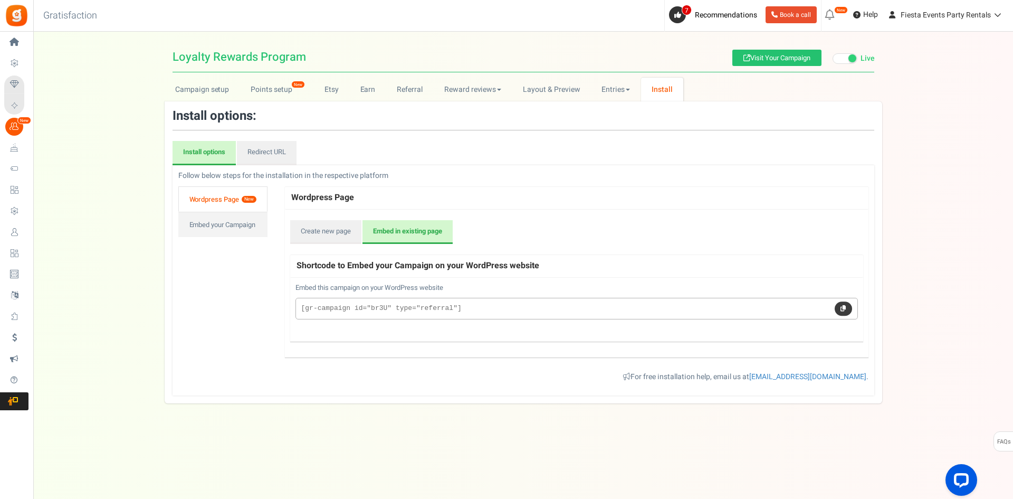
click at [850, 309] on link at bounding box center [843, 308] width 17 height 15
click at [208, 222] on link "Embed your Campaign" at bounding box center [222, 224] width 89 height 25
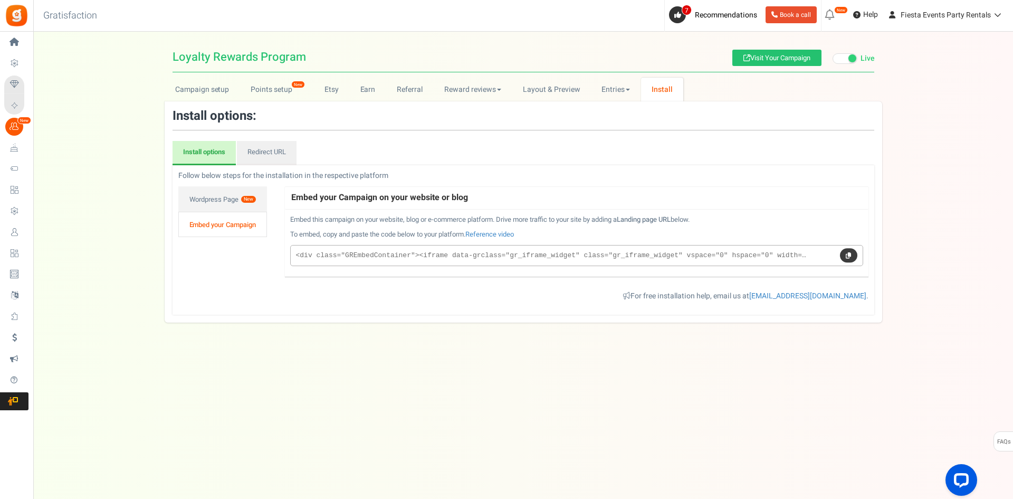
click at [844, 257] on link at bounding box center [848, 255] width 17 height 15
